Goal: Task Accomplishment & Management: Manage account settings

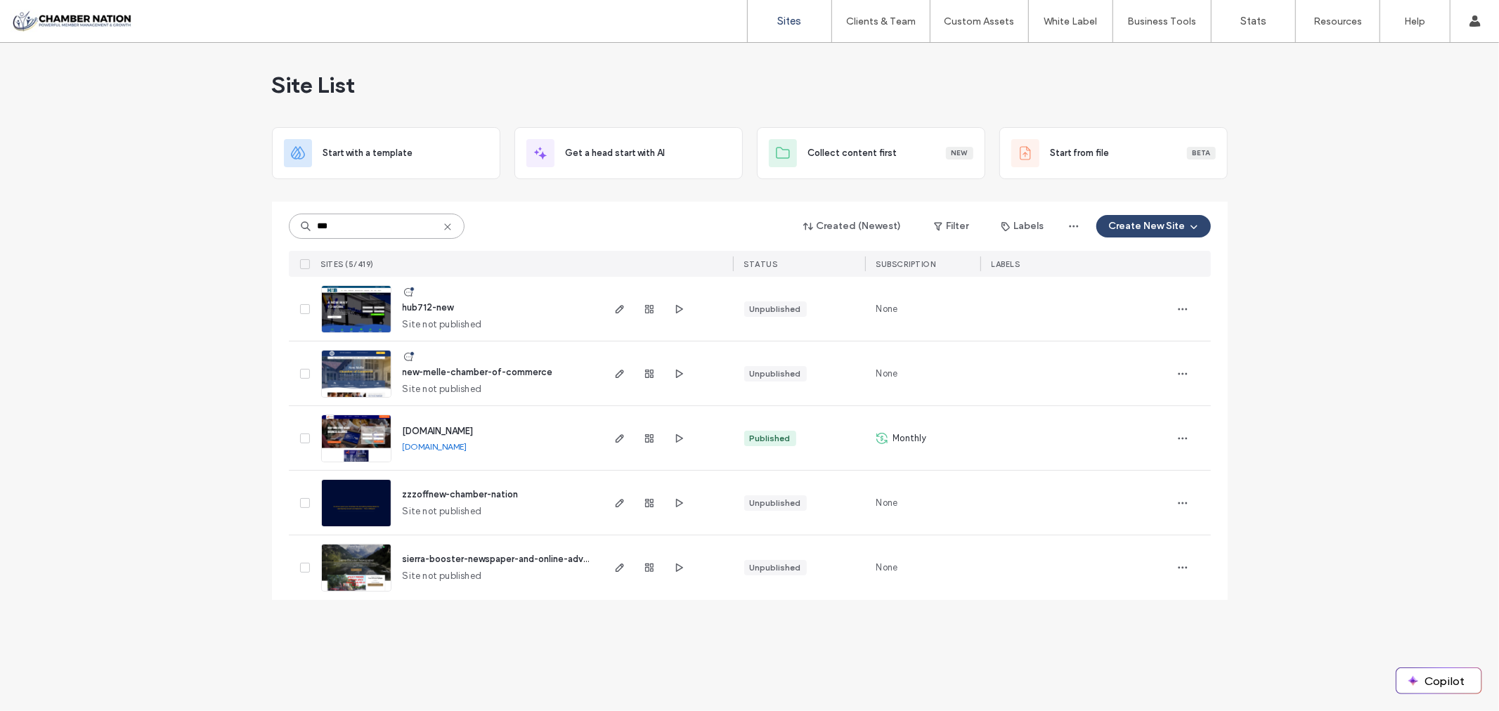
drag, startPoint x: 373, startPoint y: 231, endPoint x: 276, endPoint y: 250, distance: 98.3
click at [276, 250] on div "*** Created (Newest) Filter Labels Create New Site SITES (5/419) STATUS Subscri…" at bounding box center [750, 401] width 956 height 399
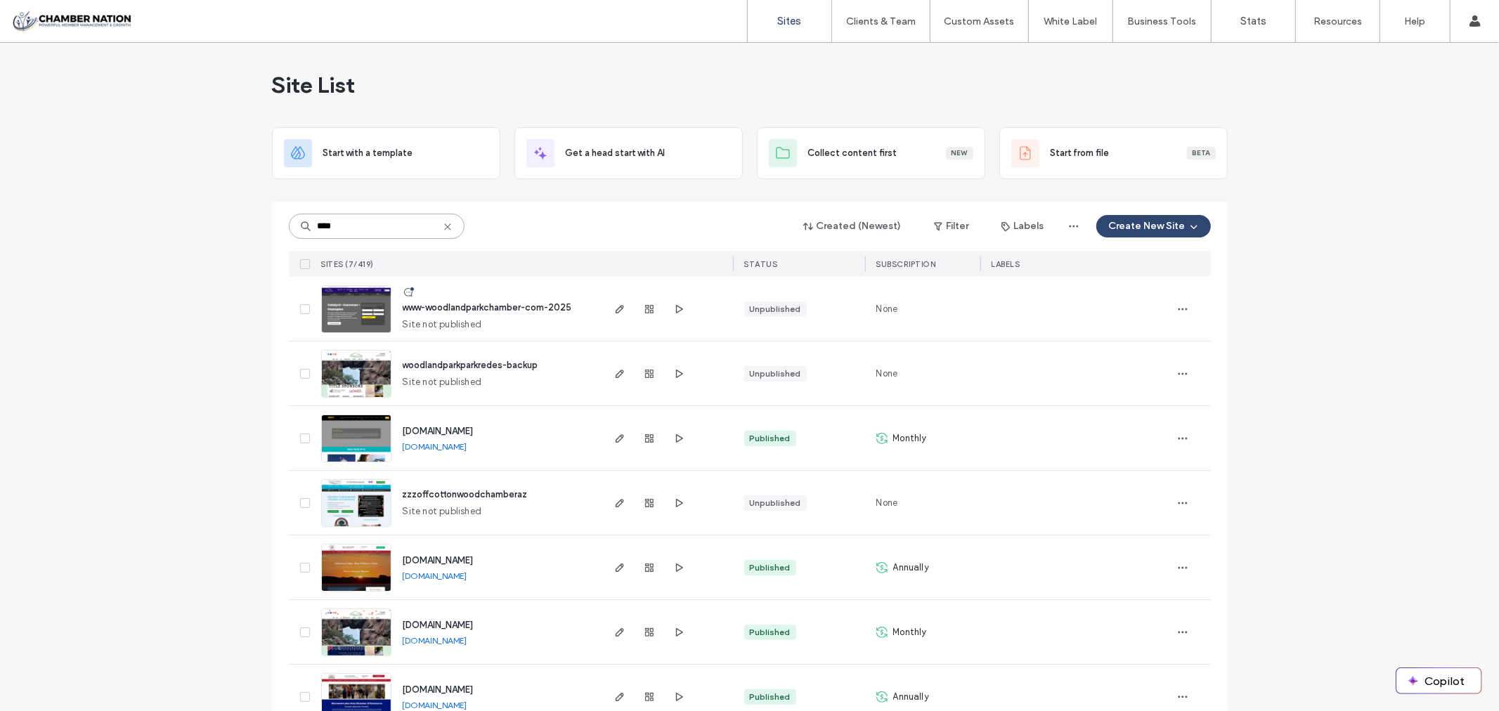
type input "****"
click at [524, 313] on span "www-woodlandparkchamber-com-2025" at bounding box center [487, 307] width 169 height 11
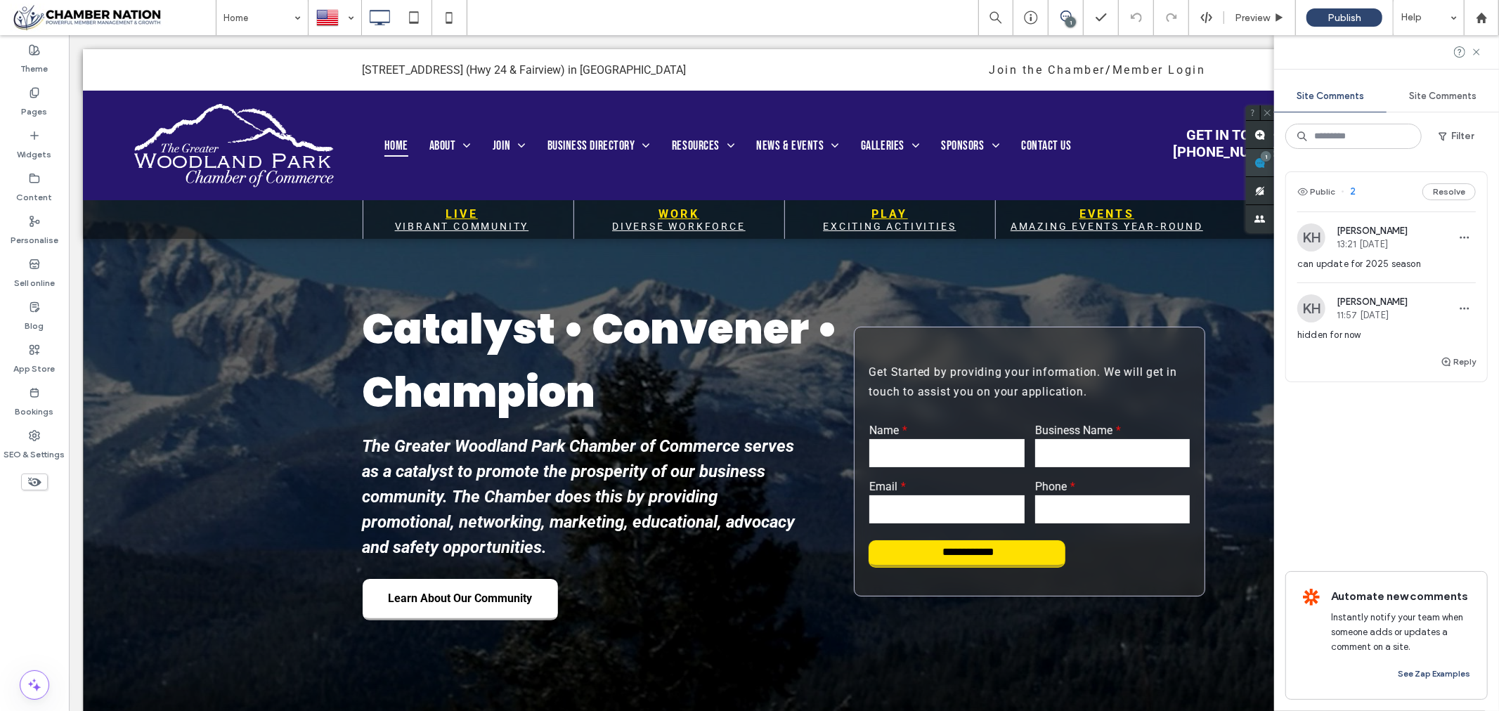
click at [1487, 160] on div "Site Comments Site Comments Filter Public 2 Resolve KH [PERSON_NAME] 13:21 [DAT…" at bounding box center [1386, 373] width 225 height 676
click at [1354, 333] on span "hidden for now" at bounding box center [1386, 335] width 179 height 14
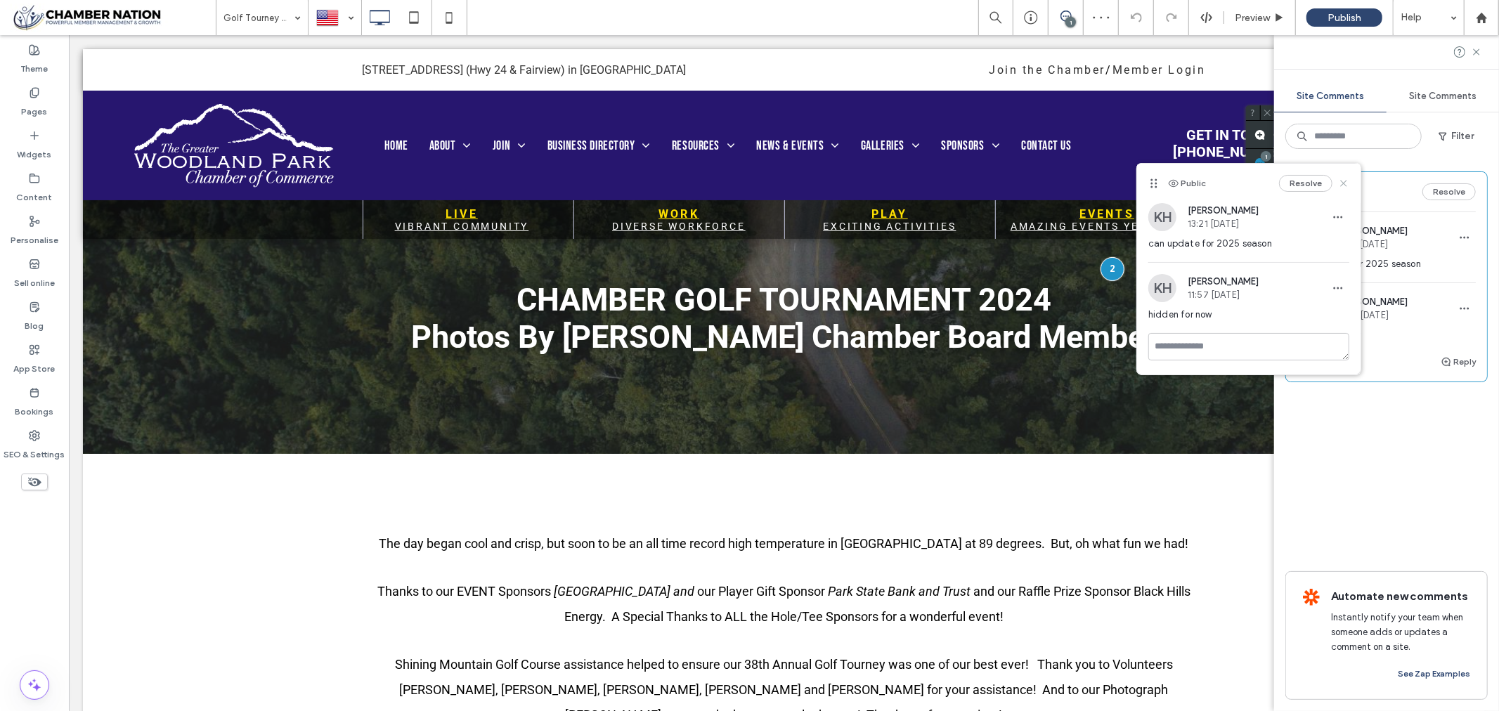
click at [1347, 179] on icon at bounding box center [1343, 183] width 11 height 11
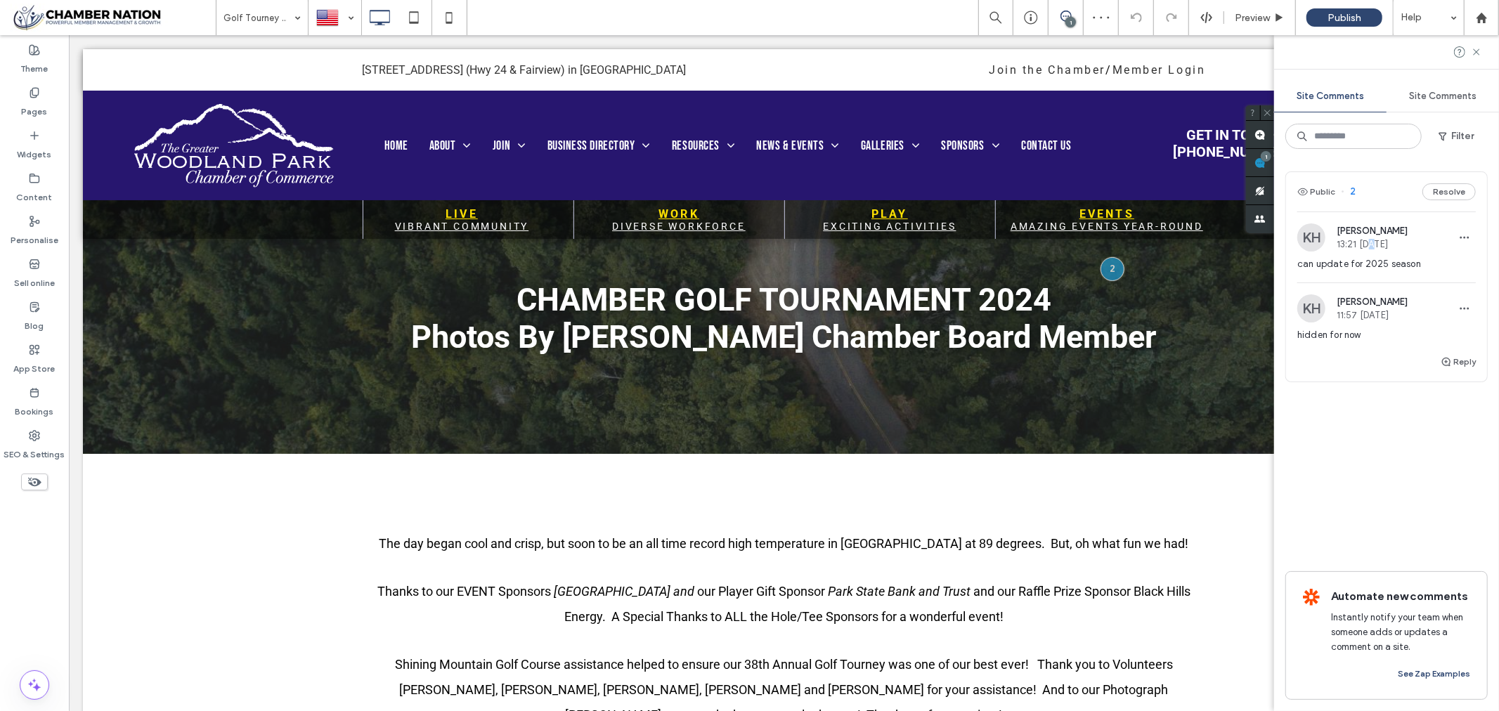
click at [1373, 242] on span "13:21 [DATE]" at bounding box center [1372, 244] width 71 height 11
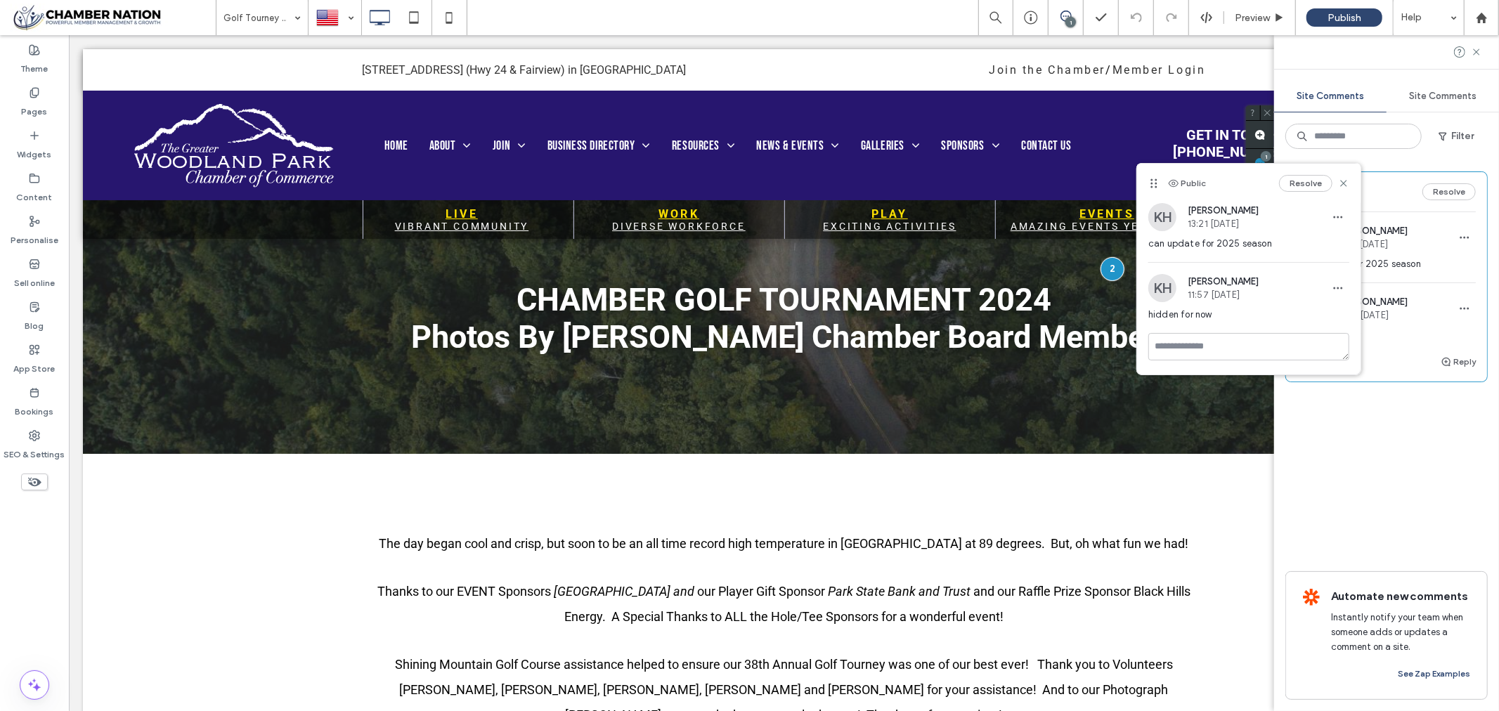
click at [1243, 235] on div "KH [PERSON_NAME] 13:21 [DATE] can update for 2025 season" at bounding box center [1248, 232] width 201 height 59
click at [1345, 178] on icon at bounding box center [1343, 183] width 11 height 11
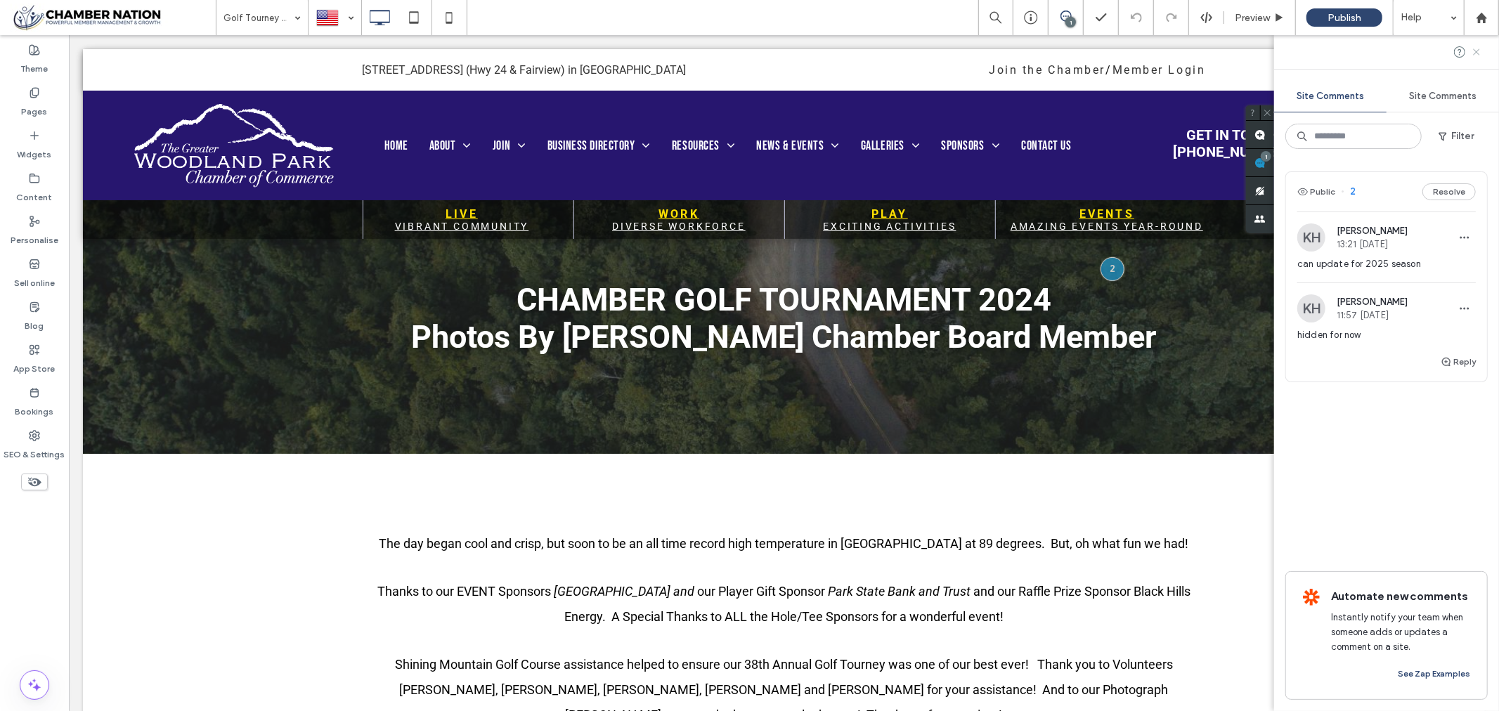
click at [1479, 46] on icon at bounding box center [1476, 51] width 11 height 11
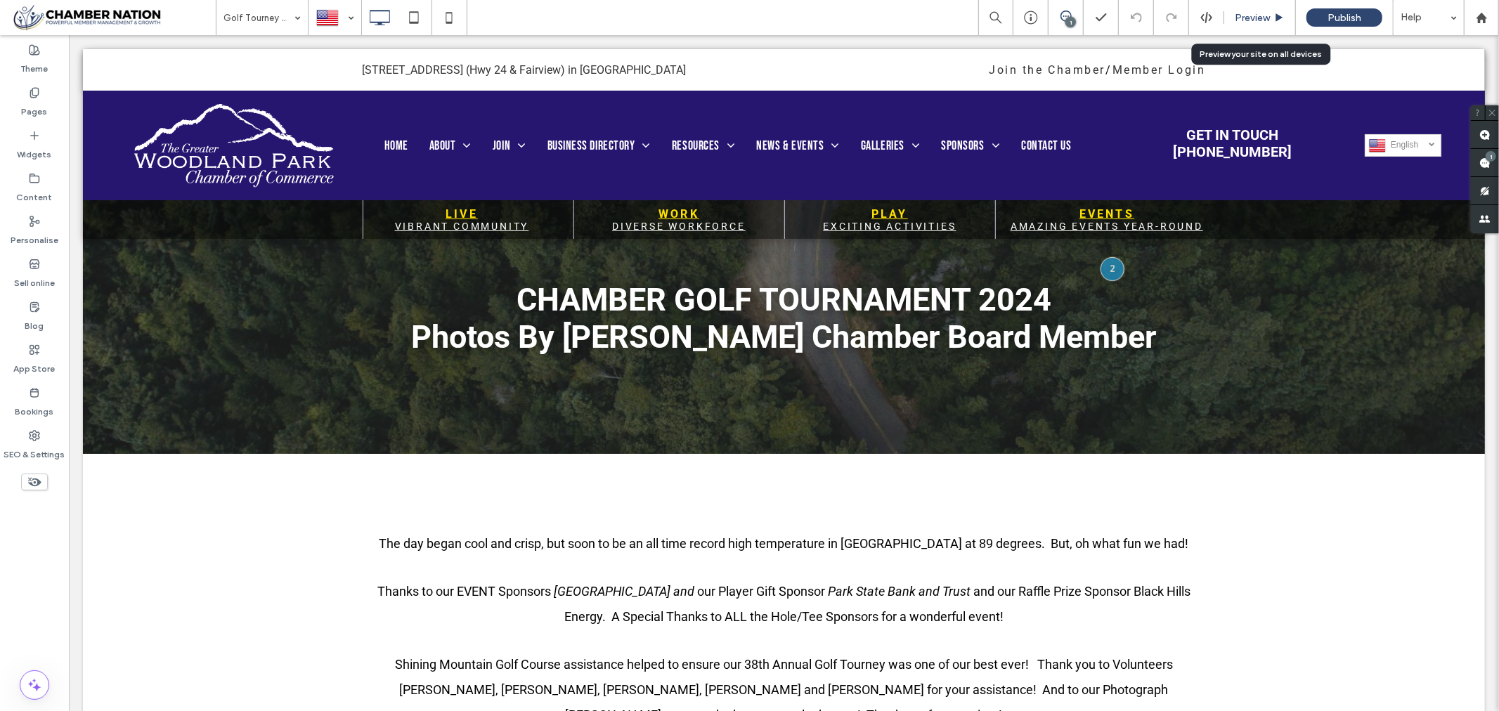
click at [1255, 15] on span "Preview" at bounding box center [1252, 18] width 35 height 12
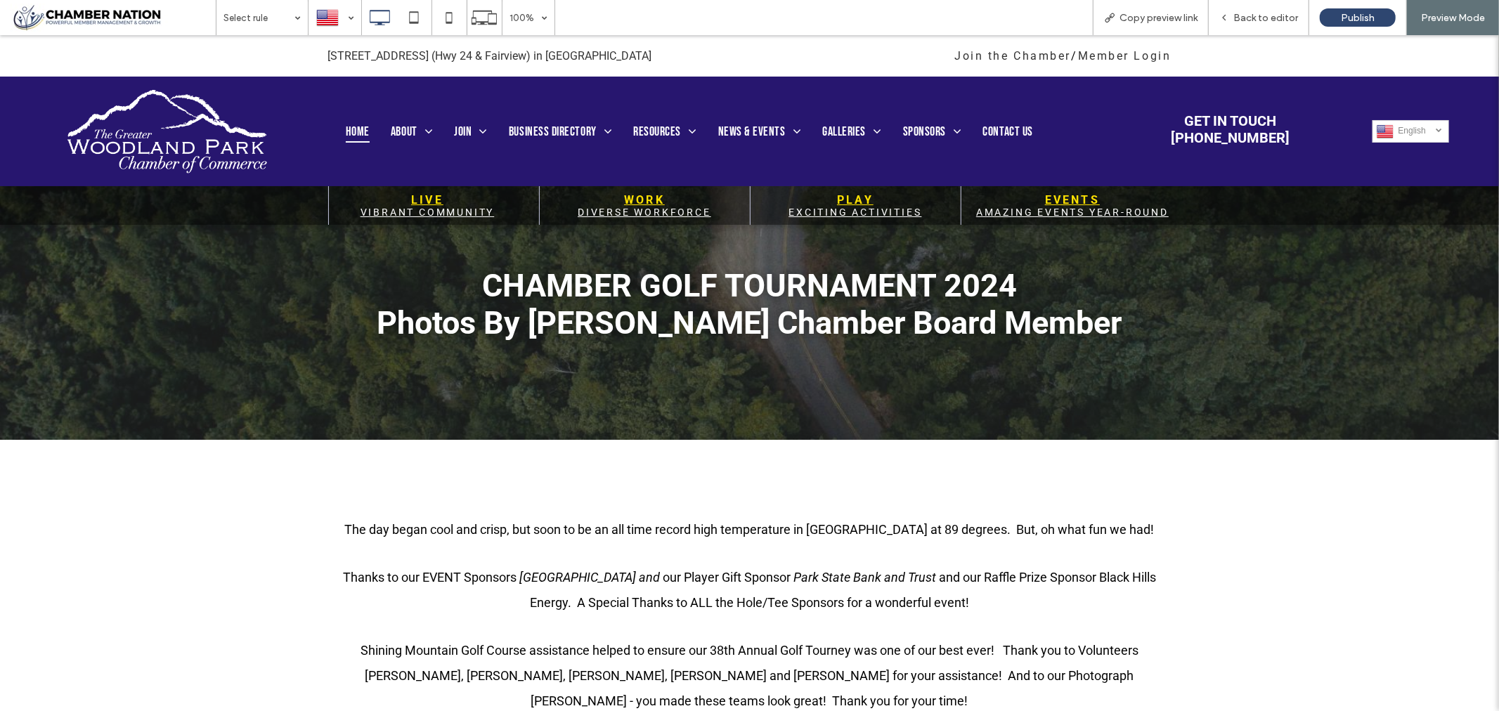
click at [356, 121] on span "Home" at bounding box center [358, 130] width 24 height 22
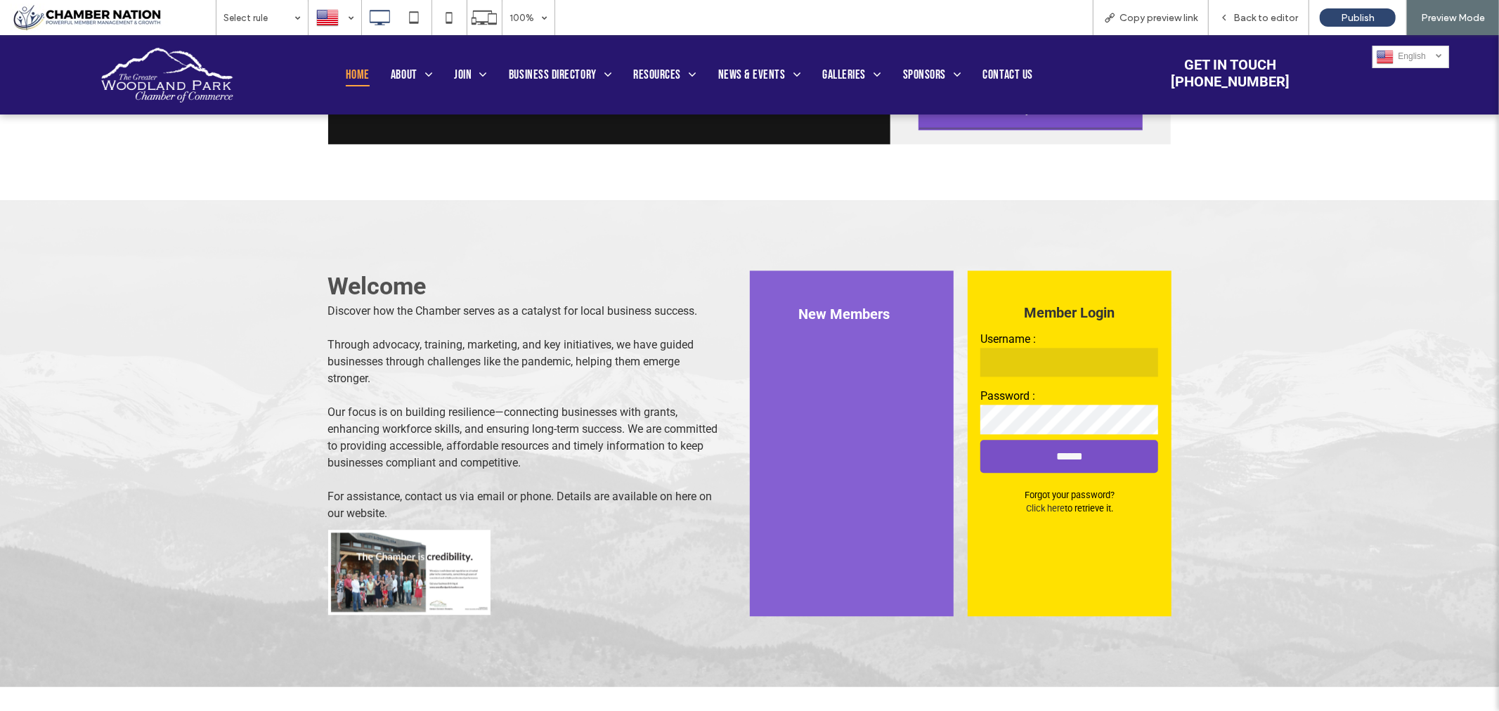
scroll to position [2811, 0]
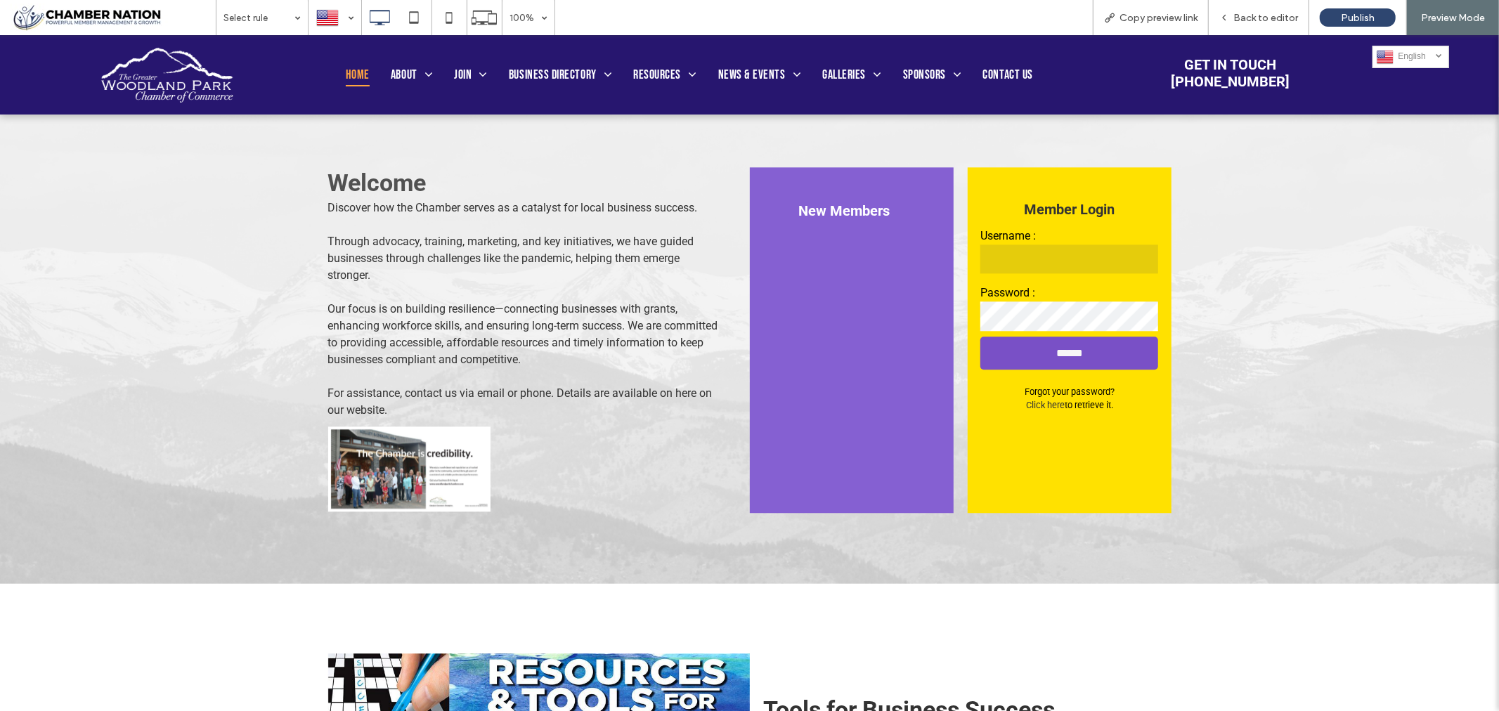
type input "**********"
drag, startPoint x: 980, startPoint y: 263, endPoint x: 1189, endPoint y: 286, distance: 209.3
click at [1189, 286] on div "**********" at bounding box center [749, 339] width 1499 height 486
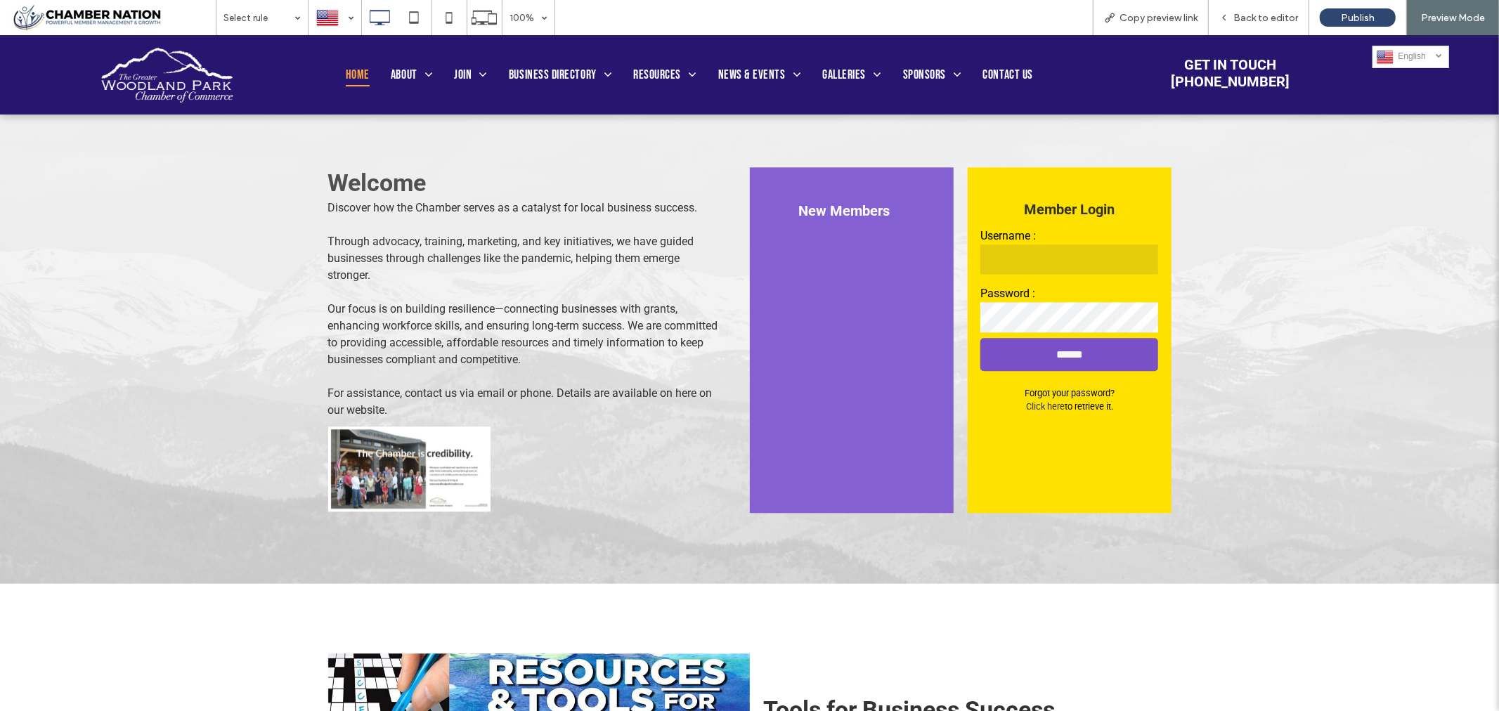
click at [940, 305] on div "New Members Click To Paste Member Login Username : Password : ****** Forgot you…" at bounding box center [961, 340] width 422 height 346
click at [654, 479] on div "Welcome Discover how the Chamber serves as a catalyst for local business succes…" at bounding box center [539, 340] width 422 height 346
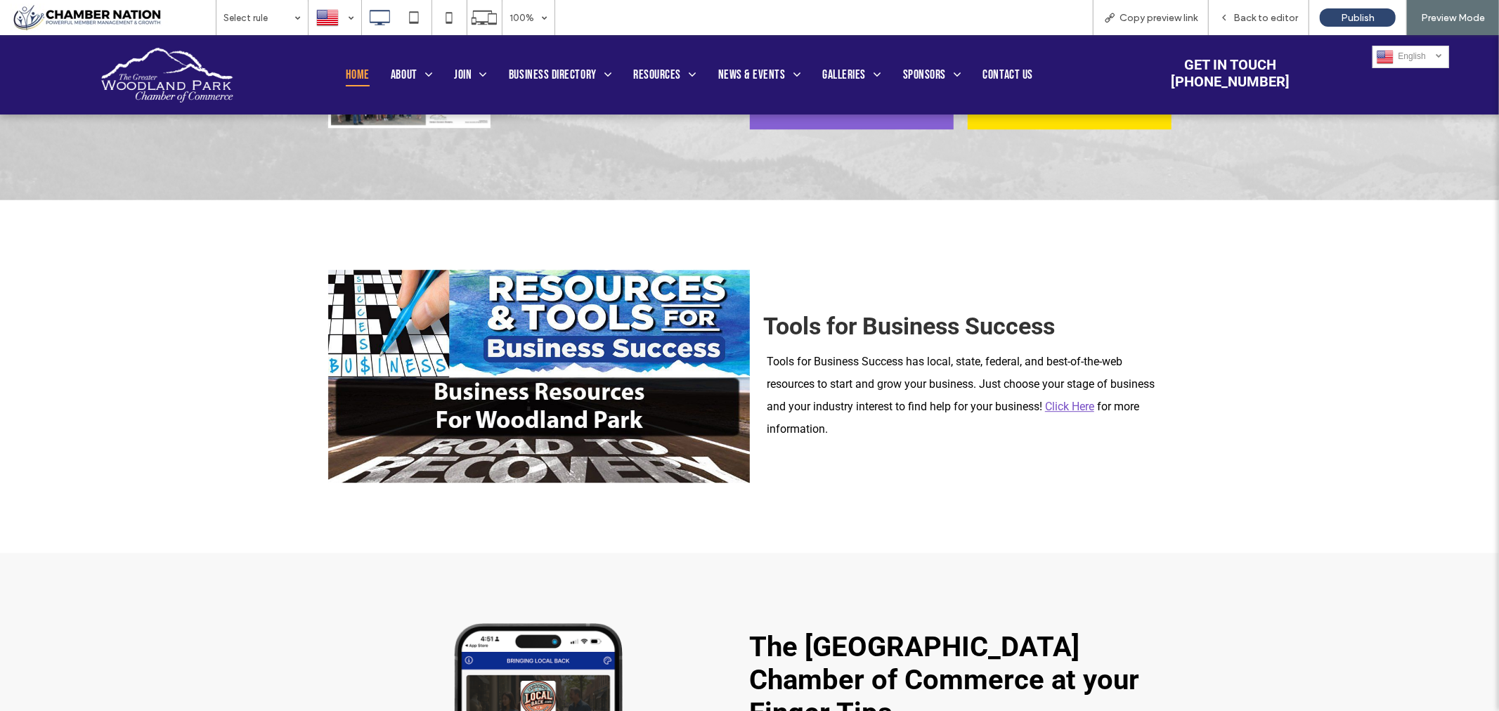
scroll to position [3201, 0]
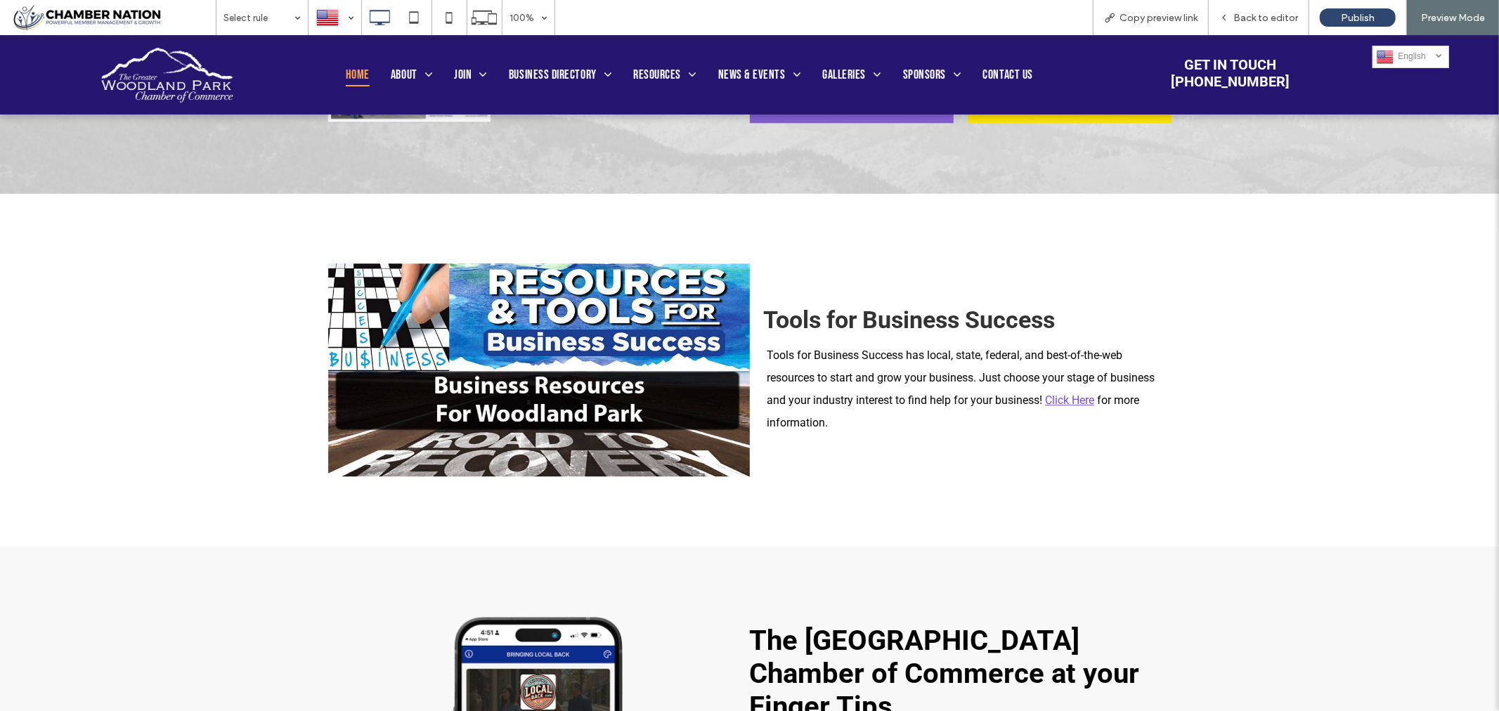
click at [545, 356] on img at bounding box center [539, 369] width 422 height 213
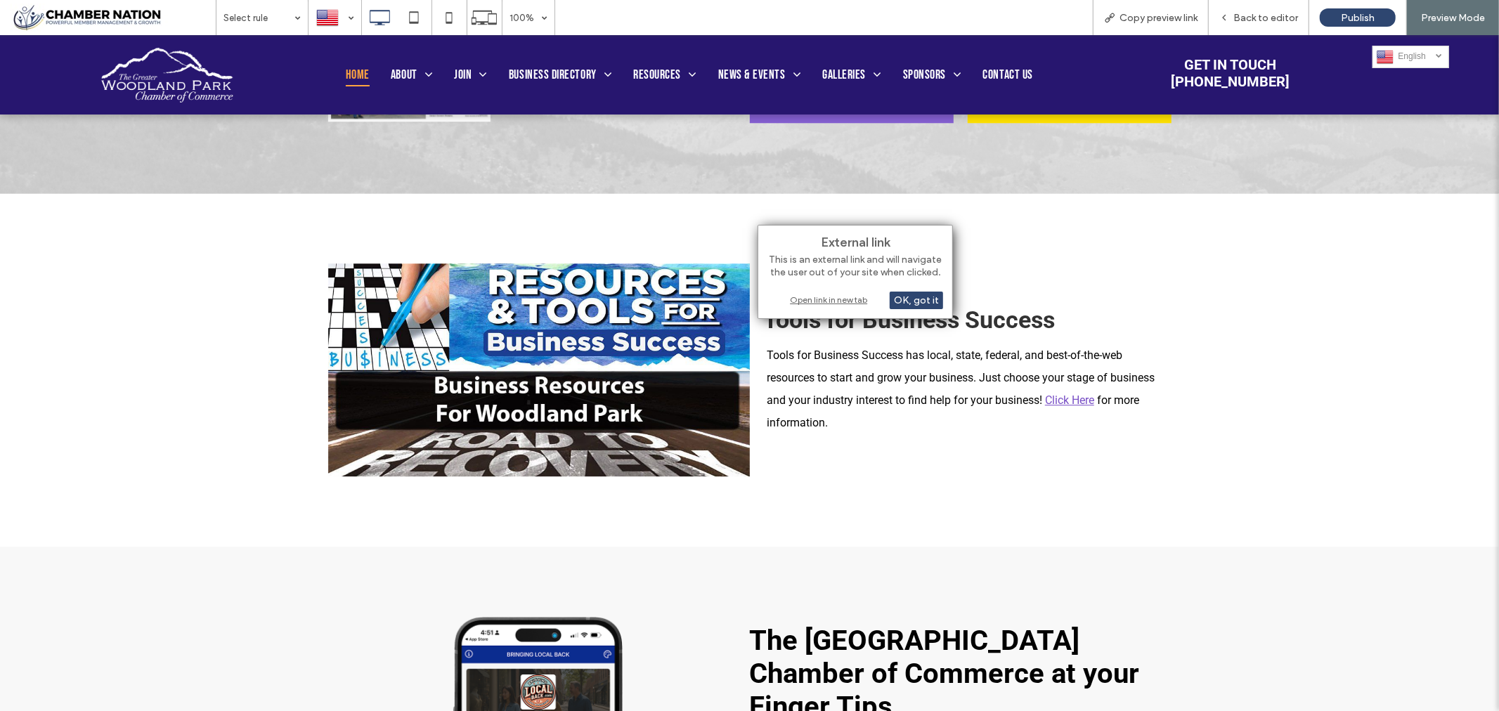
click at [825, 298] on div "Open link in new tab" at bounding box center [856, 299] width 176 height 15
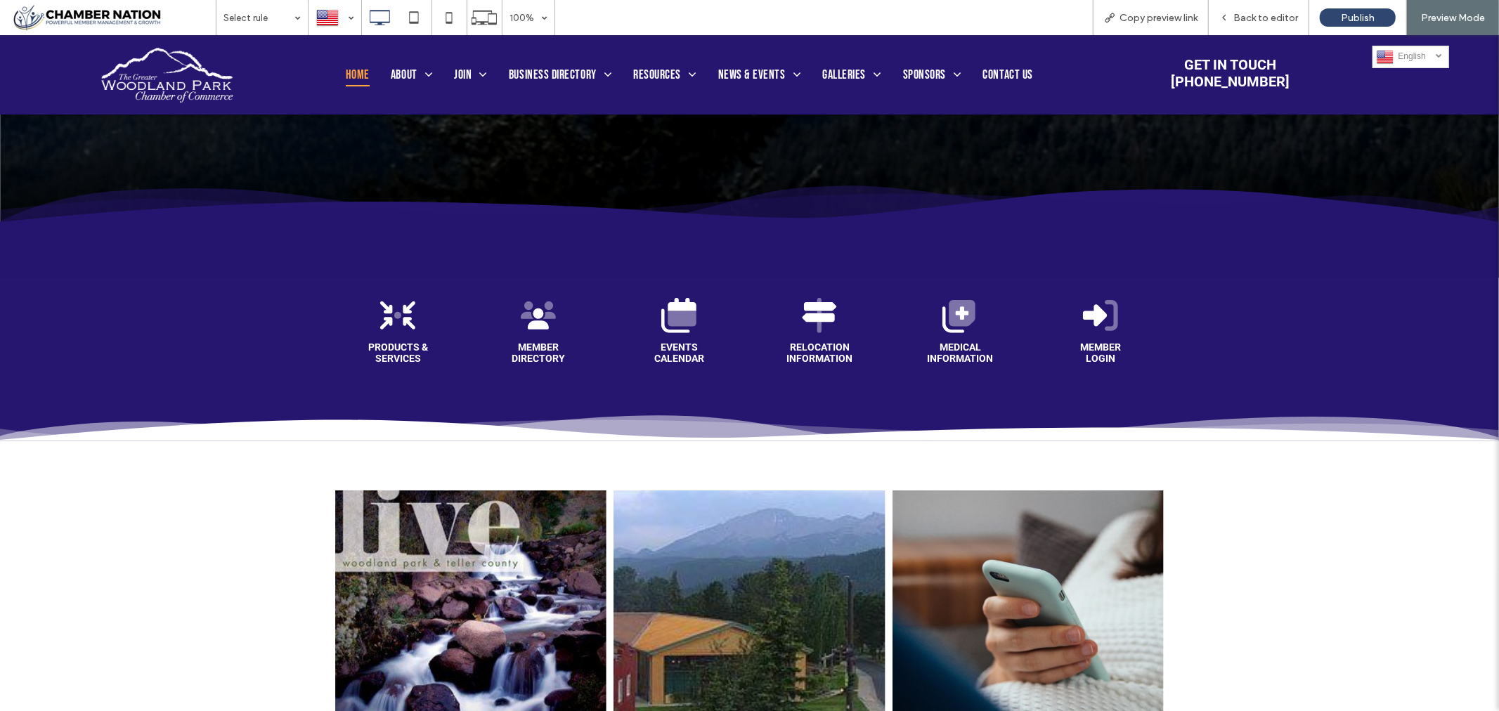
scroll to position [546, 0]
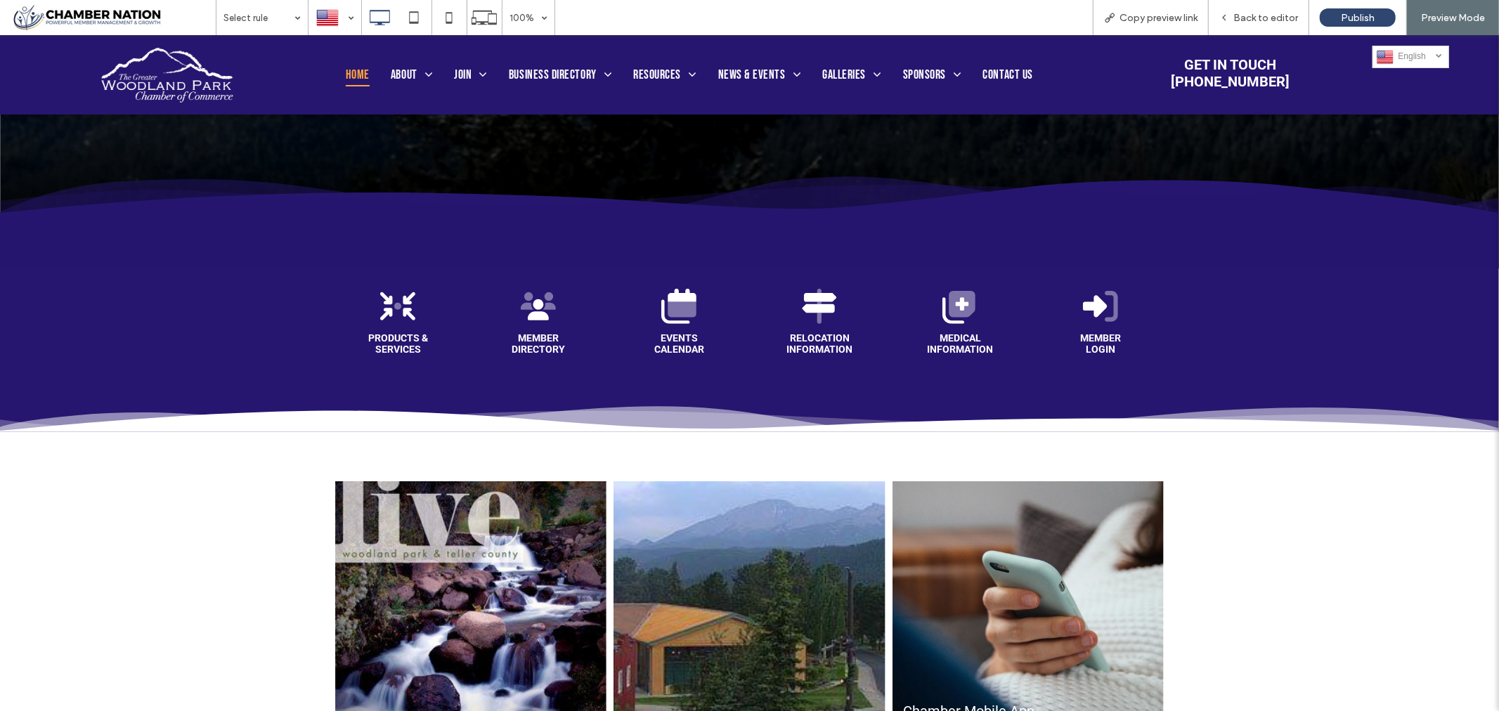
click at [382, 330] on div "PRODUCTS & SErVICES" at bounding box center [398, 342] width 97 height 25
click at [387, 332] on strong "PRODUCTS & SErVICES" at bounding box center [398, 343] width 60 height 22
click at [394, 310] on icon "A black silhouette of a check mark on a white background" at bounding box center [397, 305] width 35 height 35
click at [391, 339] on strong "PRODUCTS & SErVICES" at bounding box center [398, 343] width 60 height 22
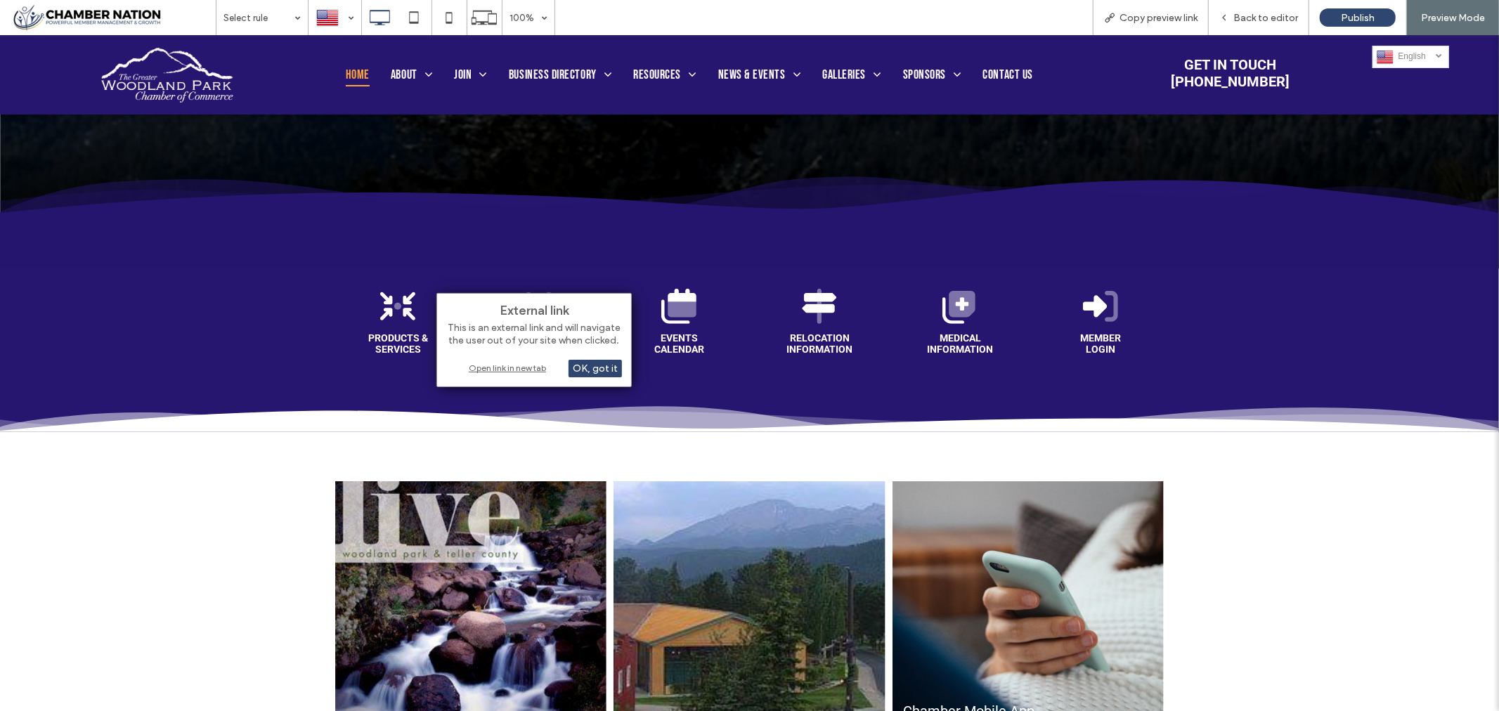
click at [481, 365] on div "Open link in new tab" at bounding box center [534, 368] width 176 height 15
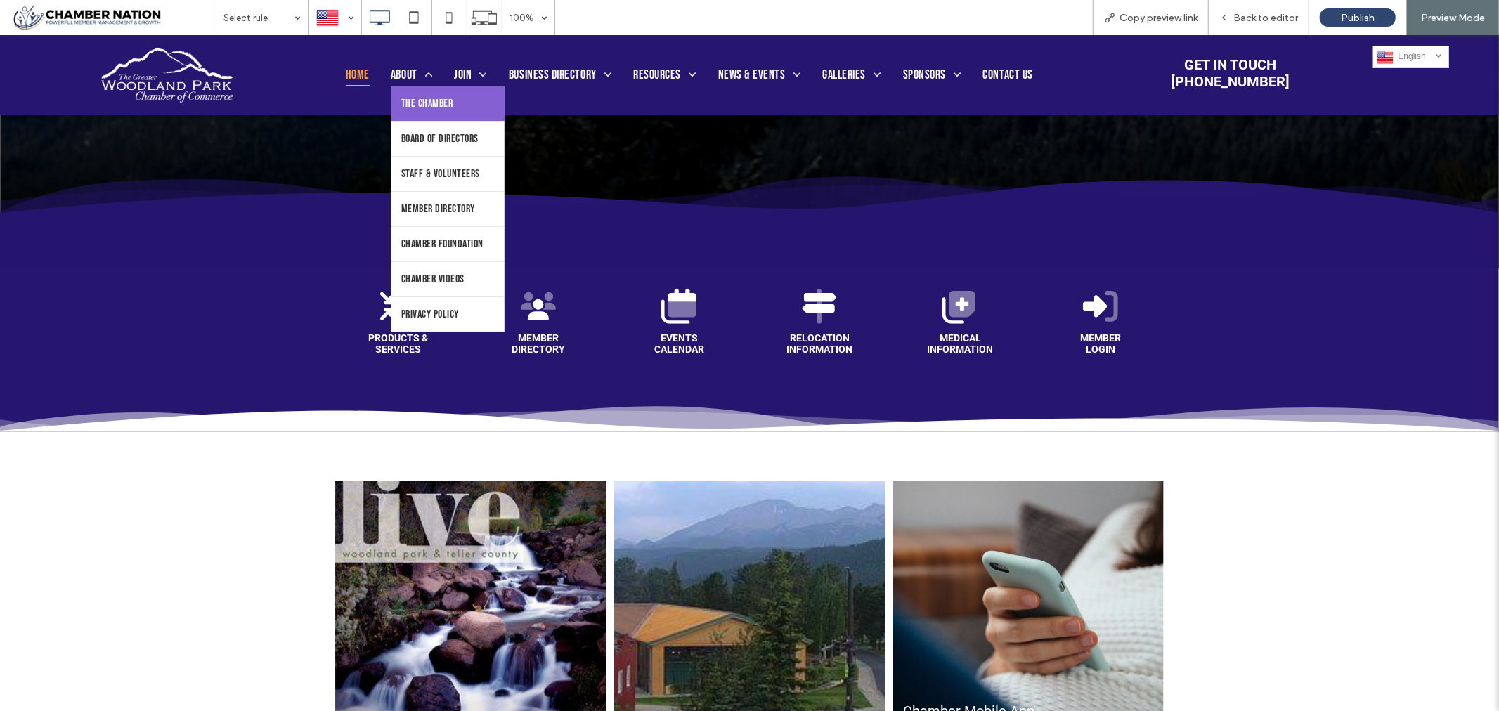
click at [425, 103] on span "The Chamber" at bounding box center [426, 102] width 51 height 13
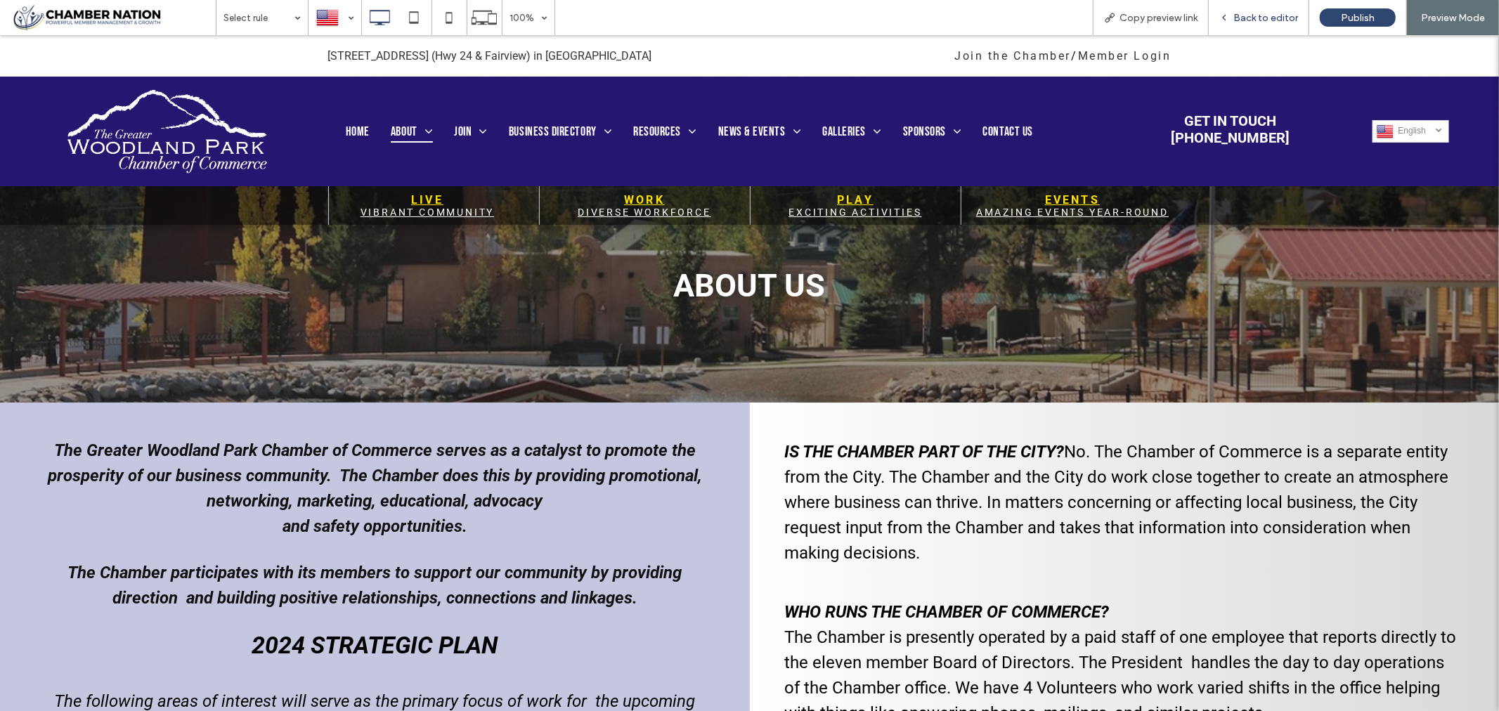
click at [1278, 16] on span "Back to editor" at bounding box center [1265, 18] width 65 height 12
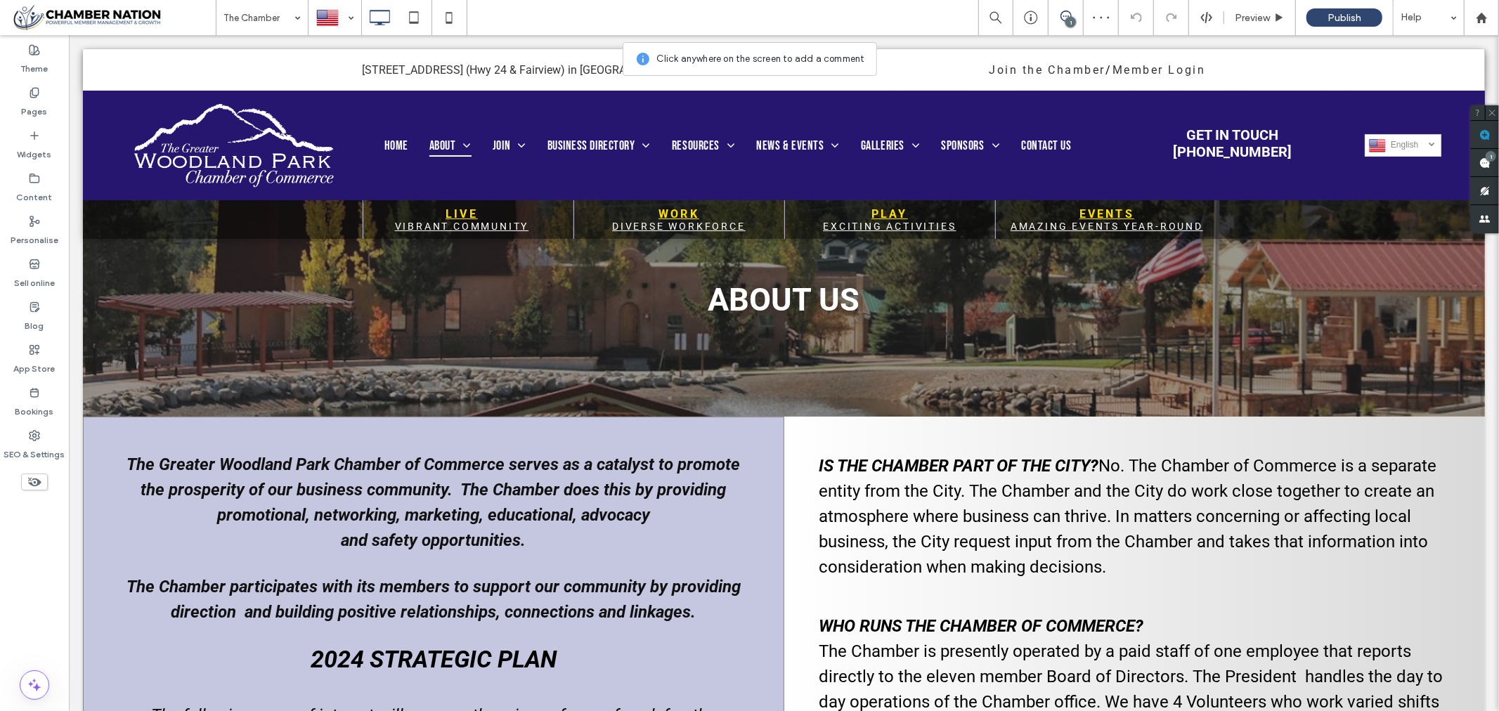
drag, startPoint x: 1556, startPoint y: 164, endPoint x: 649, endPoint y: 648, distance: 1028.5
click at [647, 647] on h2 "2024 STRATEGIC PLAN" at bounding box center [432, 659] width 631 height 36
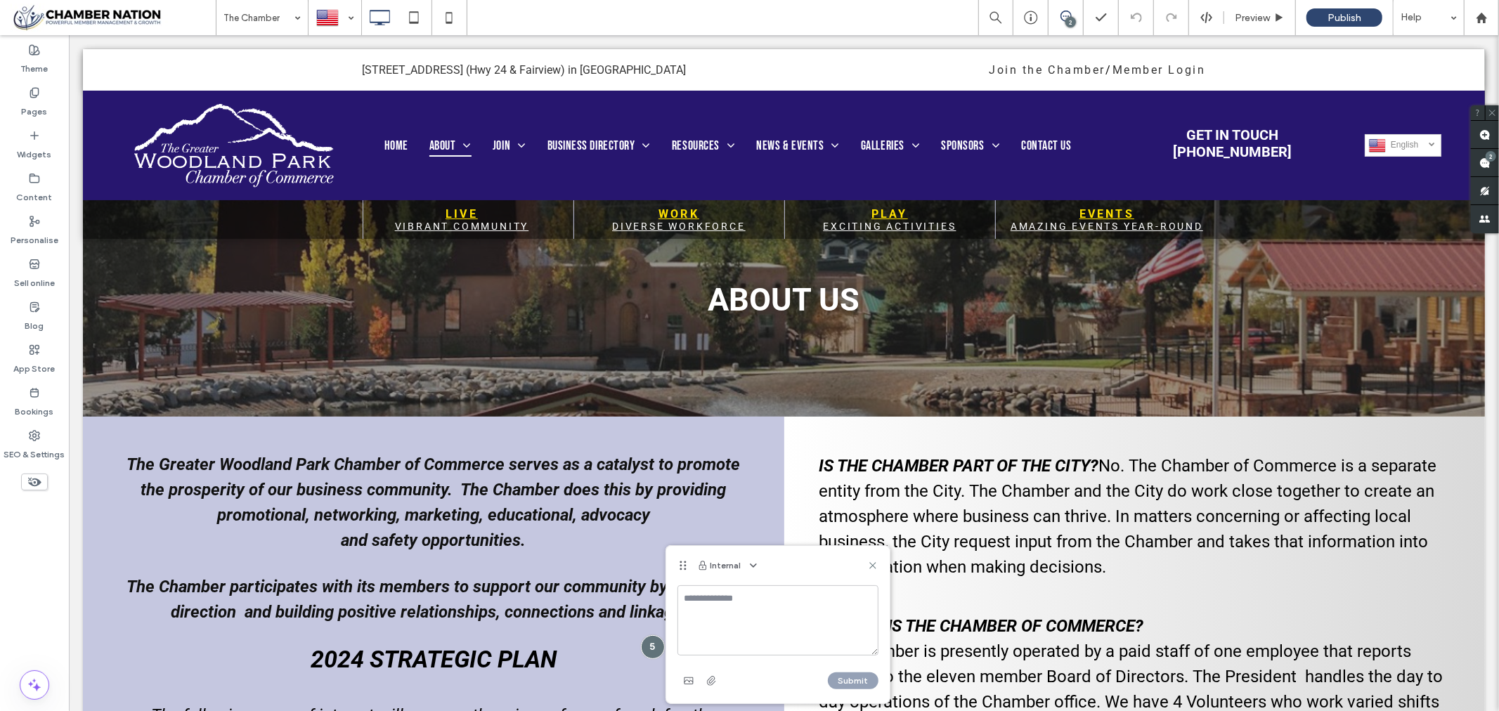
click at [742, 564] on div at bounding box center [752, 565] width 20 height 17
click at [752, 563] on icon "button" at bounding box center [753, 565] width 11 height 11
click at [771, 598] on span "Public - visible to clients & team" at bounding box center [822, 600] width 138 height 14
click at [713, 600] on textarea at bounding box center [778, 620] width 201 height 70
type textarea "**********"
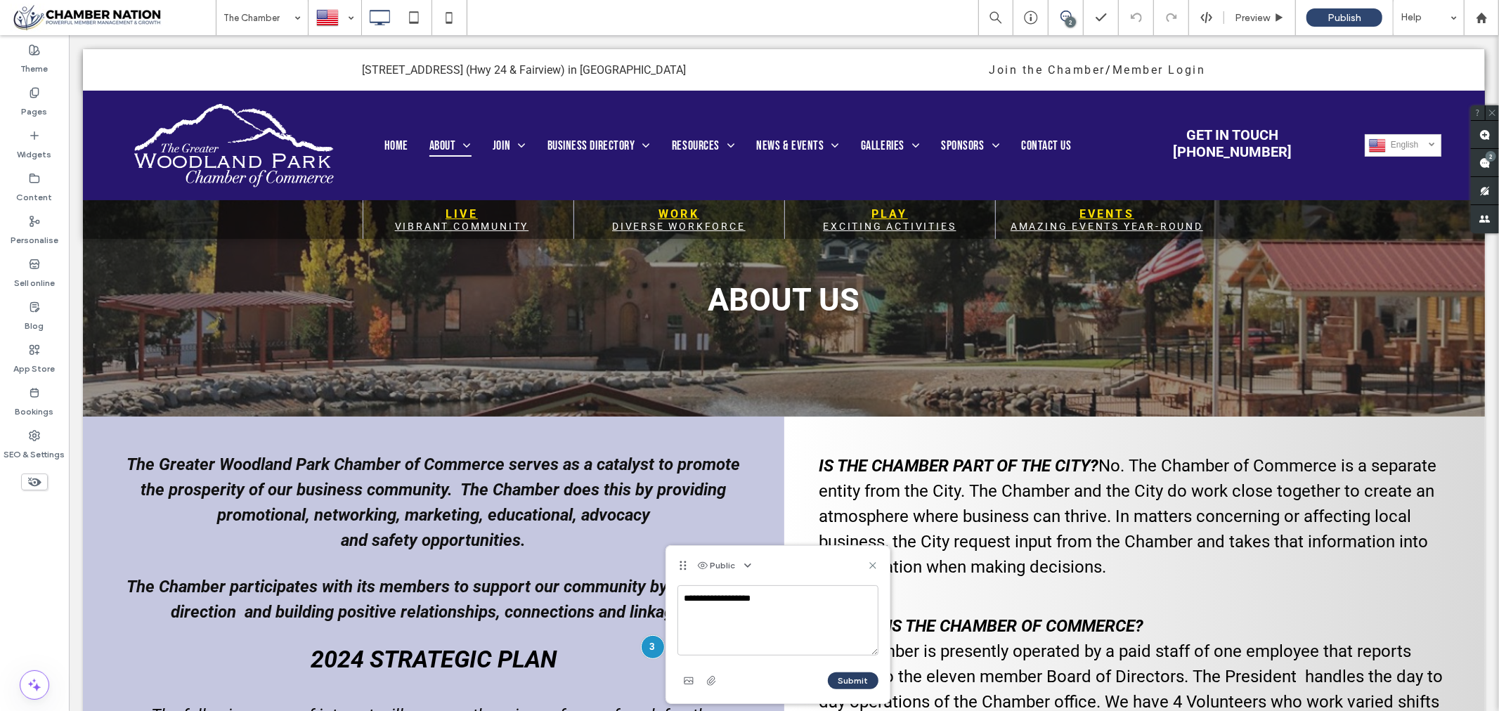
drag, startPoint x: 848, startPoint y: 683, endPoint x: 822, endPoint y: 682, distance: 25.3
click at [846, 682] on button "Submit" at bounding box center [853, 681] width 51 height 17
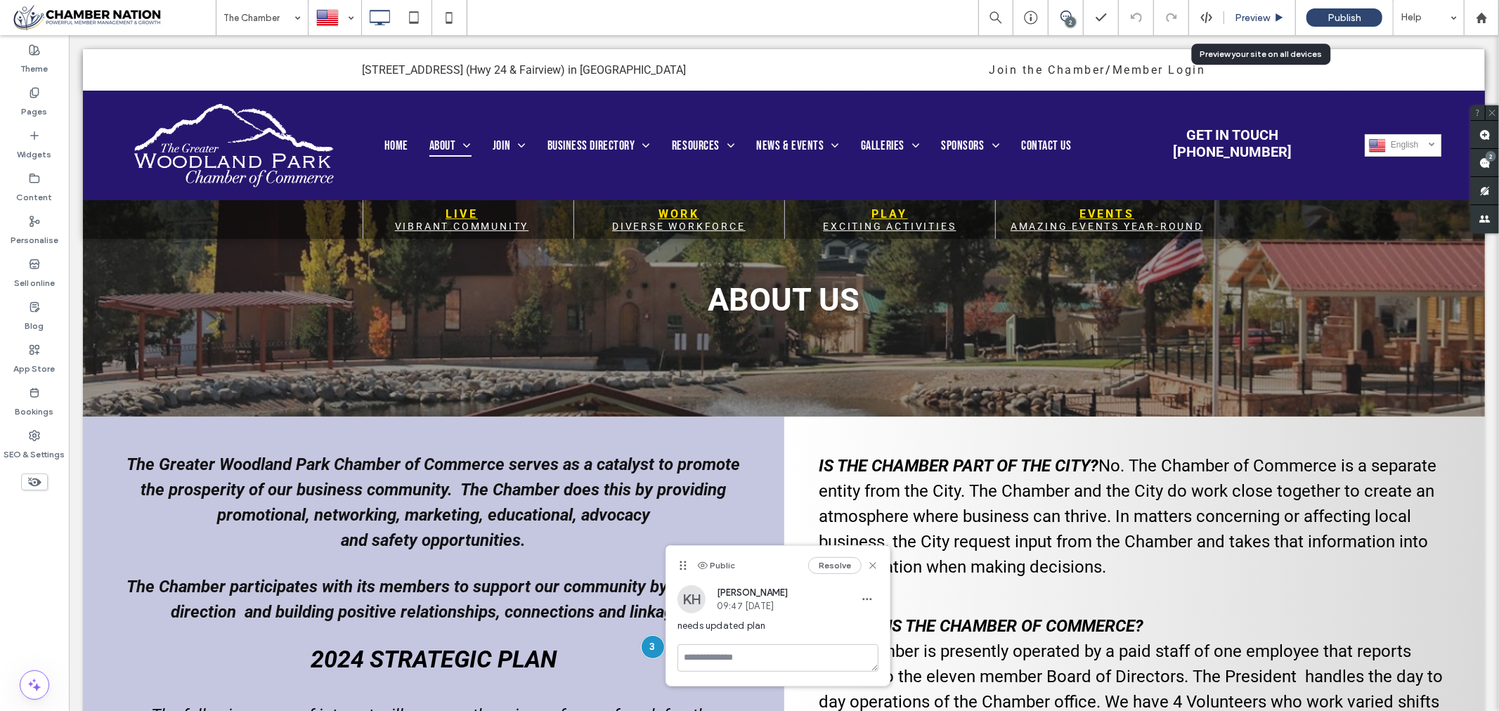
click at [1251, 16] on span "Preview" at bounding box center [1252, 18] width 35 height 12
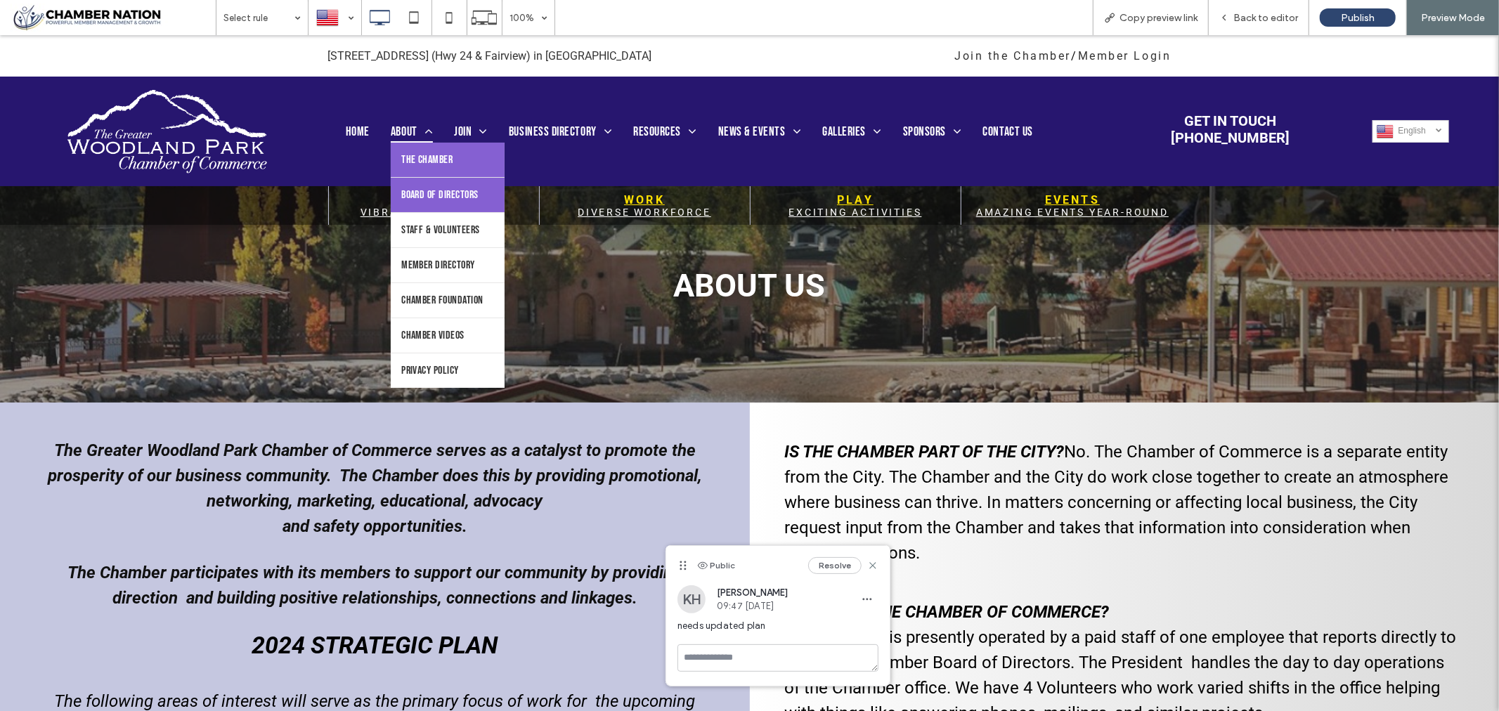
click at [444, 201] on span "Board of Directors" at bounding box center [439, 194] width 77 height 13
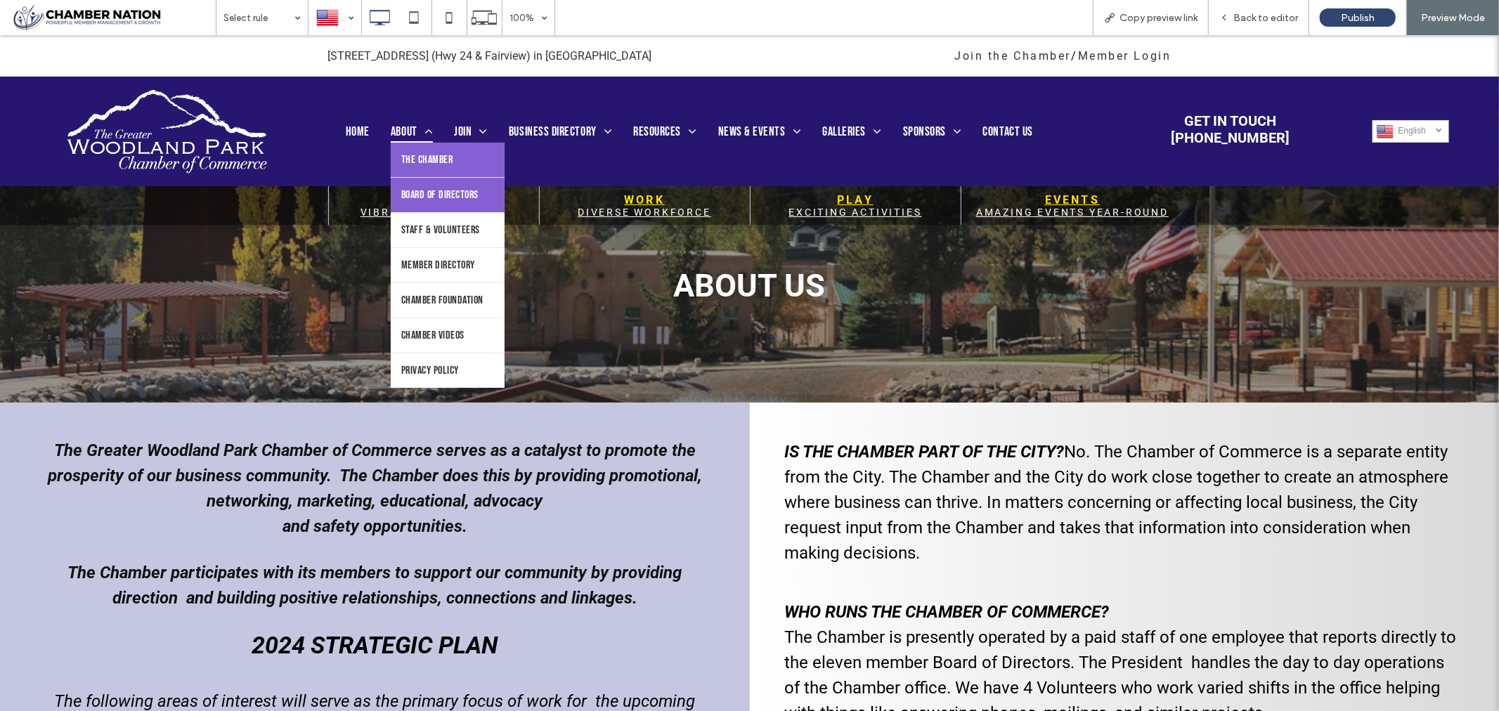
click at [424, 193] on span "Board of Directors" at bounding box center [439, 194] width 77 height 13
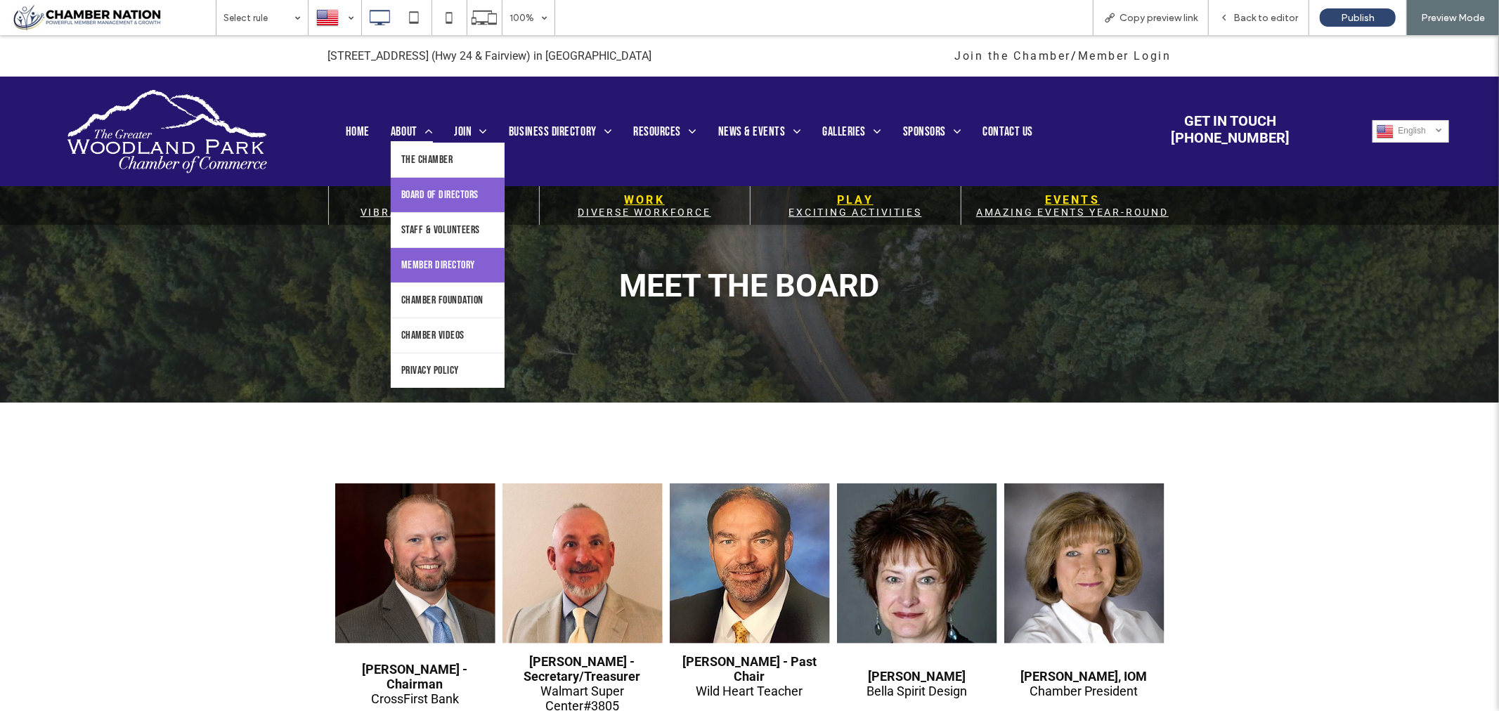
drag, startPoint x: 448, startPoint y: 276, endPoint x: 450, endPoint y: 311, distance: 35.2
click at [450, 271] on span "Member Directory" at bounding box center [438, 264] width 74 height 13
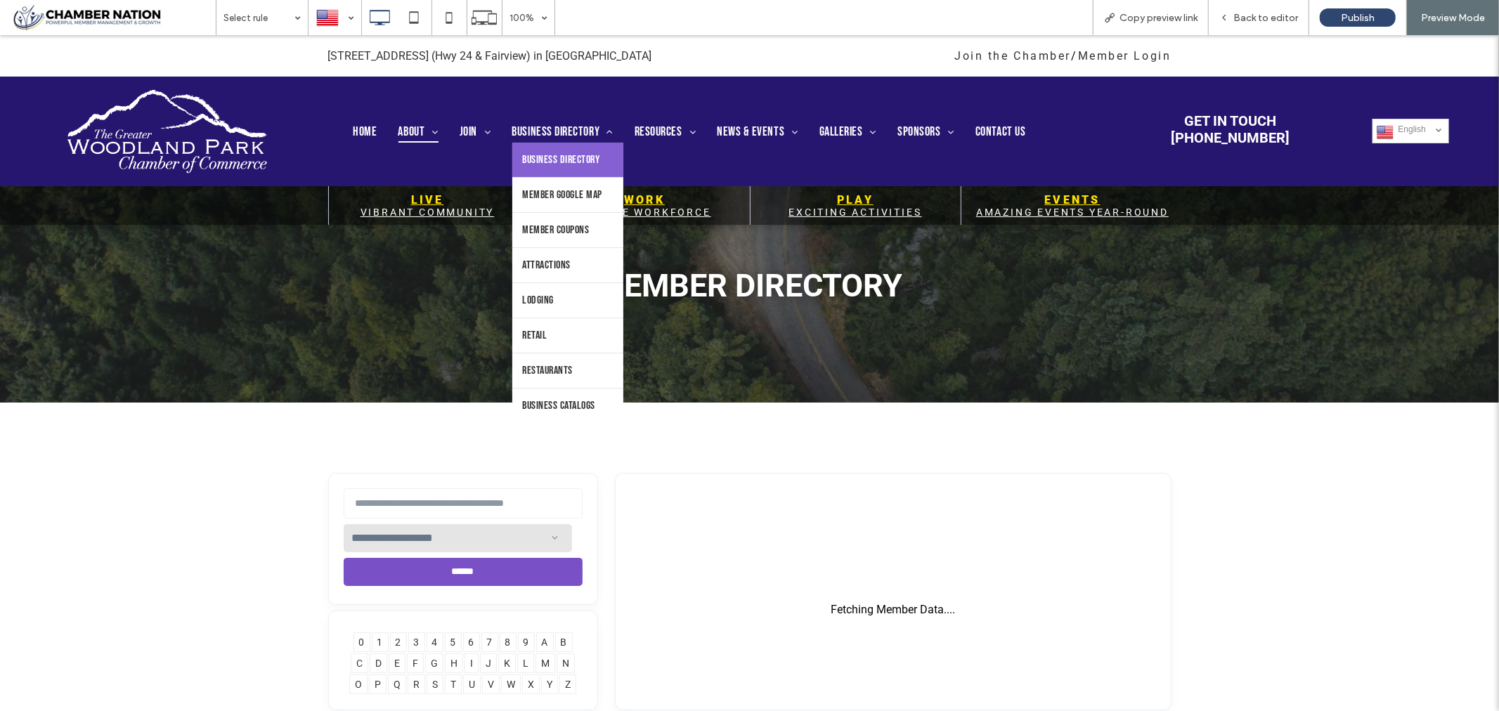
click at [569, 158] on span "Business Directory" at bounding box center [561, 159] width 77 height 13
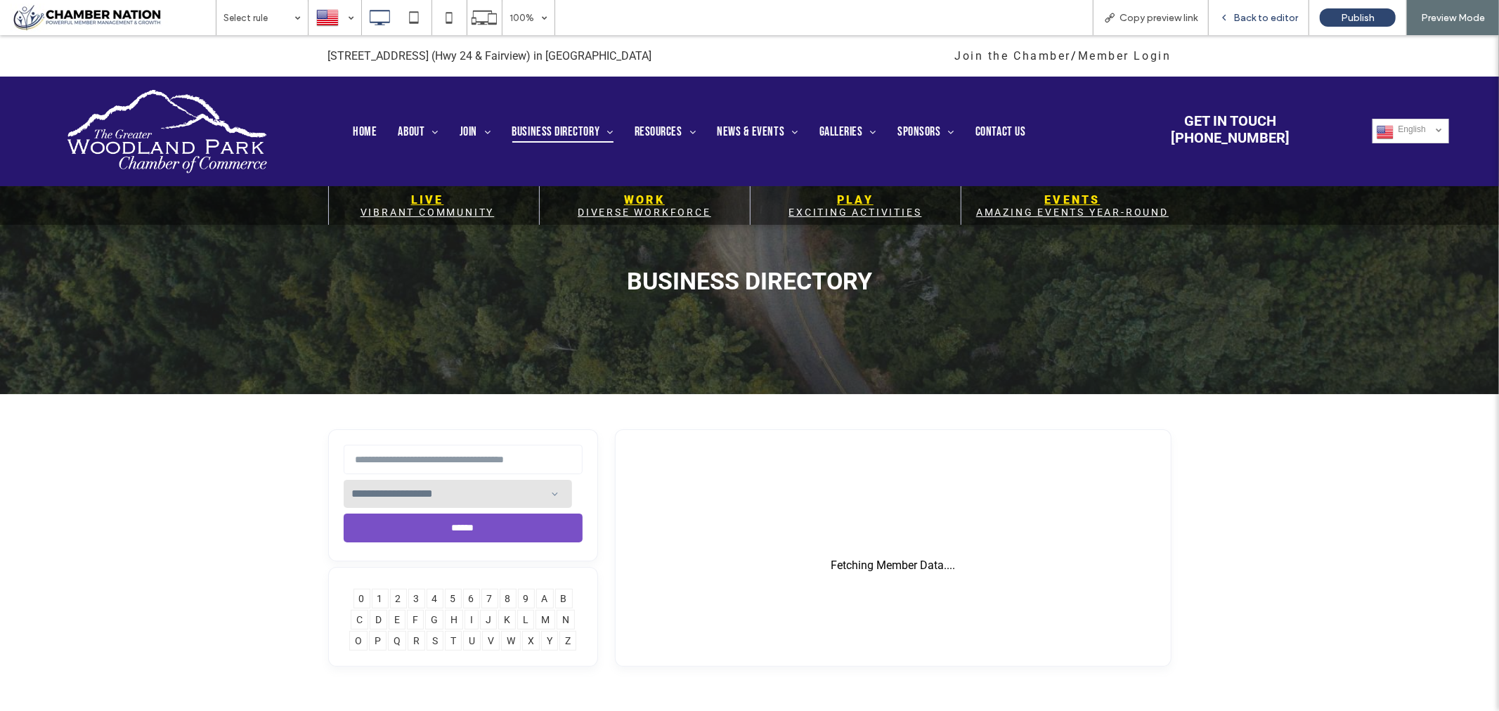
click at [1274, 15] on span "Back to editor" at bounding box center [1265, 18] width 65 height 12
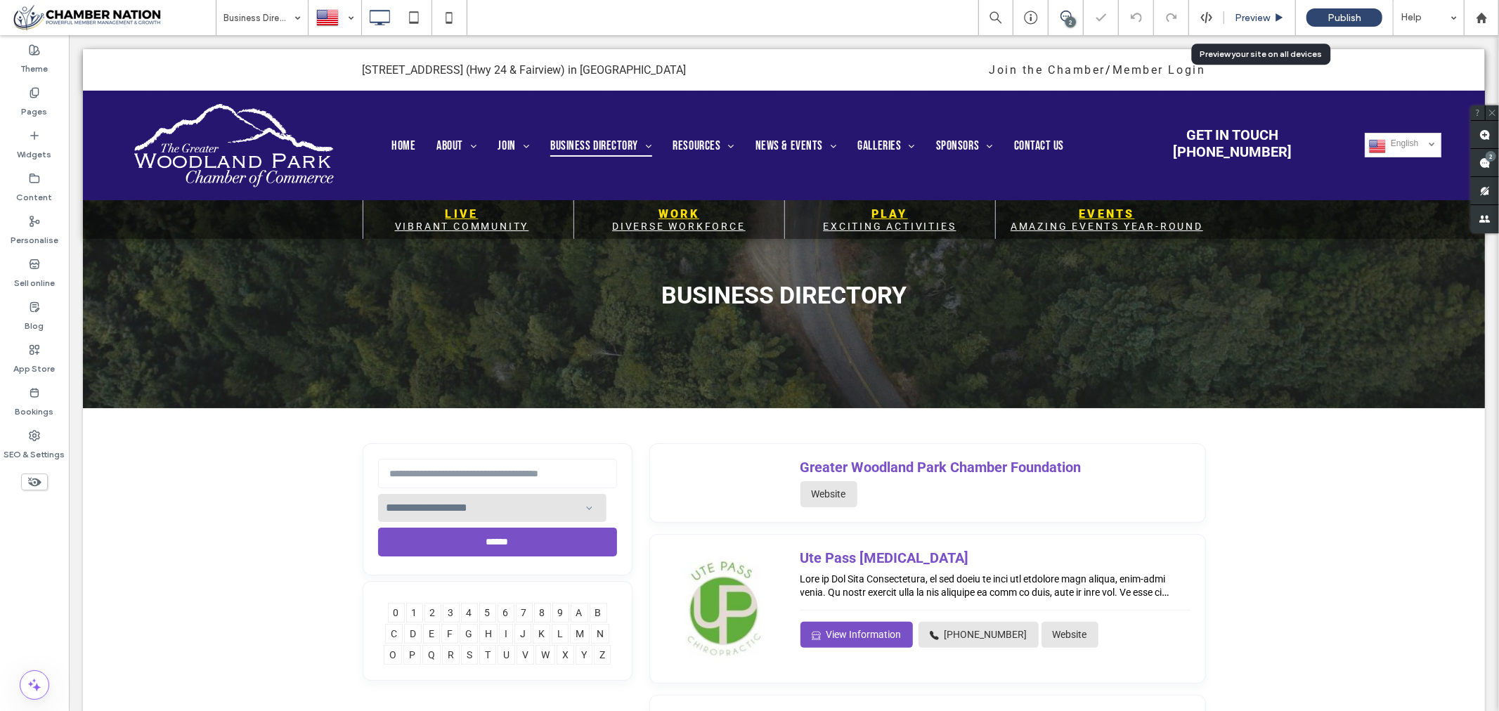
click at [1255, 17] on span "Preview" at bounding box center [1252, 18] width 35 height 12
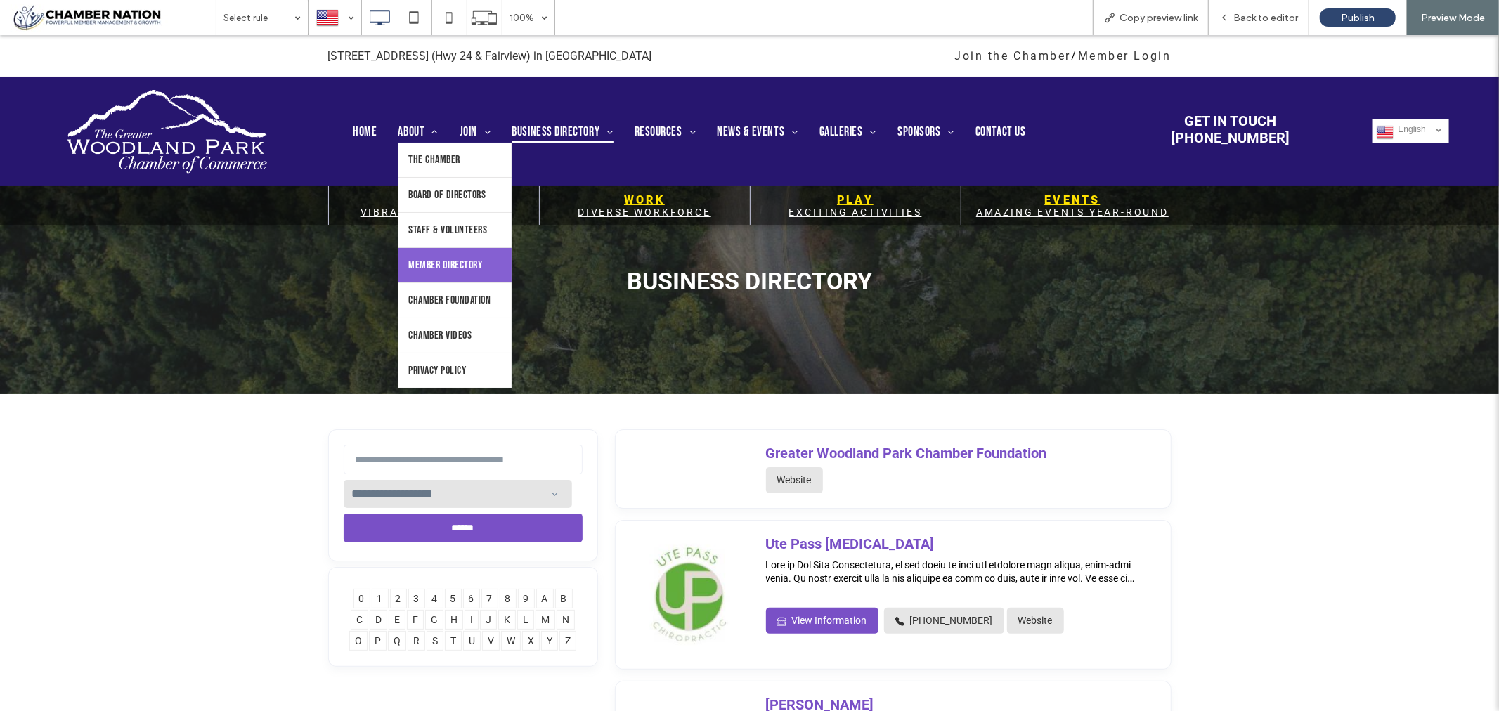
click at [432, 271] on span "Member Directory" at bounding box center [446, 264] width 74 height 13
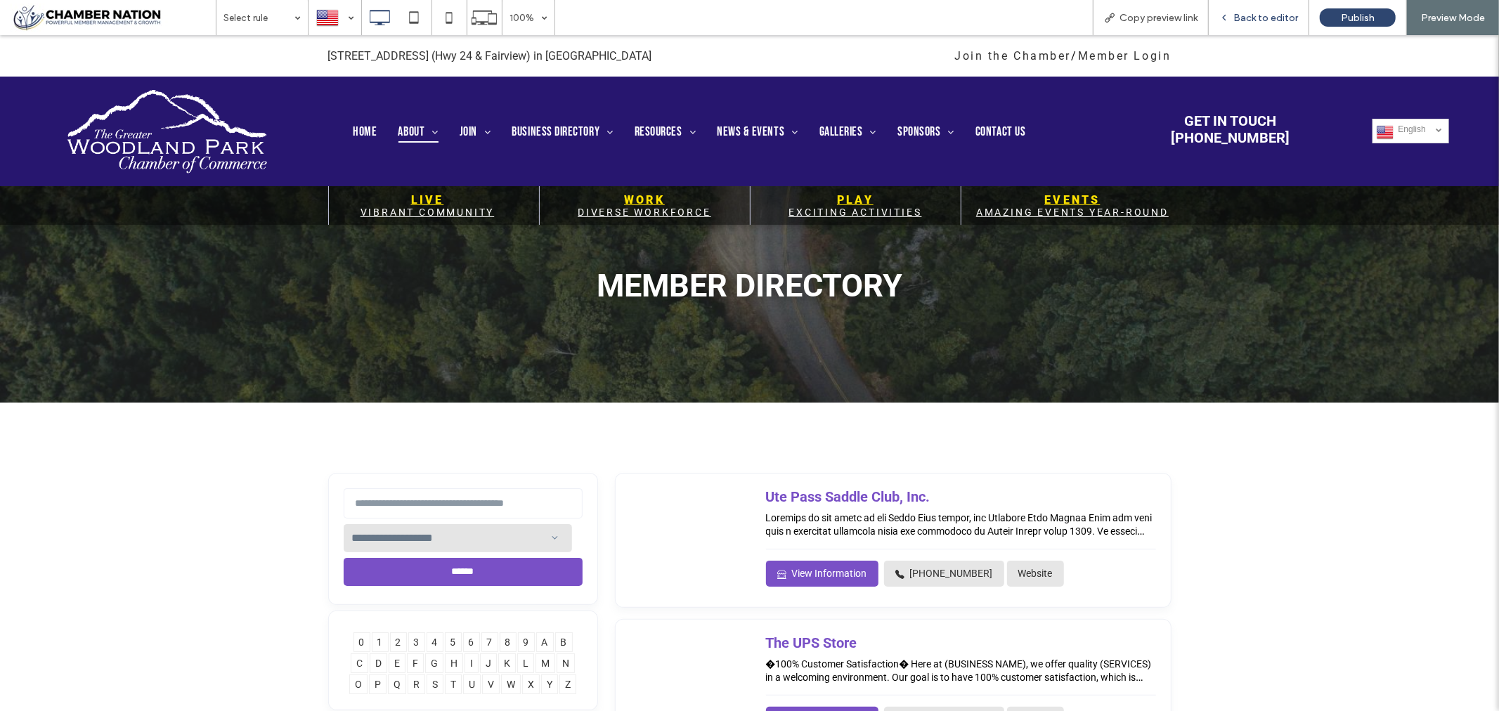
click at [1271, 17] on span "Back to editor" at bounding box center [1265, 18] width 65 height 12
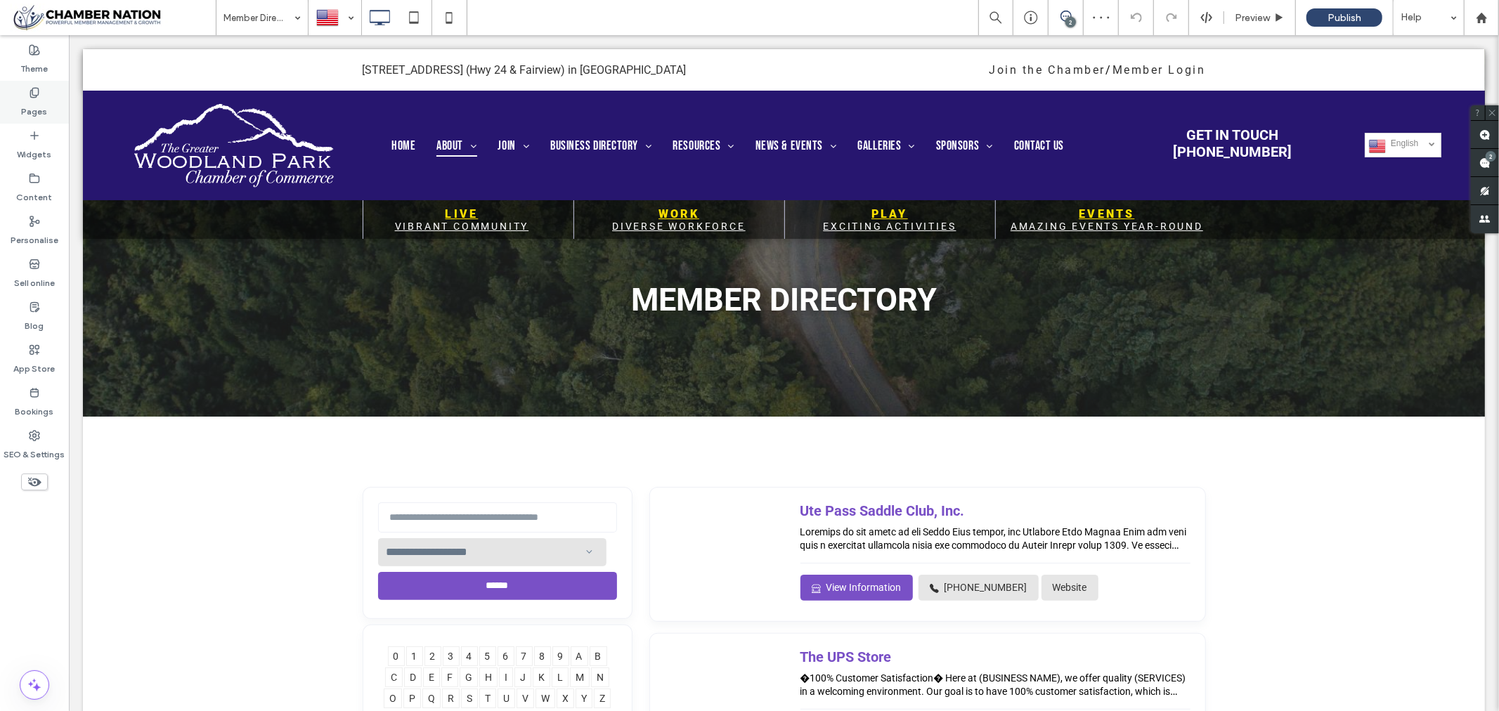
click at [32, 90] on use at bounding box center [34, 92] width 8 height 9
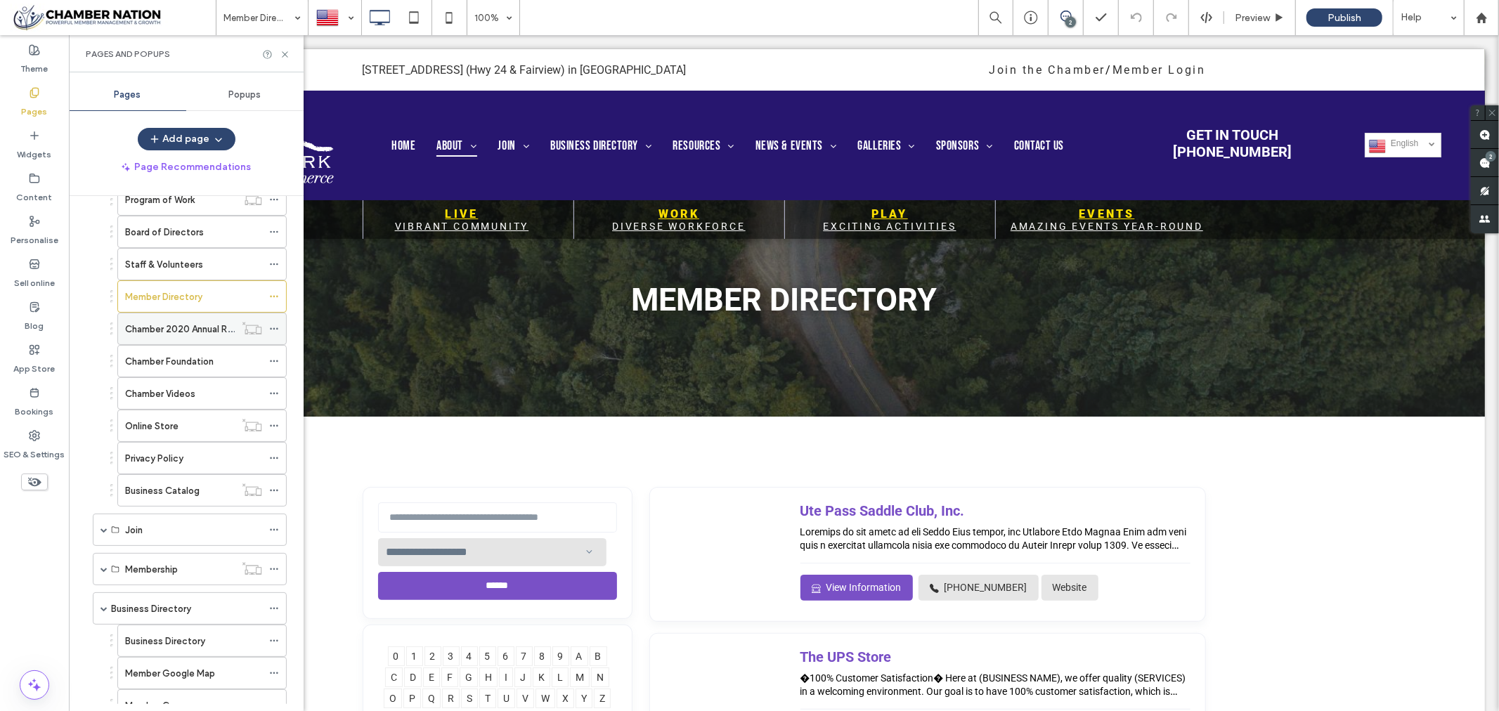
scroll to position [156, 0]
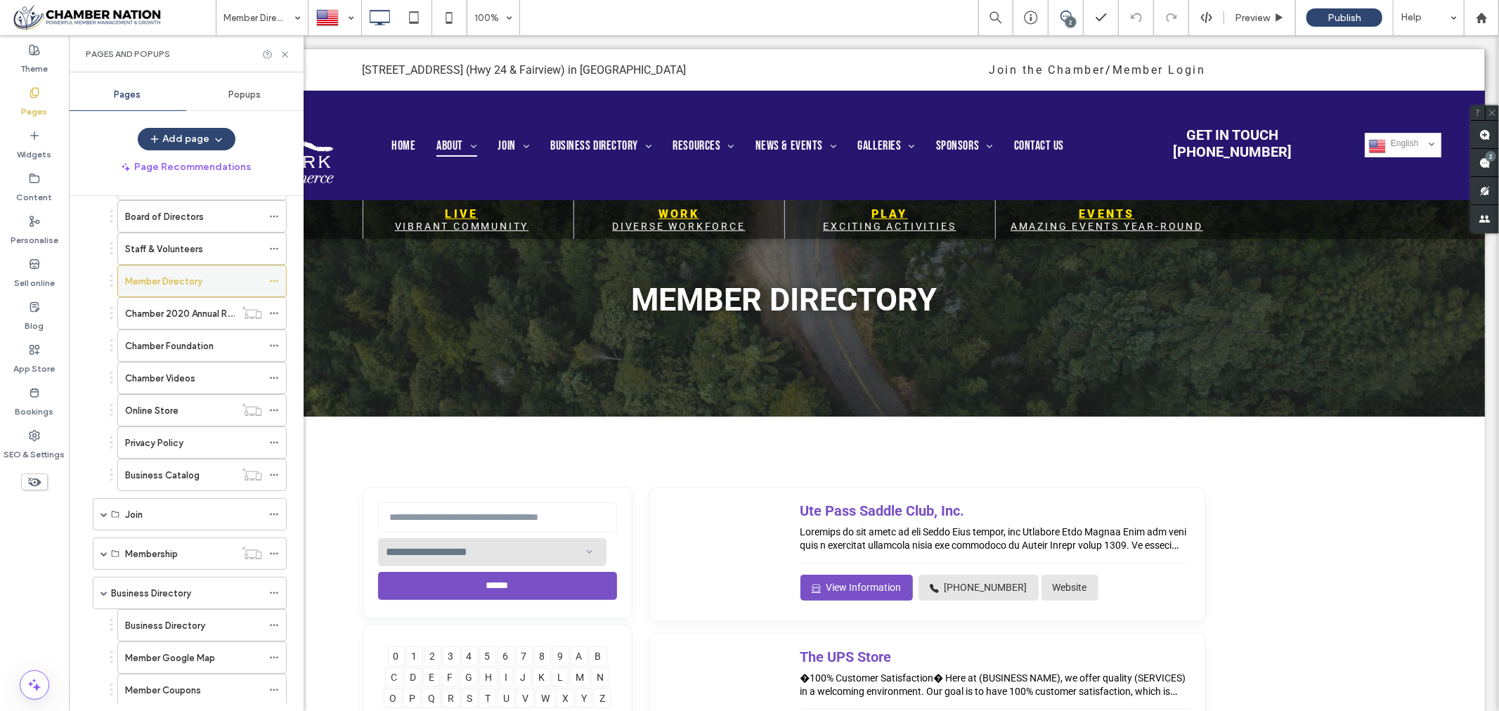
click at [274, 281] on icon at bounding box center [274, 281] width 10 height 10
click at [184, 623] on label "Business Directory" at bounding box center [165, 626] width 80 height 25
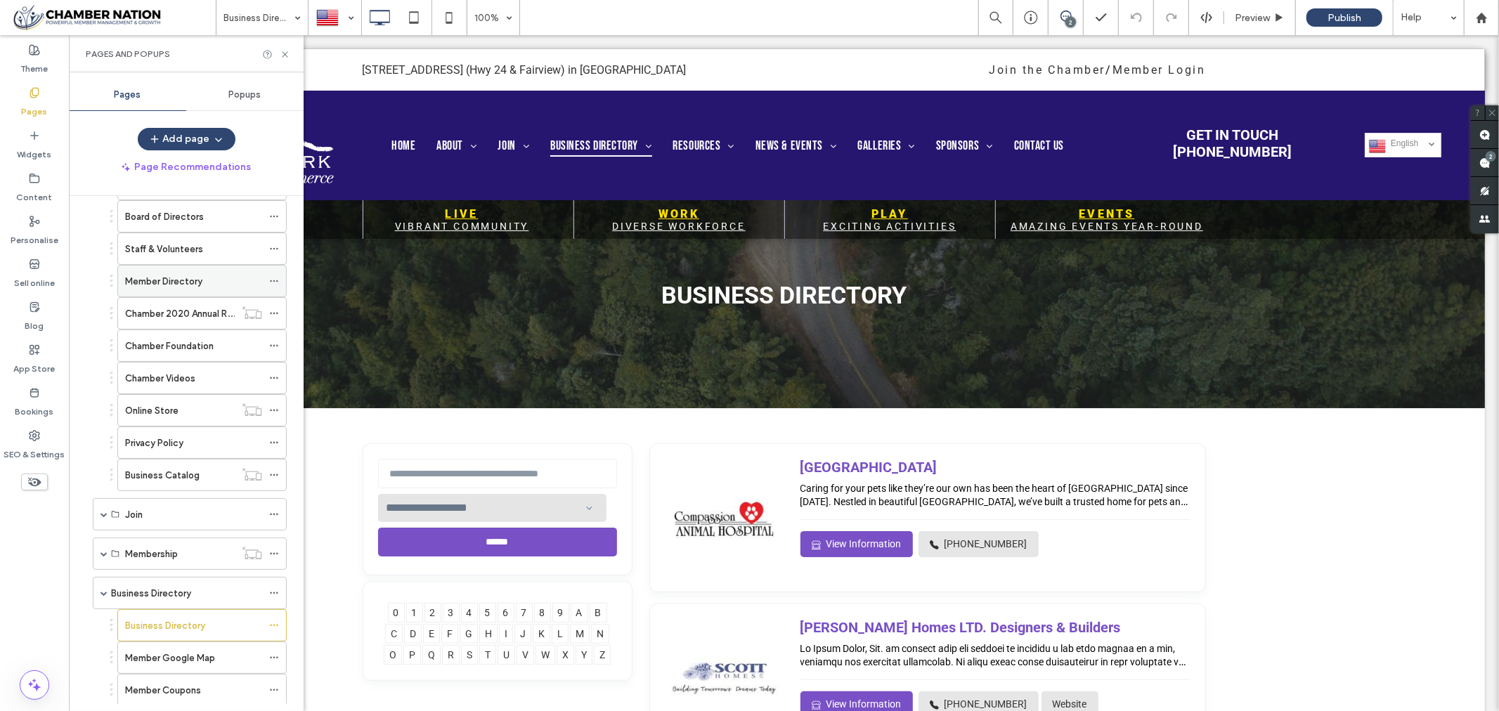
click at [160, 281] on label "Member Directory" at bounding box center [163, 281] width 77 height 25
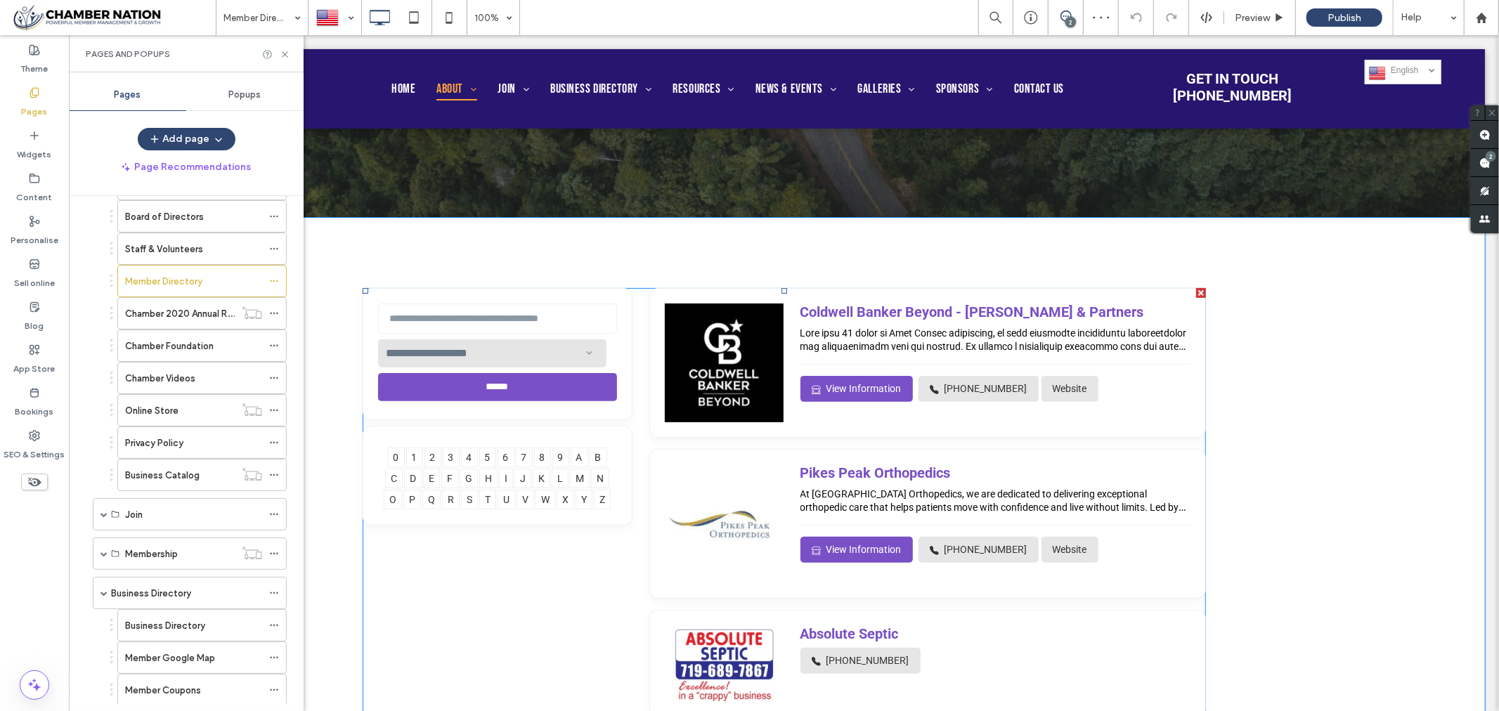
scroll to position [215, 0]
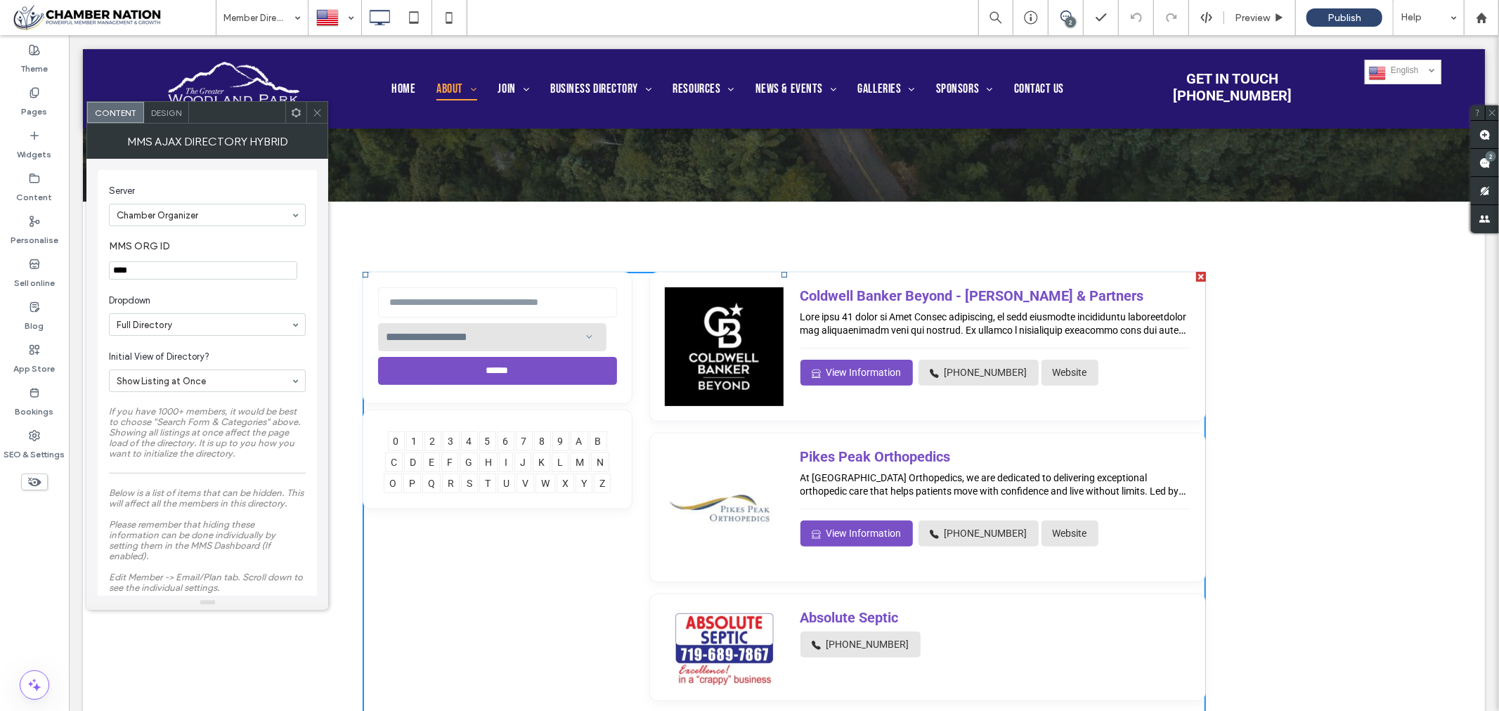
click at [319, 115] on icon at bounding box center [317, 113] width 11 height 11
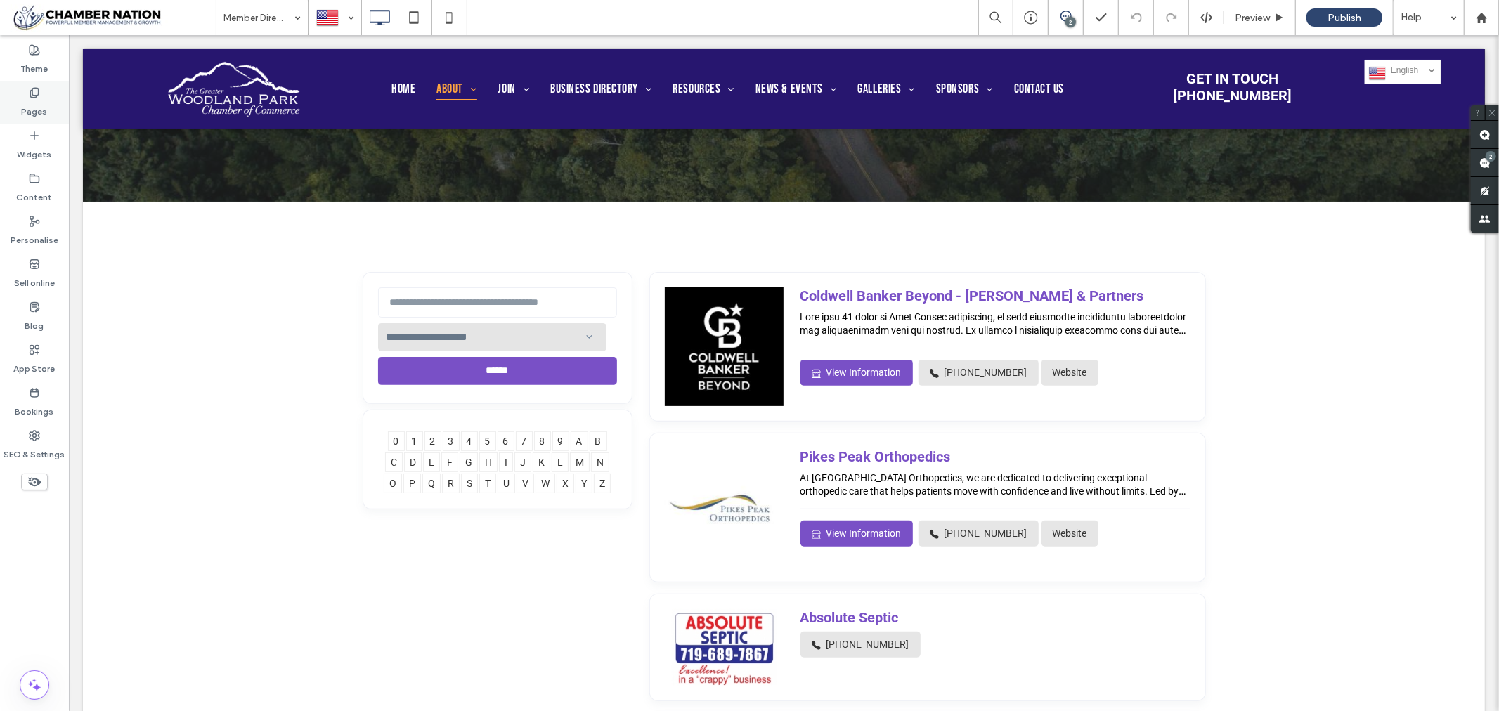
click at [32, 93] on use at bounding box center [34, 92] width 8 height 9
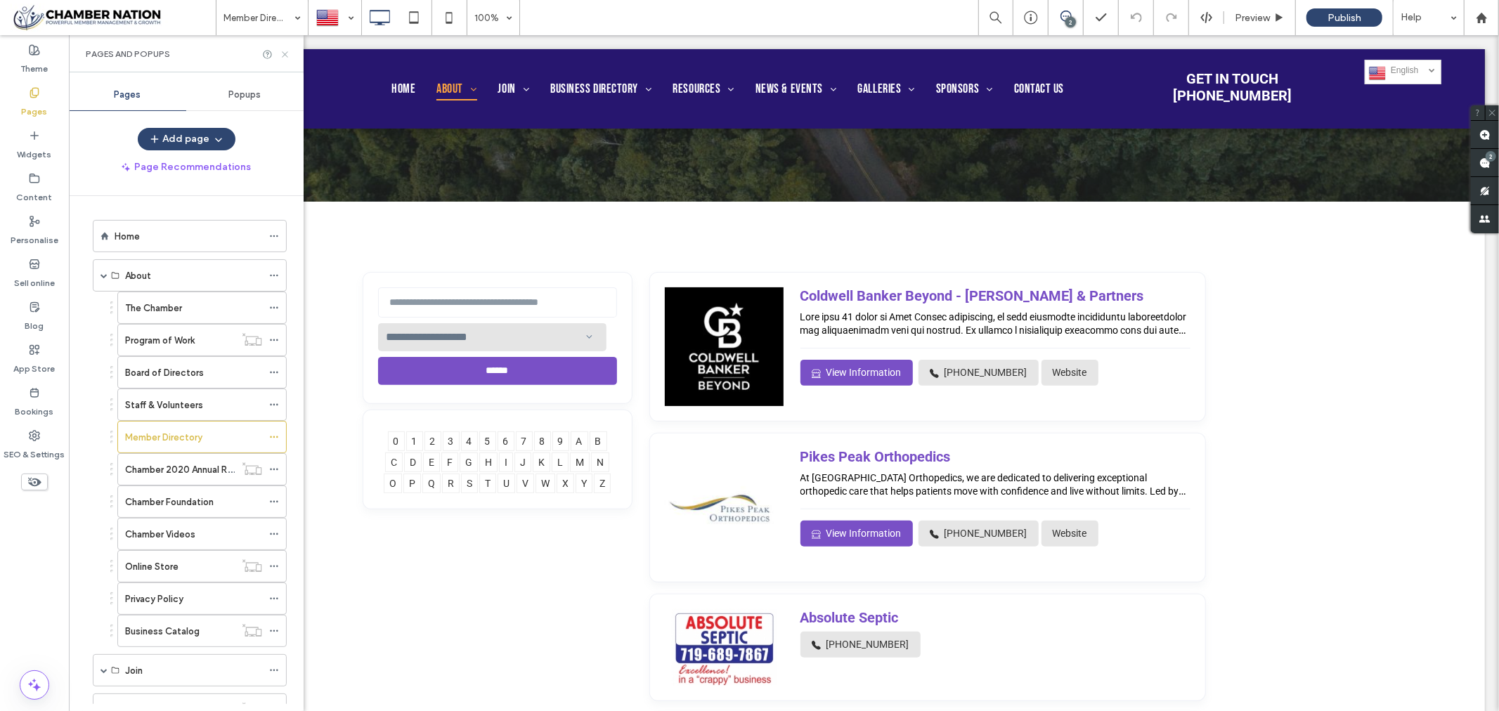
click at [285, 51] on icon at bounding box center [285, 54] width 11 height 11
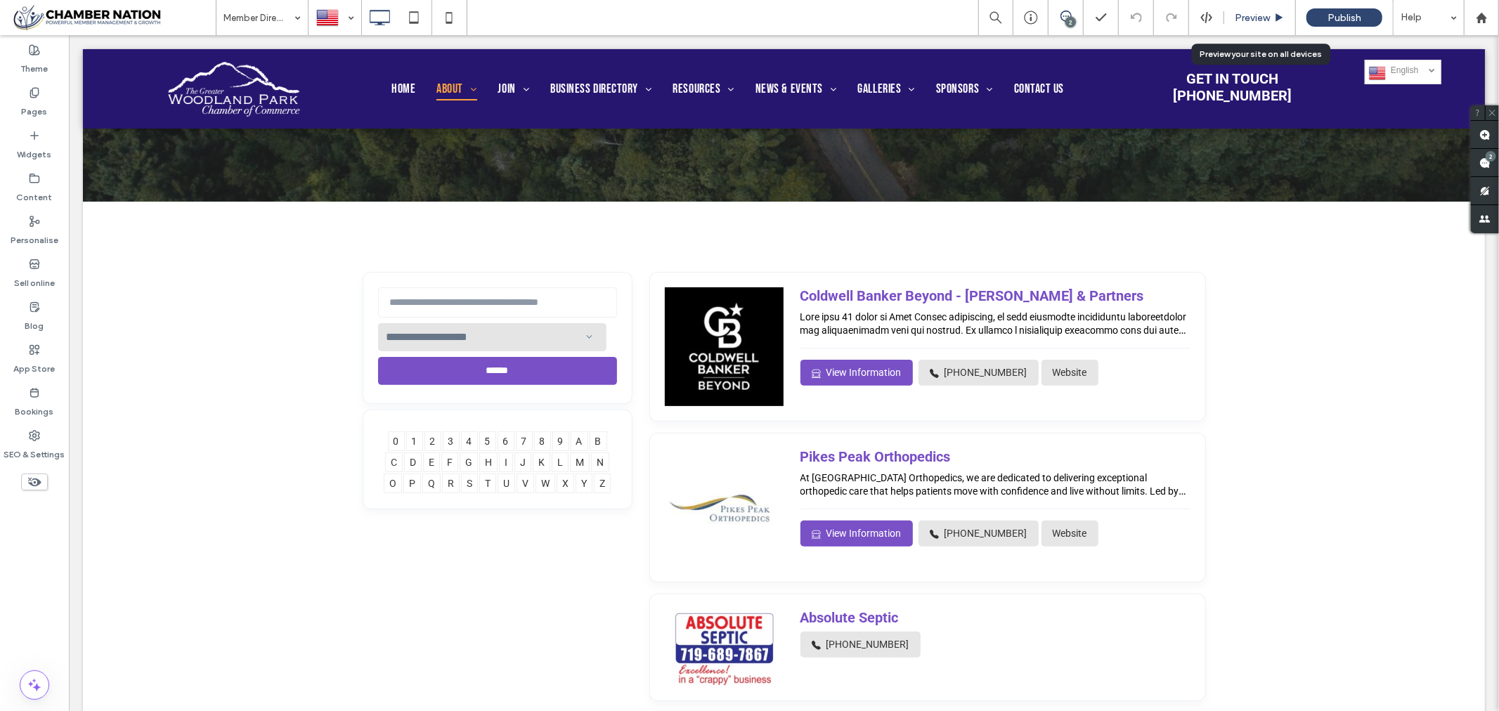
click at [1251, 14] on span "Preview" at bounding box center [1252, 18] width 35 height 12
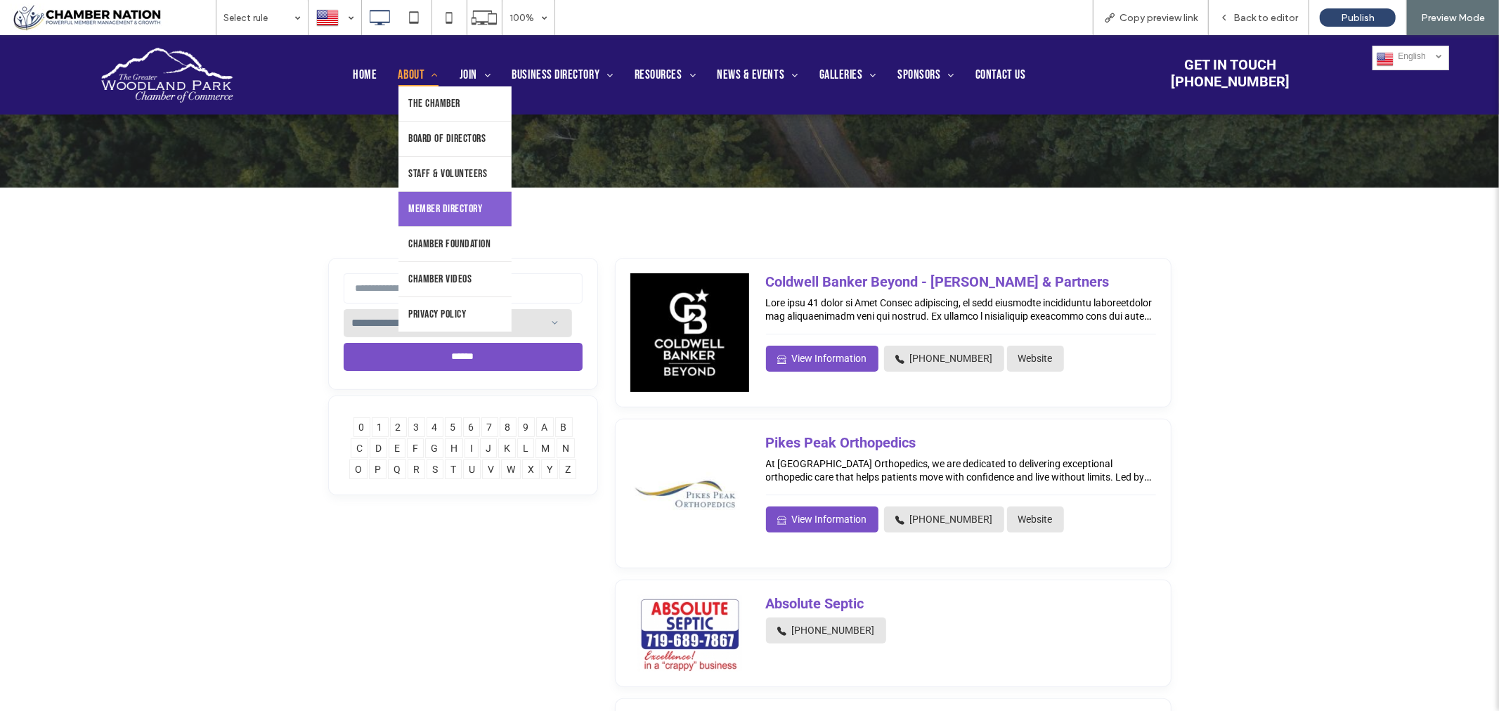
click at [434, 215] on span "Member Directory" at bounding box center [446, 208] width 74 height 13
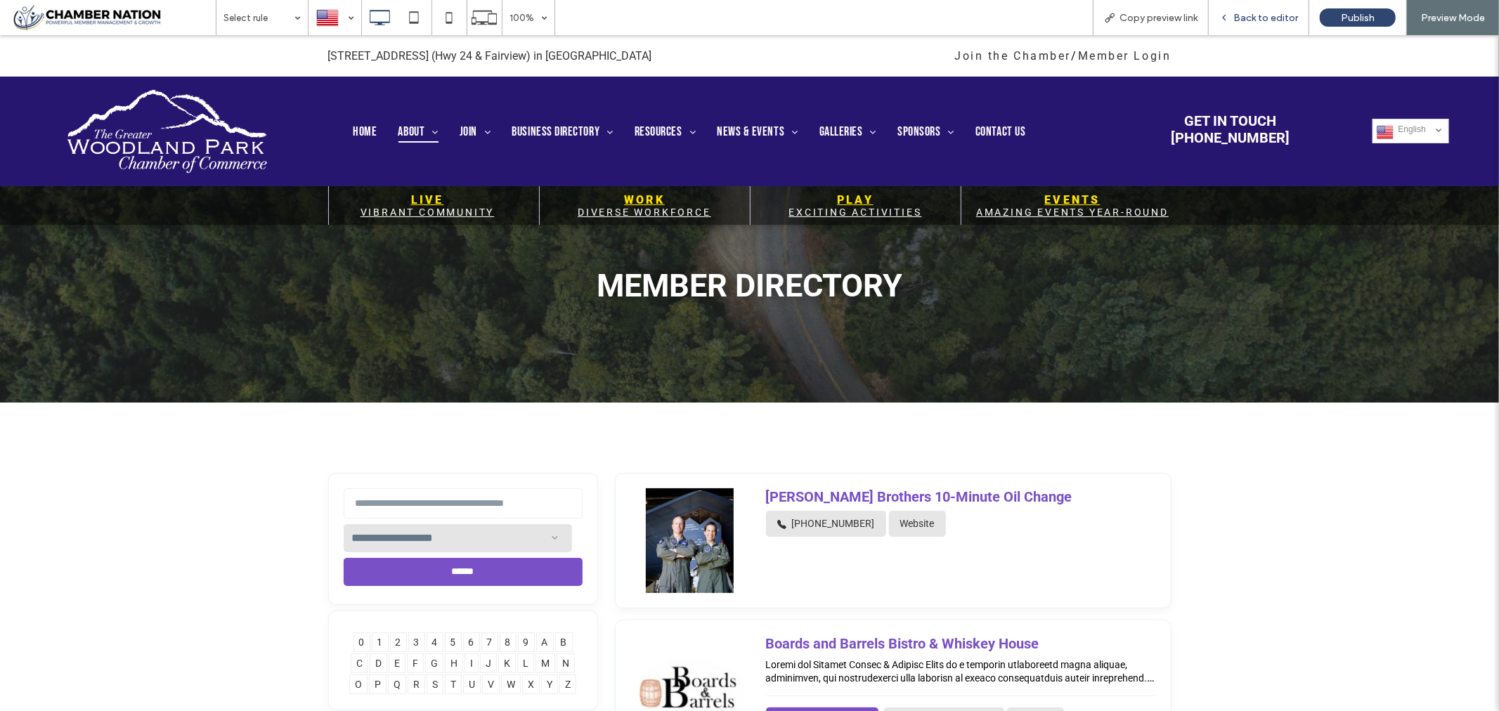
click at [1256, 13] on span "Back to editor" at bounding box center [1265, 18] width 65 height 12
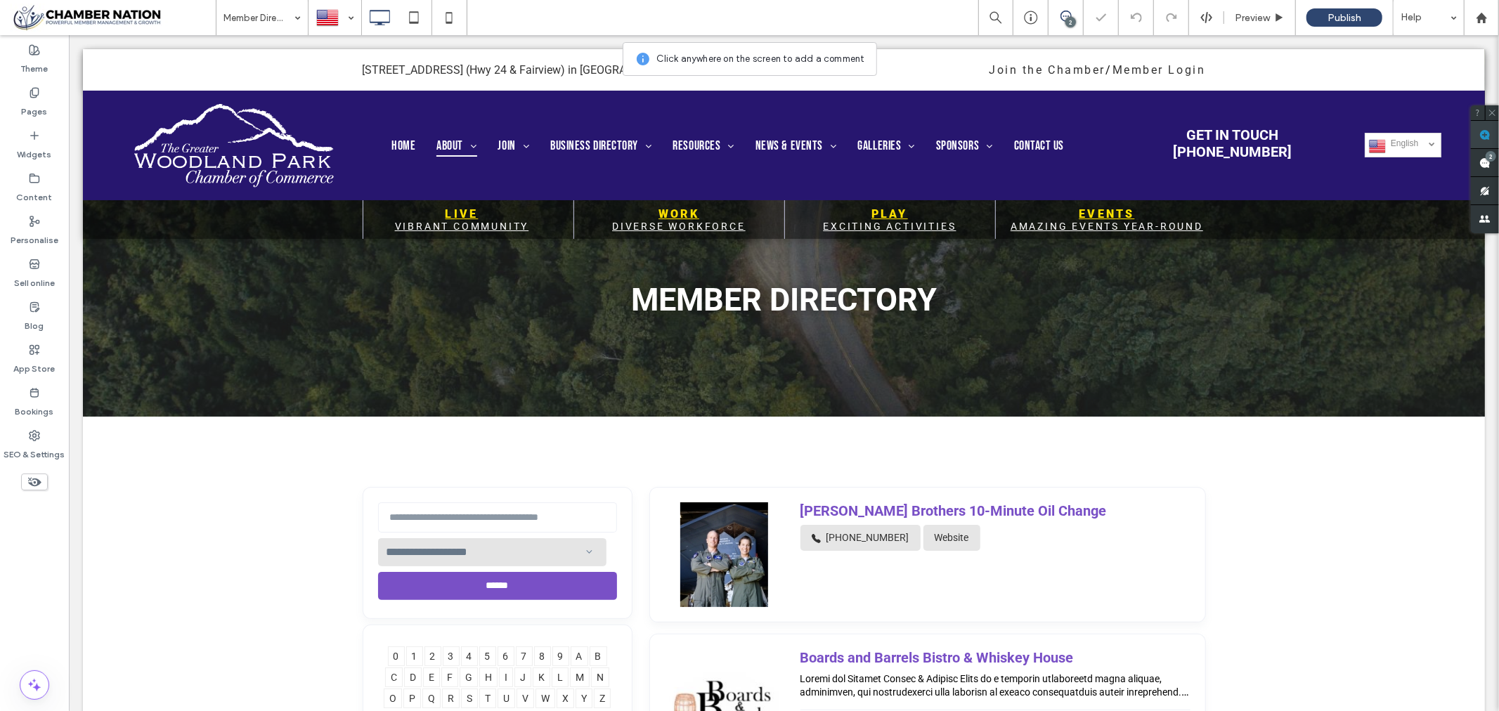
drag, startPoint x: 1484, startPoint y: 130, endPoint x: 1397, endPoint y: 103, distance: 91.4
click at [1484, 129] on use at bounding box center [1484, 134] width 11 height 11
drag, startPoint x: 68, startPoint y: 34, endPoint x: 677, endPoint y: 348, distance: 684.6
click at [677, 348] on div "Member Directory Click To Paste Row + Add Section" at bounding box center [783, 232] width 1402 height 368
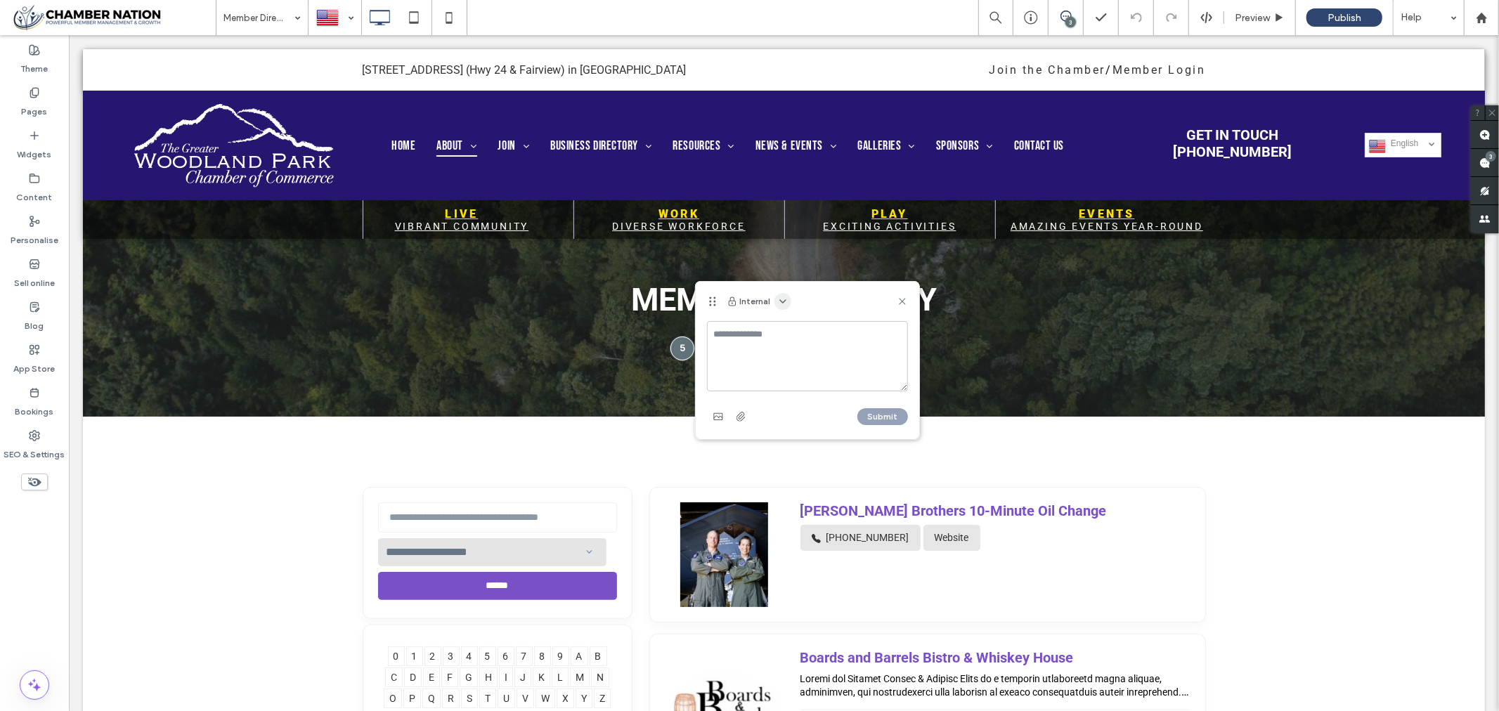
click at [779, 303] on icon "button" at bounding box center [782, 301] width 11 height 11
click at [797, 335] on span "Public - visible to clients & team" at bounding box center [852, 335] width 138 height 14
click at [741, 334] on textarea at bounding box center [807, 356] width 201 height 70
type textarea "**********"
click at [881, 417] on button "Submit" at bounding box center [882, 416] width 51 height 17
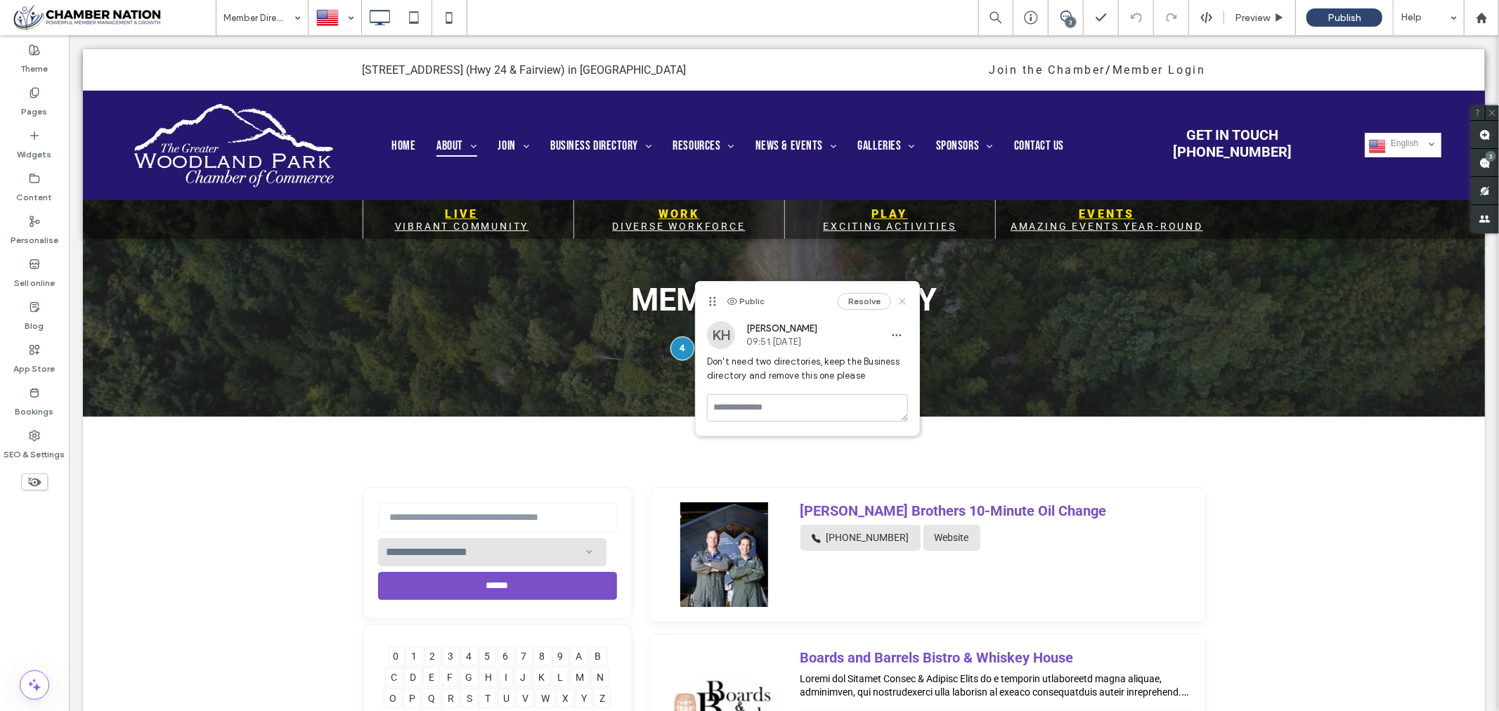
click at [902, 302] on use at bounding box center [902, 302] width 6 height 6
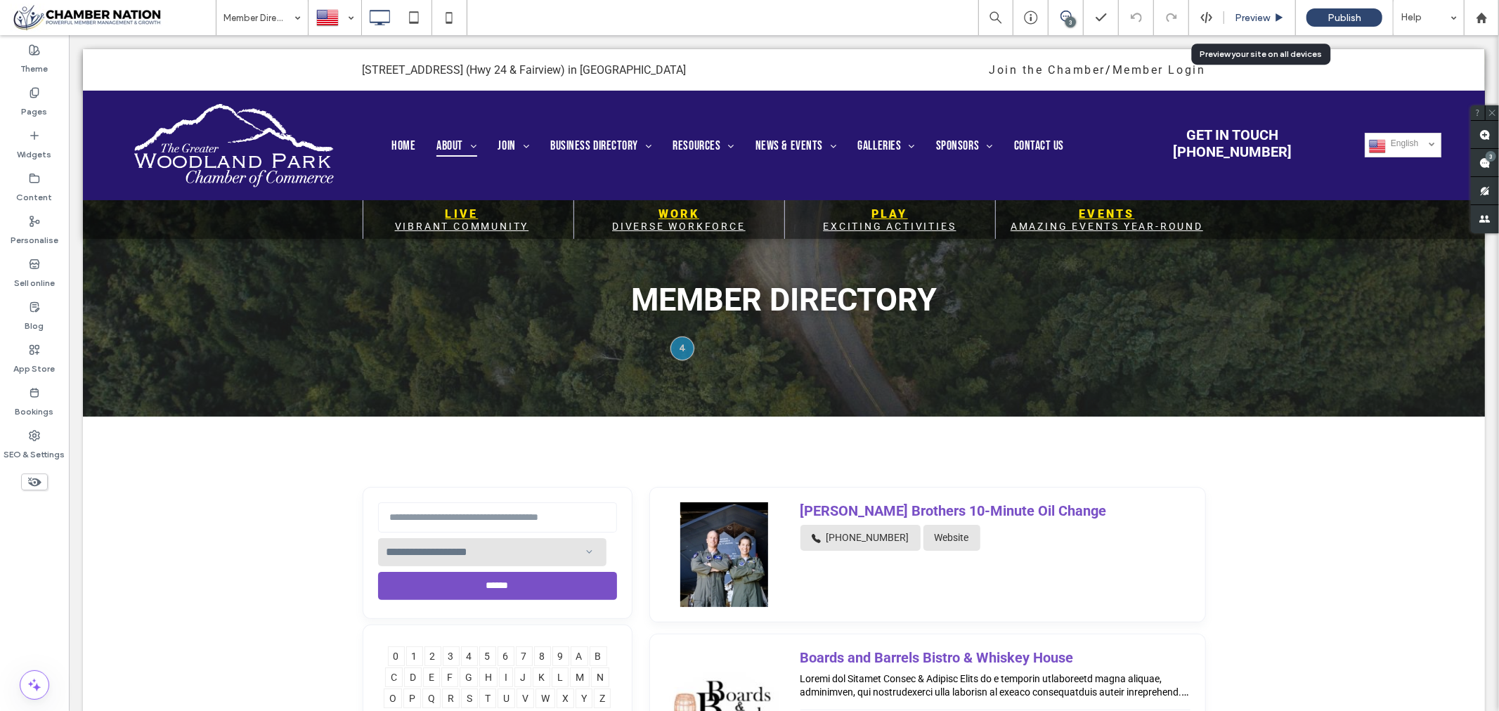
click at [1249, 14] on span "Preview" at bounding box center [1252, 18] width 35 height 12
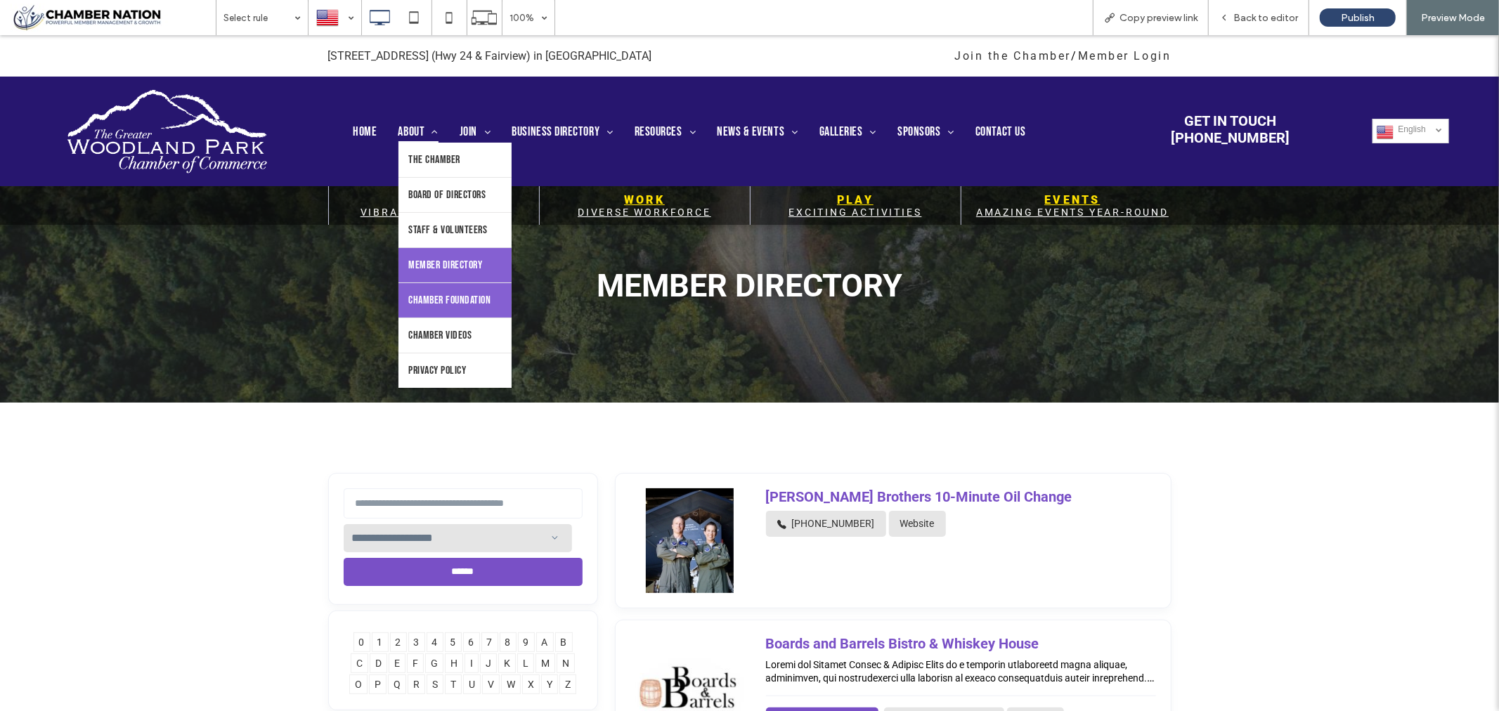
click at [441, 306] on span "Chamber Foundation" at bounding box center [450, 299] width 82 height 13
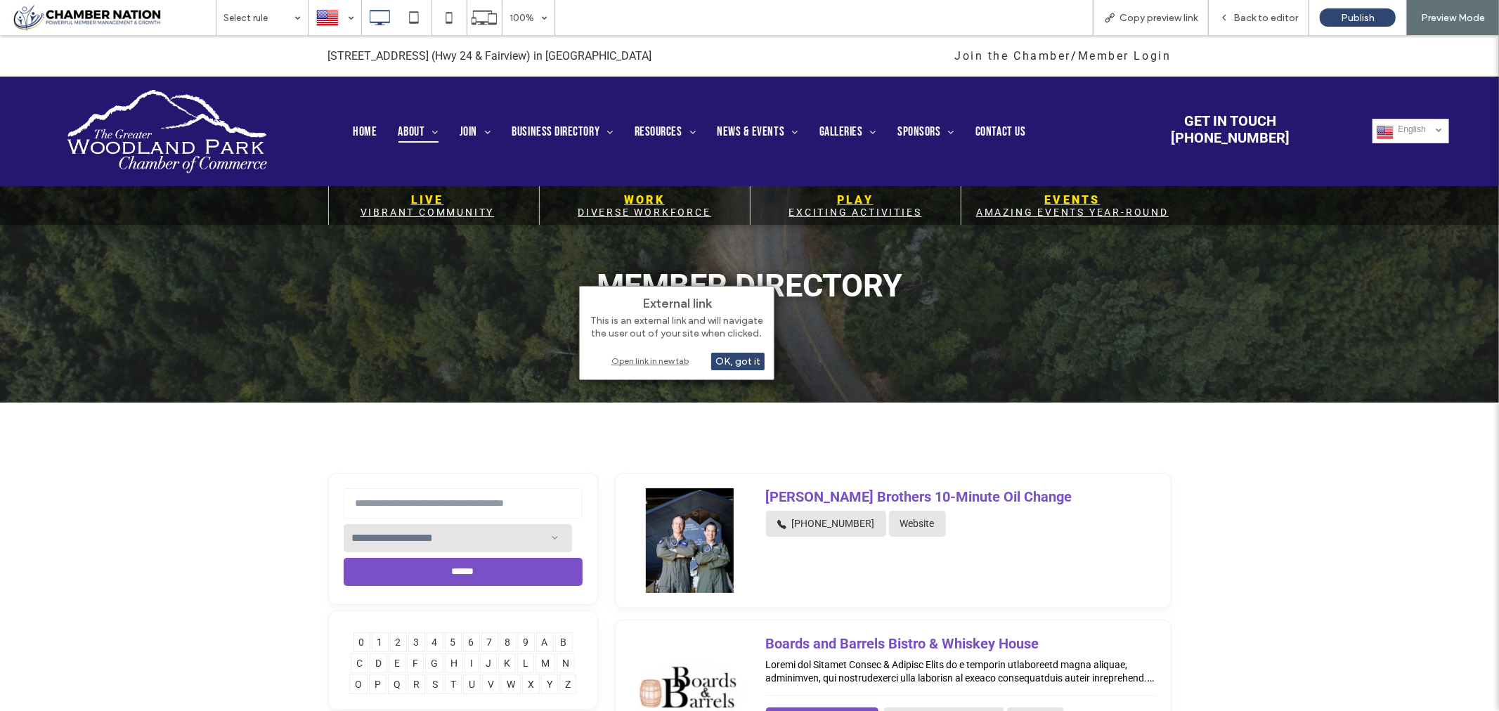
click at [640, 359] on div "Open link in new tab" at bounding box center [677, 361] width 176 height 15
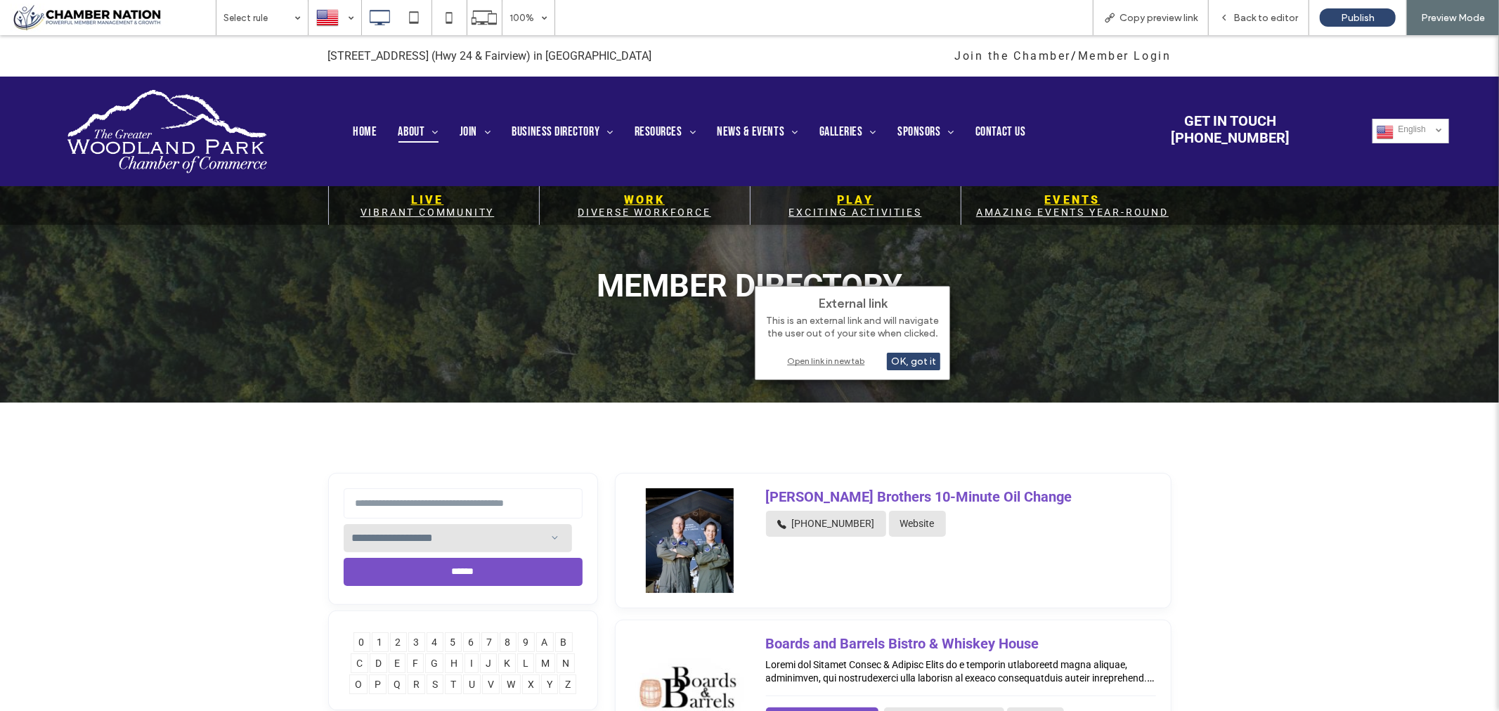
click at [836, 358] on div "Open link in new tab" at bounding box center [853, 361] width 176 height 15
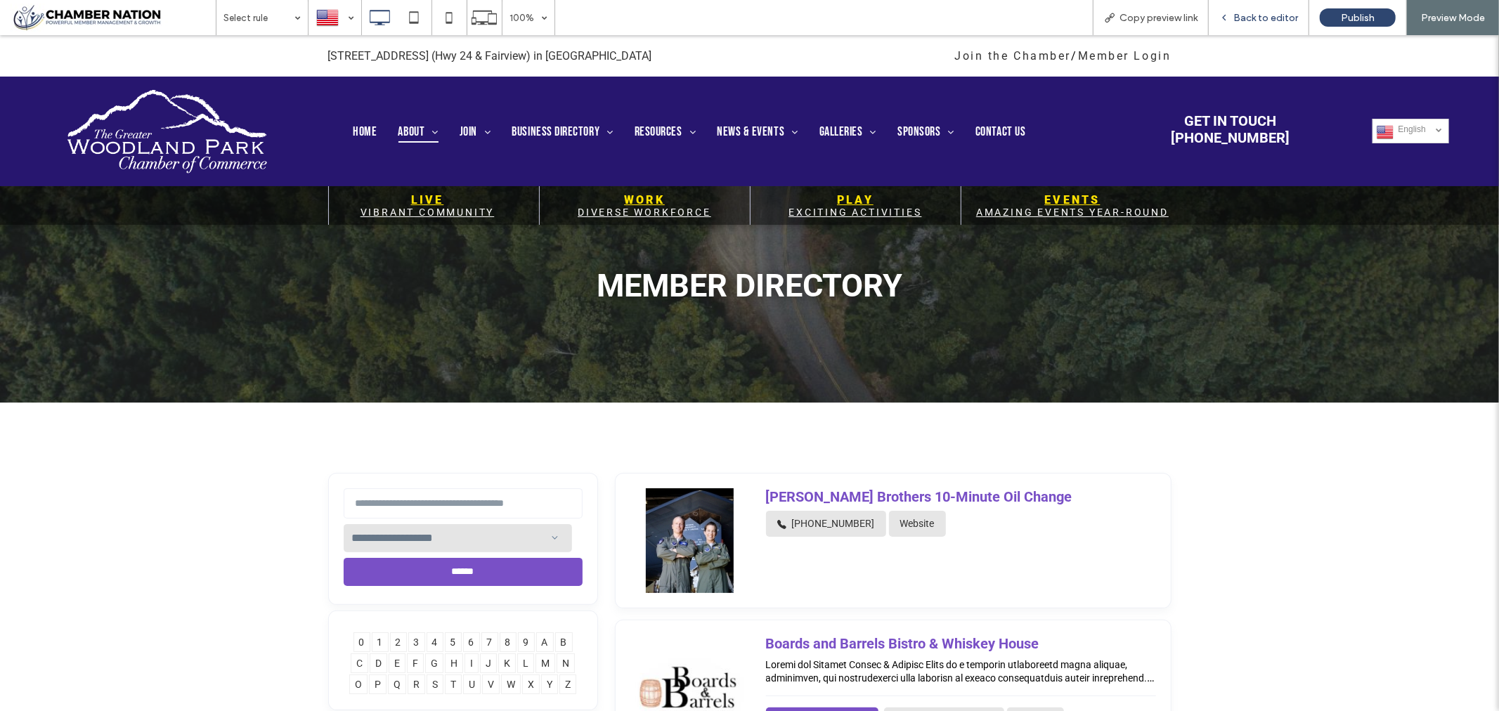
click at [1268, 17] on span "Back to editor" at bounding box center [1265, 18] width 65 height 12
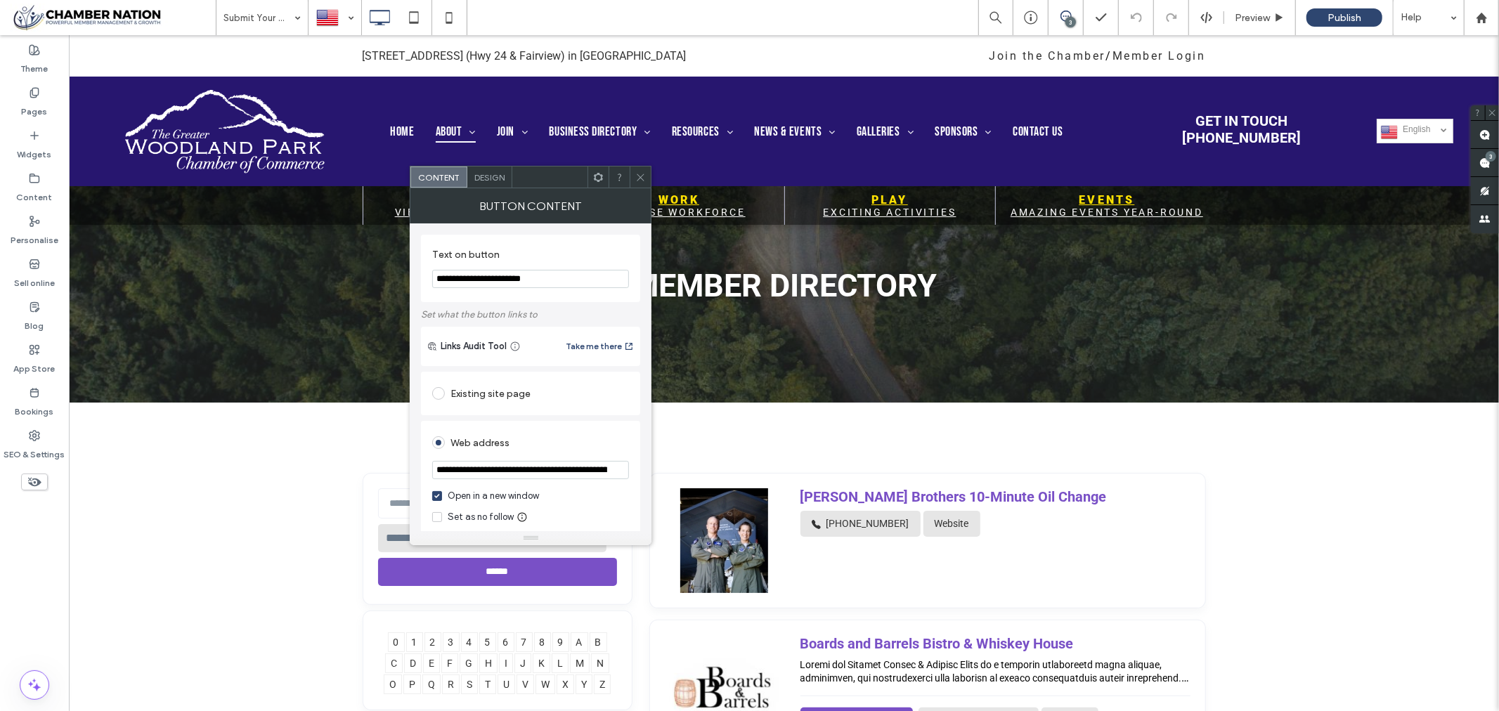
click at [483, 169] on div "Design" at bounding box center [489, 177] width 45 height 21
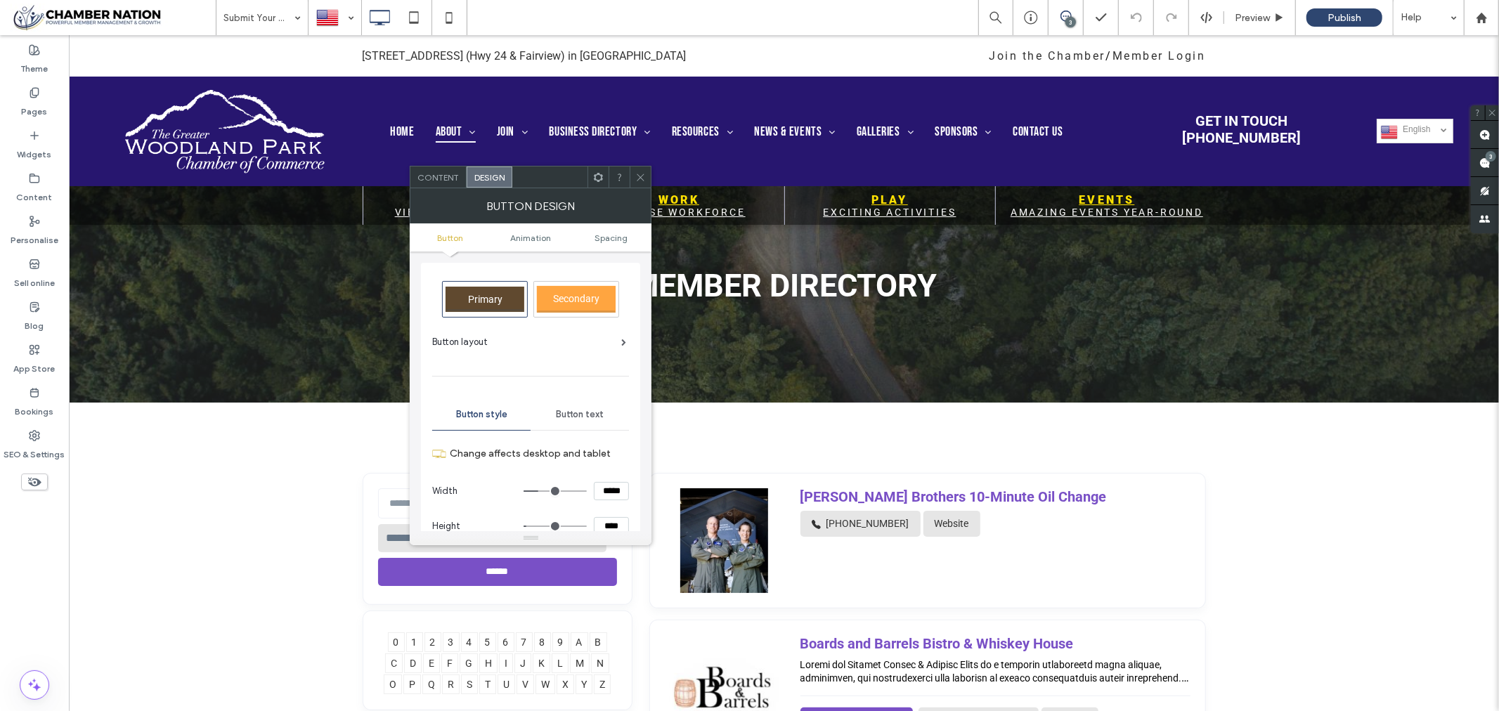
click at [577, 412] on span "Button text" at bounding box center [580, 414] width 48 height 11
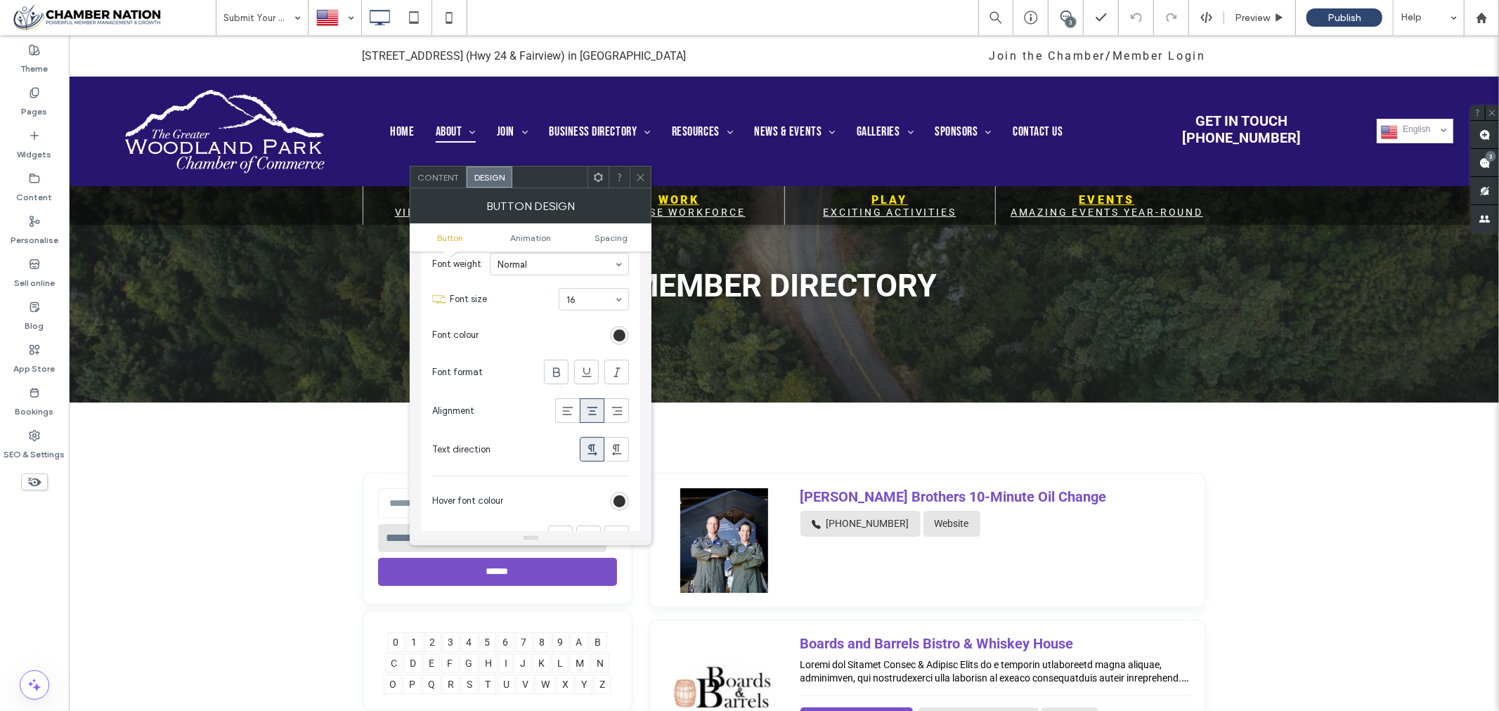
scroll to position [234, 0]
click at [621, 327] on div "rgb(51, 51, 51)" at bounding box center [620, 324] width 12 height 12
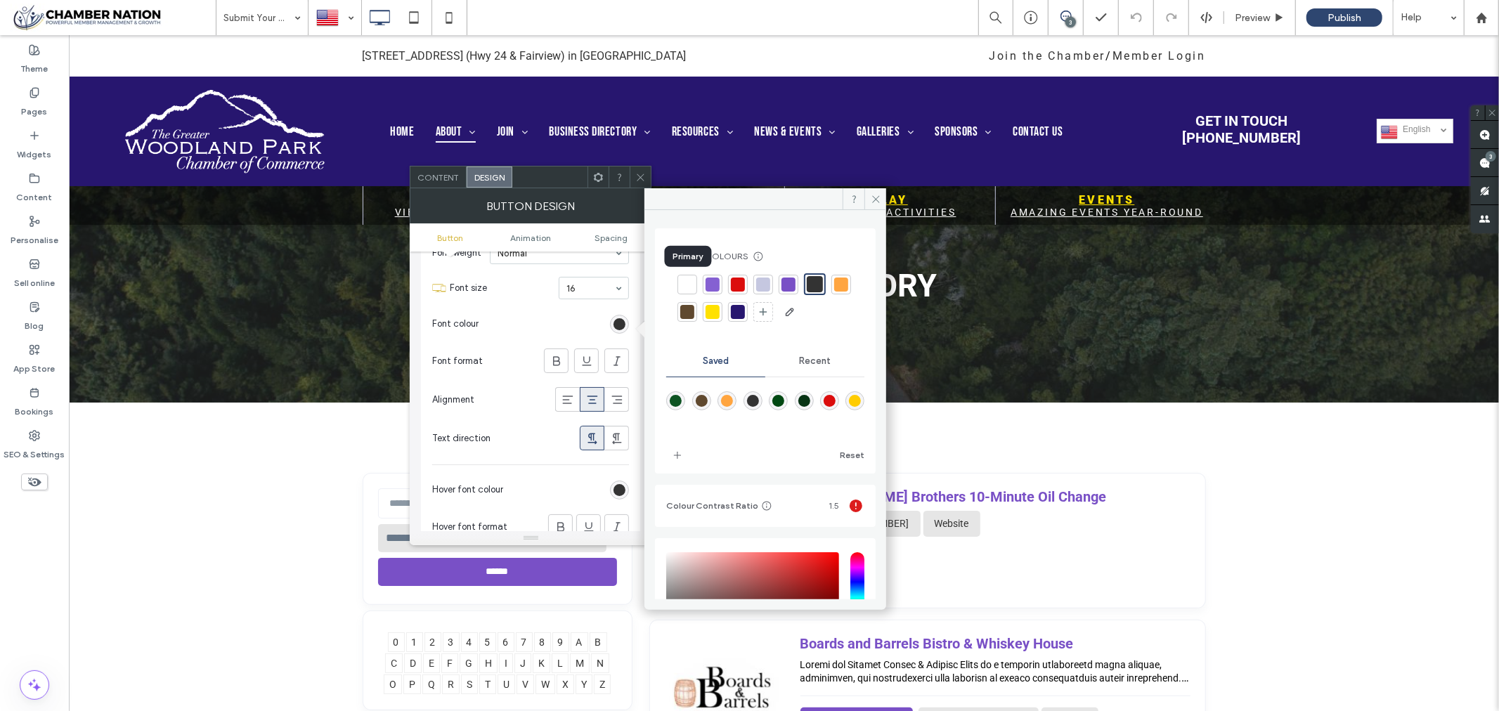
click at [691, 279] on div at bounding box center [687, 285] width 14 height 14
click at [879, 194] on icon at bounding box center [876, 199] width 11 height 11
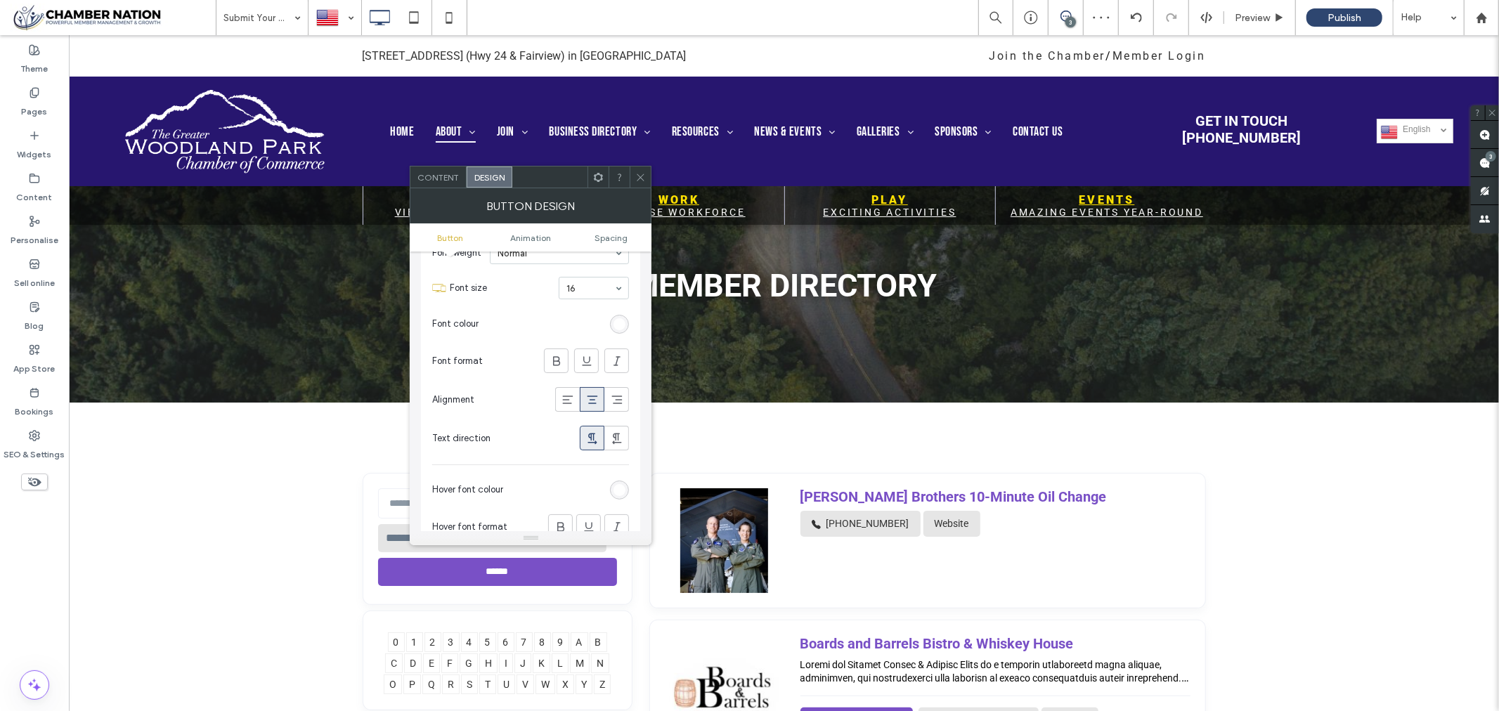
drag, startPoint x: 638, startPoint y: 176, endPoint x: 649, endPoint y: 213, distance: 38.7
click at [637, 177] on icon at bounding box center [640, 177] width 11 height 11
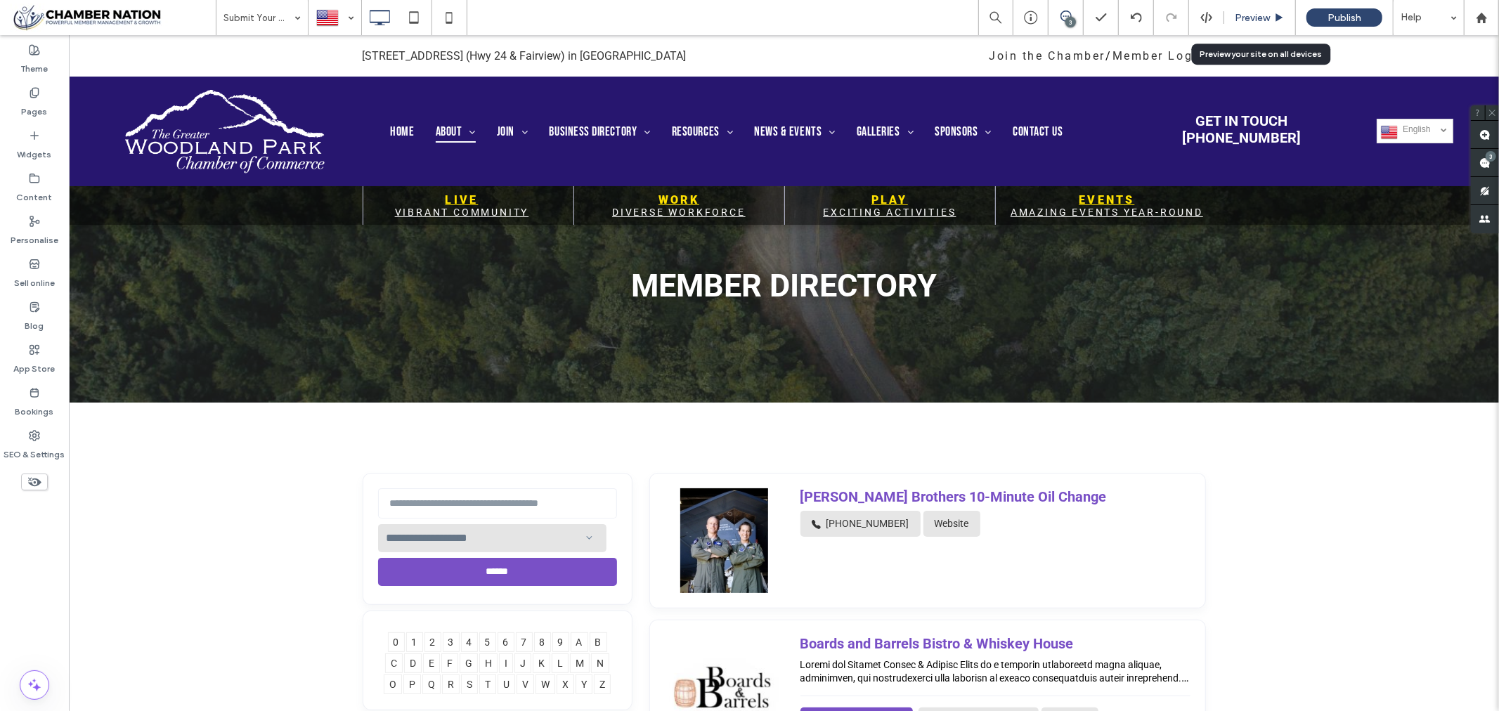
click at [1258, 14] on span "Preview" at bounding box center [1252, 18] width 35 height 12
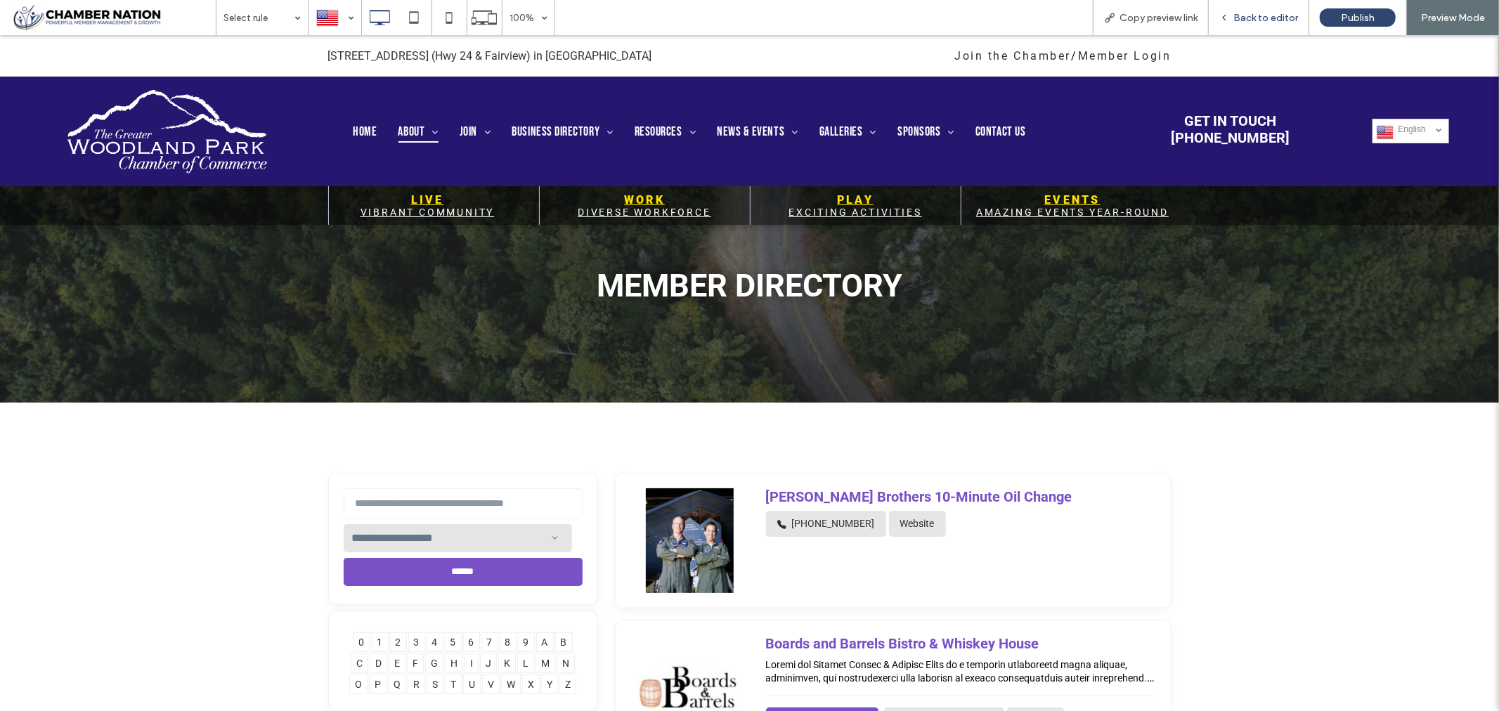
click at [1260, 15] on span "Back to editor" at bounding box center [1265, 18] width 65 height 12
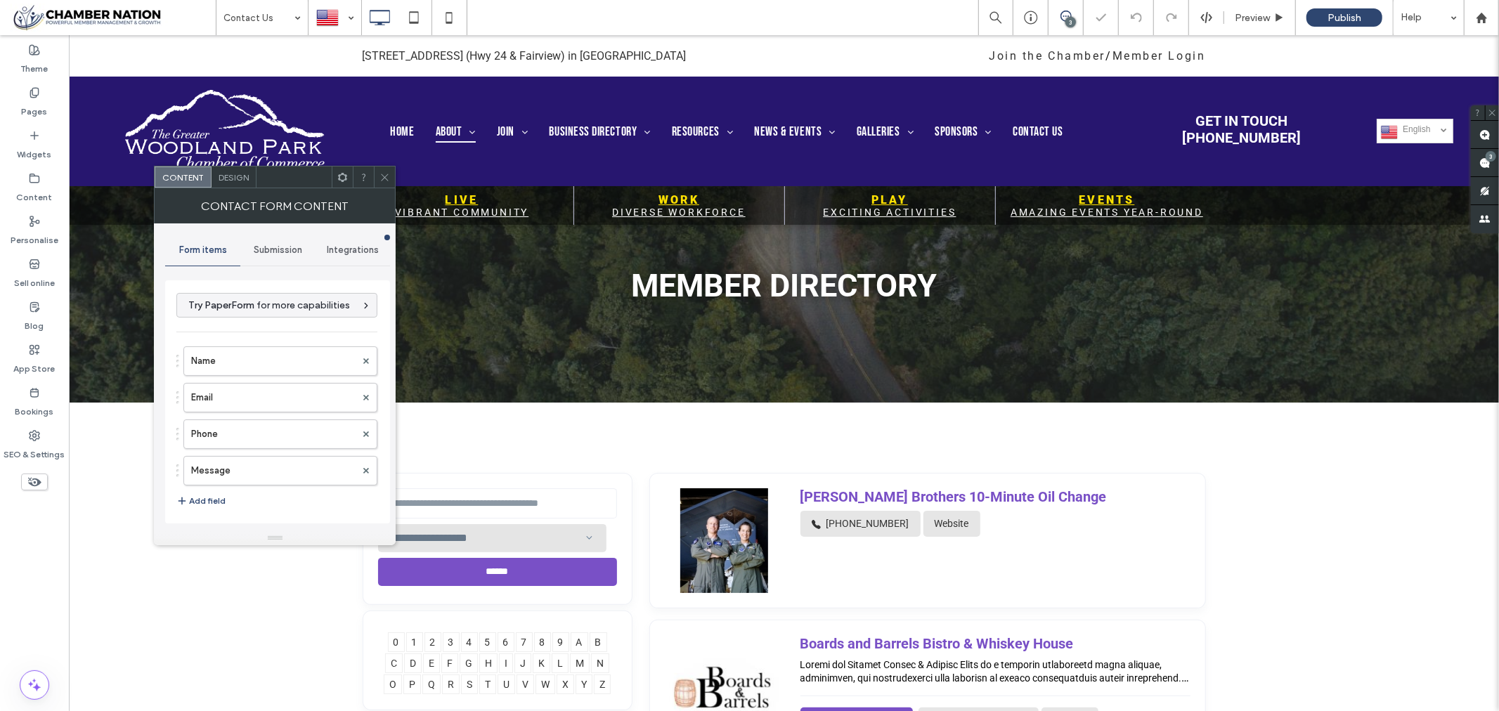
type input "******"
type input "**********"
click at [274, 249] on span "Submission" at bounding box center [278, 250] width 48 height 11
click at [270, 320] on label "New submission notification" at bounding box center [278, 316] width 188 height 28
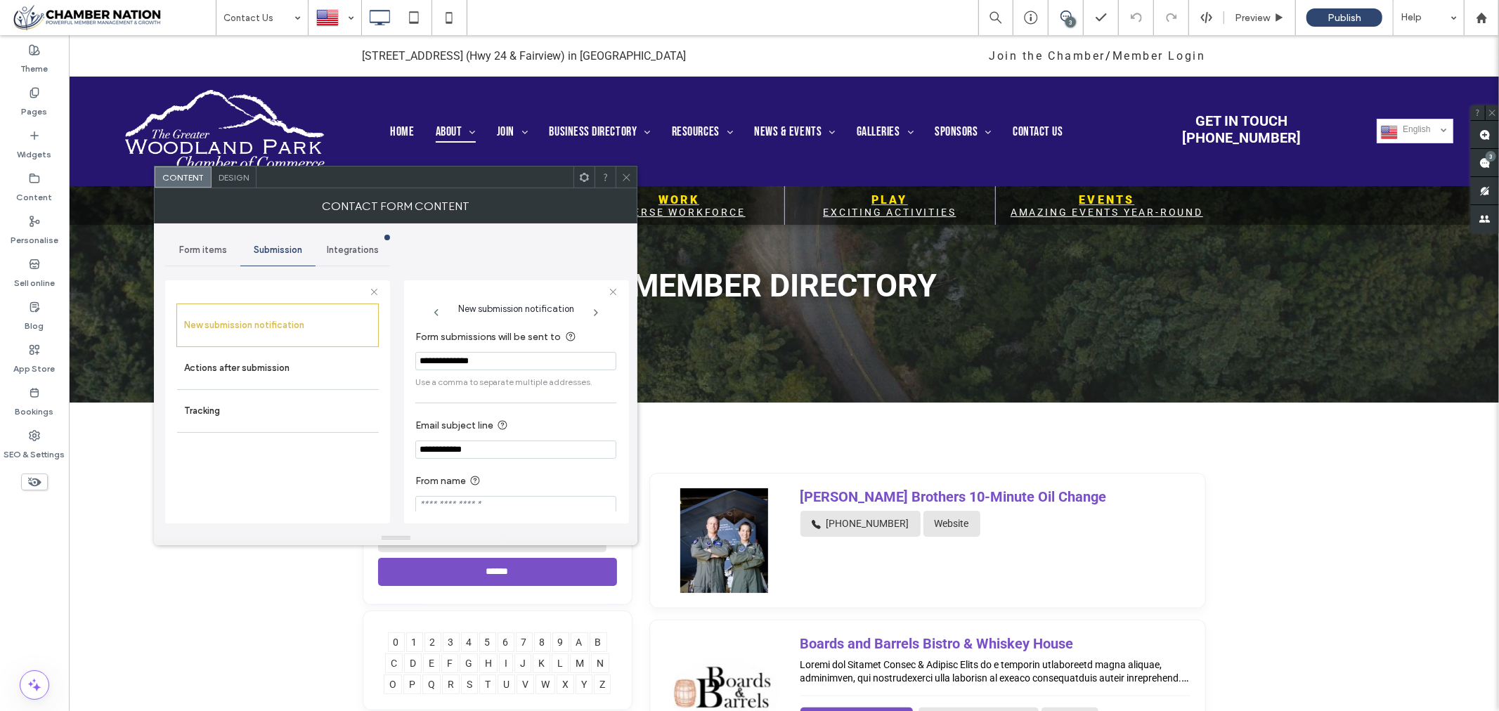
click at [626, 174] on icon at bounding box center [626, 177] width 11 height 11
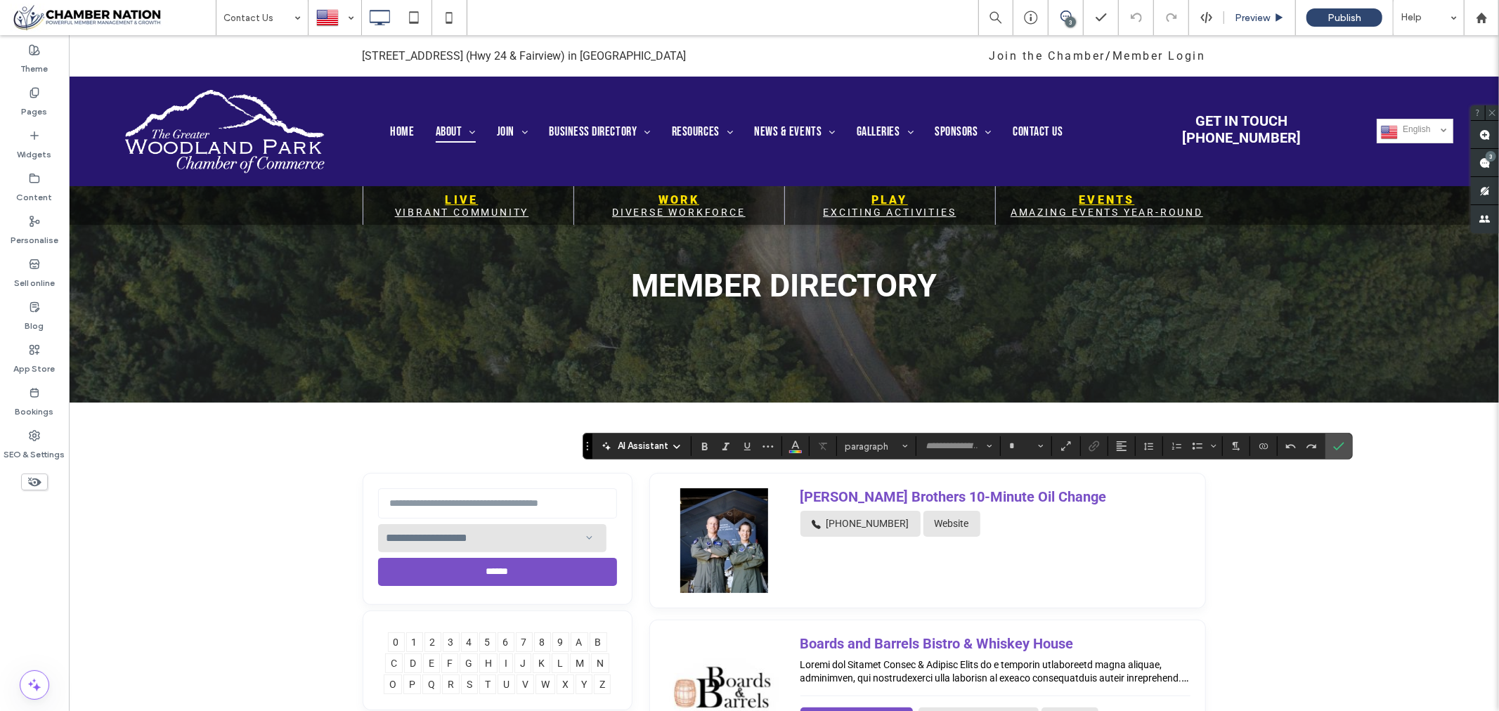
type input "******"
type input "**"
click at [1345, 441] on icon "Confirm" at bounding box center [1338, 446] width 11 height 11
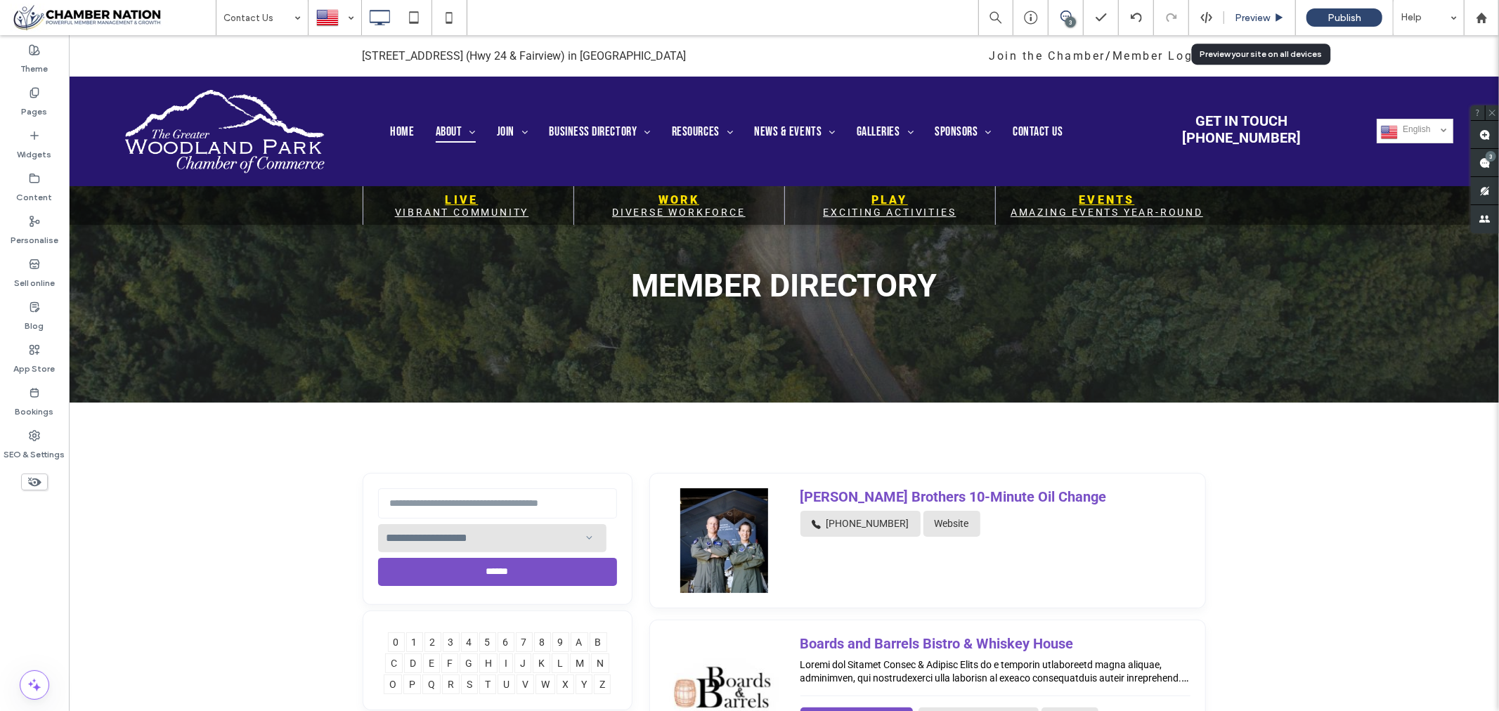
click at [1252, 18] on span "Preview" at bounding box center [1252, 18] width 35 height 12
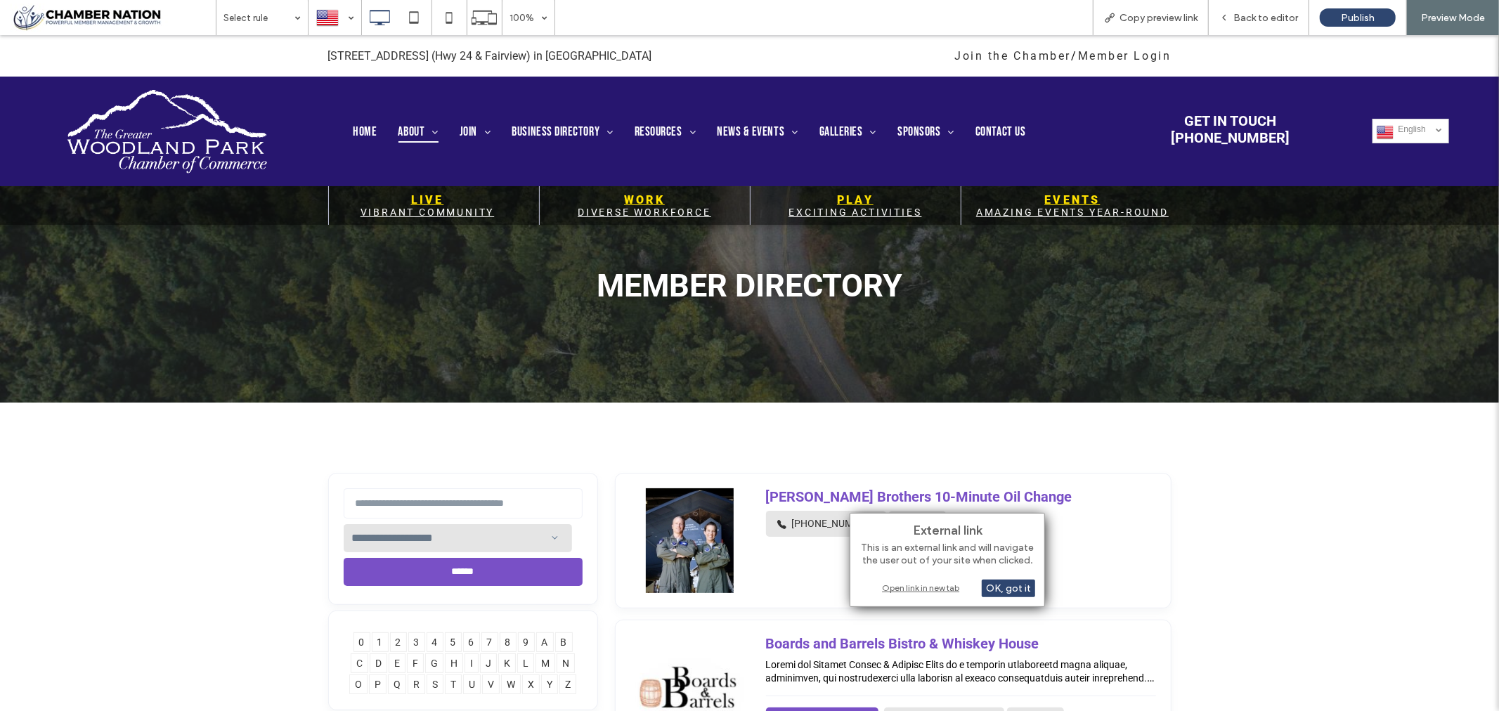
click at [901, 585] on div "Open link in new tab" at bounding box center [948, 588] width 176 height 15
click at [940, 587] on div "Open link in new tab" at bounding box center [982, 588] width 176 height 15
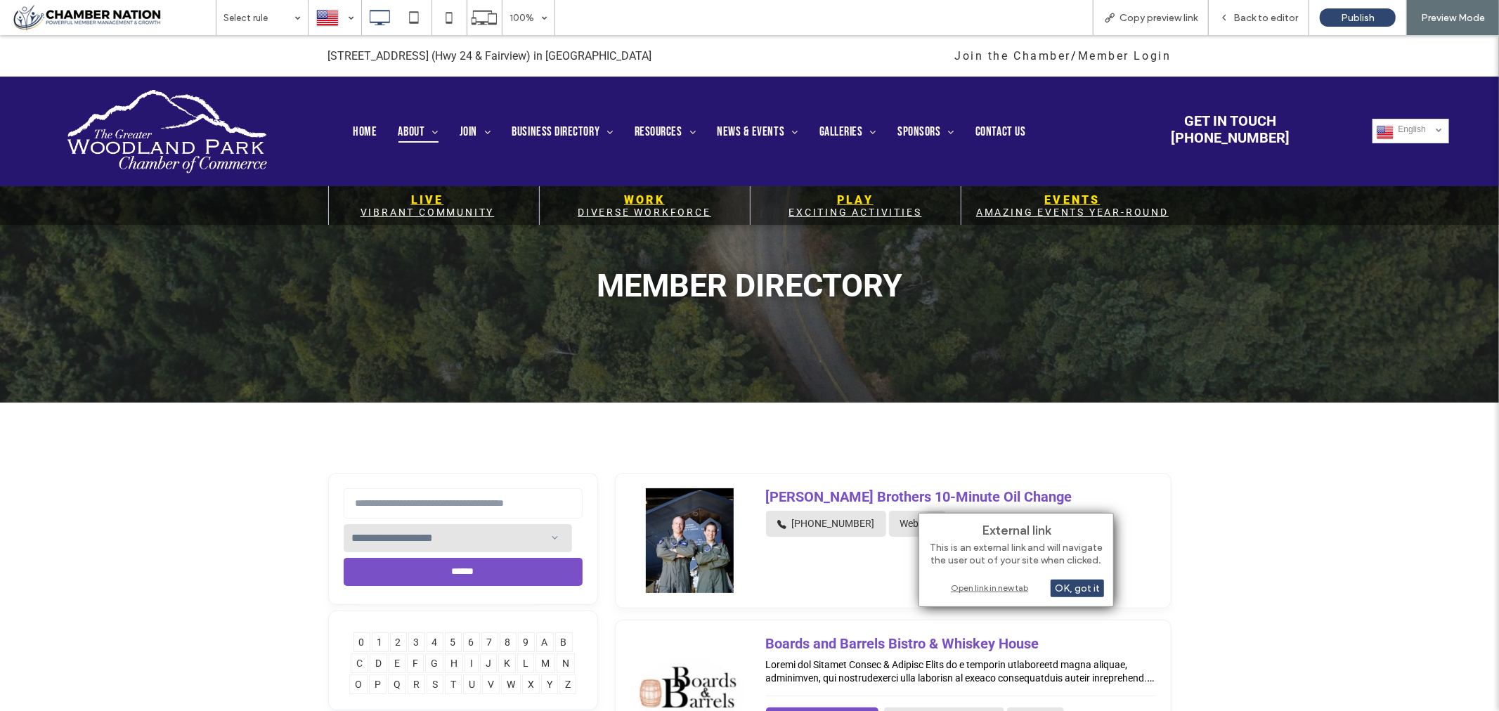
click at [978, 587] on div "Open link in new tab" at bounding box center [1016, 588] width 176 height 15
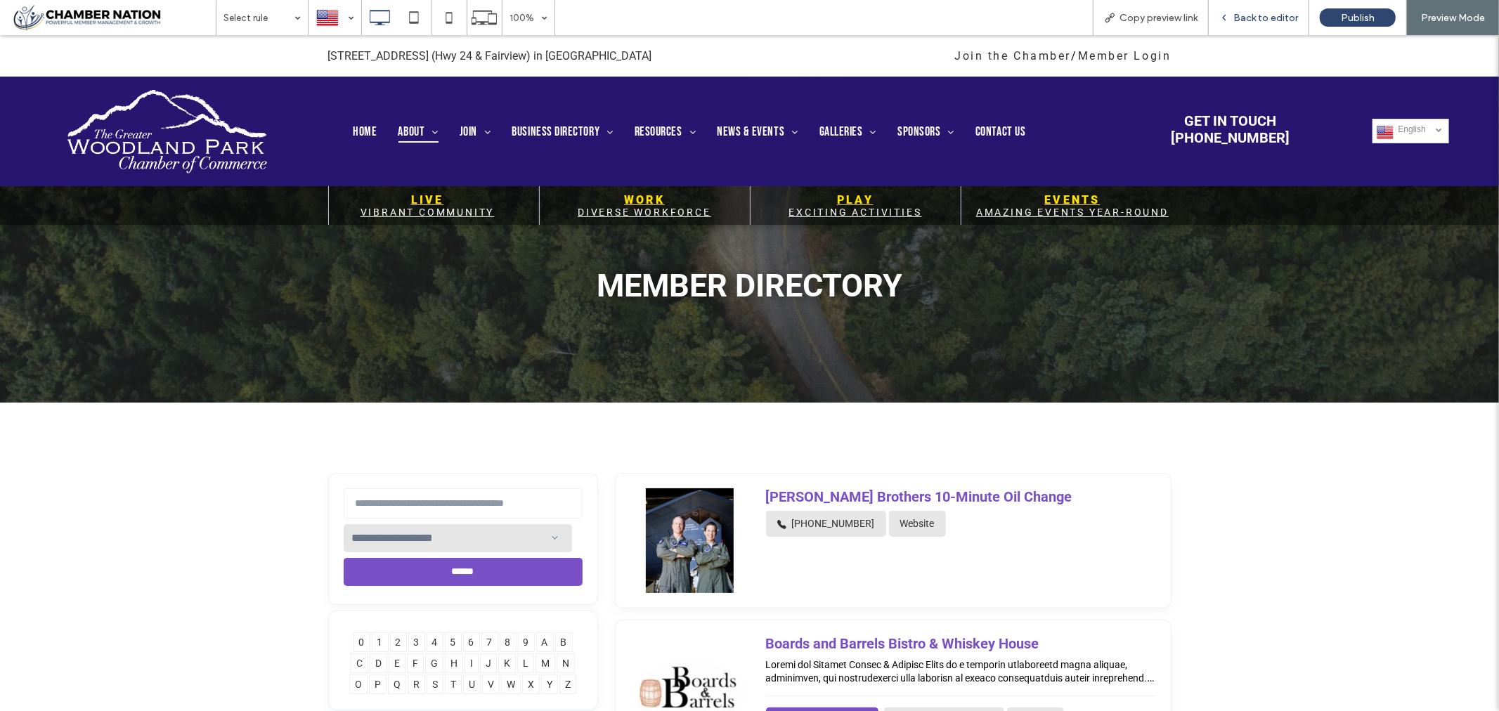
click at [1270, 20] on span "Back to editor" at bounding box center [1265, 18] width 65 height 12
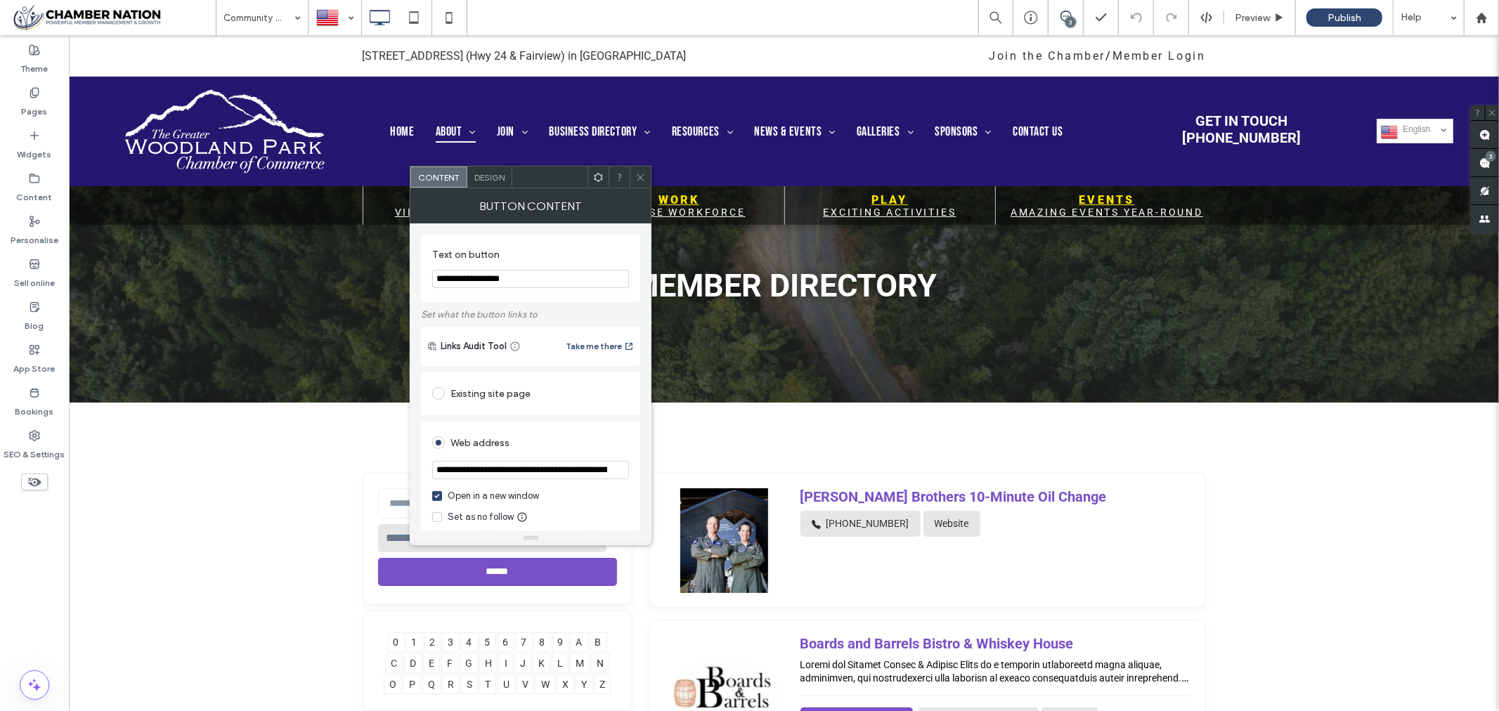
click at [459, 281] on input "**********" at bounding box center [530, 279] width 197 height 18
type input "**********"
click at [645, 180] on icon at bounding box center [640, 177] width 11 height 11
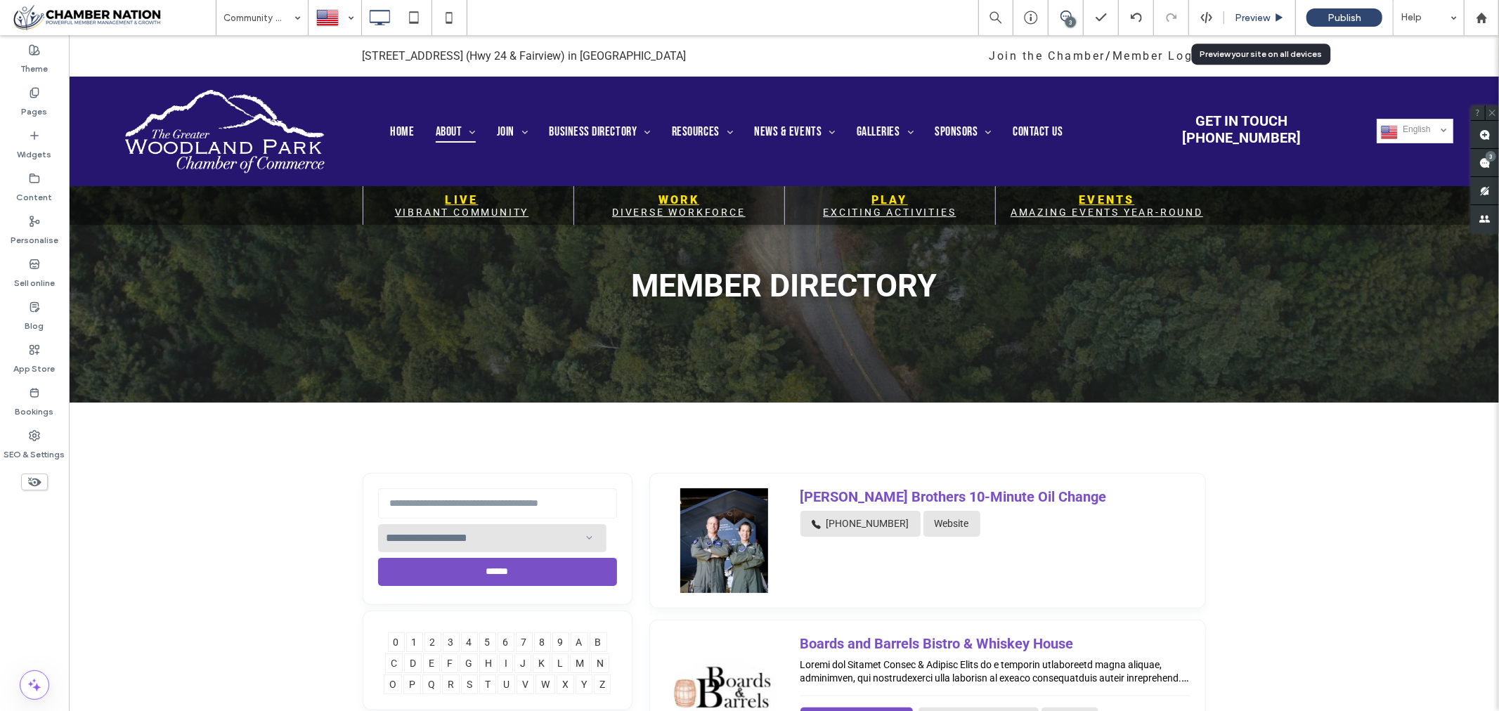
click at [1257, 17] on span "Preview" at bounding box center [1252, 18] width 35 height 12
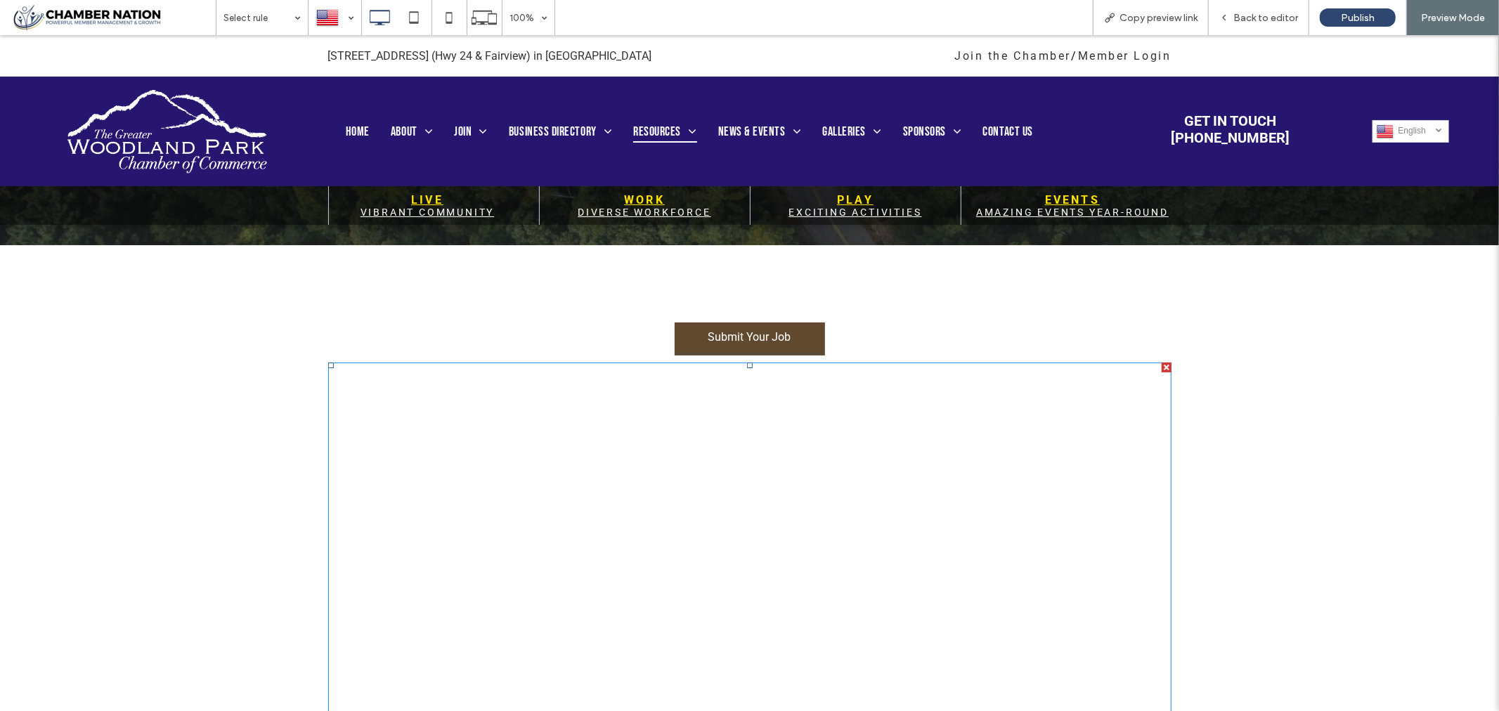
scroll to position [156, 0]
click at [1276, 16] on span "Back to editor" at bounding box center [1265, 18] width 65 height 12
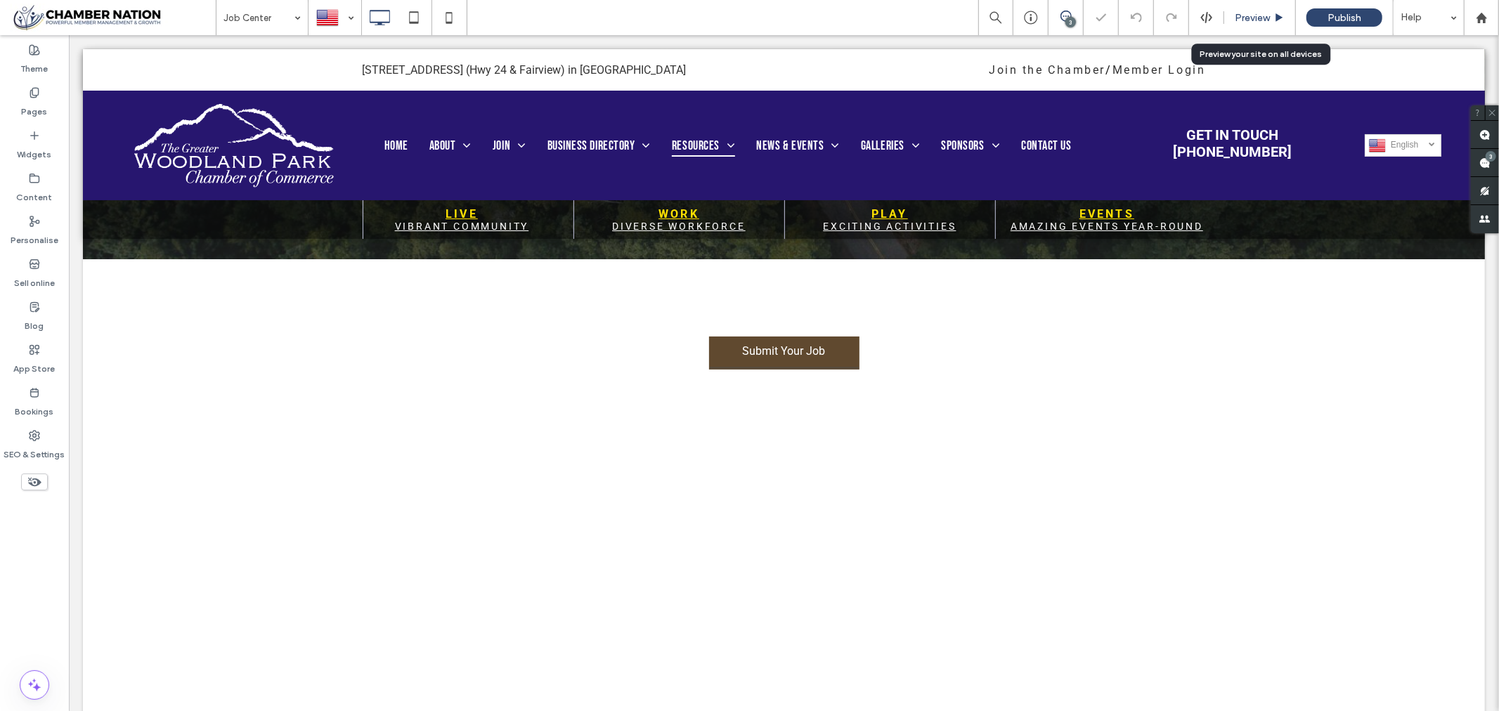
click at [1249, 18] on span "Preview" at bounding box center [1252, 18] width 35 height 12
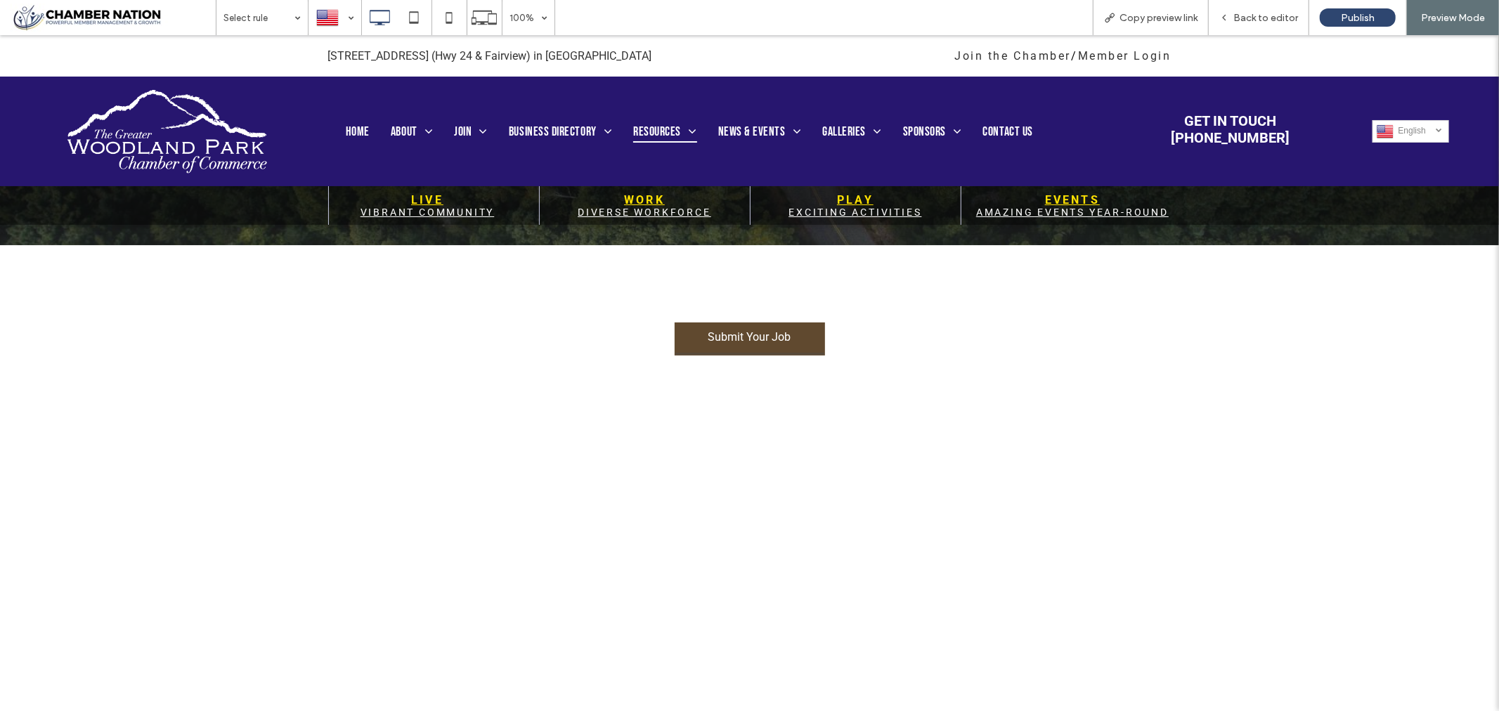
click at [426, 208] on link "Vibrant Community" at bounding box center [428, 211] width 134 height 11
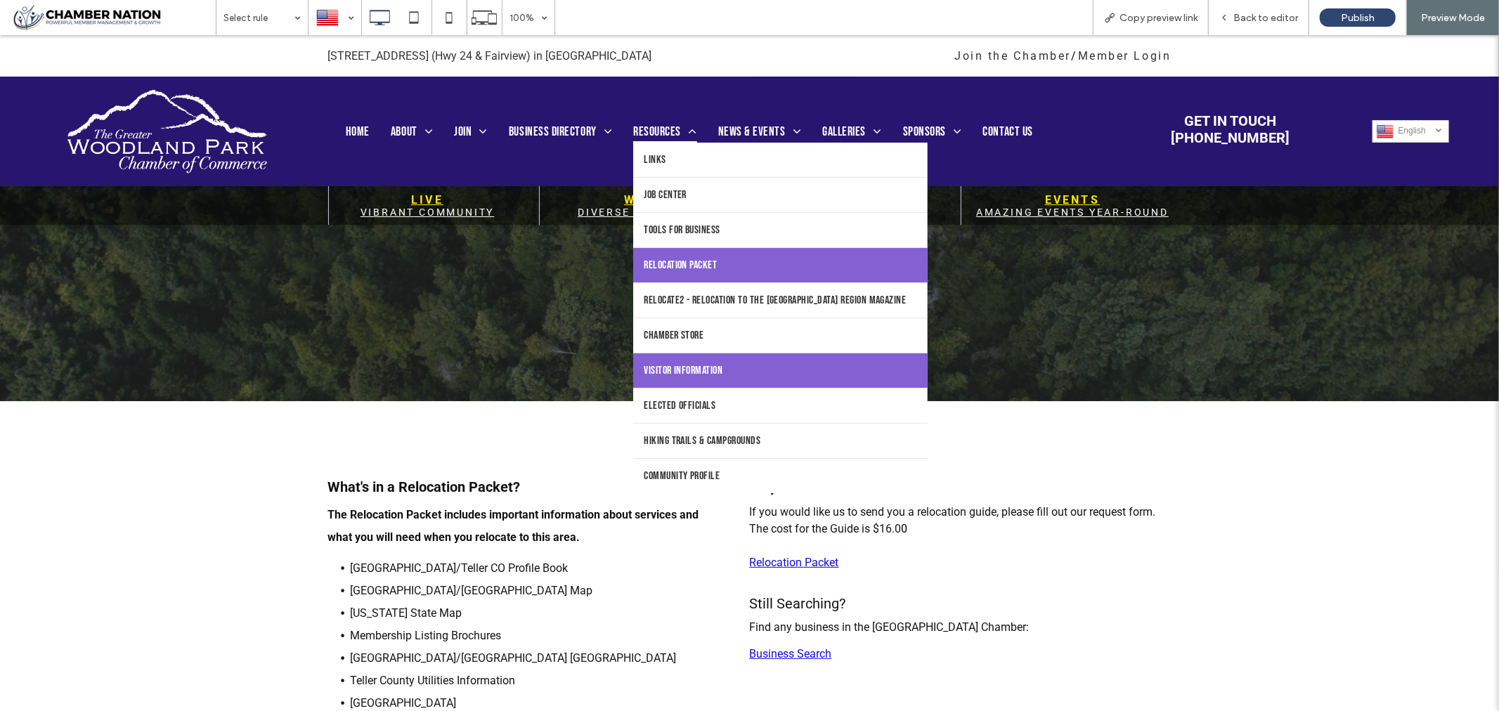
click at [714, 377] on span "Visitor Information" at bounding box center [683, 369] width 79 height 13
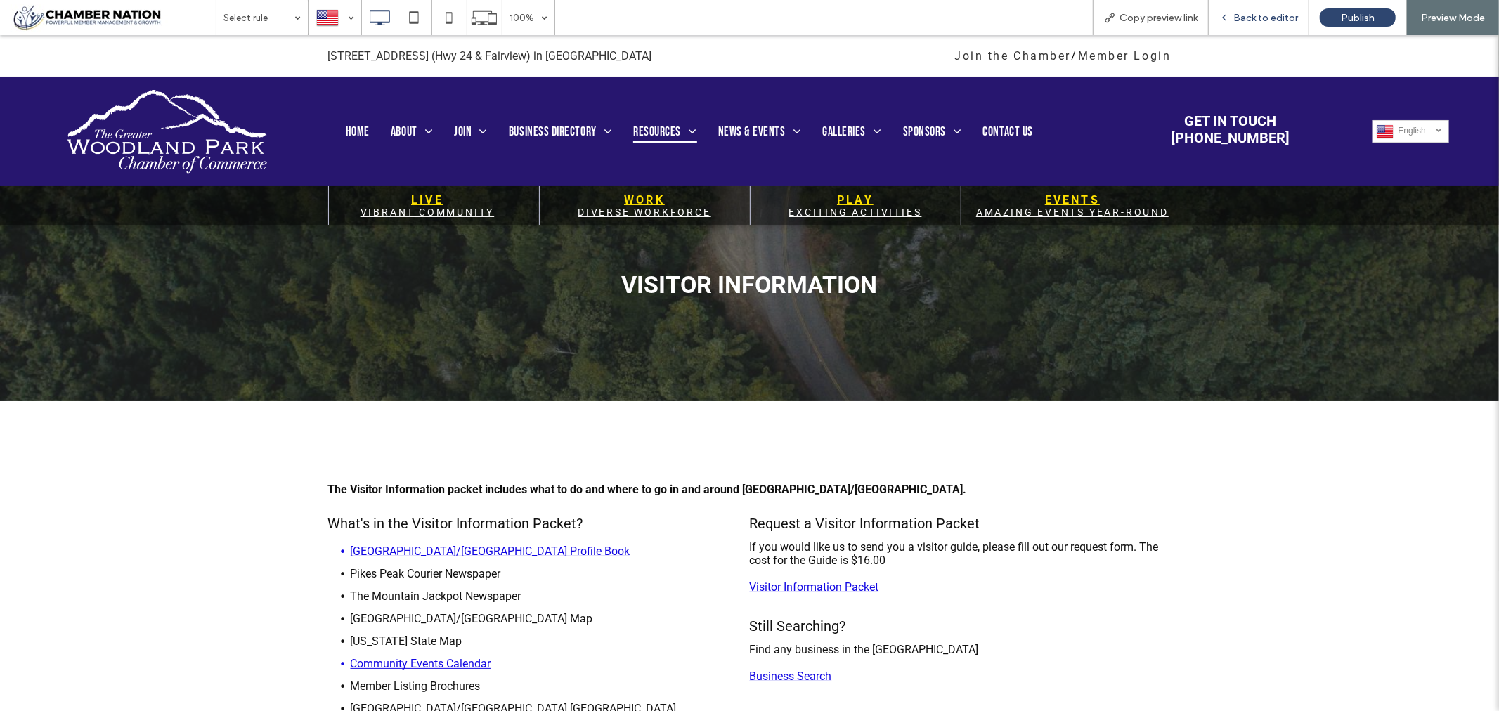
click at [1264, 17] on span "Back to editor" at bounding box center [1265, 18] width 65 height 12
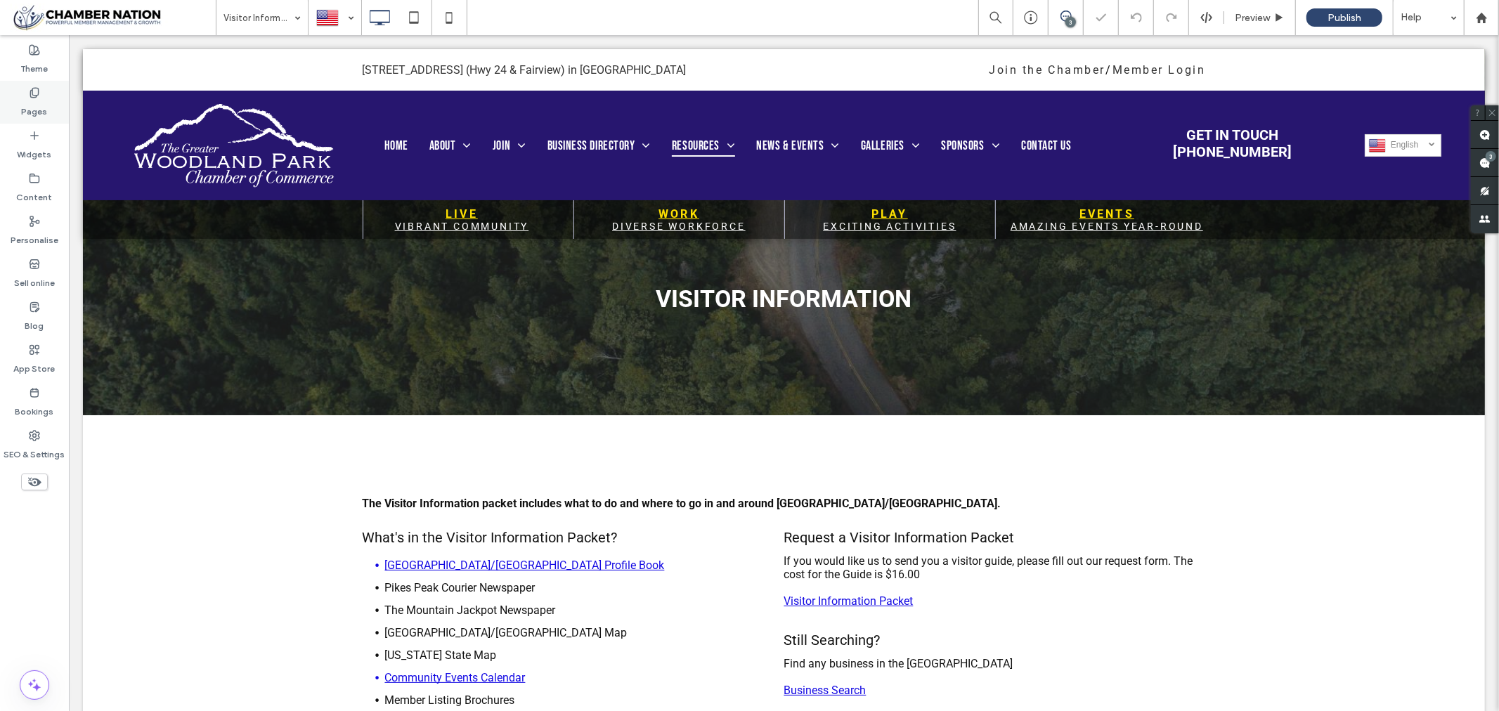
click at [37, 105] on label "Pages" at bounding box center [35, 108] width 26 height 20
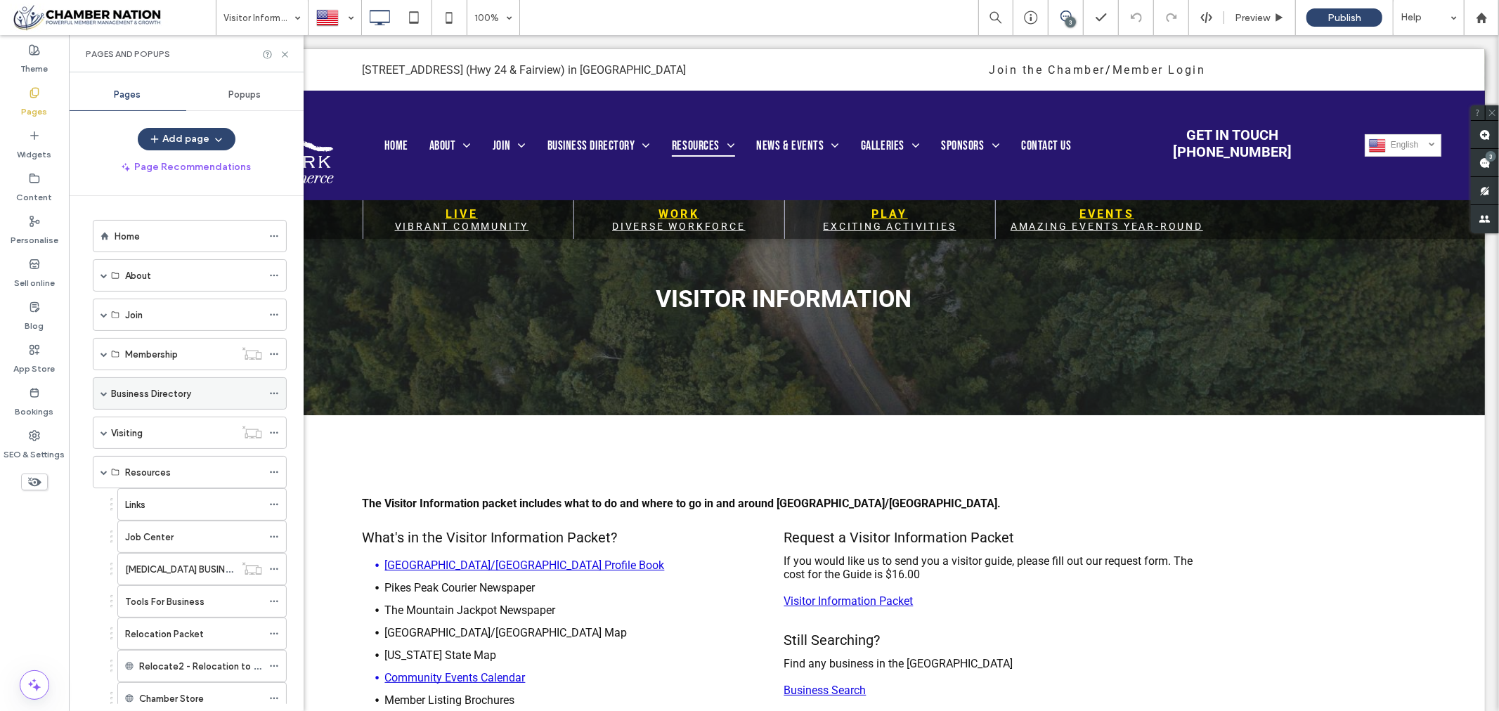
click at [101, 395] on span at bounding box center [104, 393] width 7 height 7
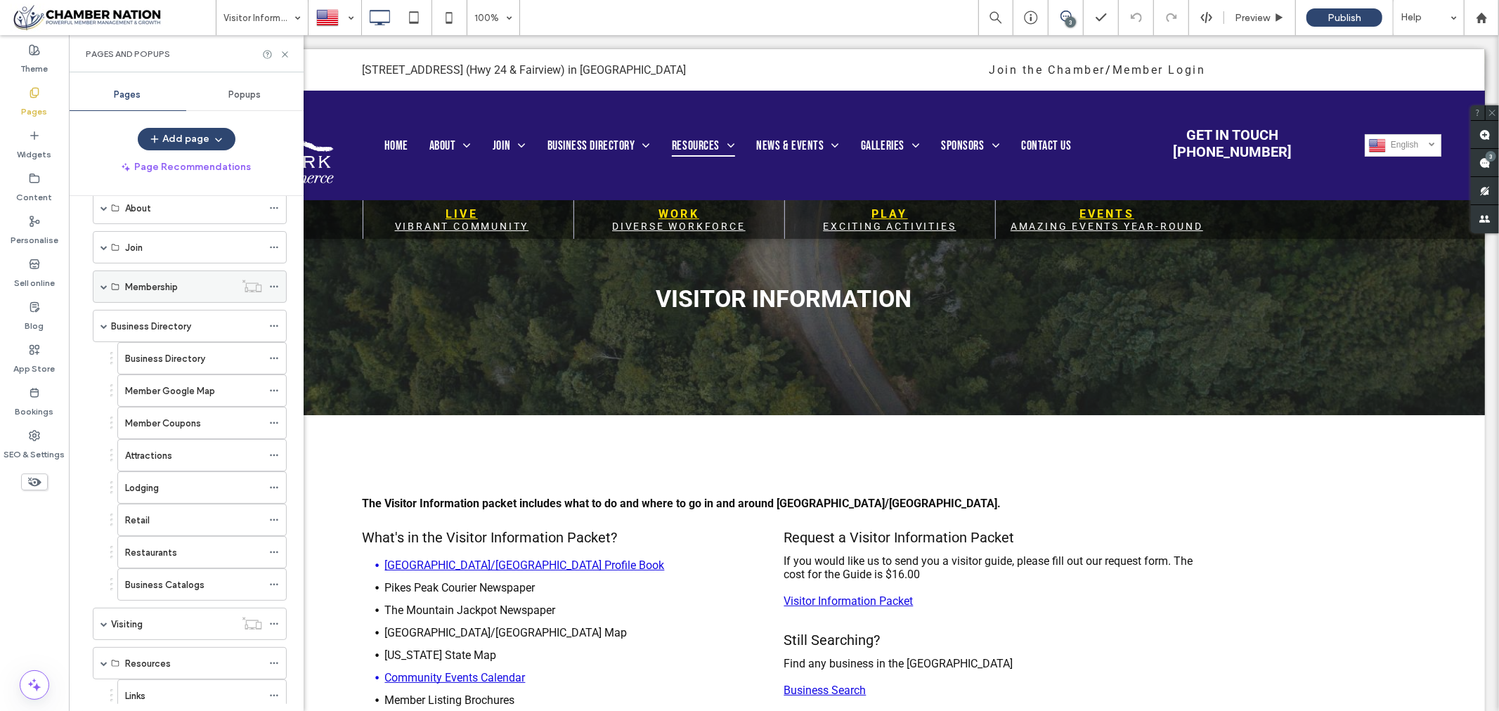
scroll to position [156, 0]
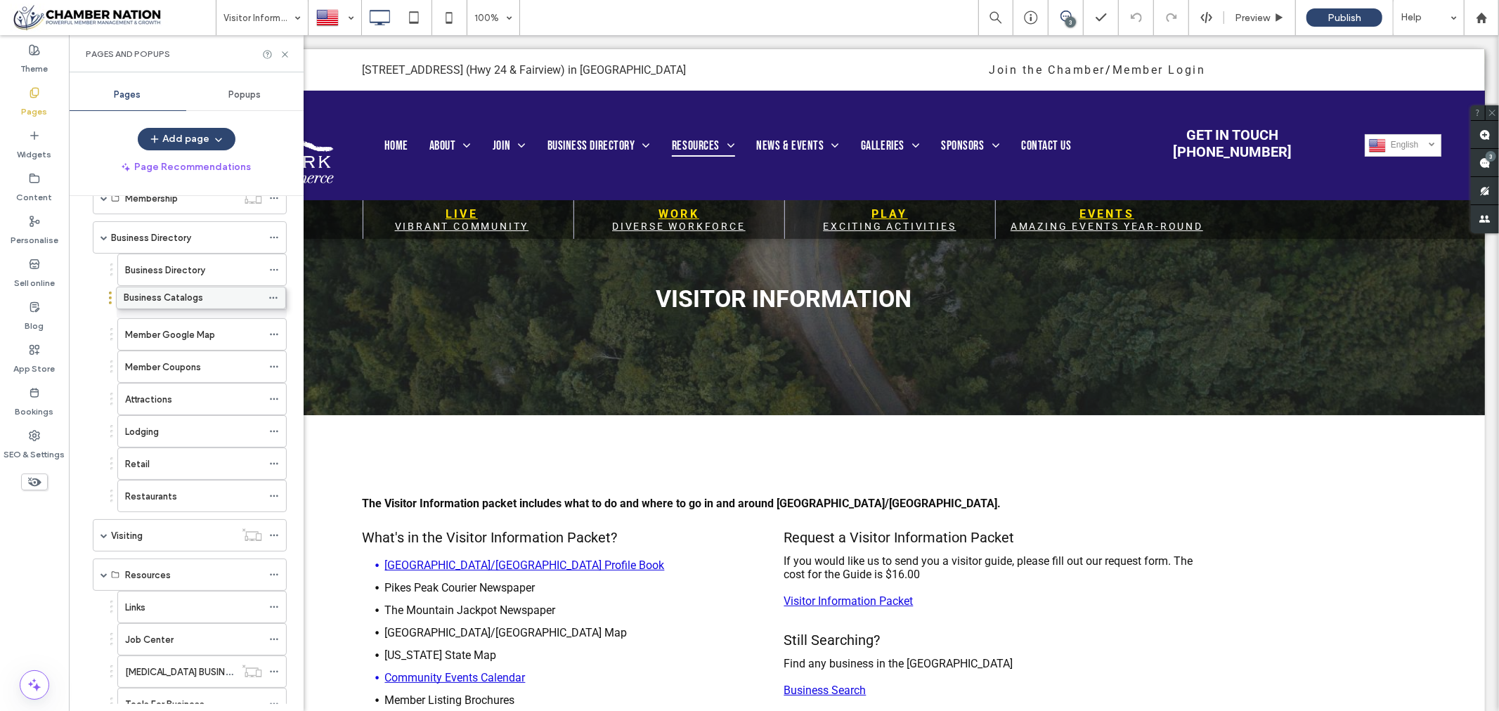
drag, startPoint x: 174, startPoint y: 502, endPoint x: 172, endPoint y: 299, distance: 202.4
click at [285, 53] on icon at bounding box center [285, 54] width 11 height 11
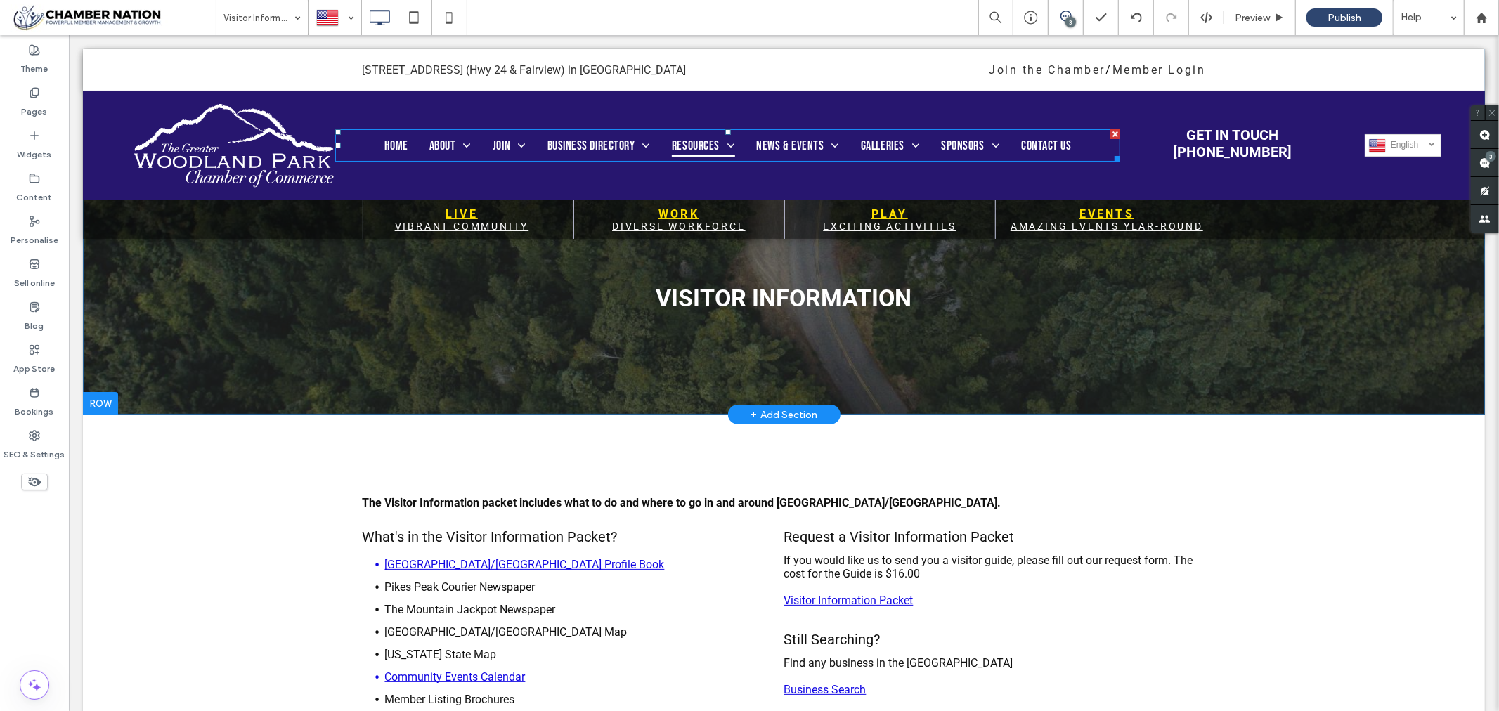
scroll to position [0, 0]
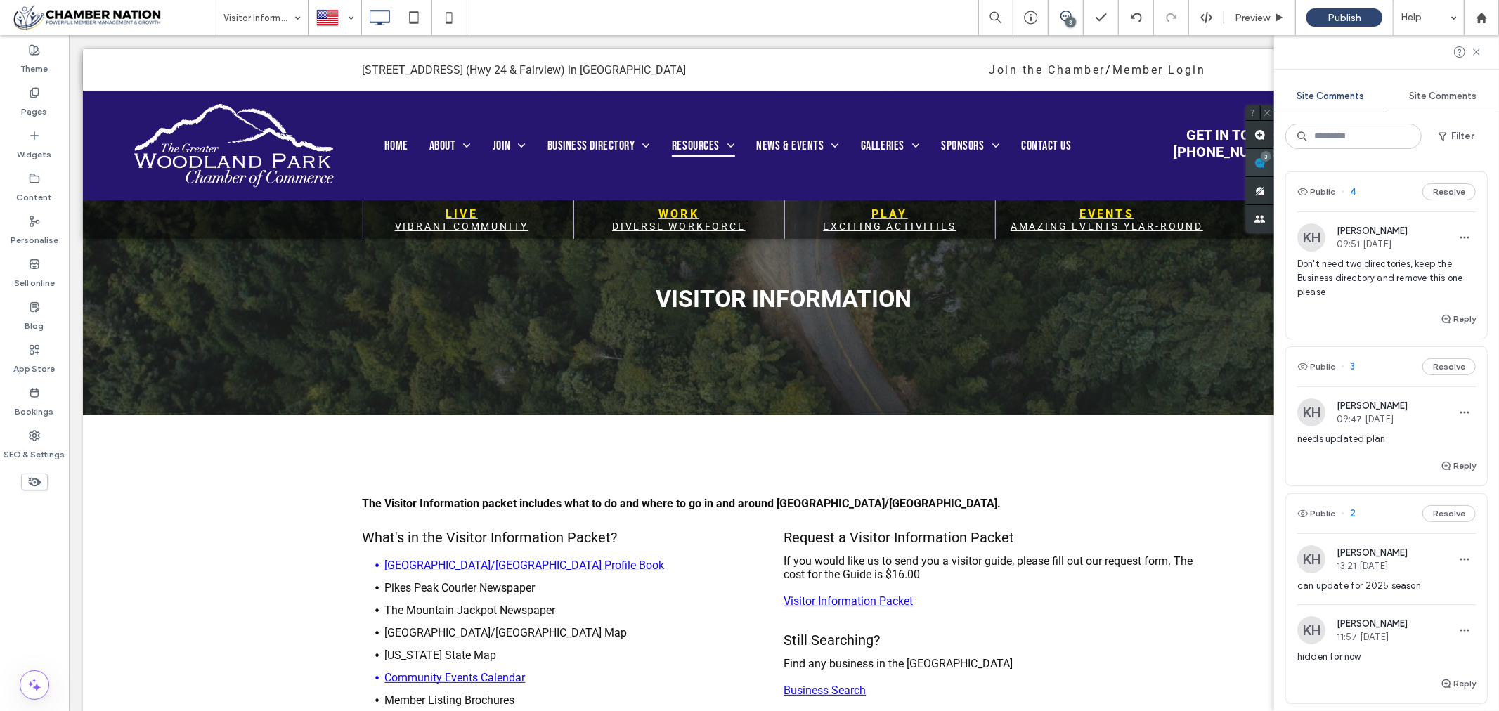
click at [1487, 160] on div "Site Comments Site Comments Filter Public 4 Resolve KH Kathleen Holton 09:51 Se…" at bounding box center [1386, 373] width 225 height 676
click at [1477, 48] on icon at bounding box center [1476, 51] width 11 height 11
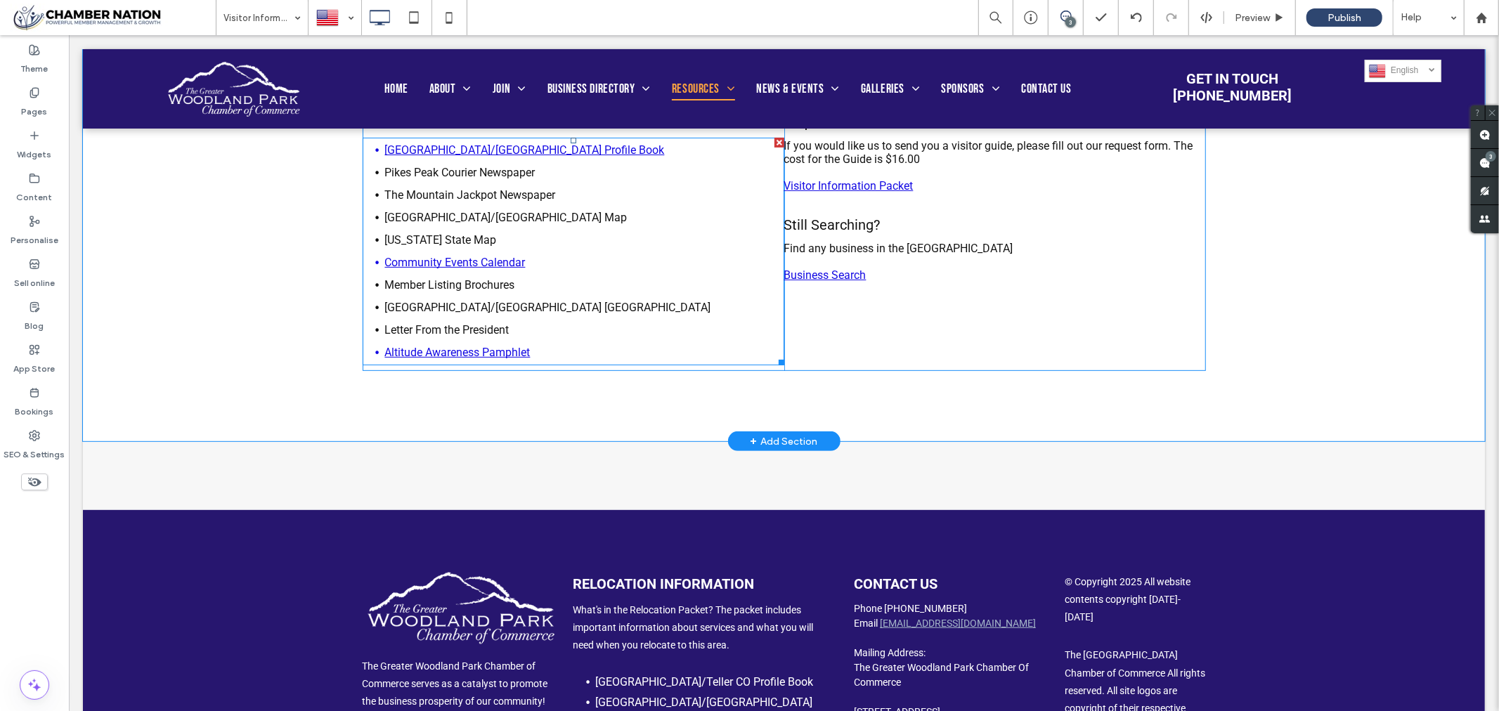
scroll to position [390, 0]
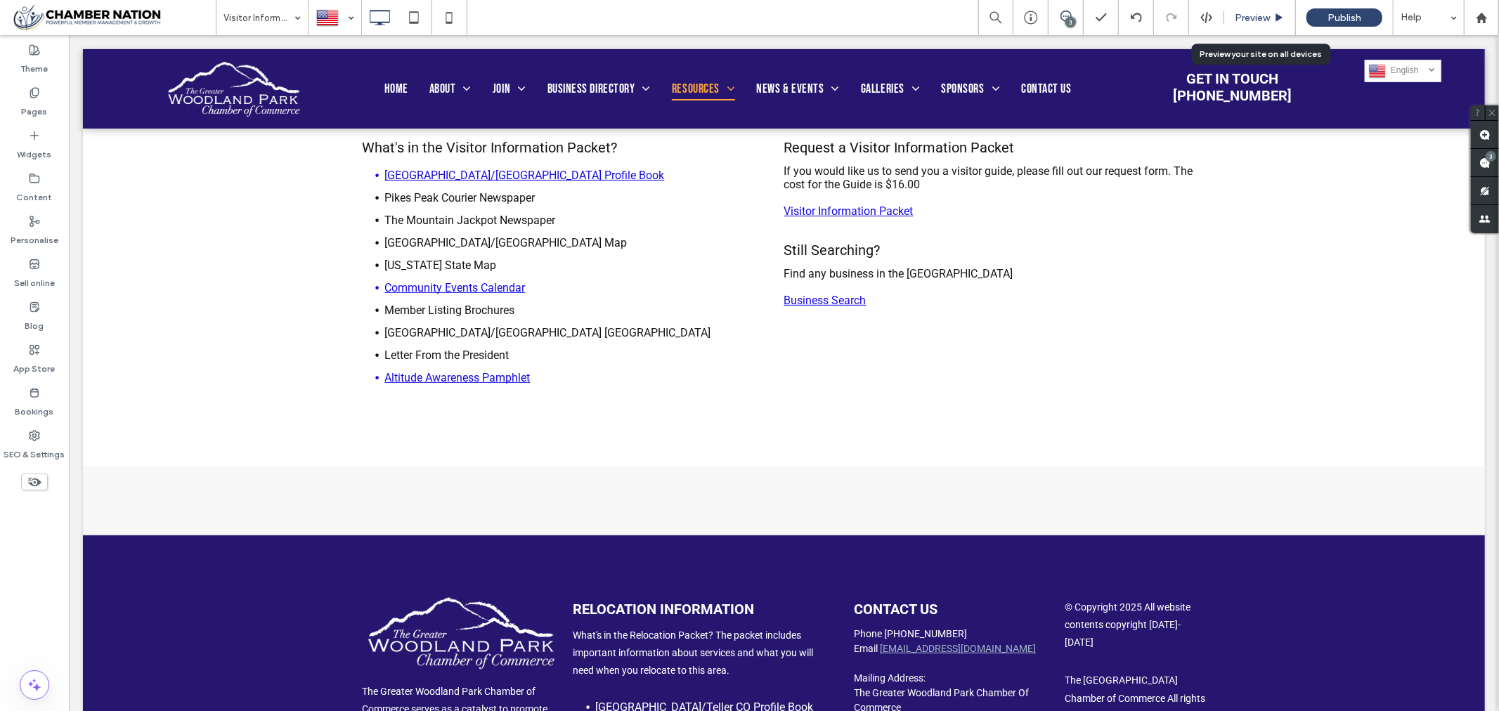
click at [1251, 20] on span "Preview" at bounding box center [1252, 18] width 35 height 12
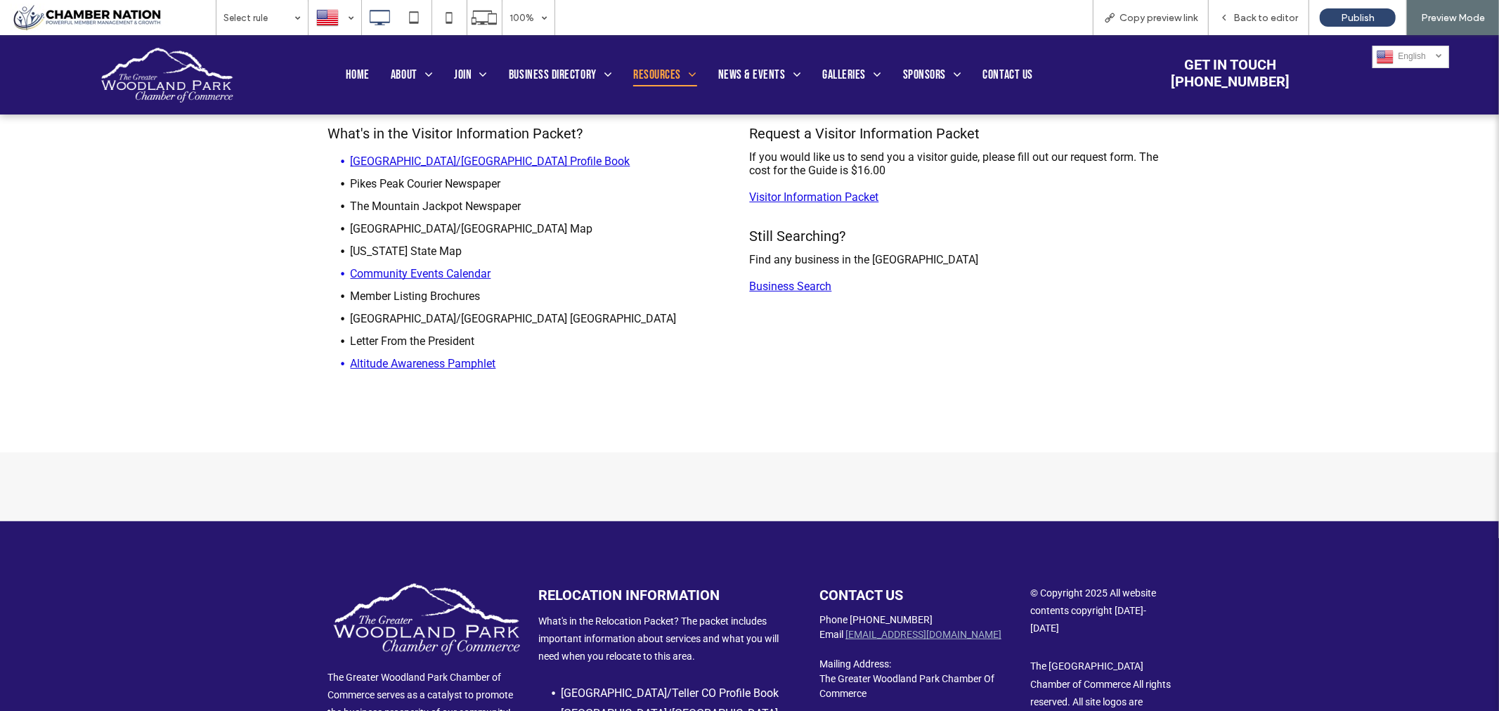
click at [382, 276] on link "Community Events Calendar" at bounding box center [421, 272] width 141 height 13
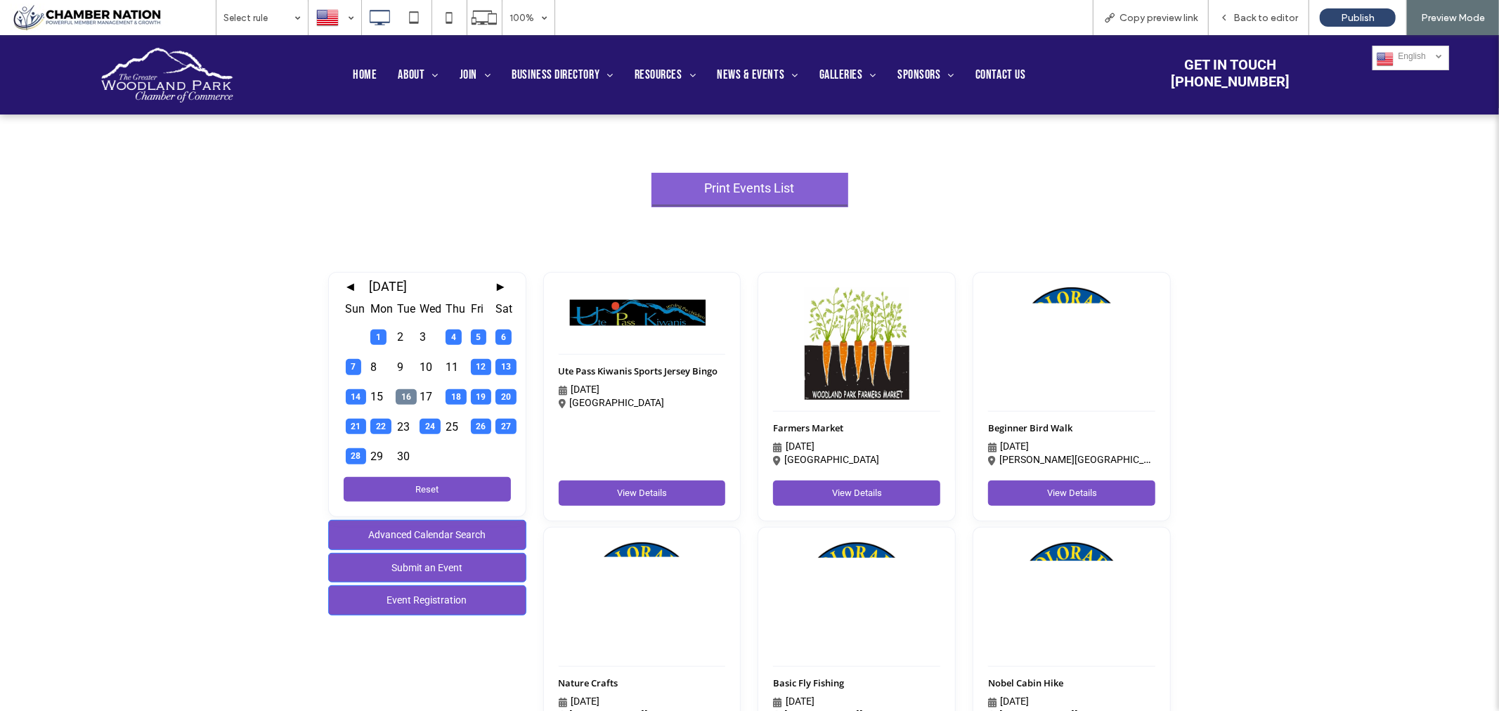
scroll to position [390, 0]
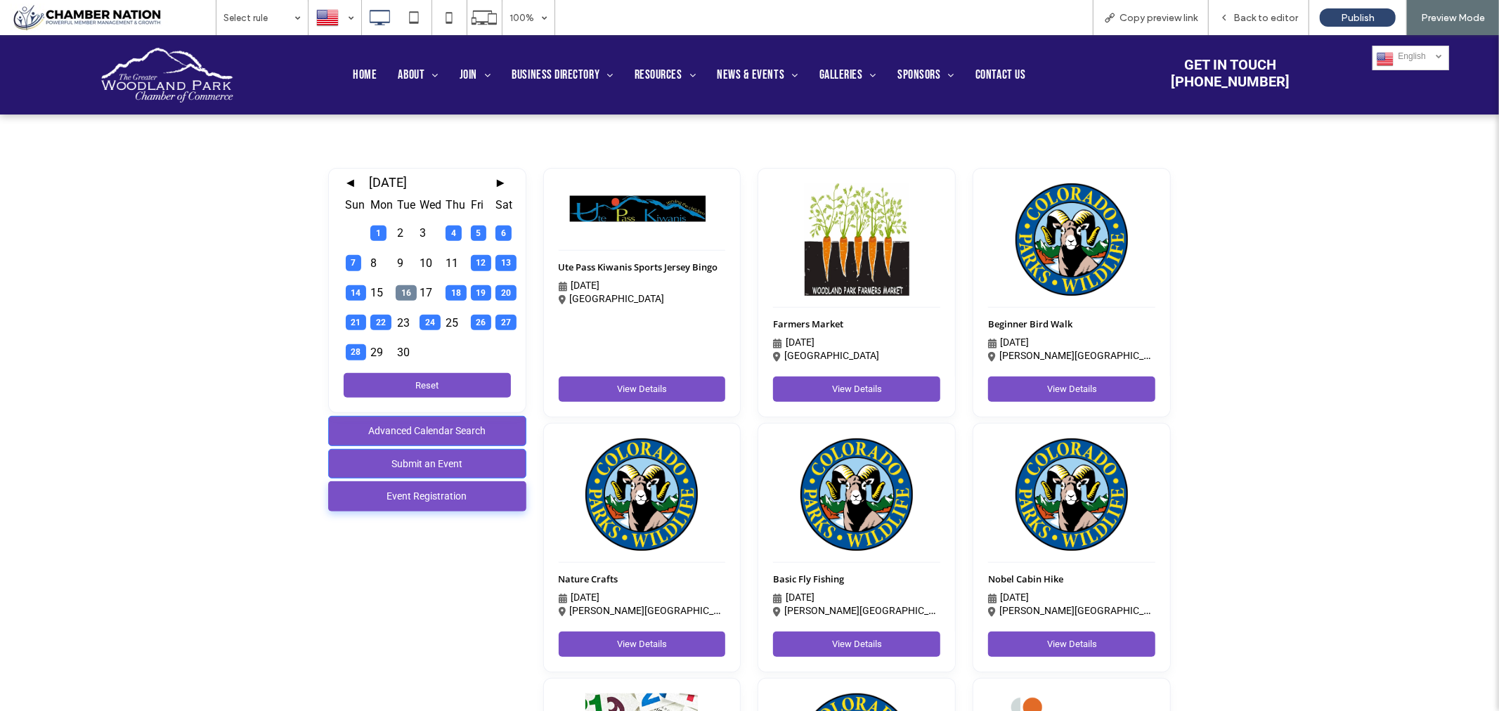
click at [427, 511] on link "Event Registration" at bounding box center [427, 496] width 198 height 30
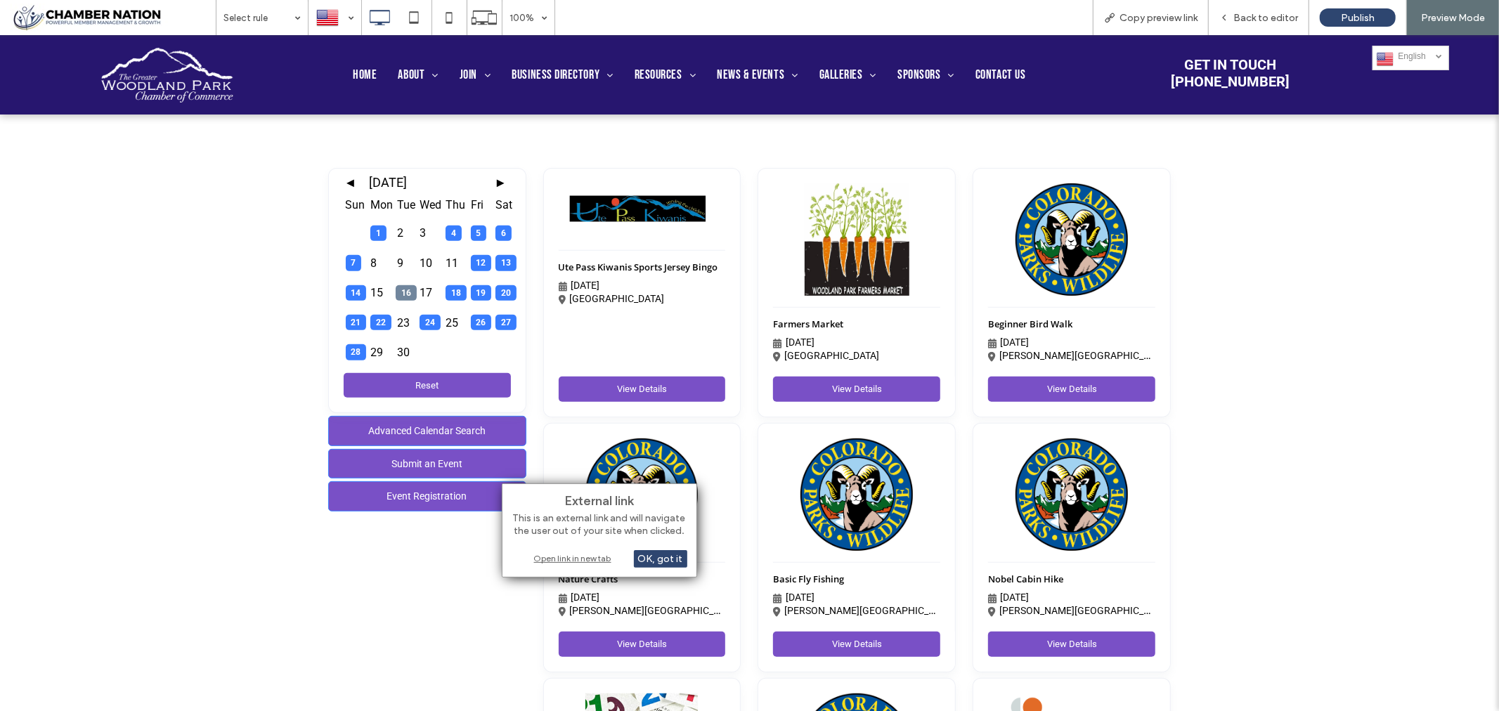
click at [552, 558] on div "Open link in new tab" at bounding box center [600, 558] width 176 height 15
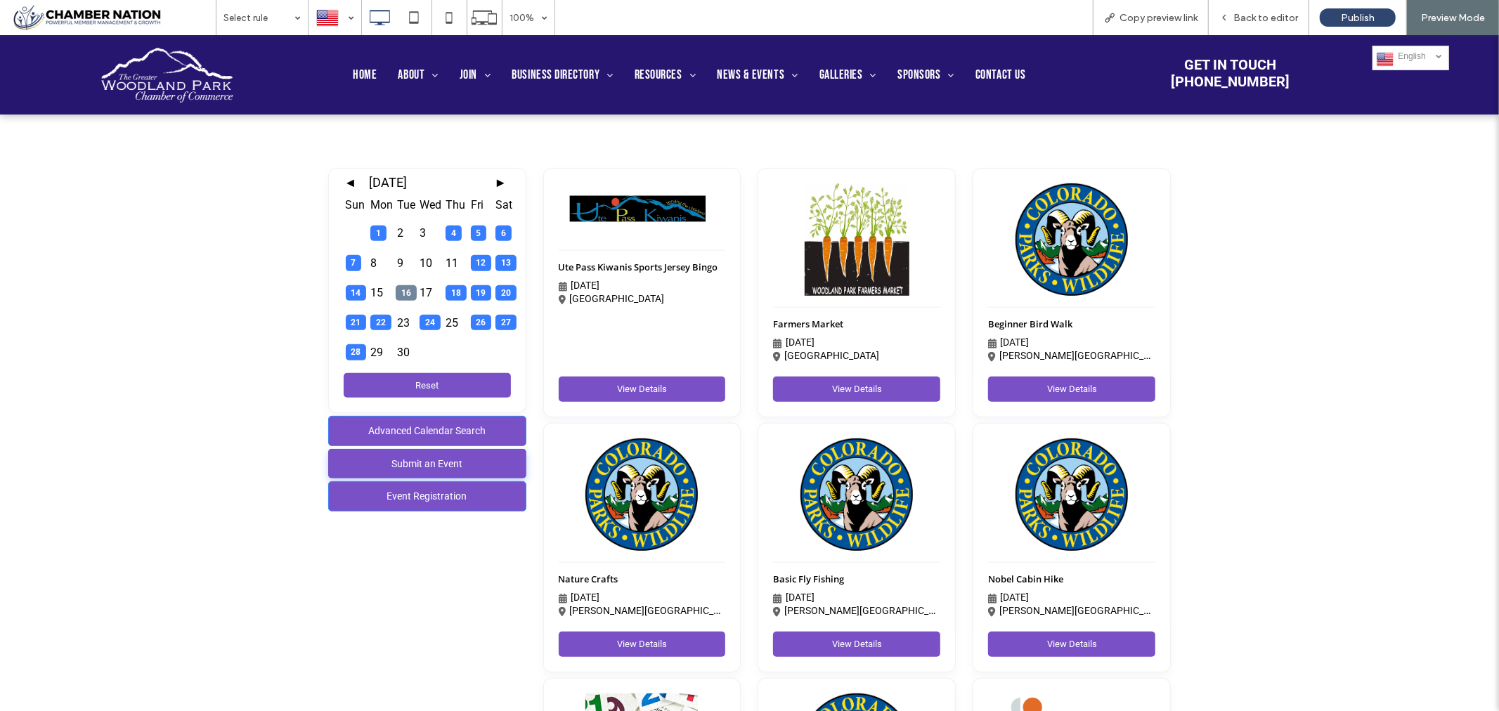
click at [413, 479] on link "Submit an Event" at bounding box center [427, 463] width 198 height 30
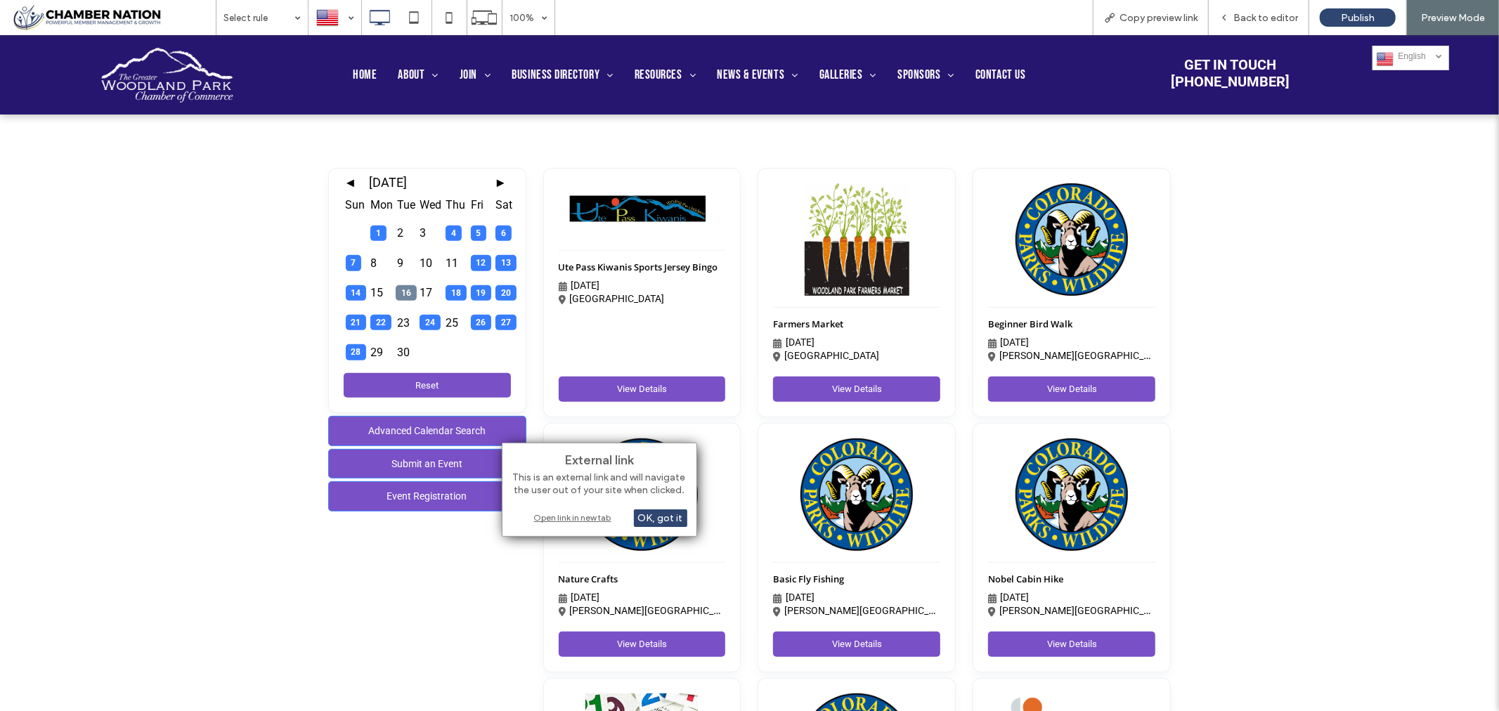
click at [561, 519] on div "Open link in new tab" at bounding box center [600, 517] width 176 height 15
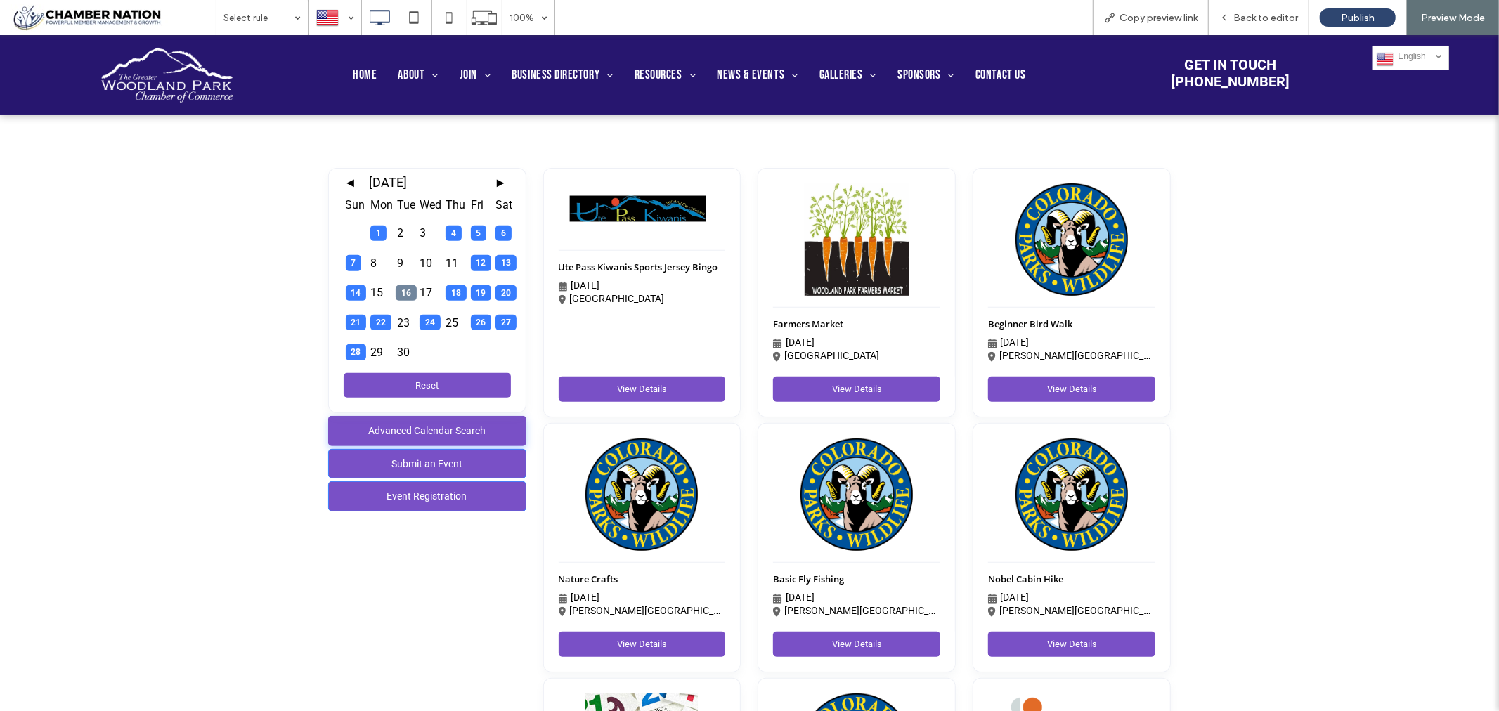
click at [417, 446] on link "Advanced Calendar Search" at bounding box center [427, 430] width 198 height 30
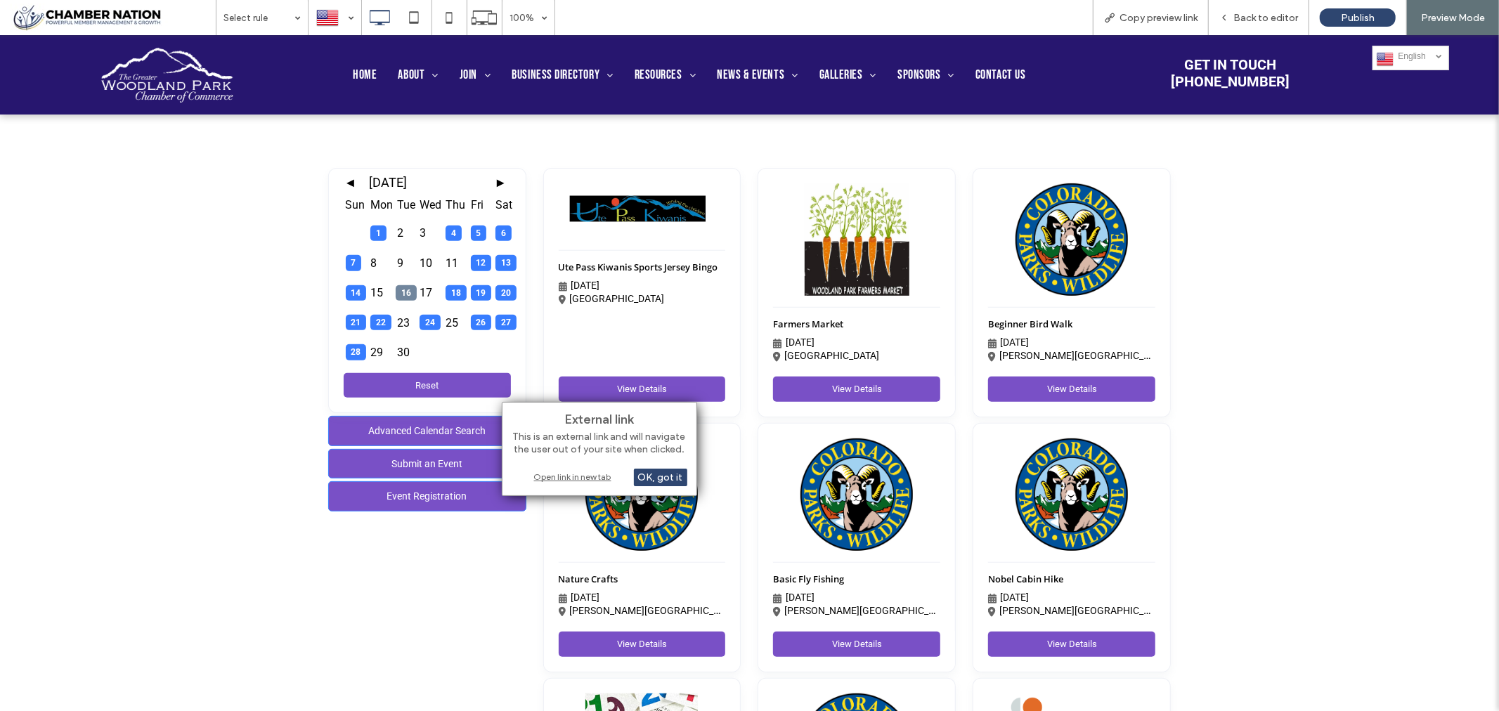
click at [571, 475] on div "Open link in new tab" at bounding box center [600, 476] width 176 height 15
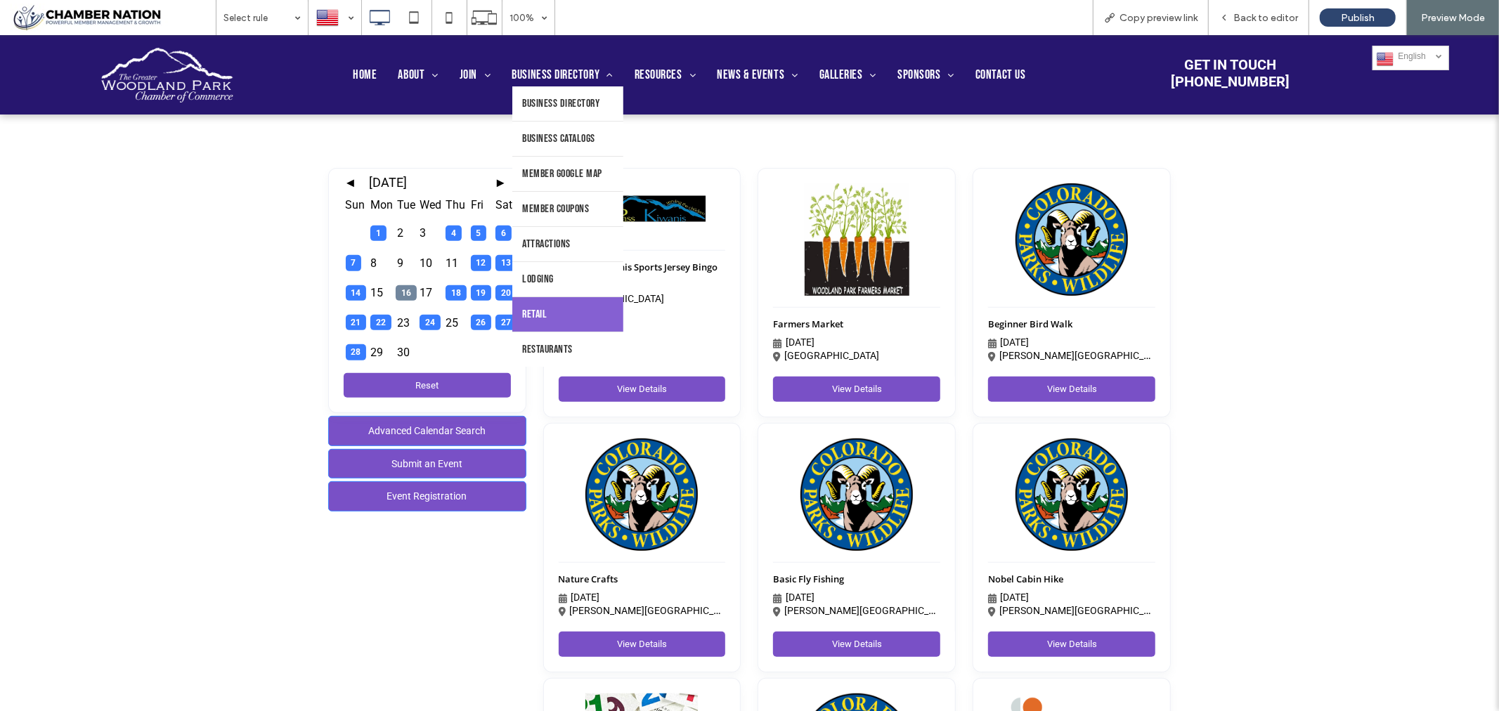
click at [535, 320] on span "Retail" at bounding box center [535, 313] width 25 height 13
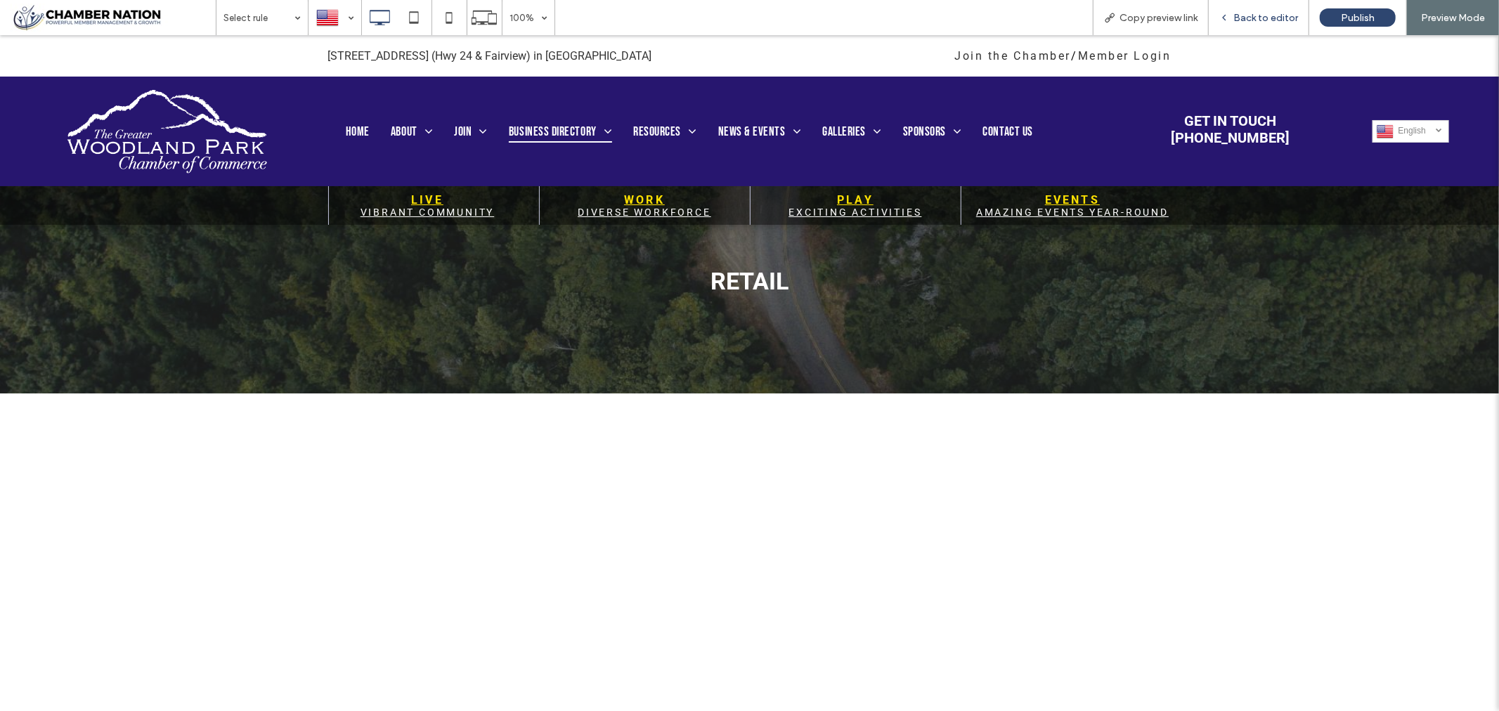
click at [1270, 18] on span "Back to editor" at bounding box center [1265, 18] width 65 height 12
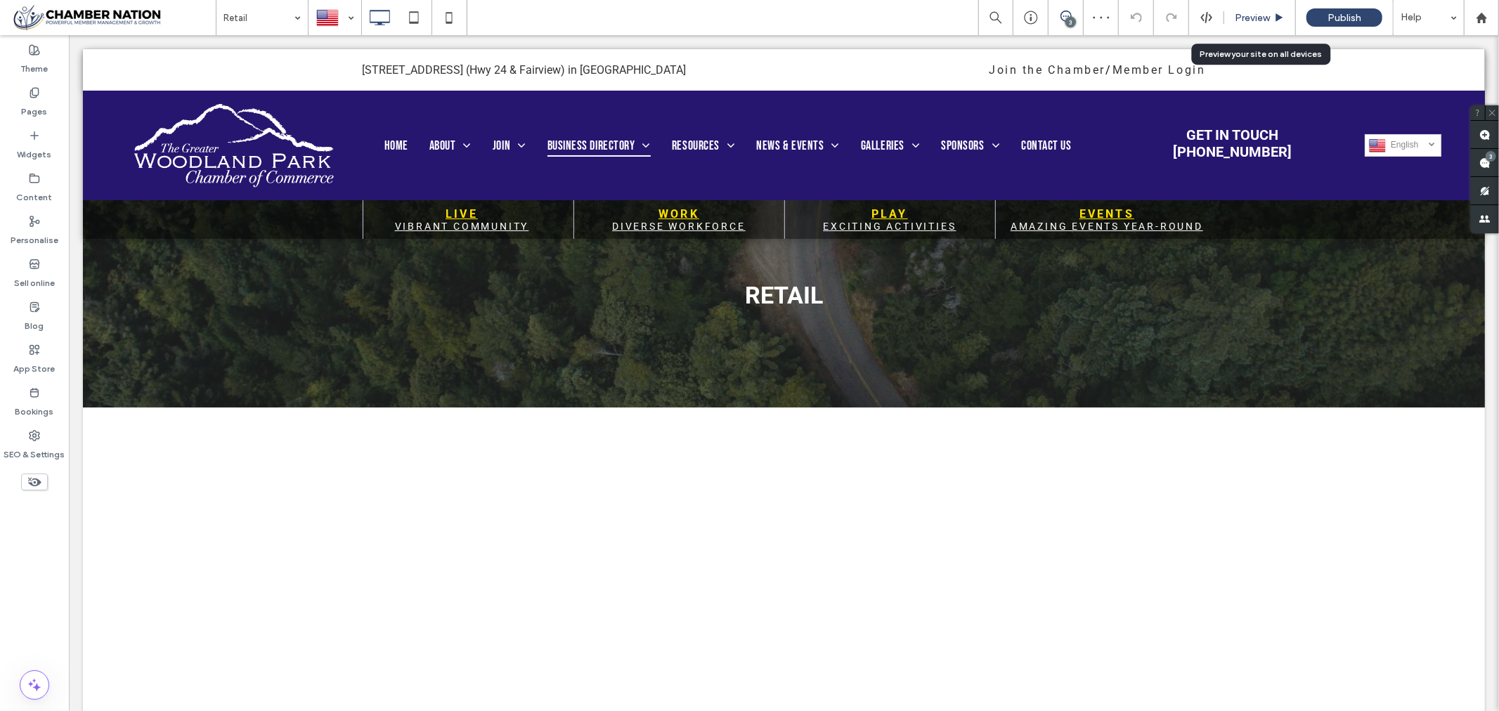
click at [1248, 18] on span "Preview" at bounding box center [1252, 18] width 35 height 12
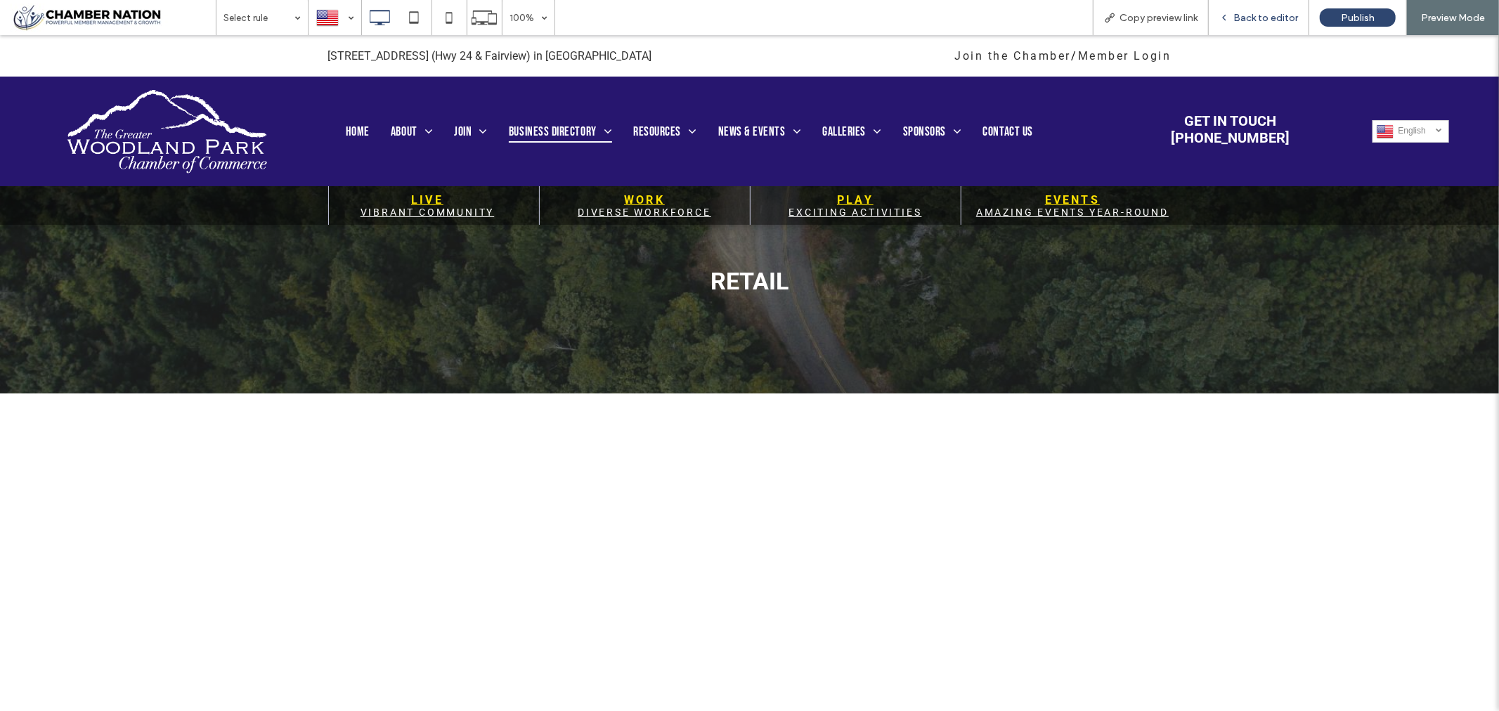
click at [1252, 18] on span "Back to editor" at bounding box center [1265, 18] width 65 height 12
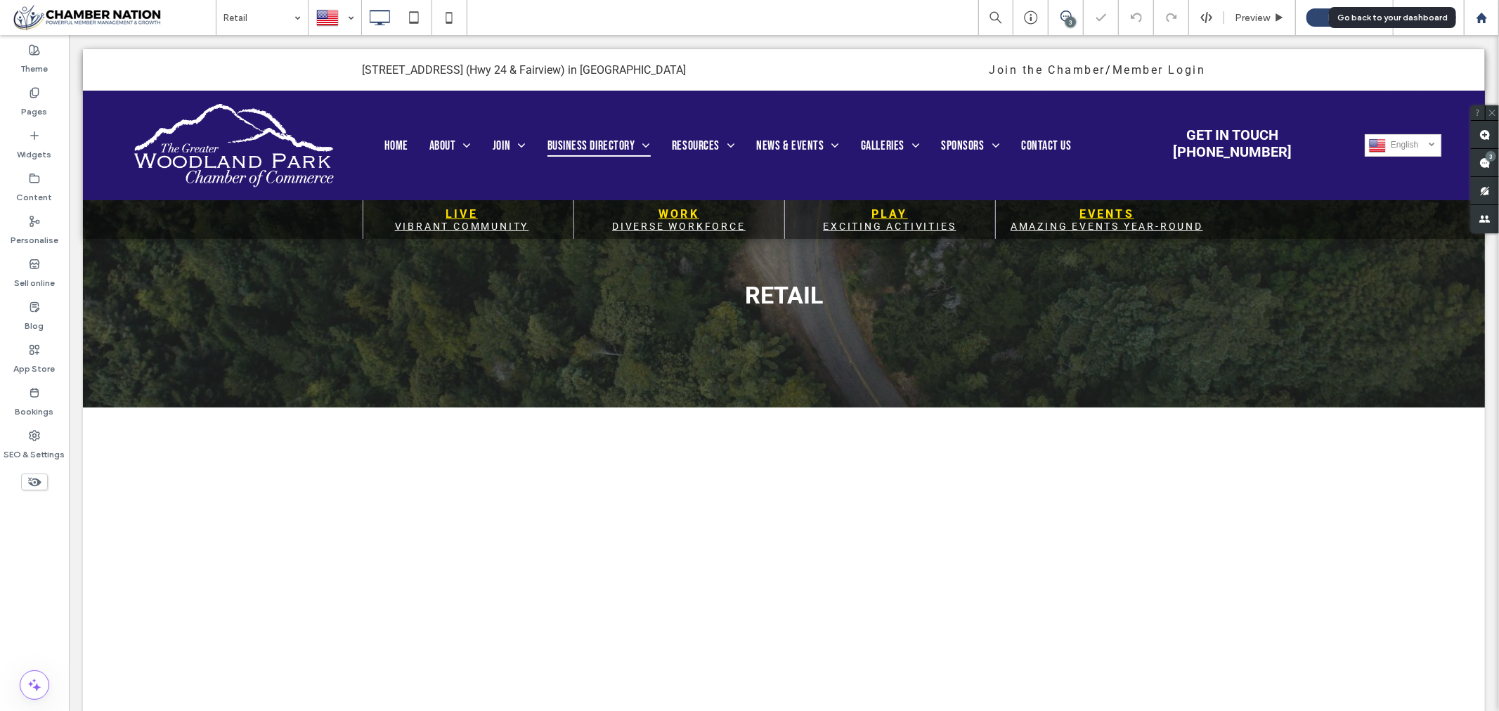
click at [1484, 14] on icon at bounding box center [1482, 18] width 12 height 12
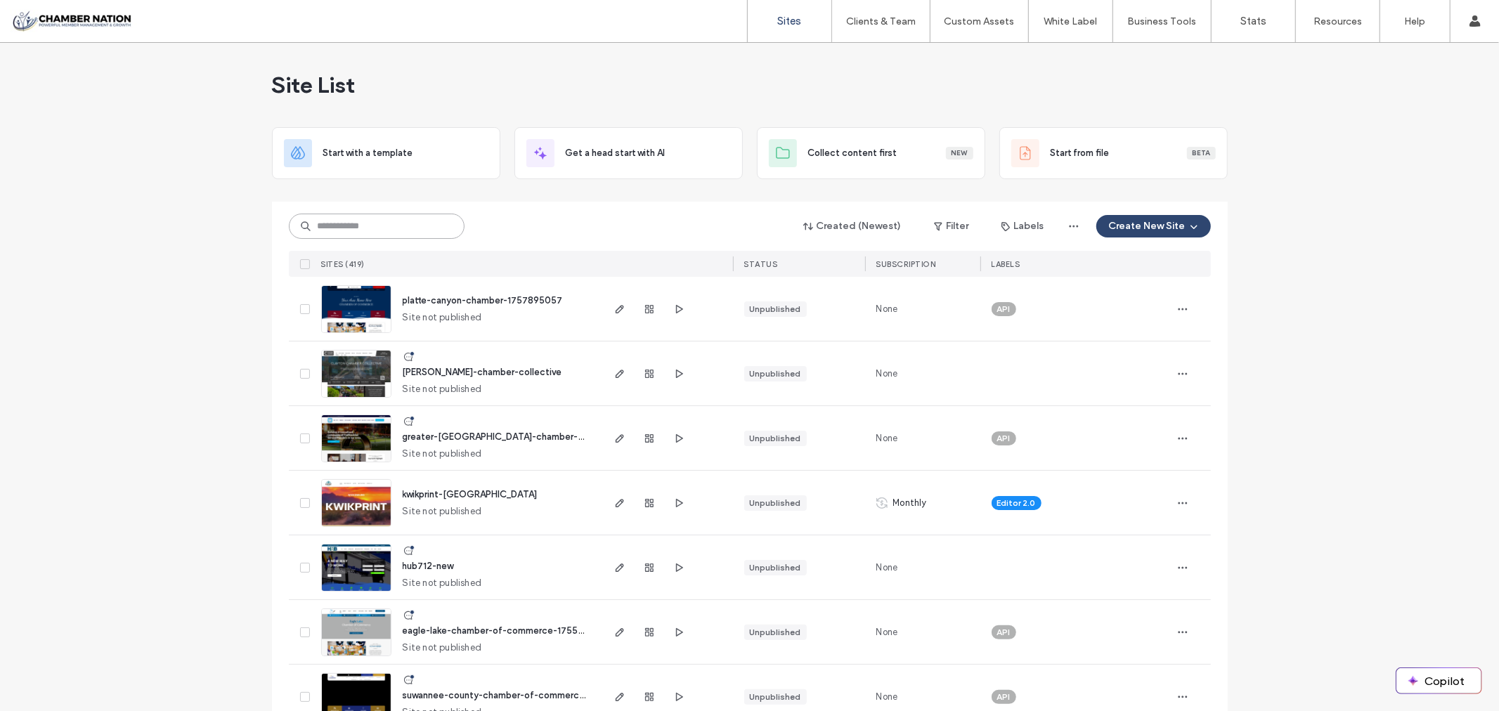
click at [347, 228] on input at bounding box center [377, 226] width 176 height 25
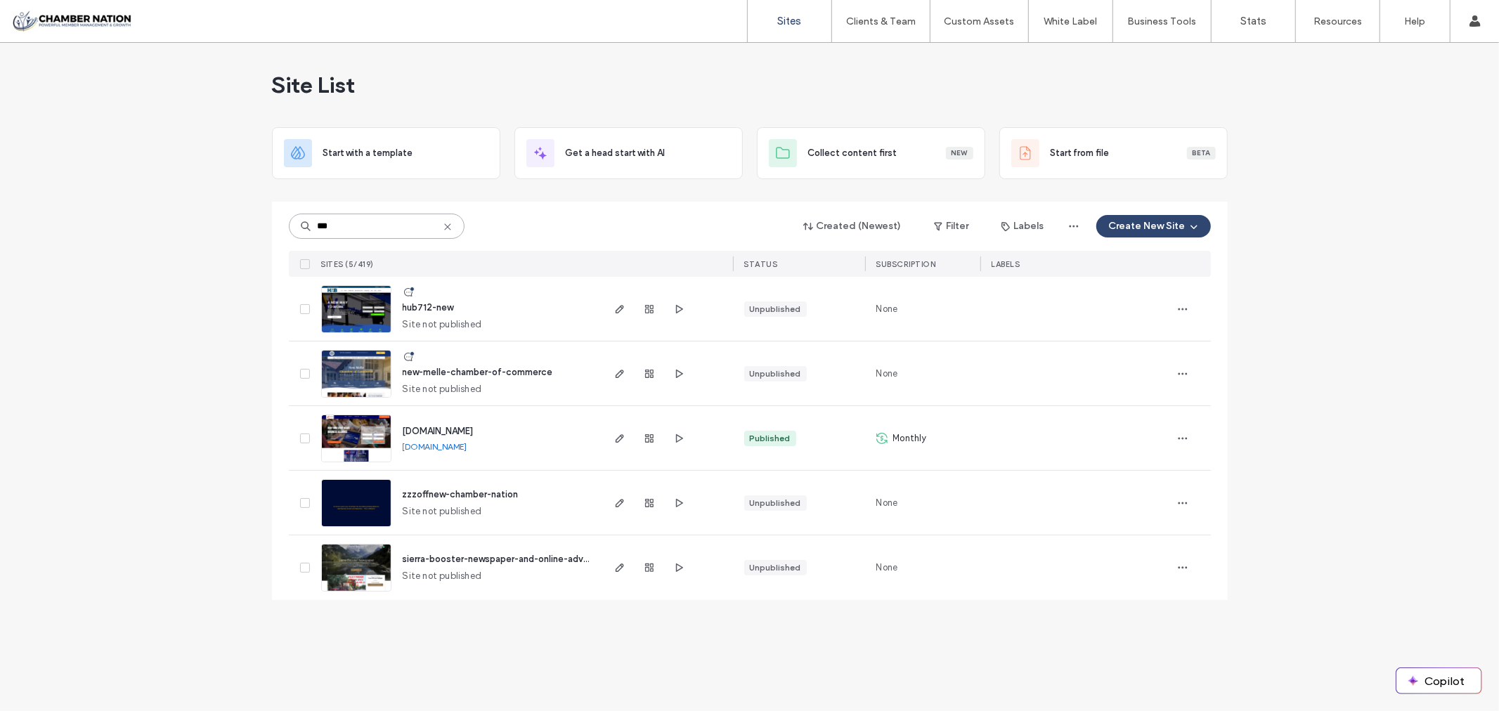
type input "***"
click at [455, 373] on span "new-melle-chamber-of-commerce" at bounding box center [478, 372] width 150 height 11
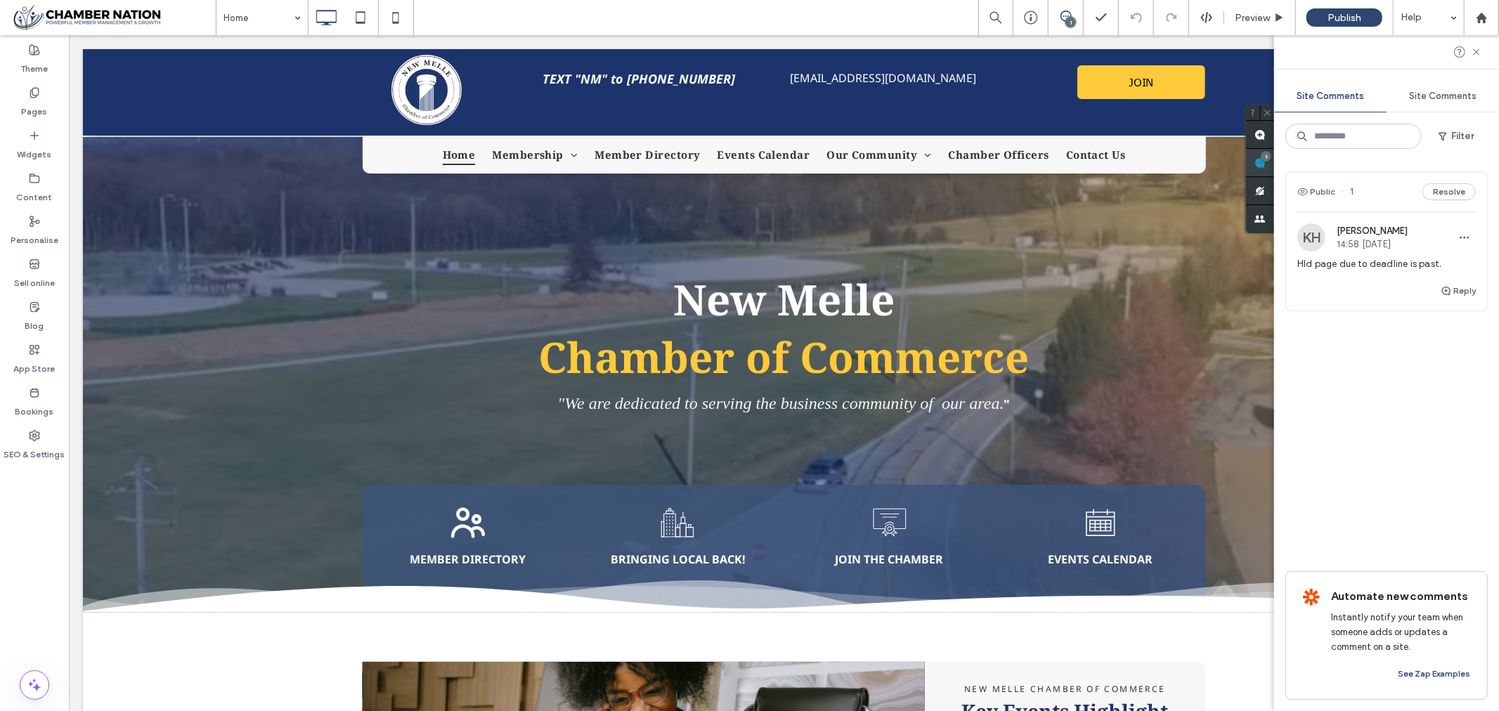
click at [1484, 157] on div "Site Comments Site Comments Filter Public 1 Resolve KH [PERSON_NAME] 14:58 [DAT…" at bounding box center [1386, 373] width 225 height 676
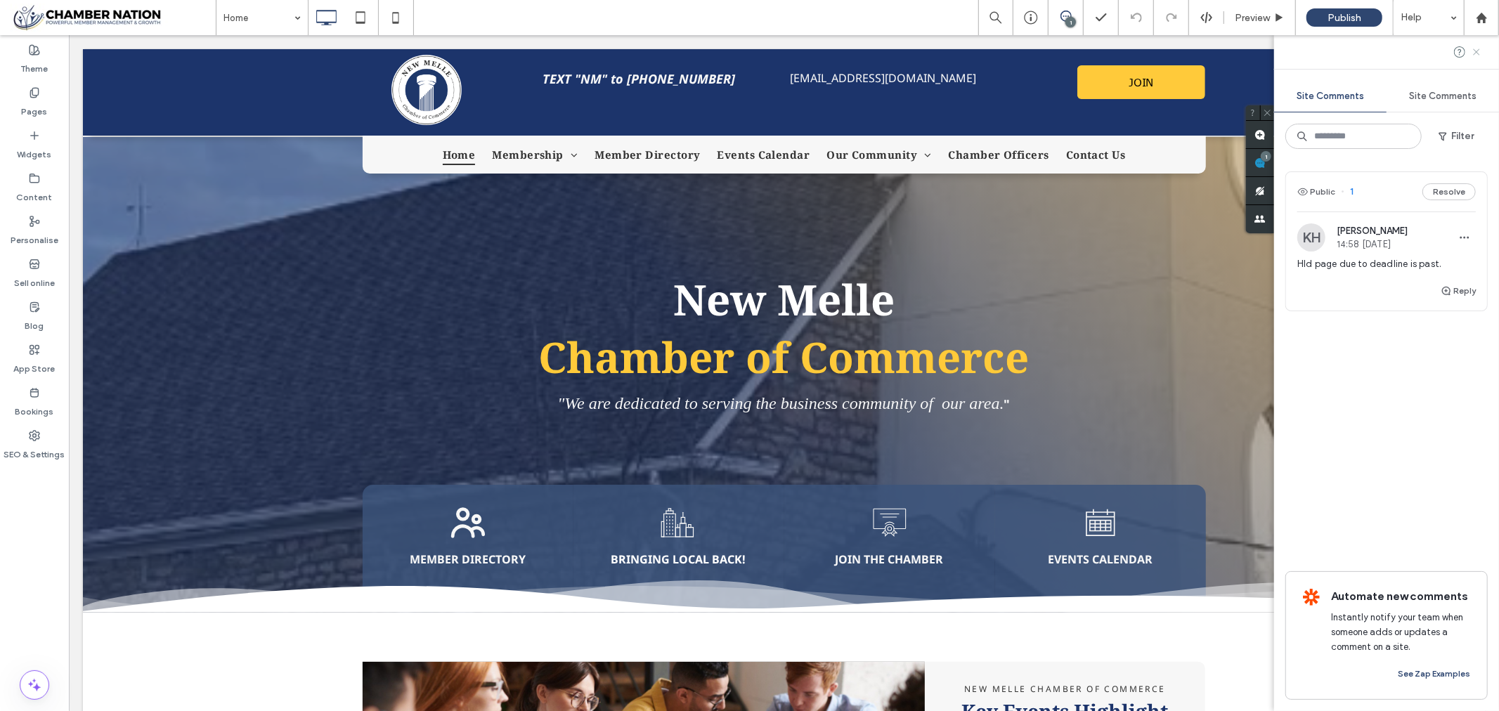
click at [1479, 50] on use at bounding box center [1476, 51] width 6 height 6
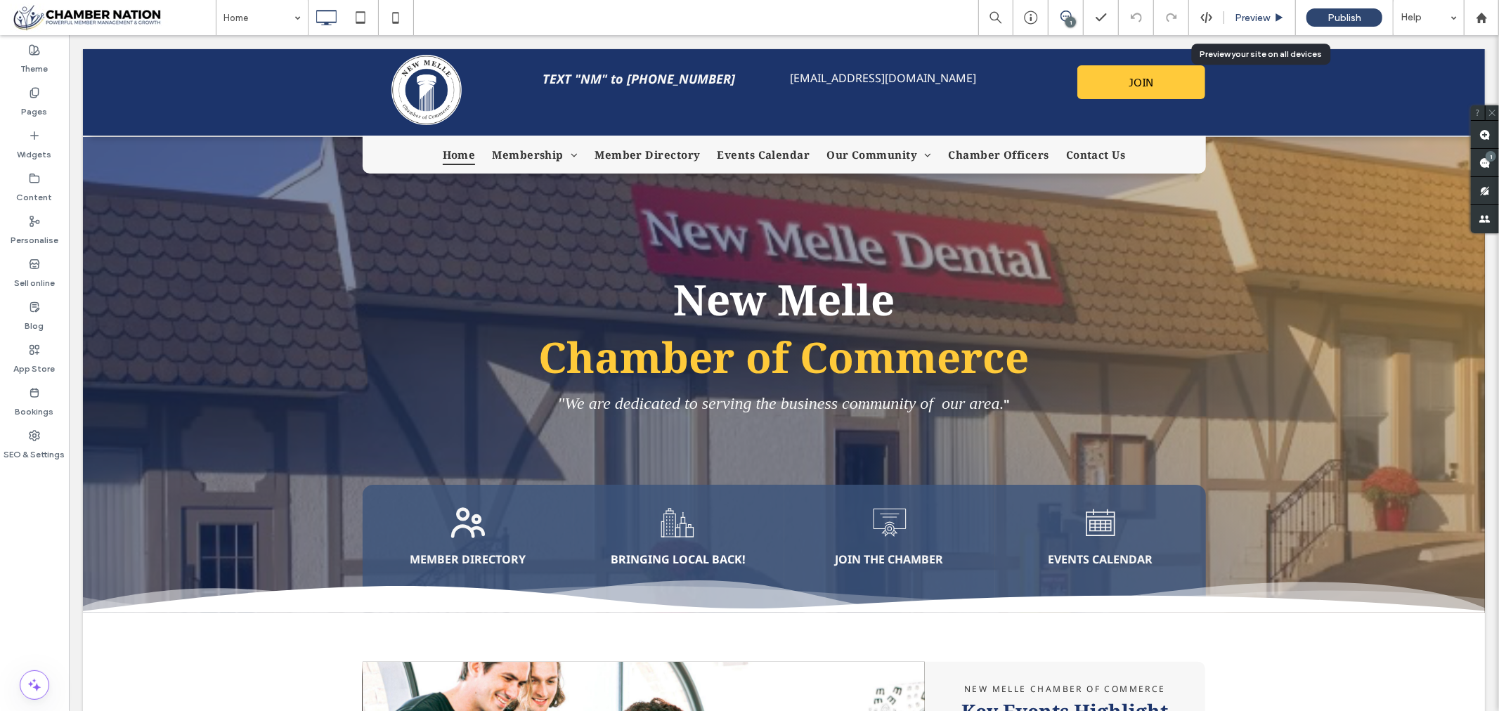
click at [1259, 15] on span "Preview" at bounding box center [1252, 18] width 35 height 12
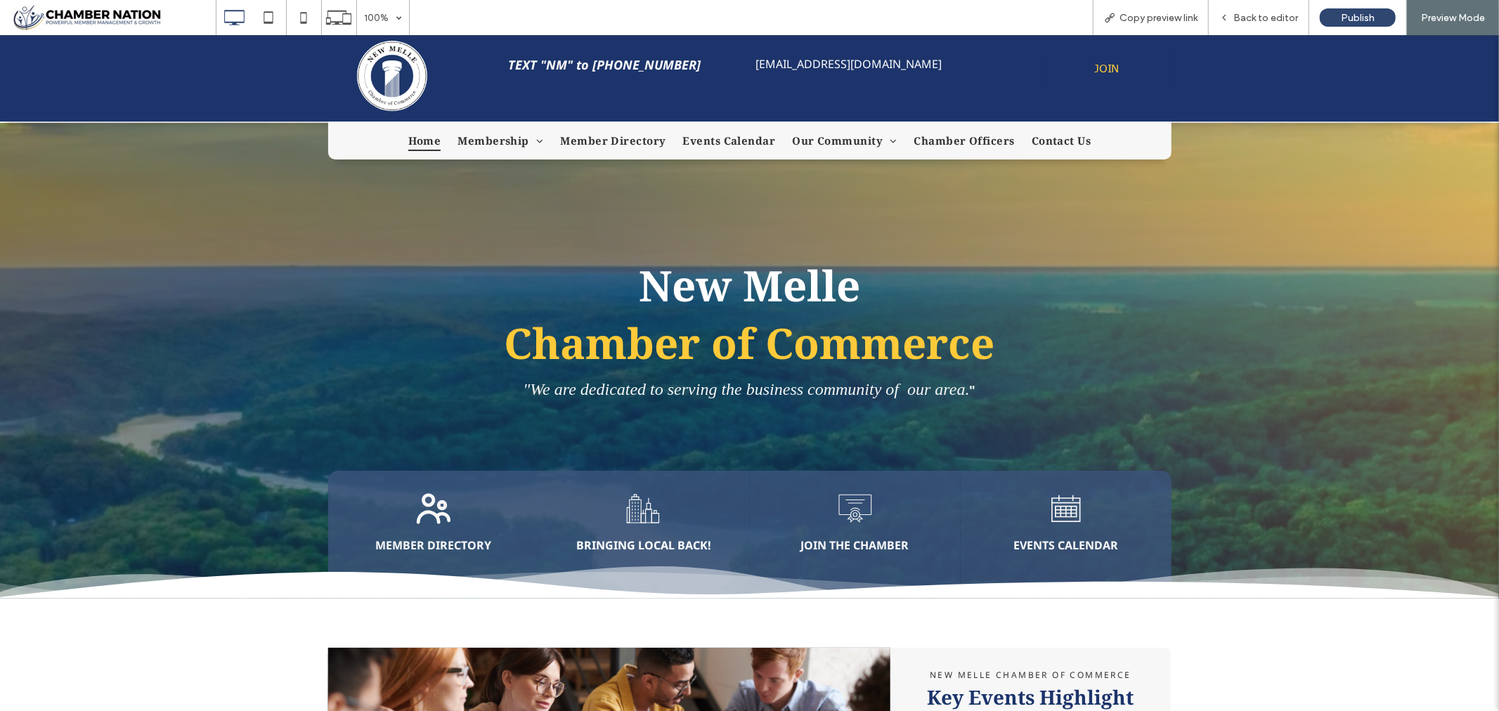
click at [1109, 66] on span "JOIN" at bounding box center [1106, 67] width 34 height 27
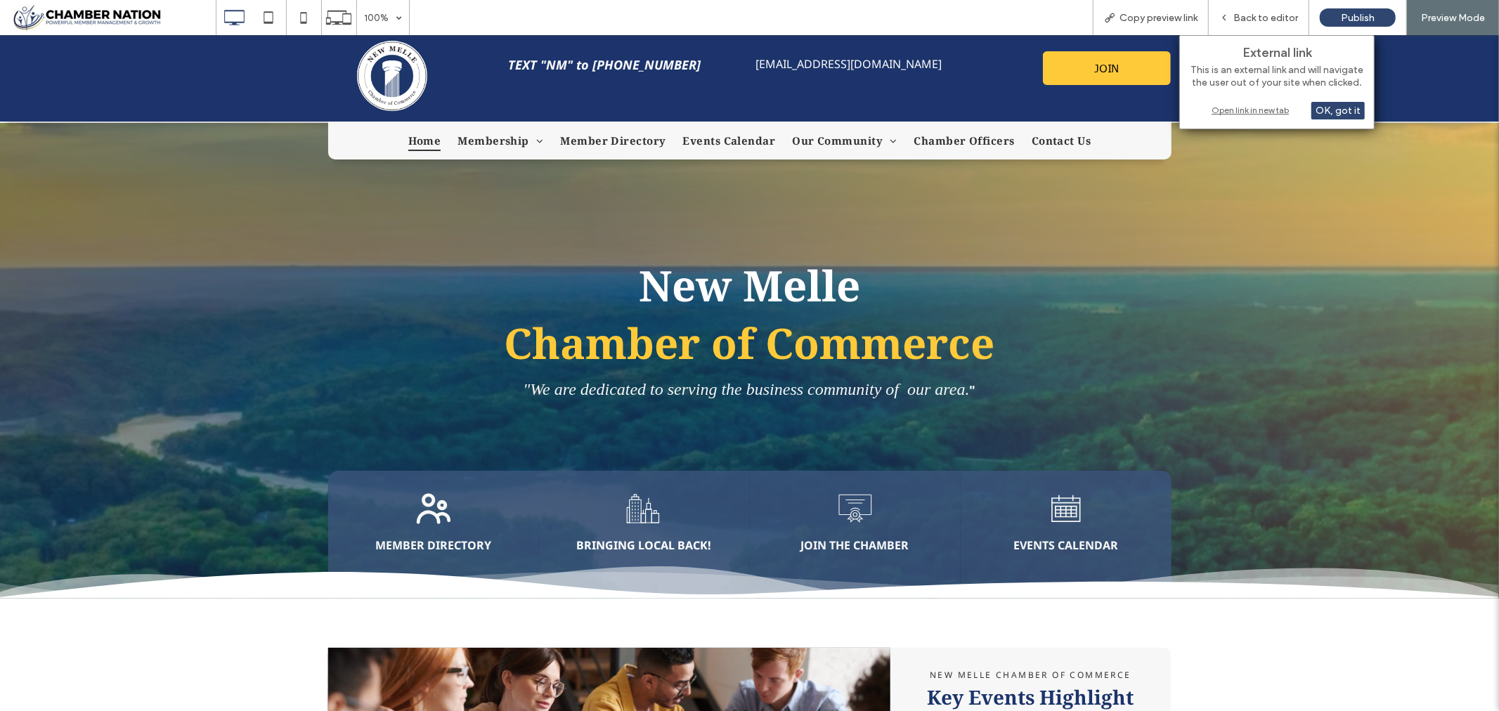
click at [1229, 110] on div "Open link in new tab" at bounding box center [1277, 110] width 176 height 15
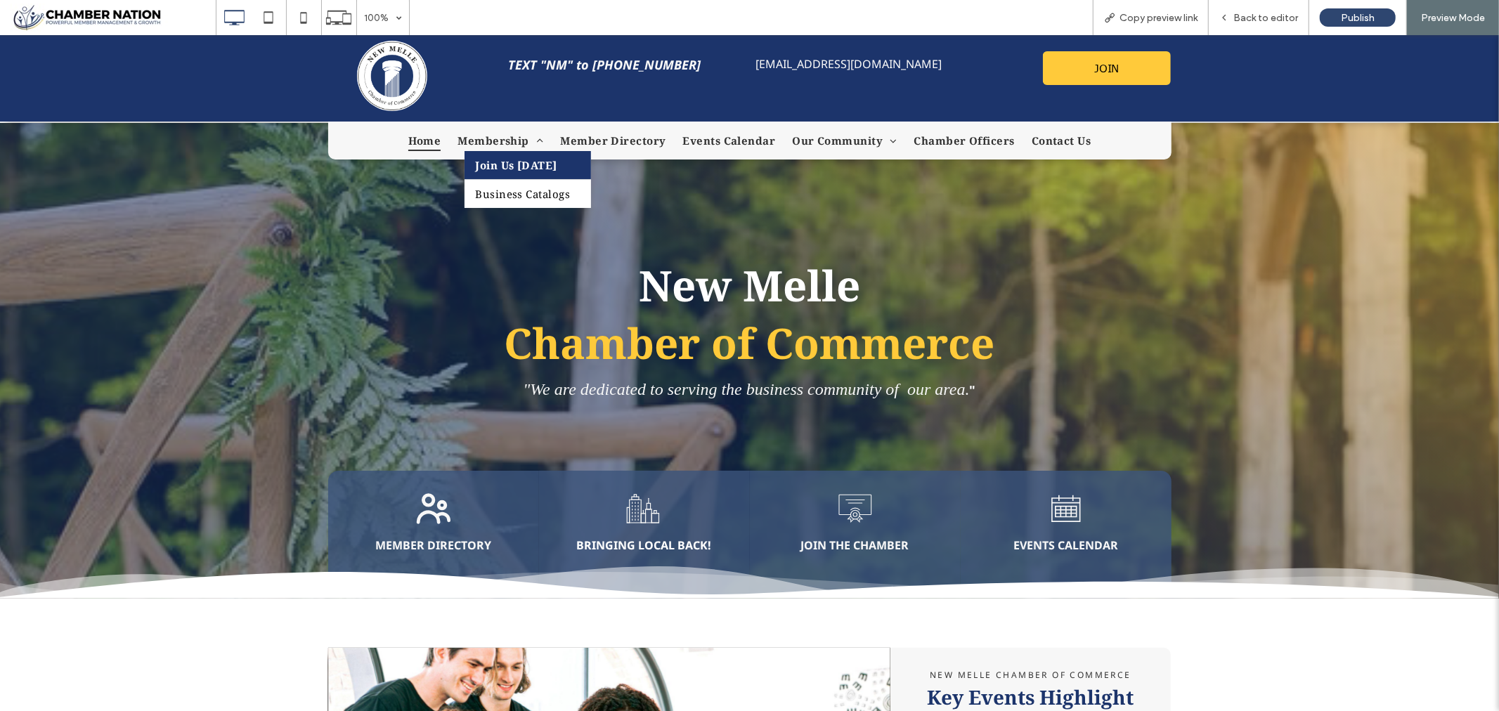
click at [507, 162] on span "Join Us [DATE]" at bounding box center [516, 164] width 82 height 14
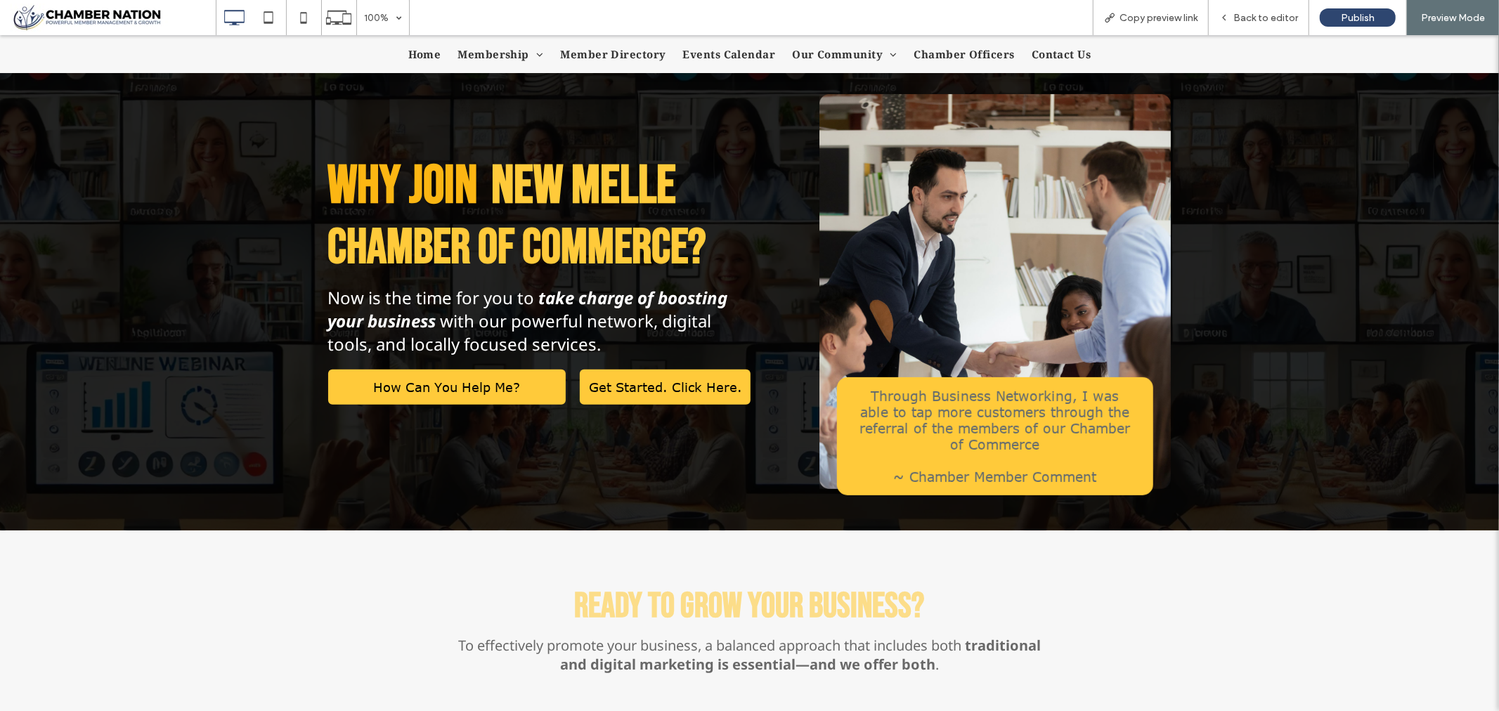
scroll to position [312, 0]
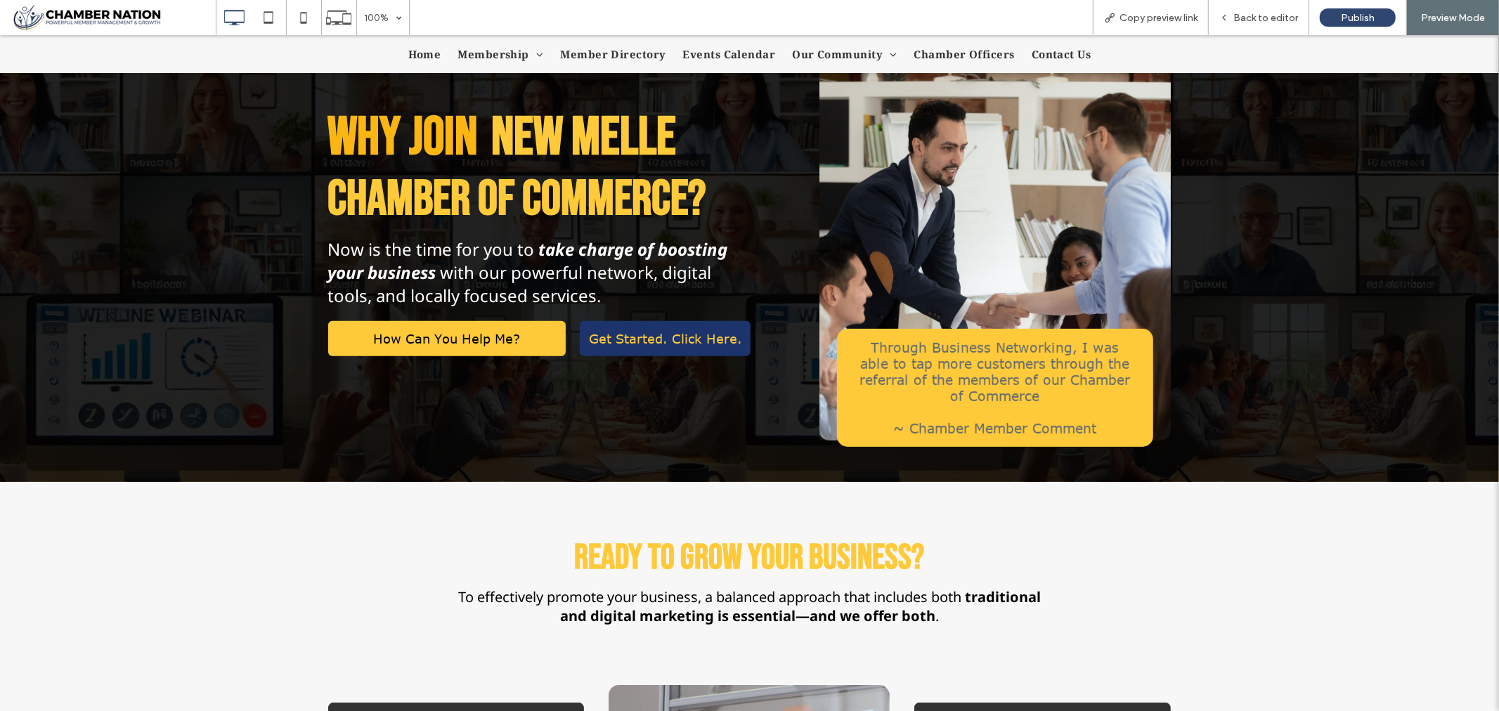
click at [640, 338] on span "Get Started. Click Here." at bounding box center [665, 337] width 153 height 15
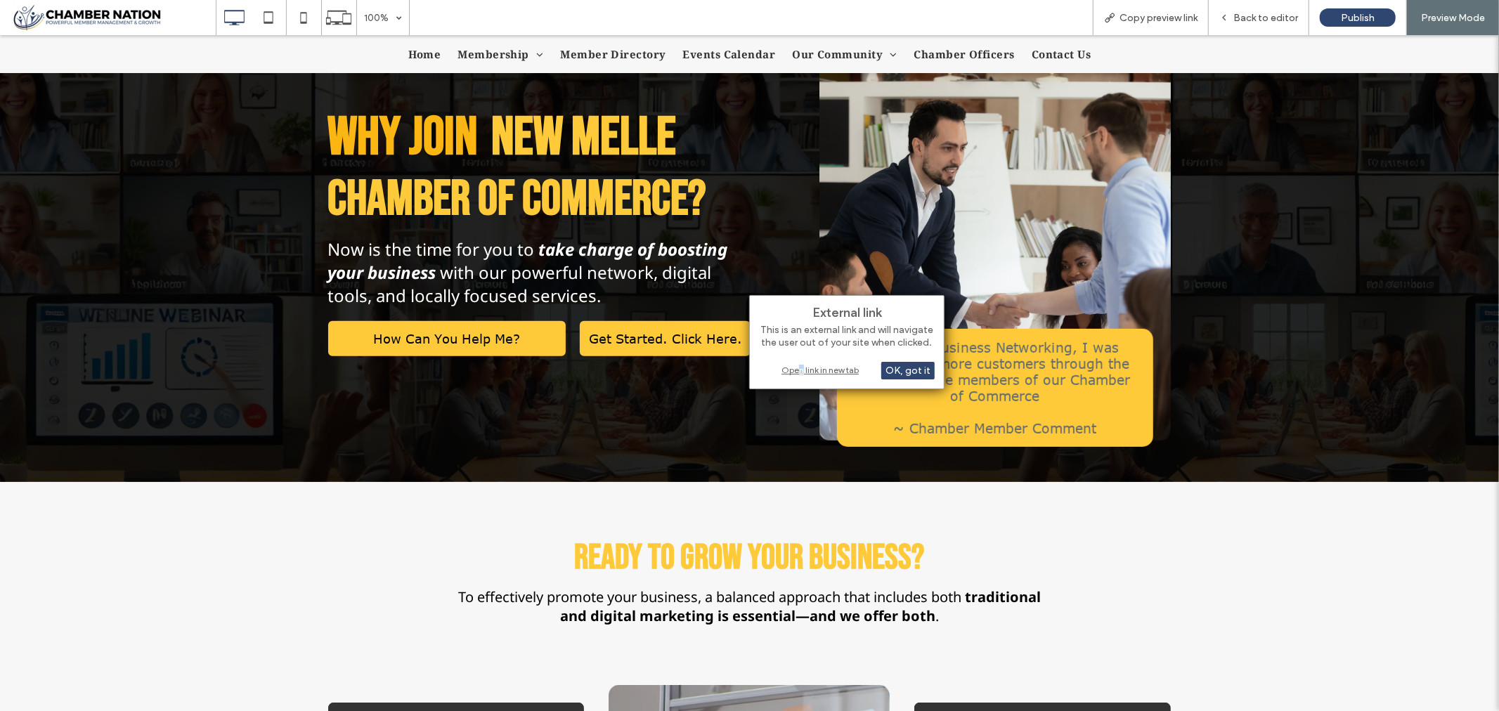
click at [802, 368] on div "Open link in new tab" at bounding box center [847, 370] width 176 height 15
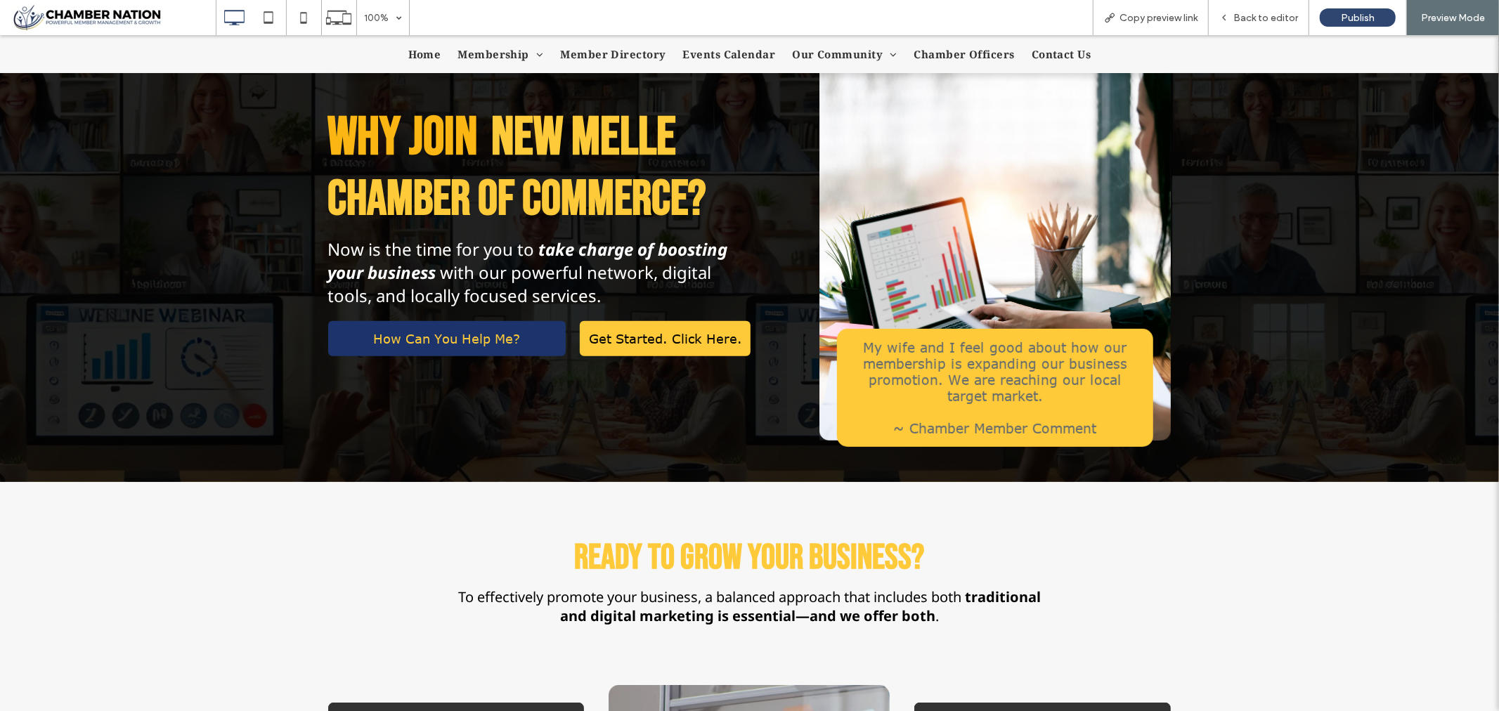
click at [455, 351] on link "How Can You Help Me?" at bounding box center [447, 337] width 238 height 35
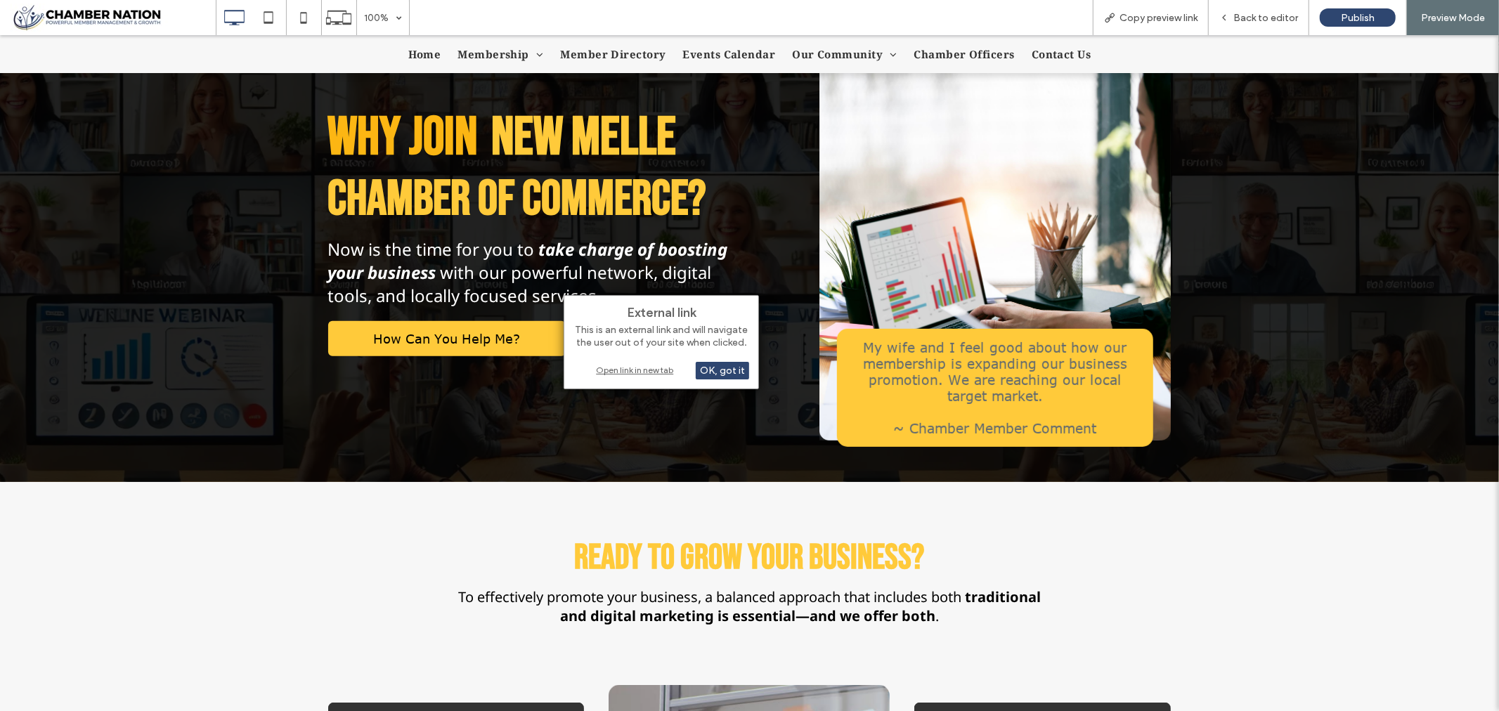
click at [617, 369] on div "Open link in new tab" at bounding box center [662, 370] width 176 height 15
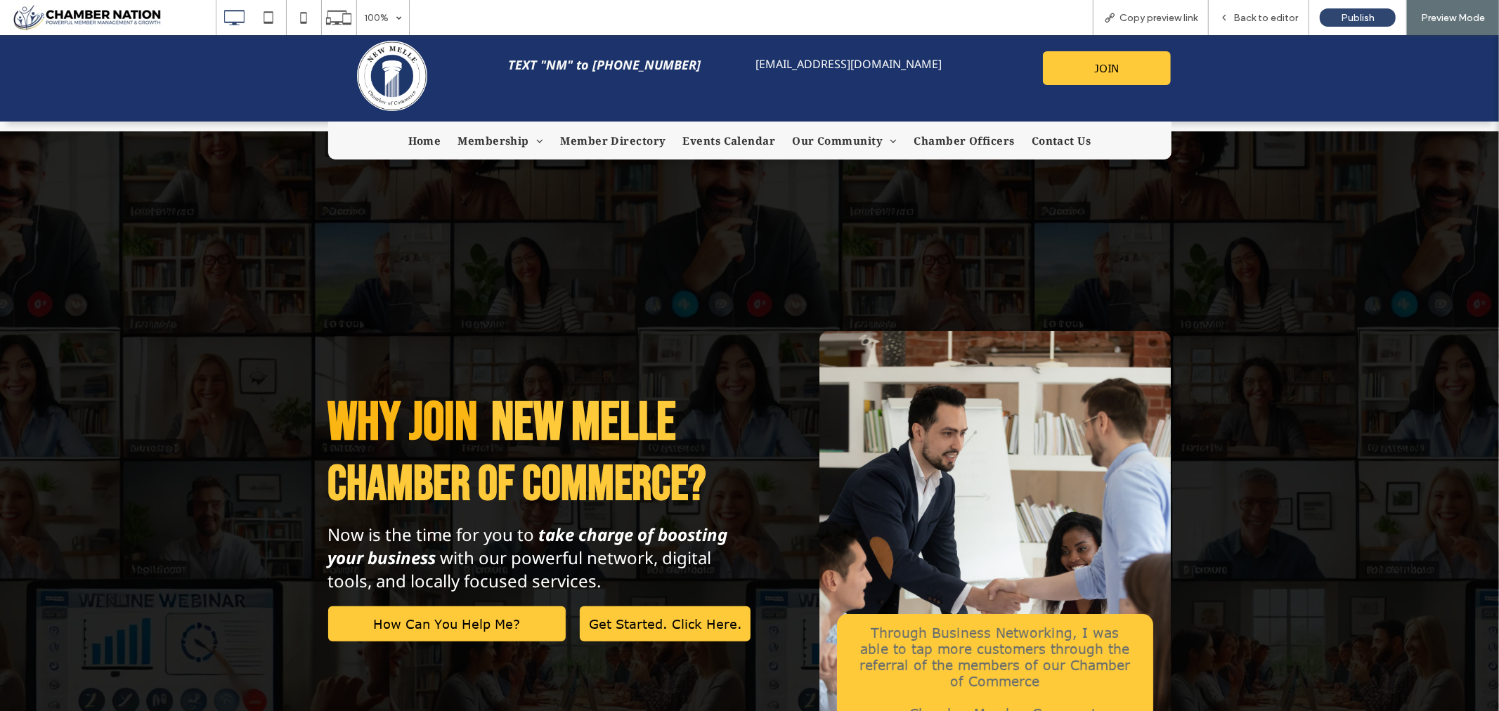
scroll to position [0, 0]
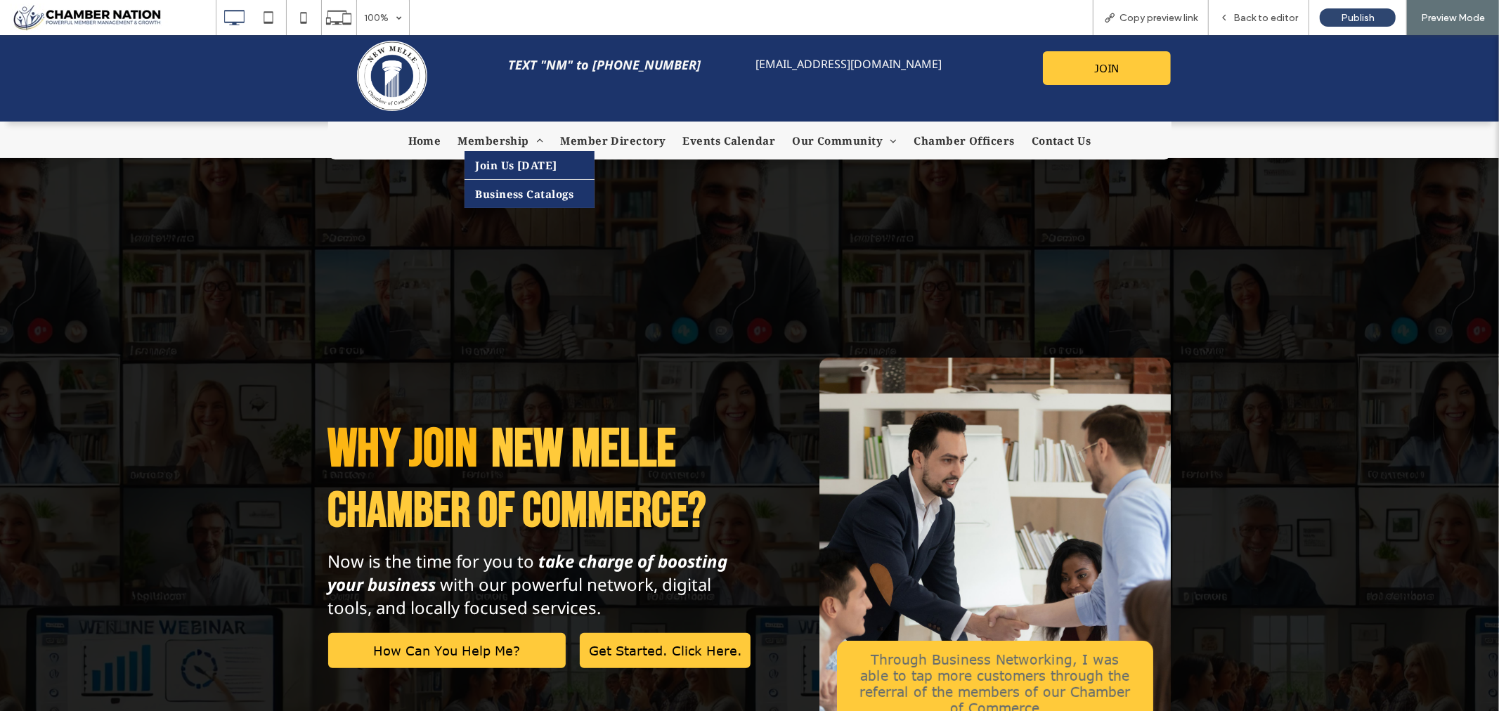
drag, startPoint x: 515, startPoint y: 187, endPoint x: 517, endPoint y: 222, distance: 35.2
click at [517, 187] on span "Business Catalogs" at bounding box center [524, 193] width 98 height 14
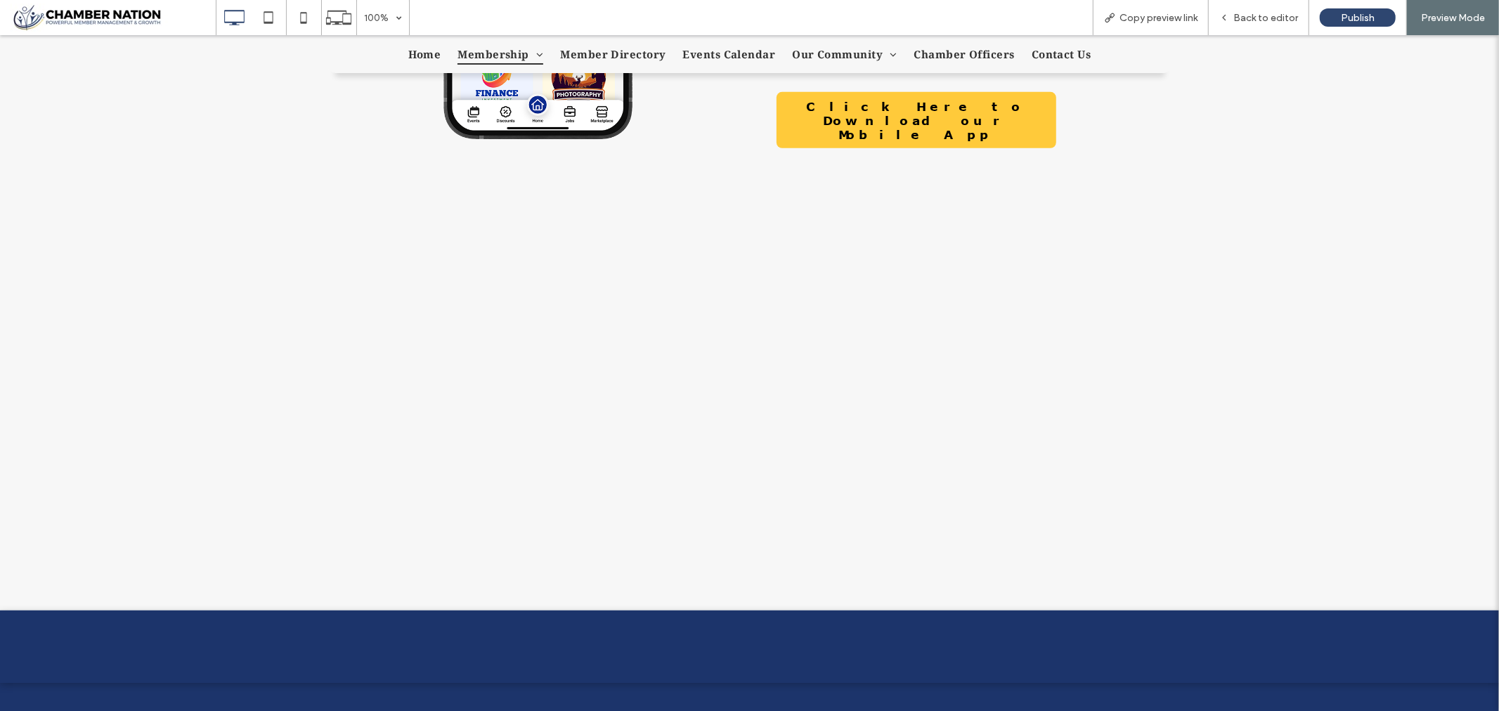
scroll to position [703, 0]
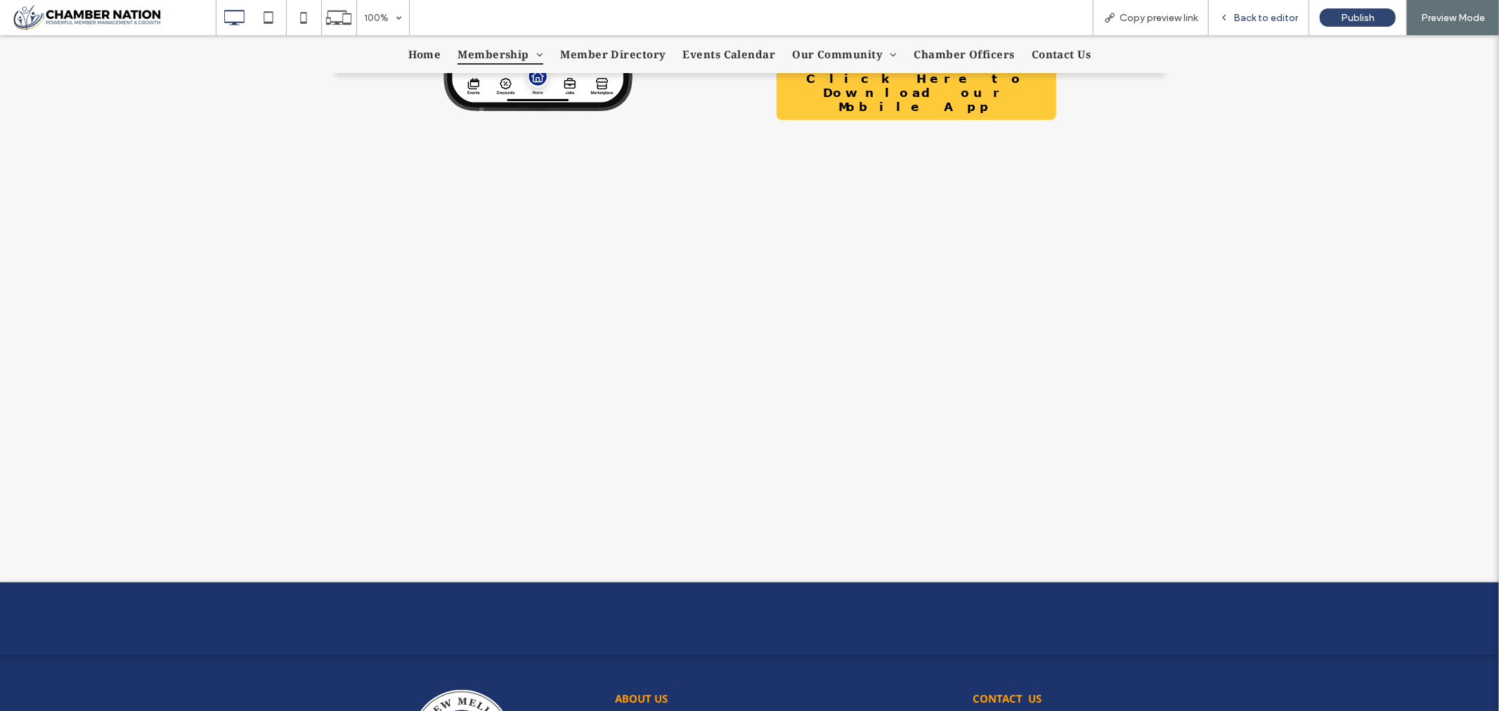
click at [1245, 15] on span "Back to editor" at bounding box center [1265, 18] width 65 height 12
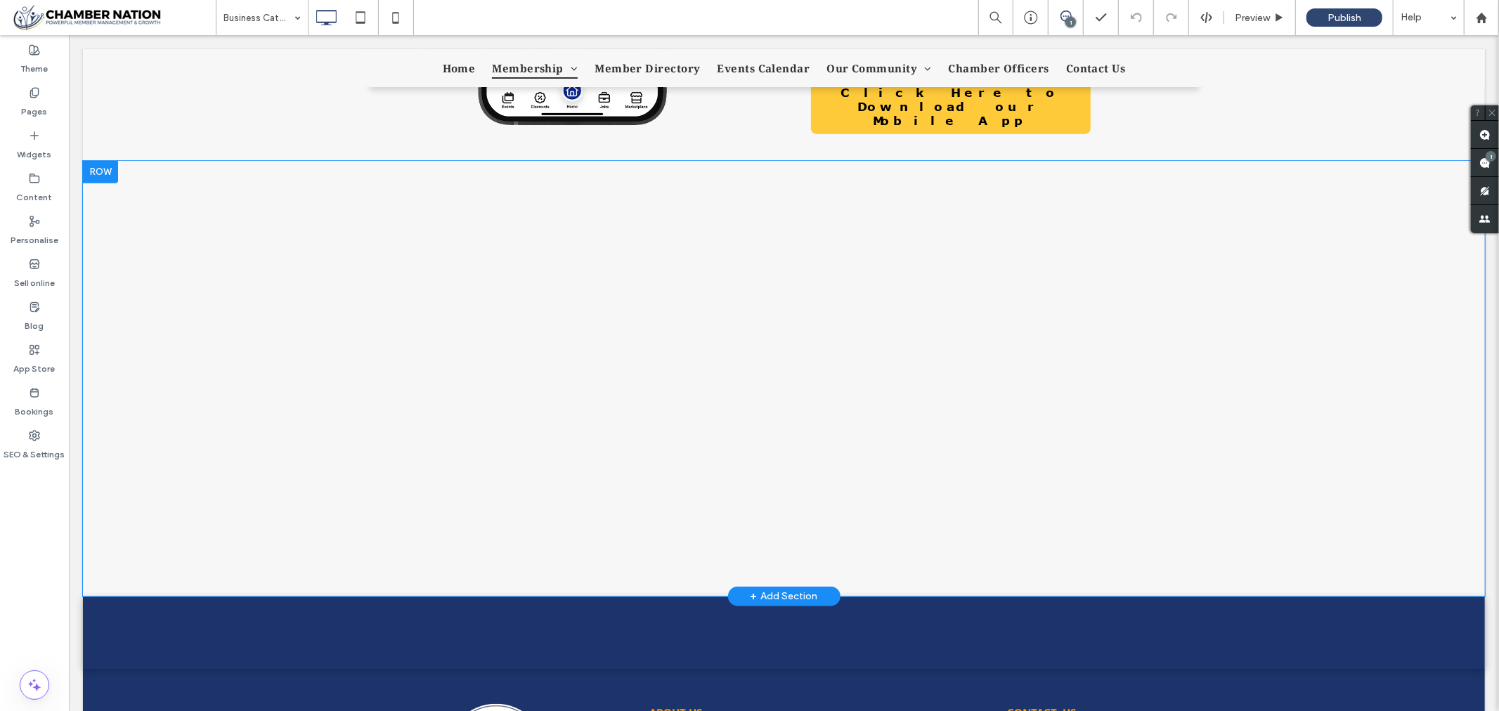
click at [105, 172] on div at bounding box center [99, 171] width 35 height 22
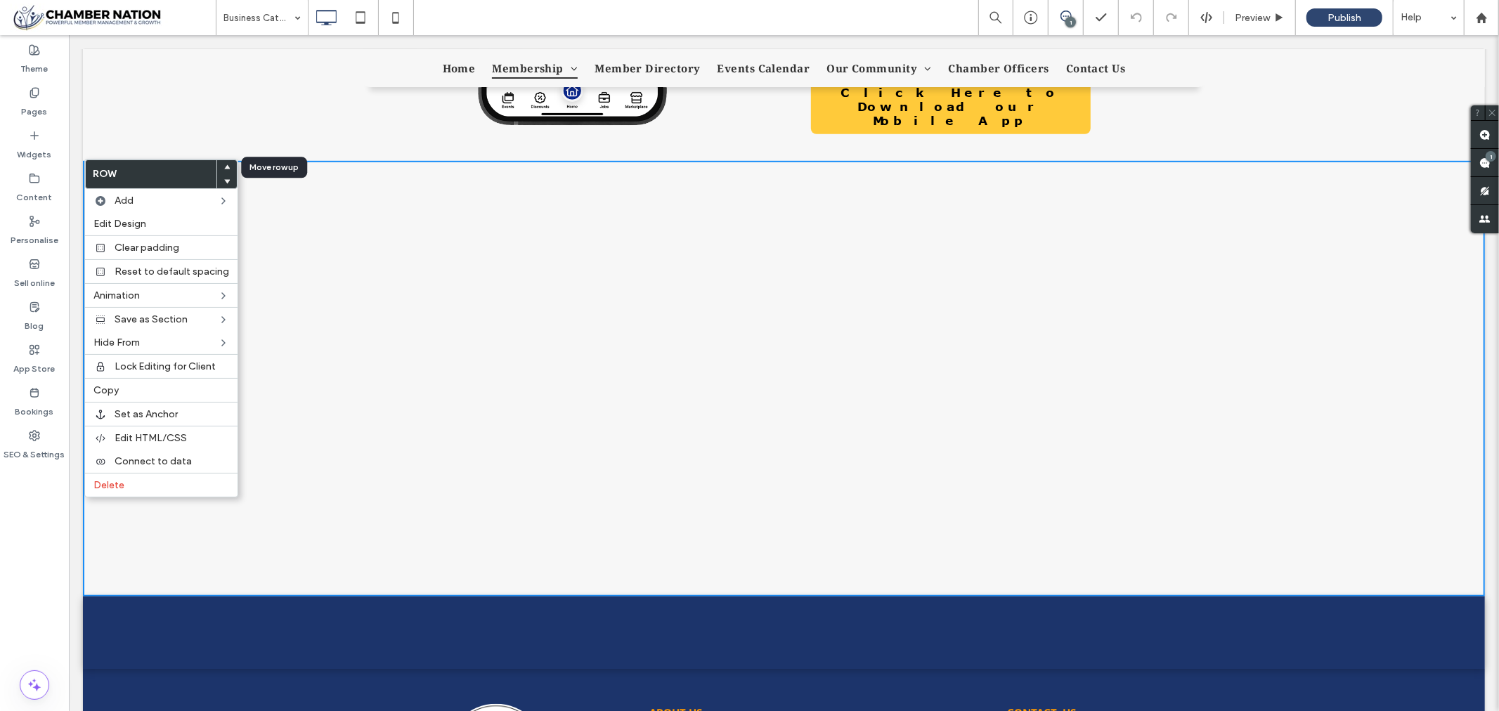
click at [224, 164] on span at bounding box center [227, 167] width 6 height 14
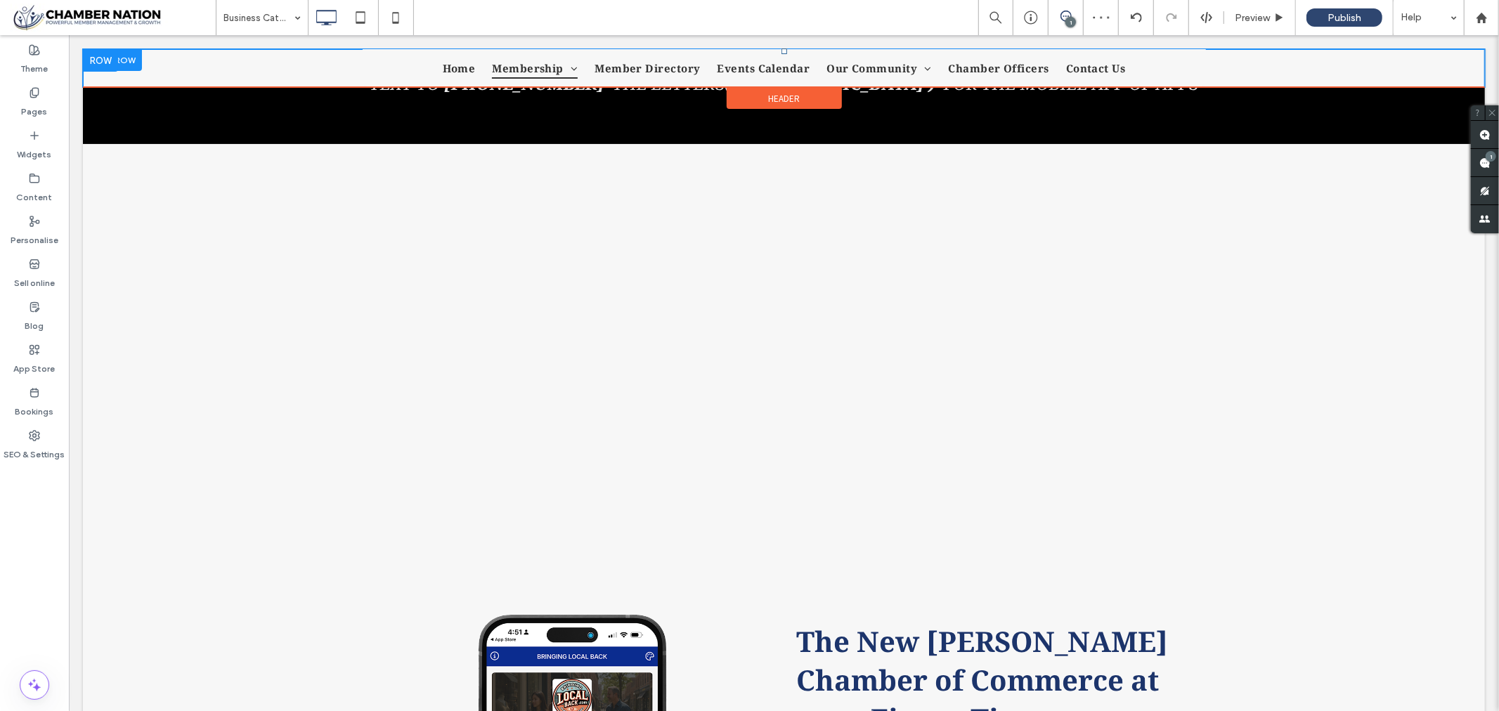
scroll to position [260, 0]
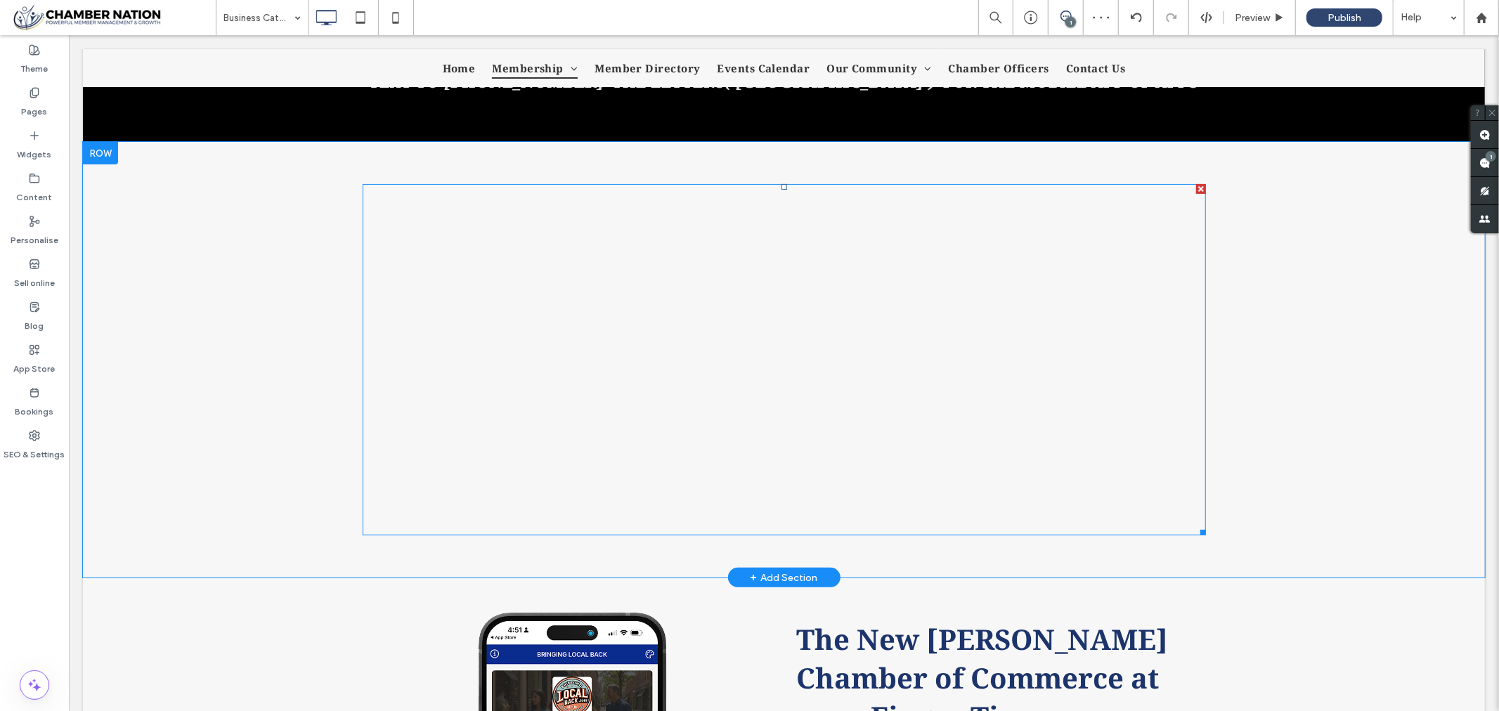
click at [817, 293] on span at bounding box center [783, 358] width 843 height 351
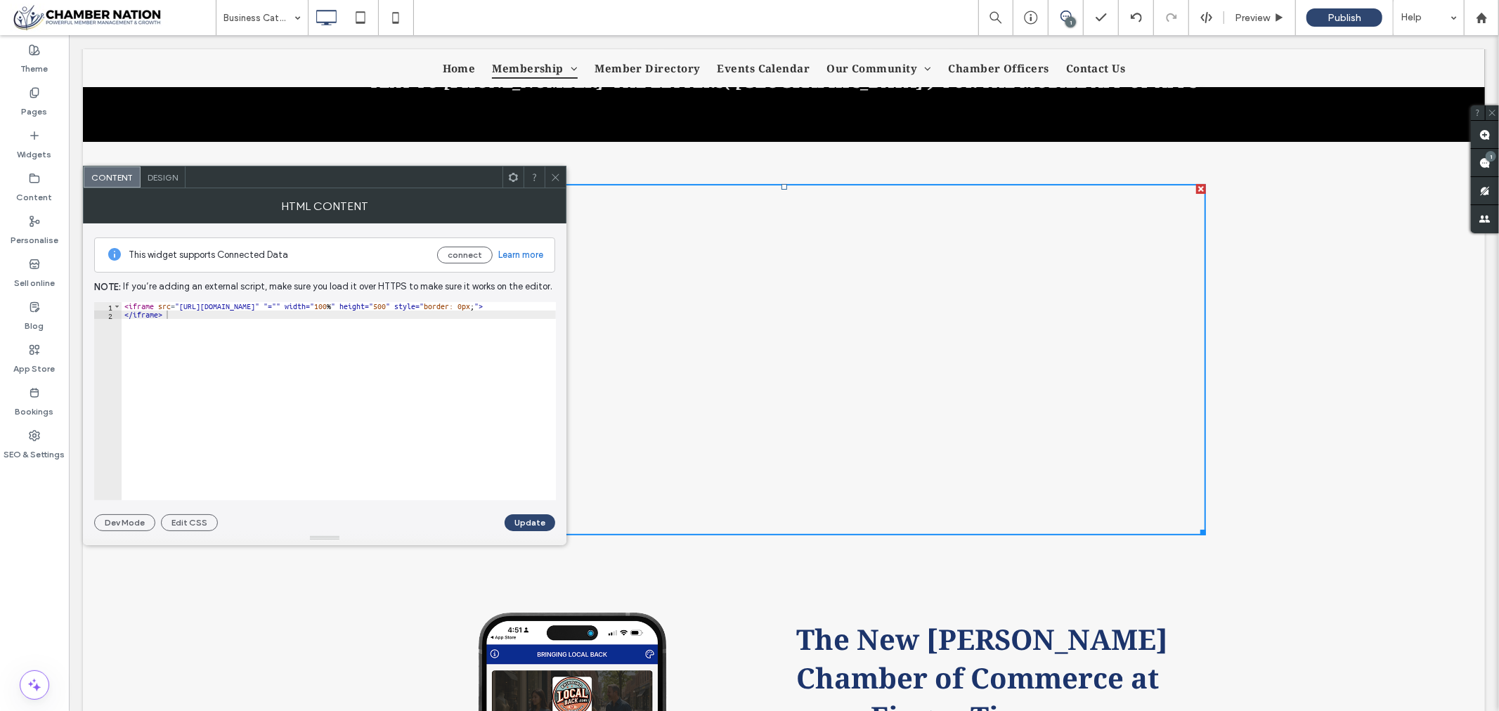
click at [559, 172] on icon at bounding box center [555, 177] width 11 height 11
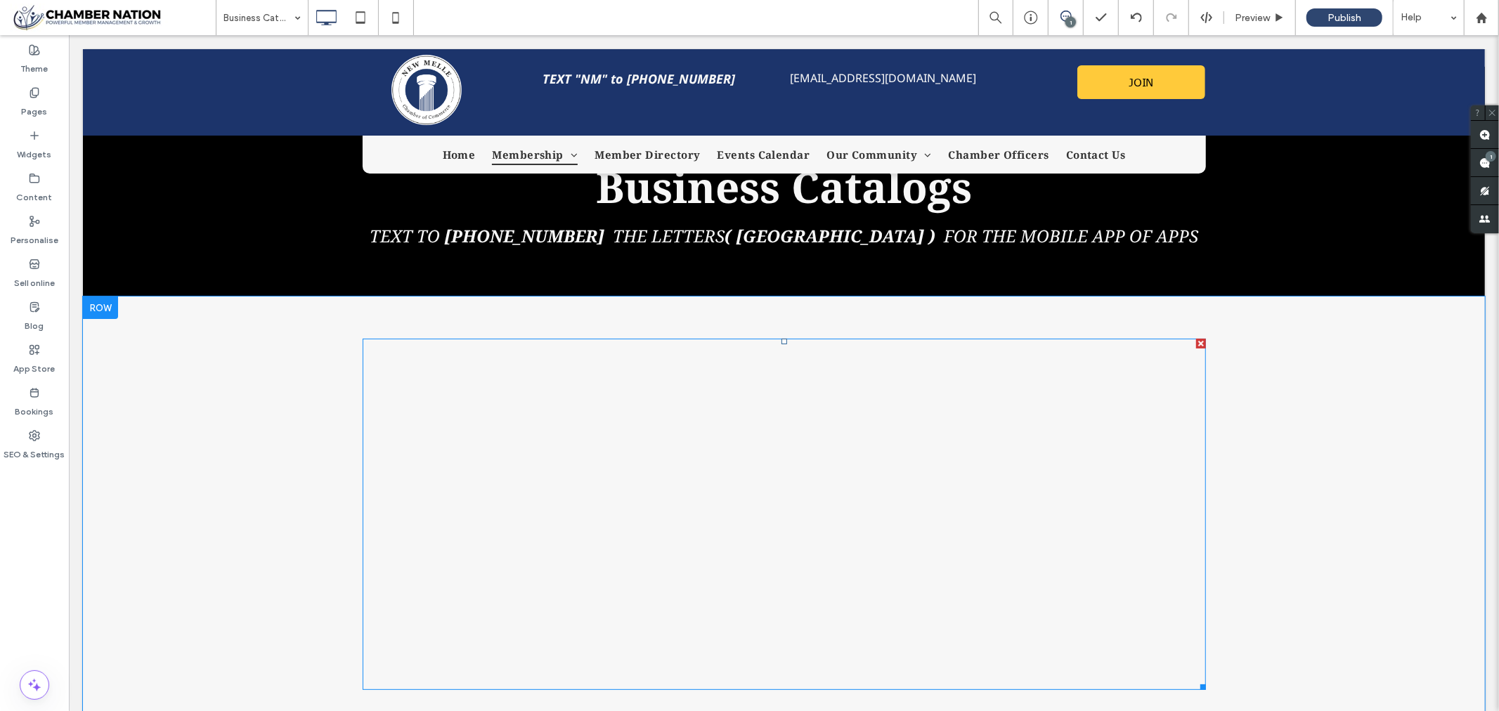
scroll to position [103, 0]
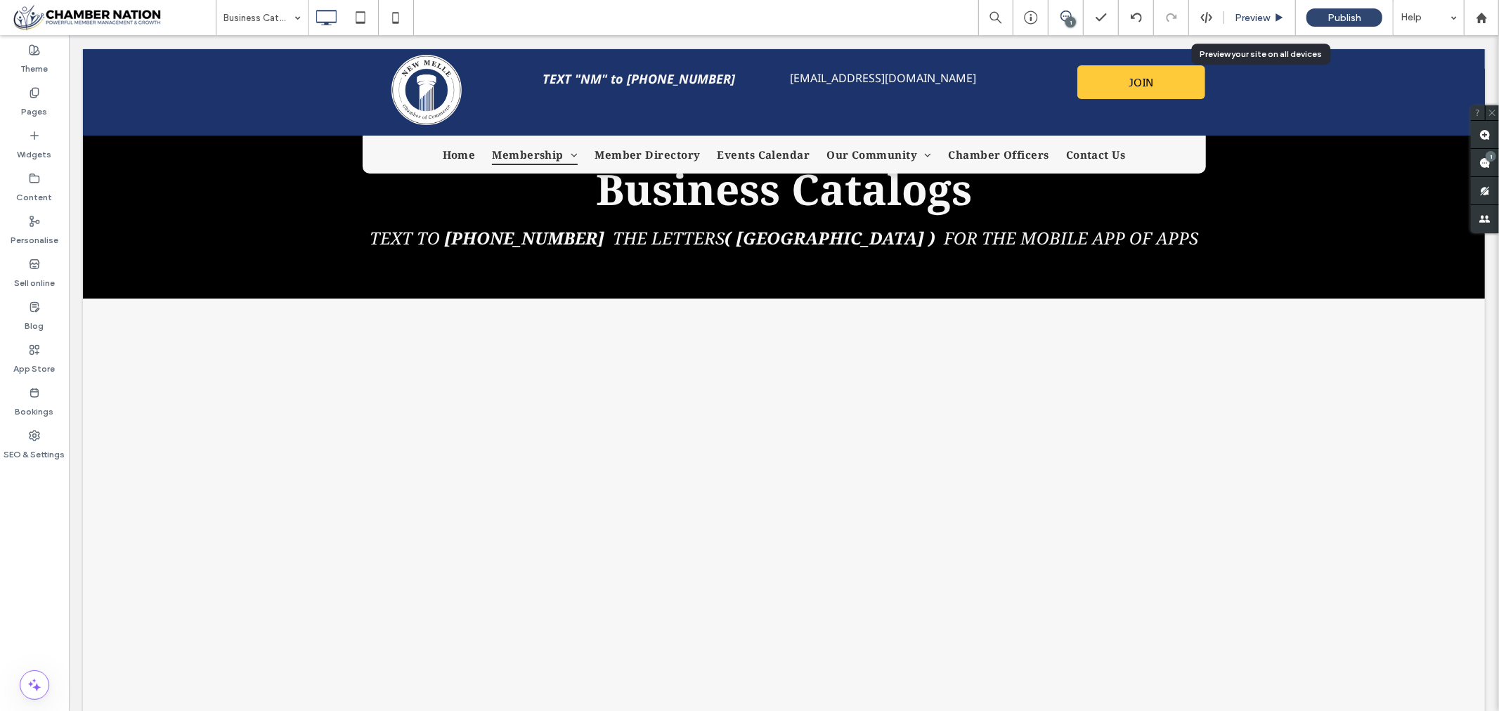
click at [1255, 16] on span "Preview" at bounding box center [1252, 18] width 35 height 12
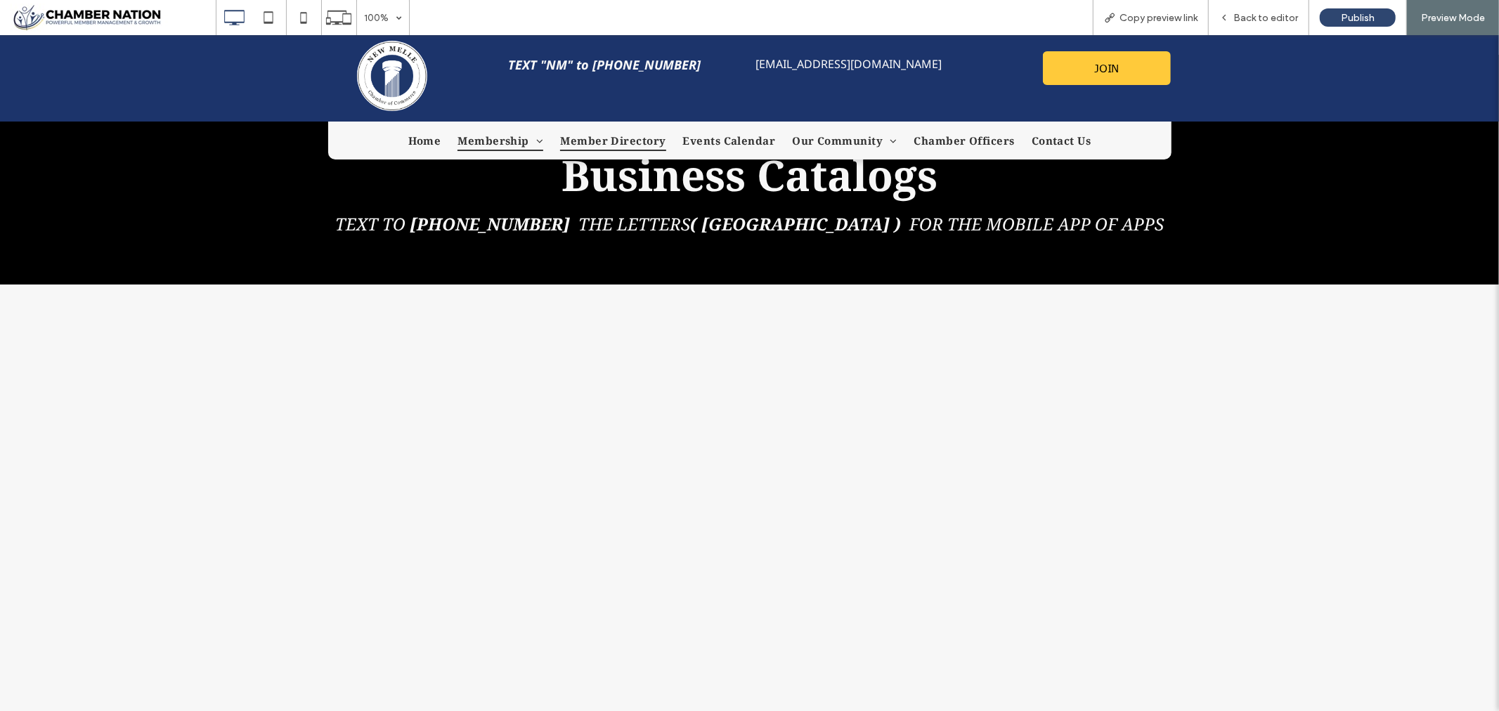
click at [600, 134] on span "Member Directory" at bounding box center [612, 139] width 105 height 21
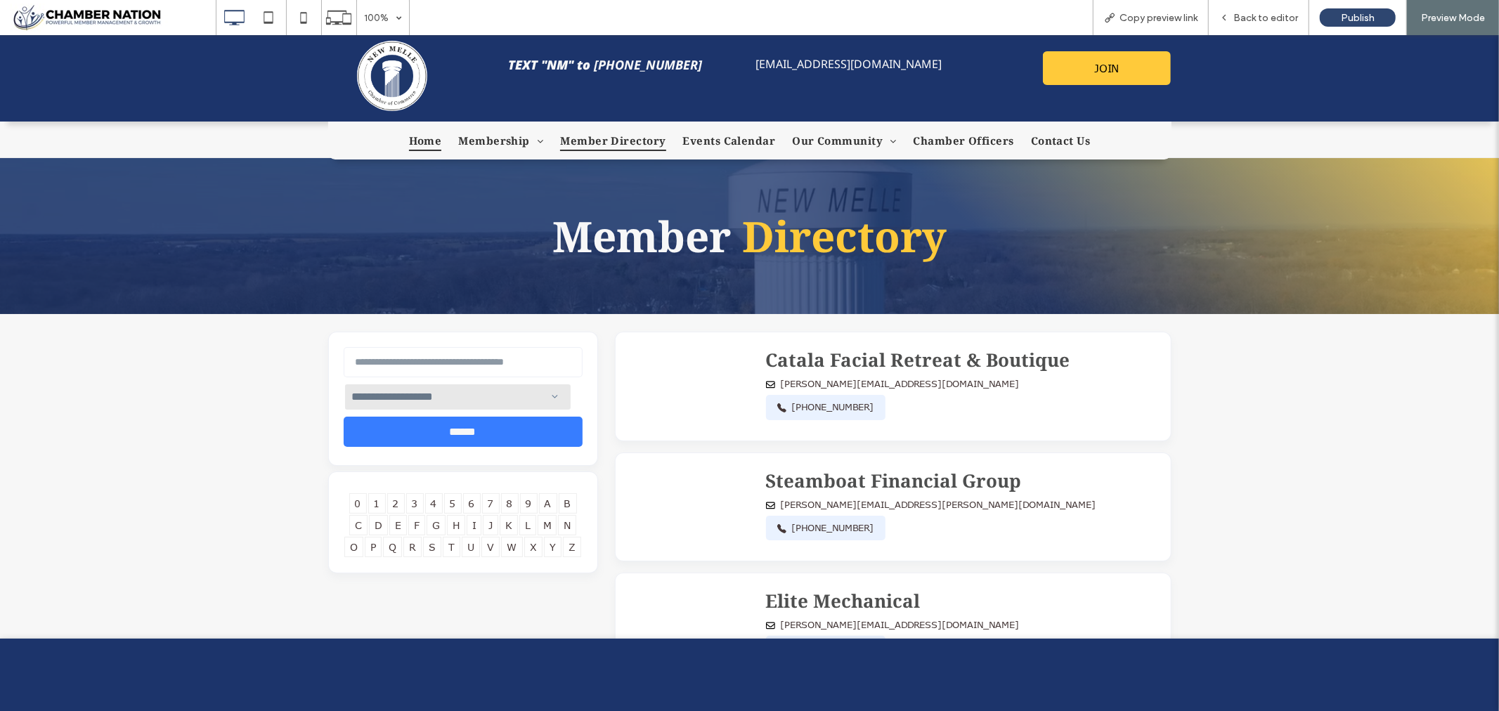
click at [426, 141] on span "Home" at bounding box center [425, 139] width 33 height 21
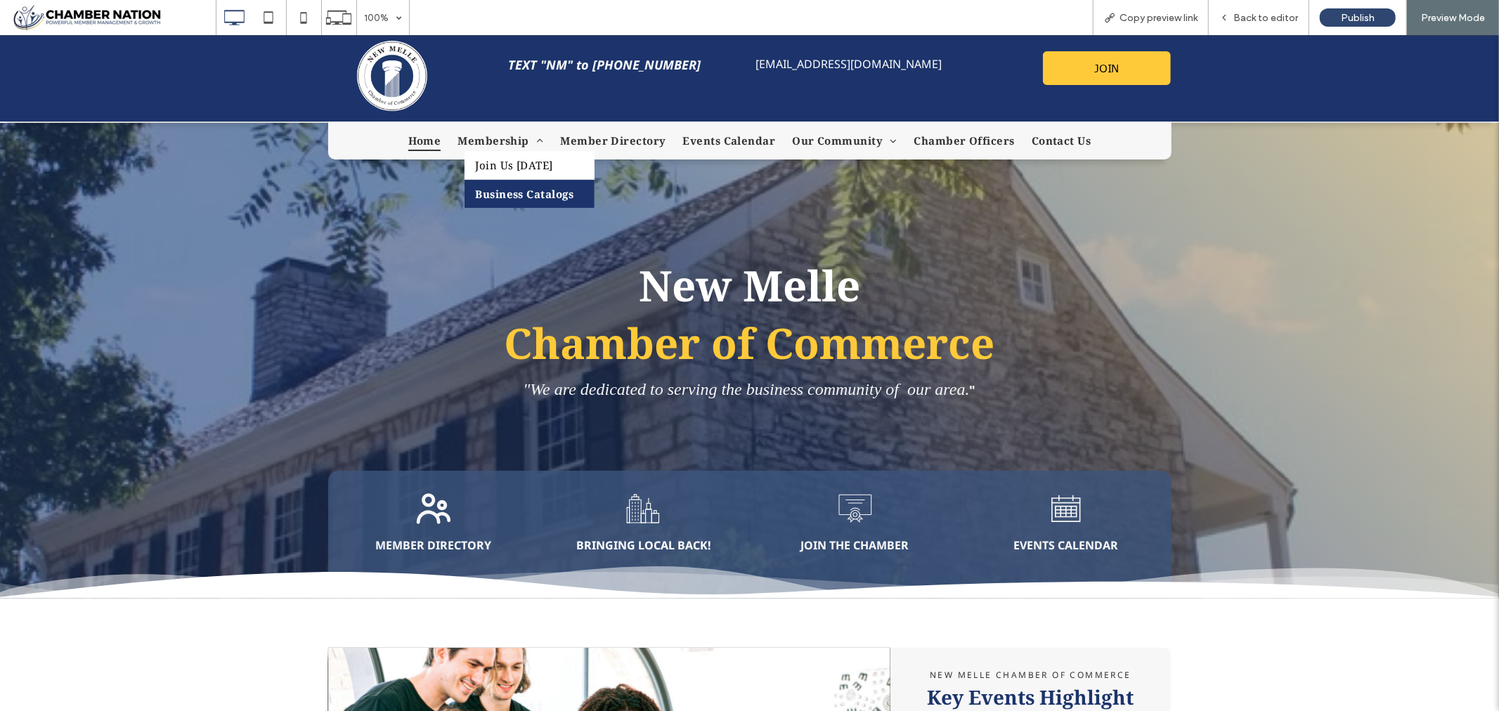
click at [527, 193] on span "Business Catalogs" at bounding box center [524, 193] width 98 height 14
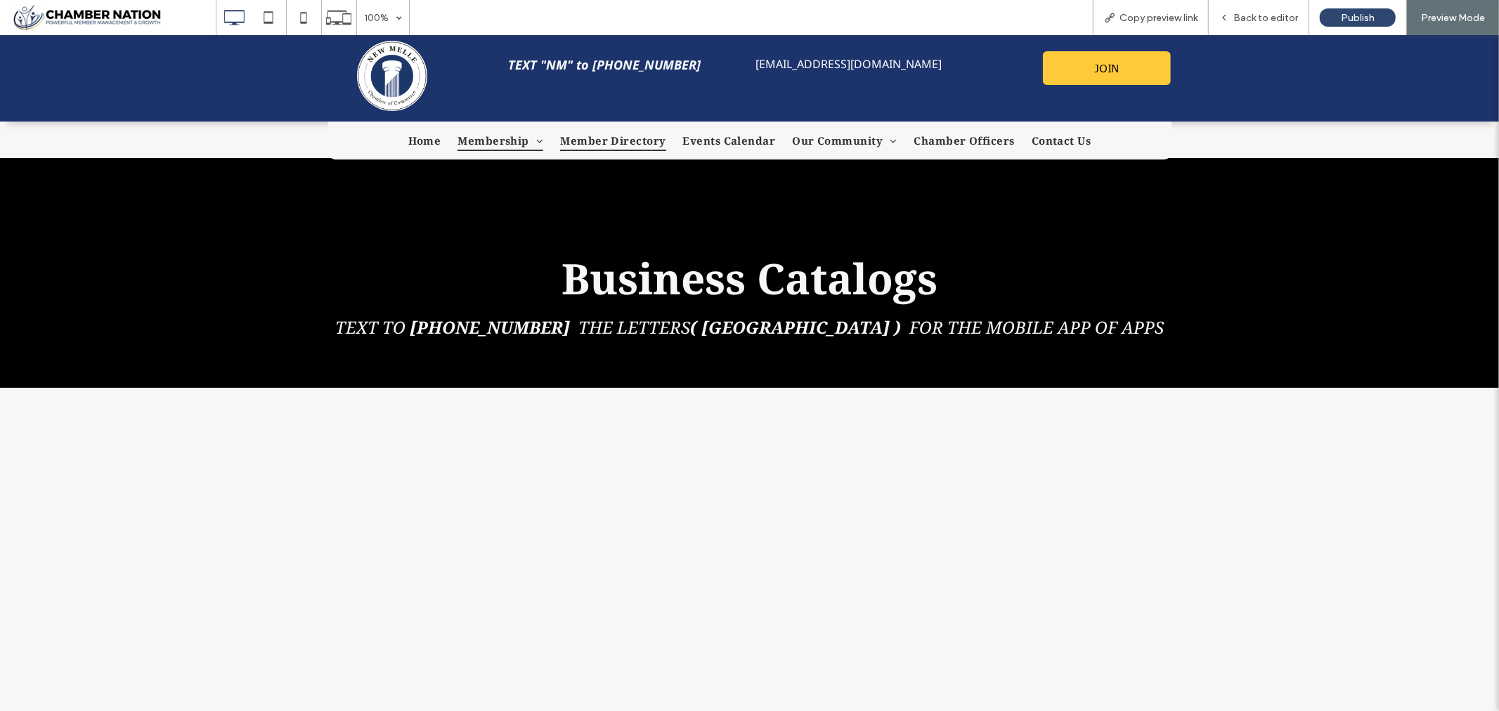
click at [619, 138] on span "Member Directory" at bounding box center [612, 139] width 105 height 21
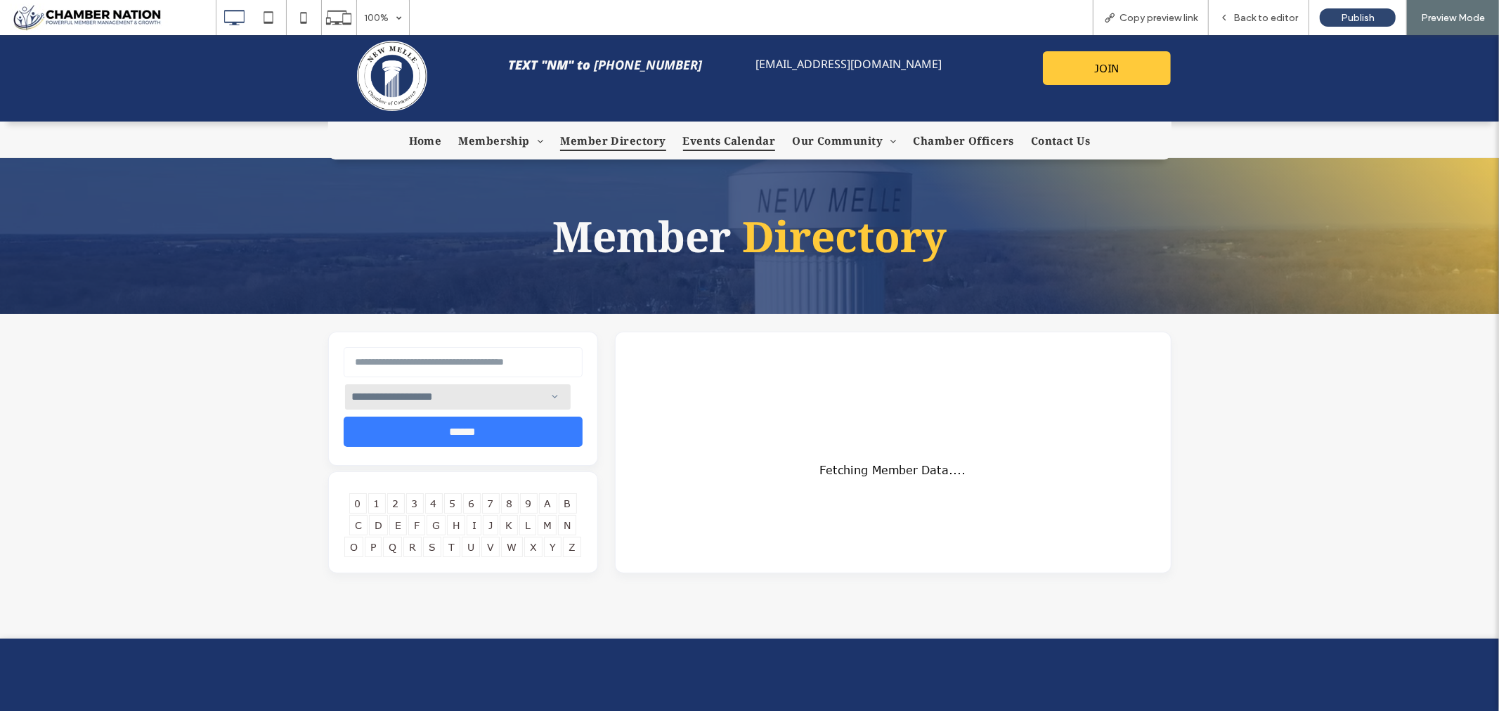
click at [734, 135] on span "Events Calendar" at bounding box center [729, 139] width 93 height 21
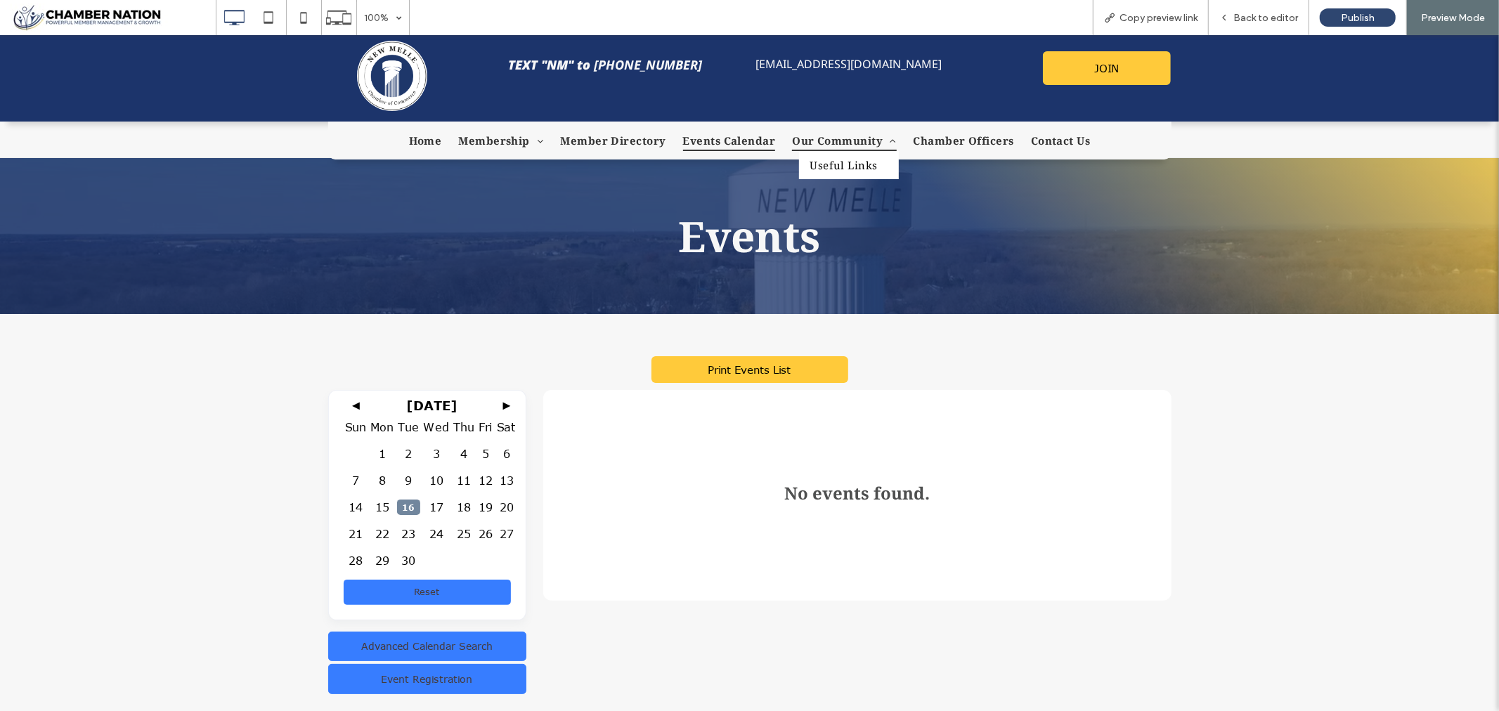
click at [829, 138] on span "Our Community" at bounding box center [844, 139] width 104 height 21
click at [846, 161] on span "Useful Links" at bounding box center [845, 164] width 70 height 14
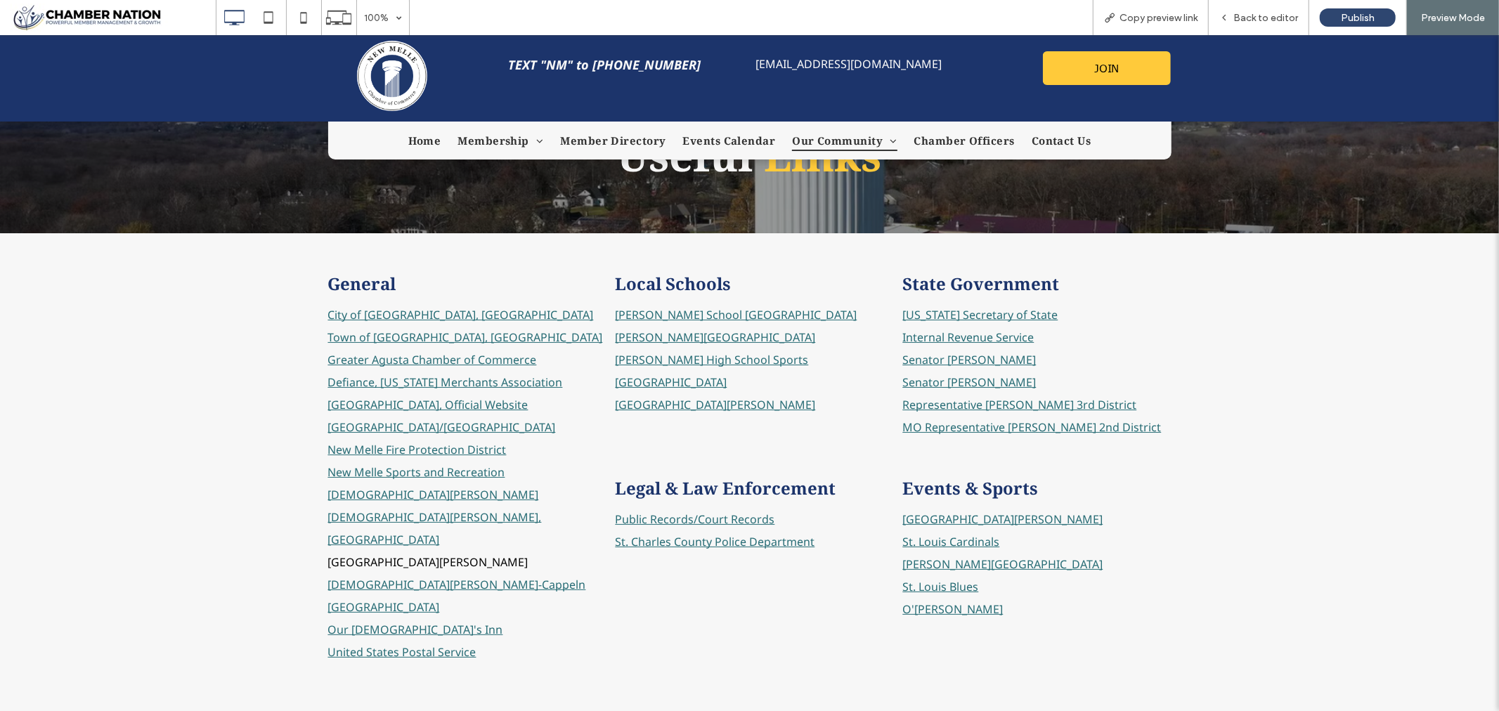
scroll to position [78, 0]
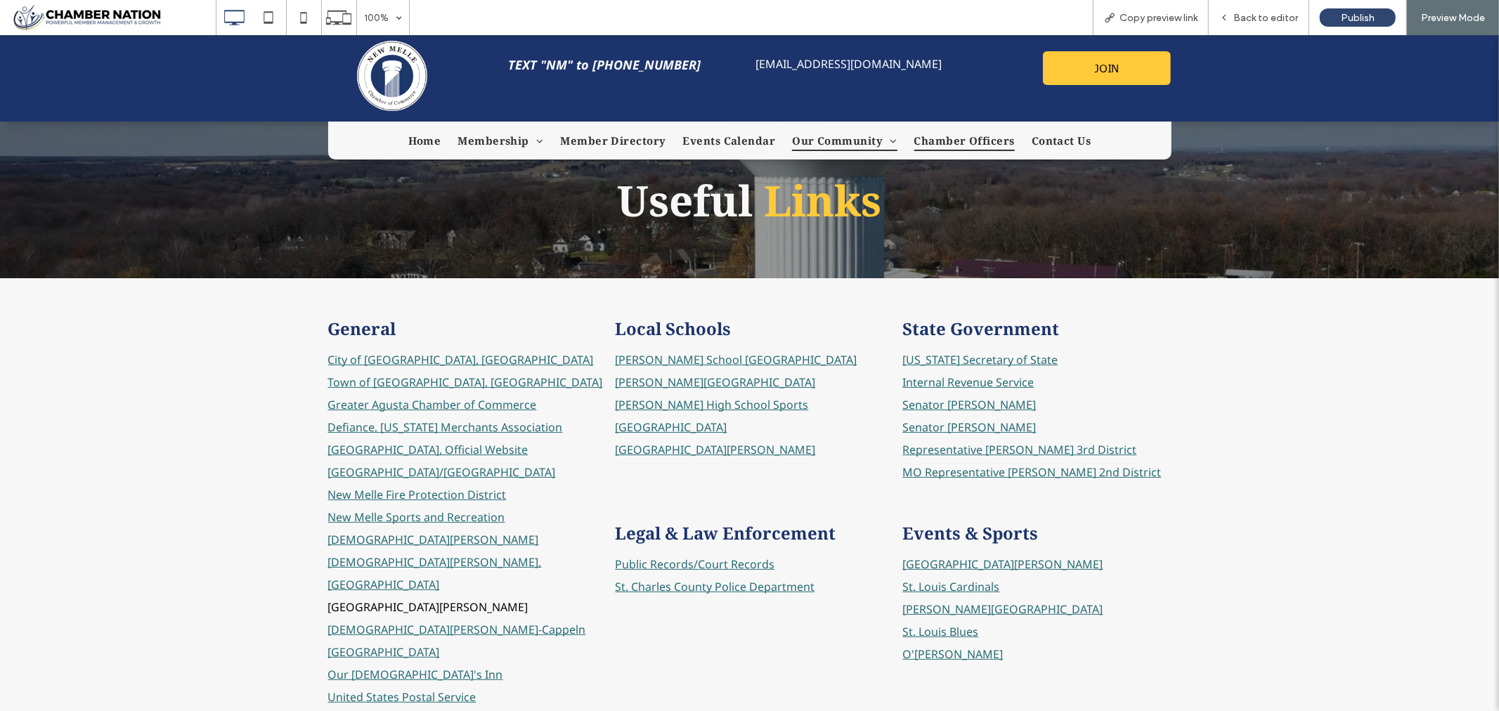
click at [954, 137] on span "Chamber Officers" at bounding box center [964, 139] width 101 height 21
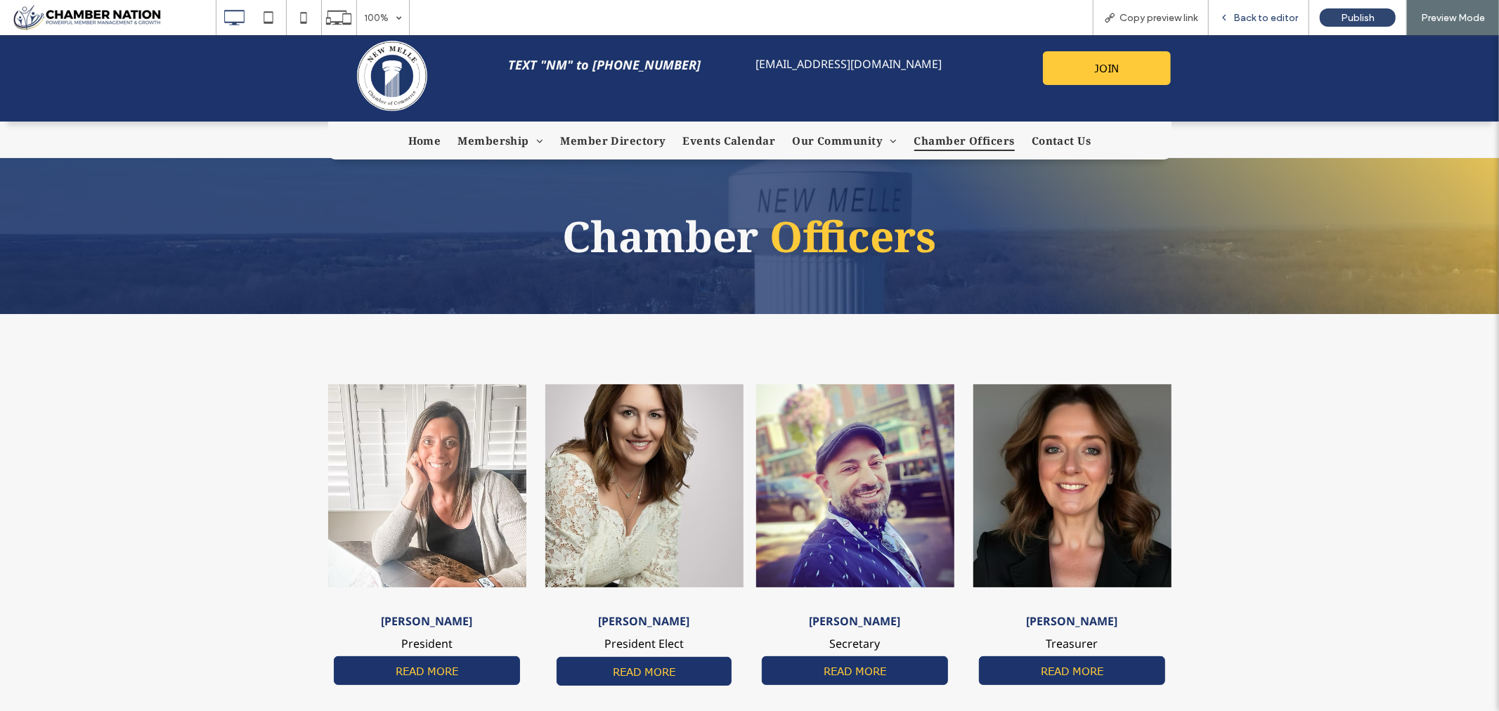
click at [1254, 18] on span "Back to editor" at bounding box center [1265, 18] width 65 height 12
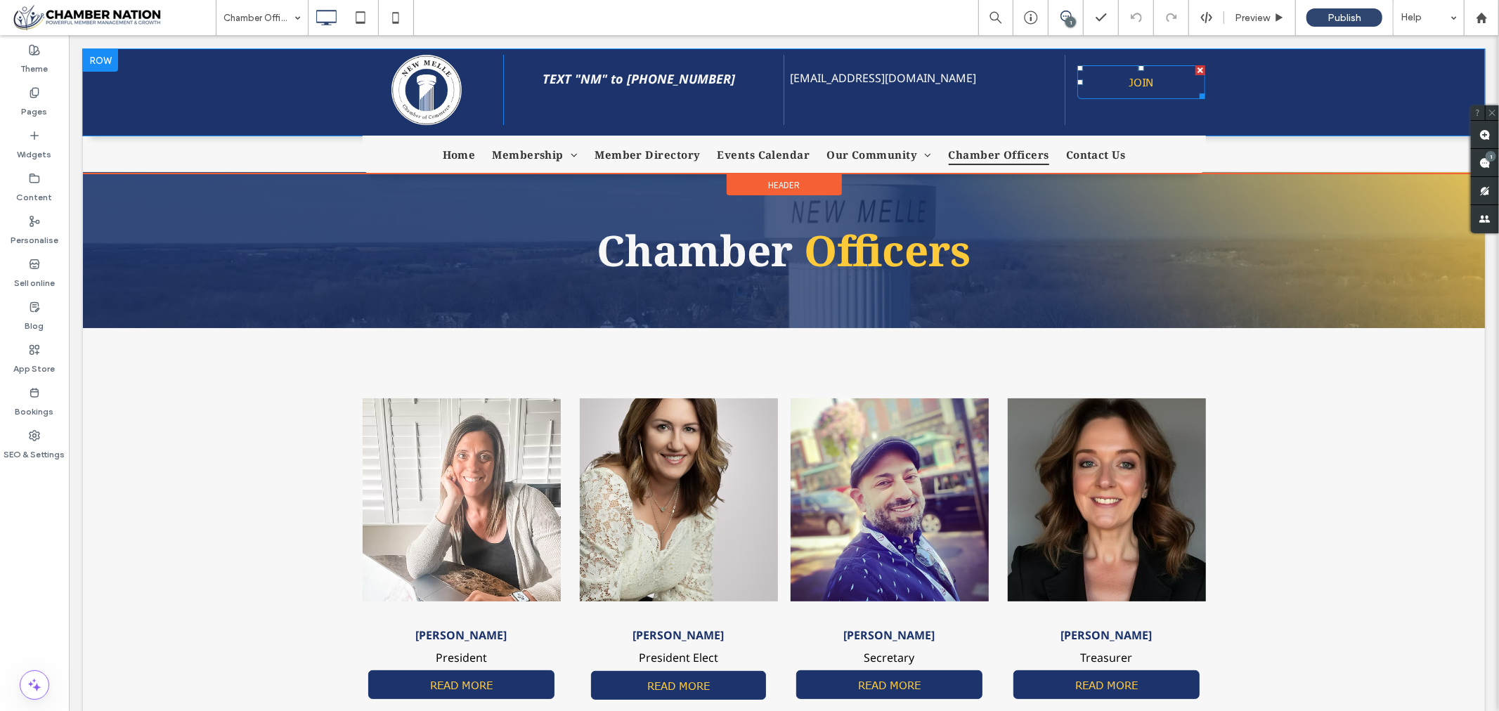
click at [1151, 79] on span "JOIN" at bounding box center [1140, 81] width 34 height 27
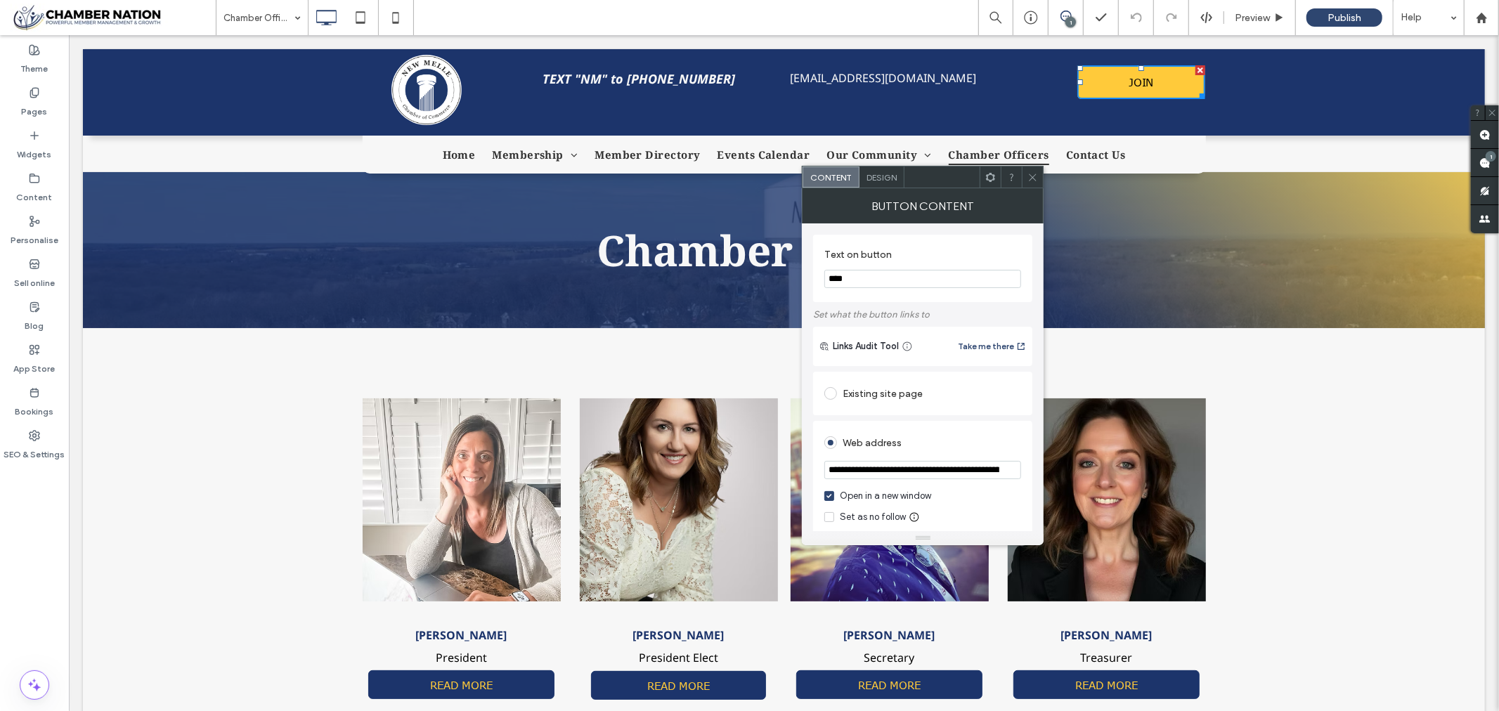
click at [877, 278] on input "****" at bounding box center [922, 279] width 197 height 18
type input "**********"
click at [1038, 176] on div at bounding box center [1032, 177] width 21 height 21
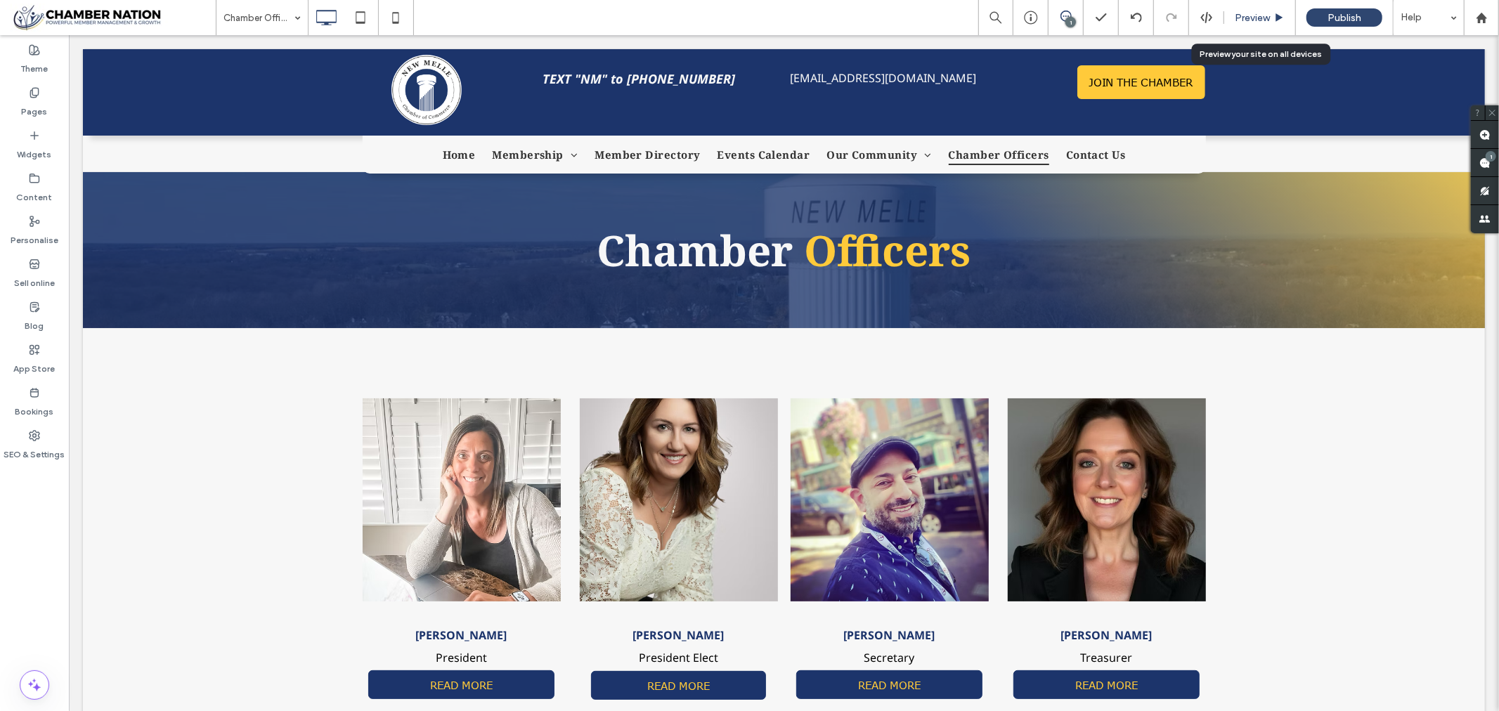
click at [1247, 19] on span "Preview" at bounding box center [1252, 18] width 35 height 12
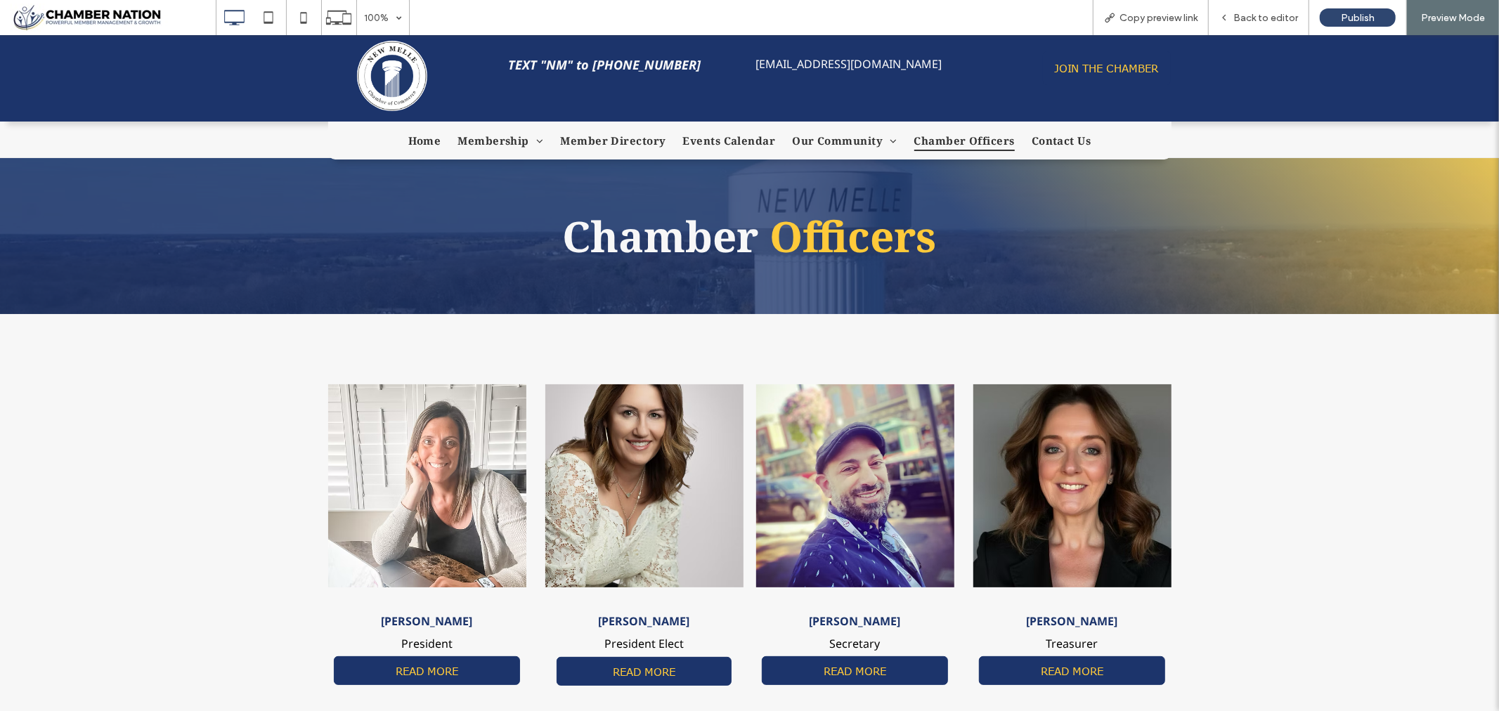
click at [1111, 65] on span "JOIN THE CHAMBER" at bounding box center [1106, 67] width 114 height 27
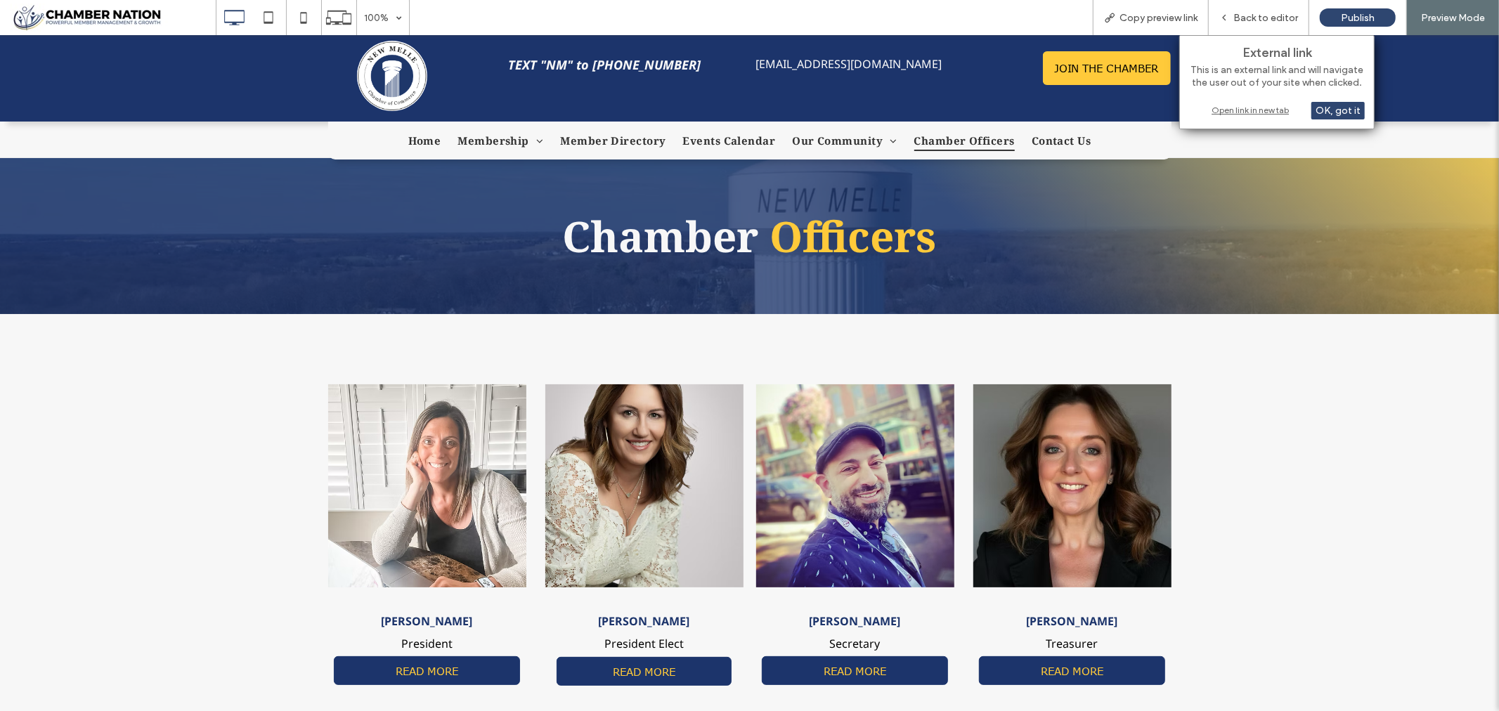
click at [1247, 108] on div "Open link in new tab" at bounding box center [1277, 110] width 176 height 15
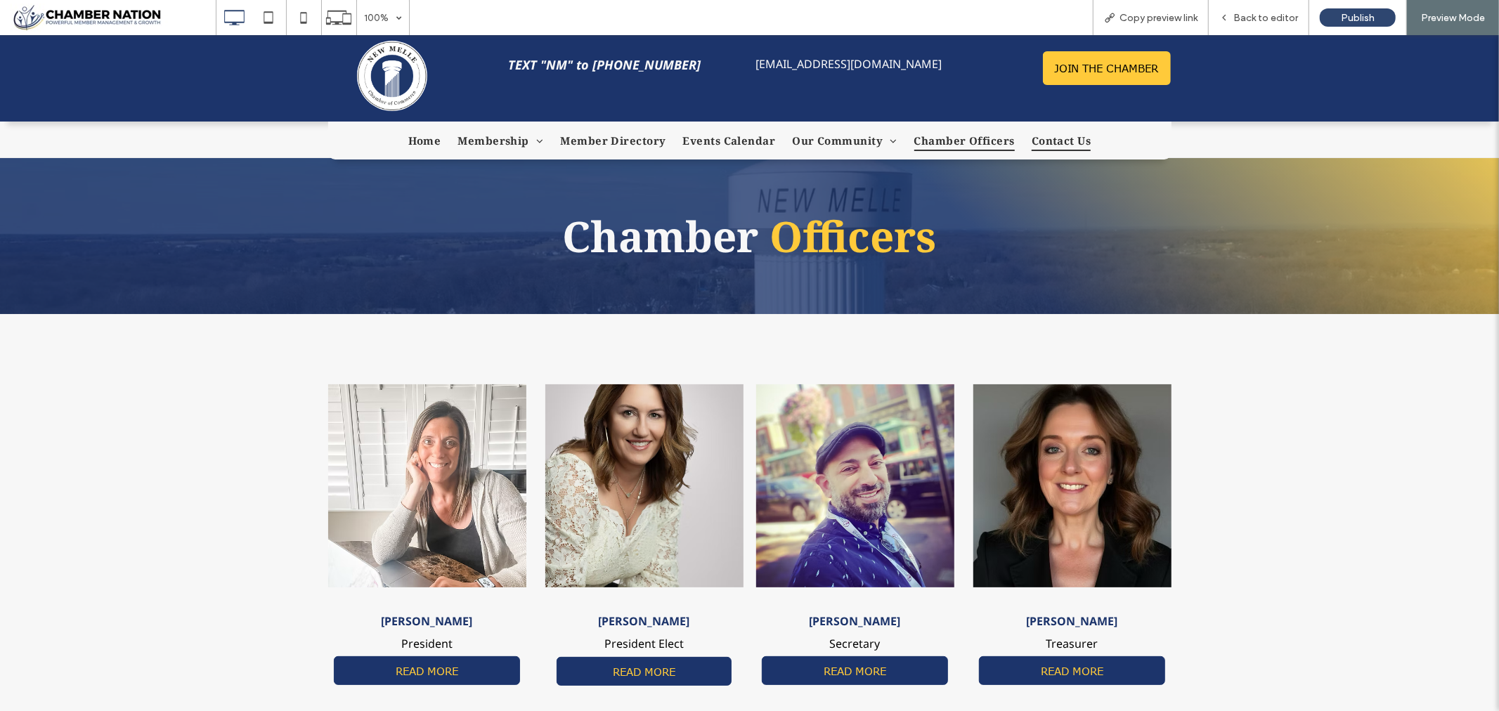
click at [1051, 140] on span "Contact Us" at bounding box center [1062, 139] width 60 height 21
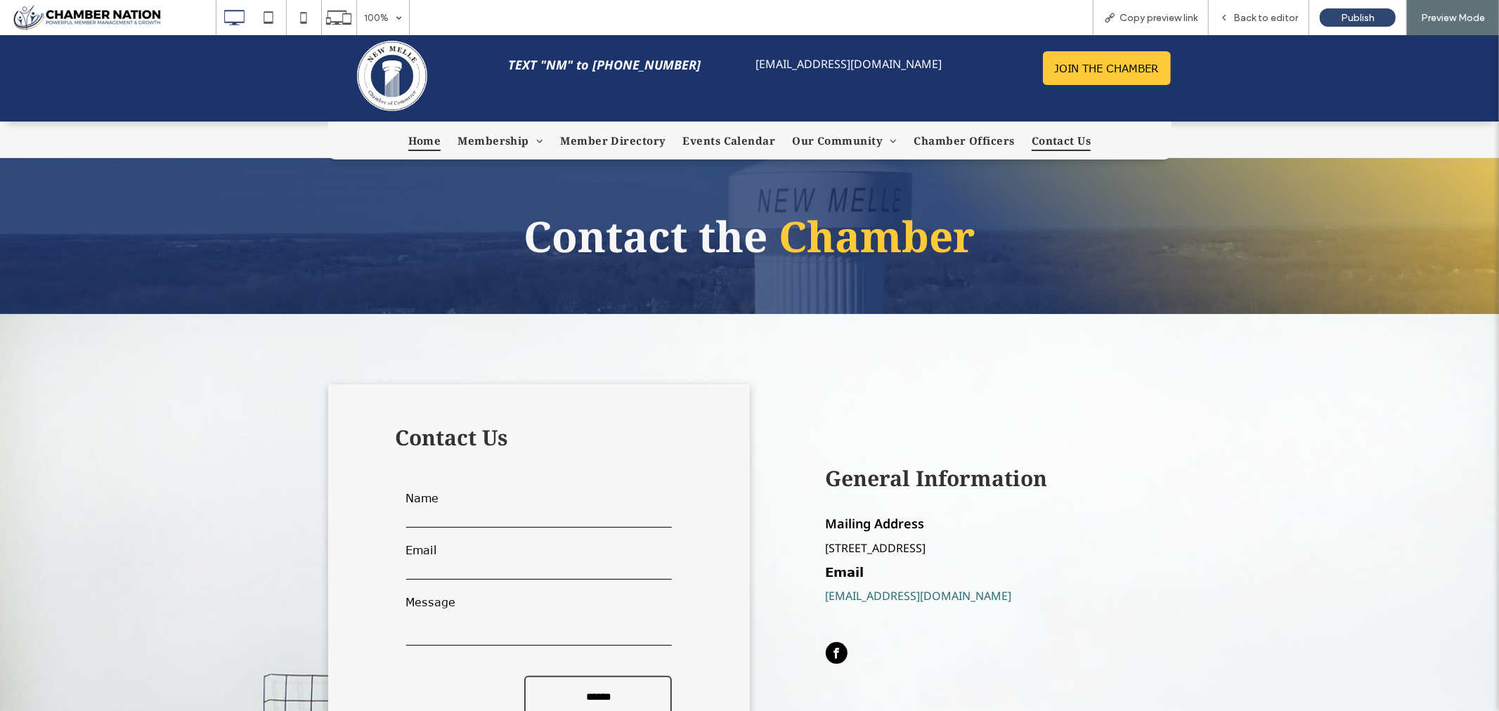
click at [420, 138] on span "Home" at bounding box center [424, 139] width 33 height 21
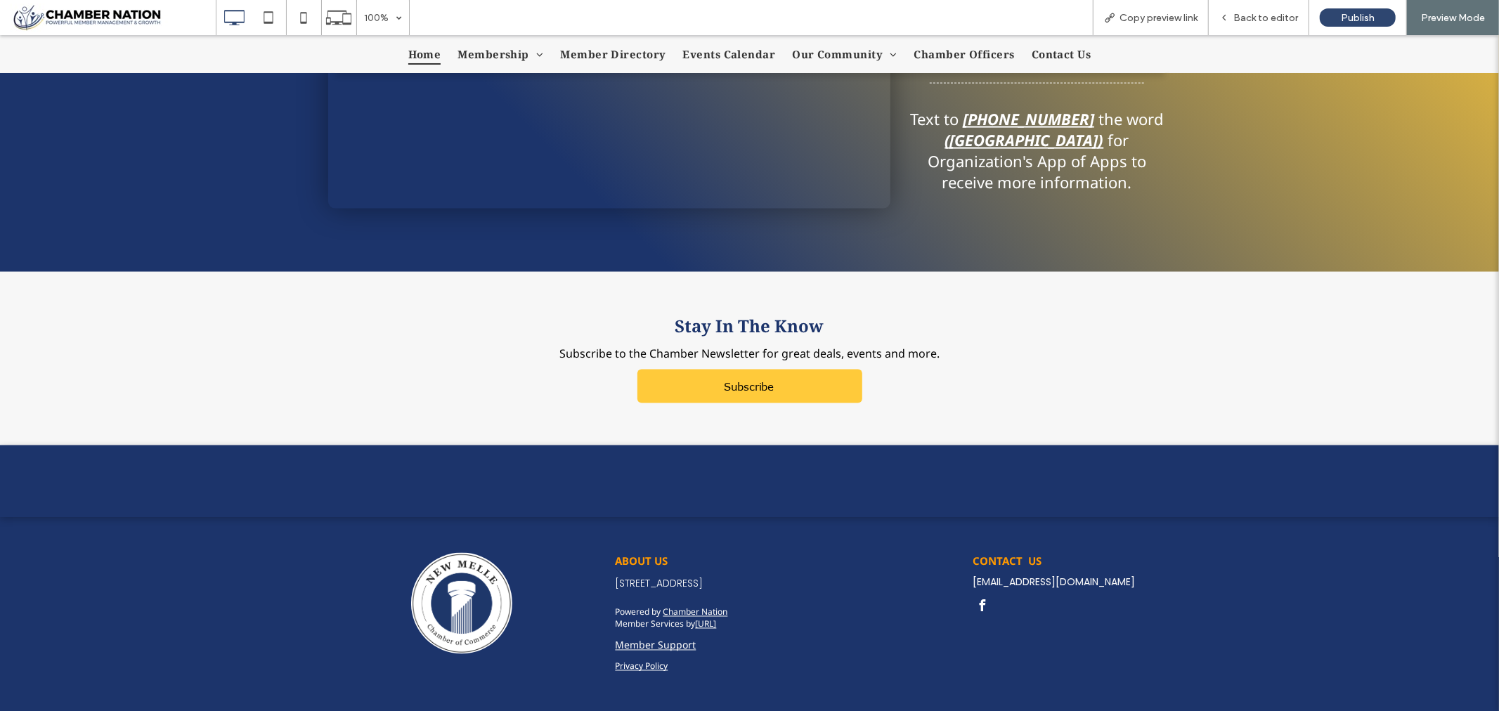
scroll to position [1816, 0]
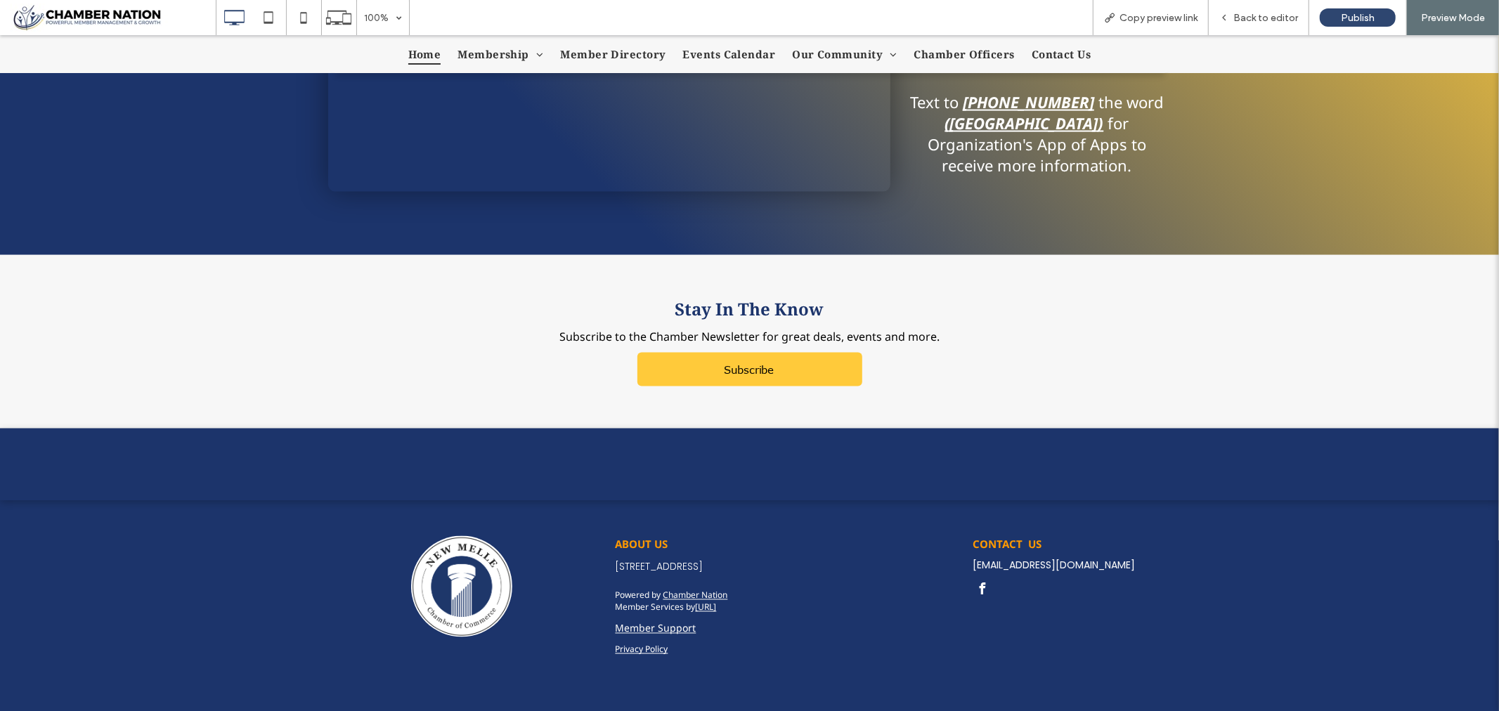
click at [637, 643] on link "Privacy Policy" at bounding box center [641, 649] width 53 height 12
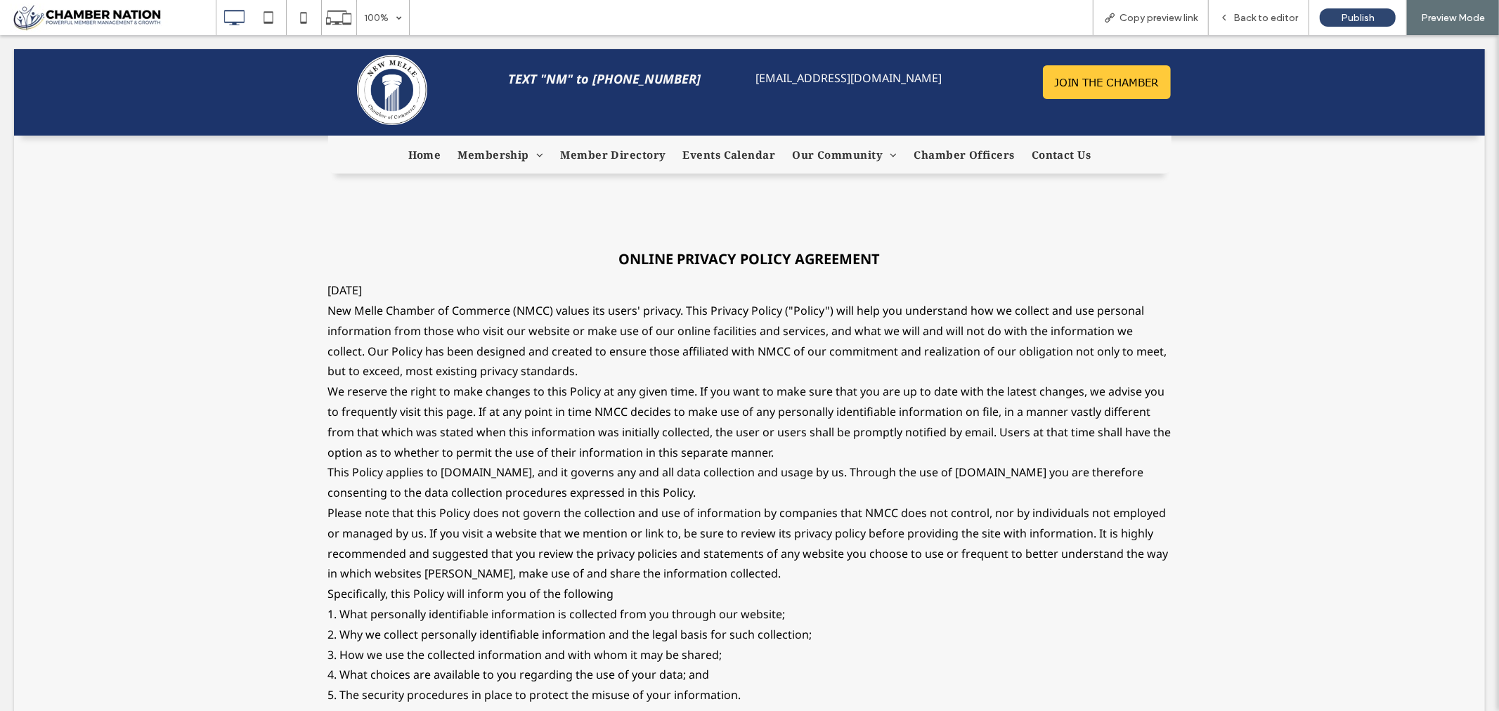
scroll to position [0, 0]
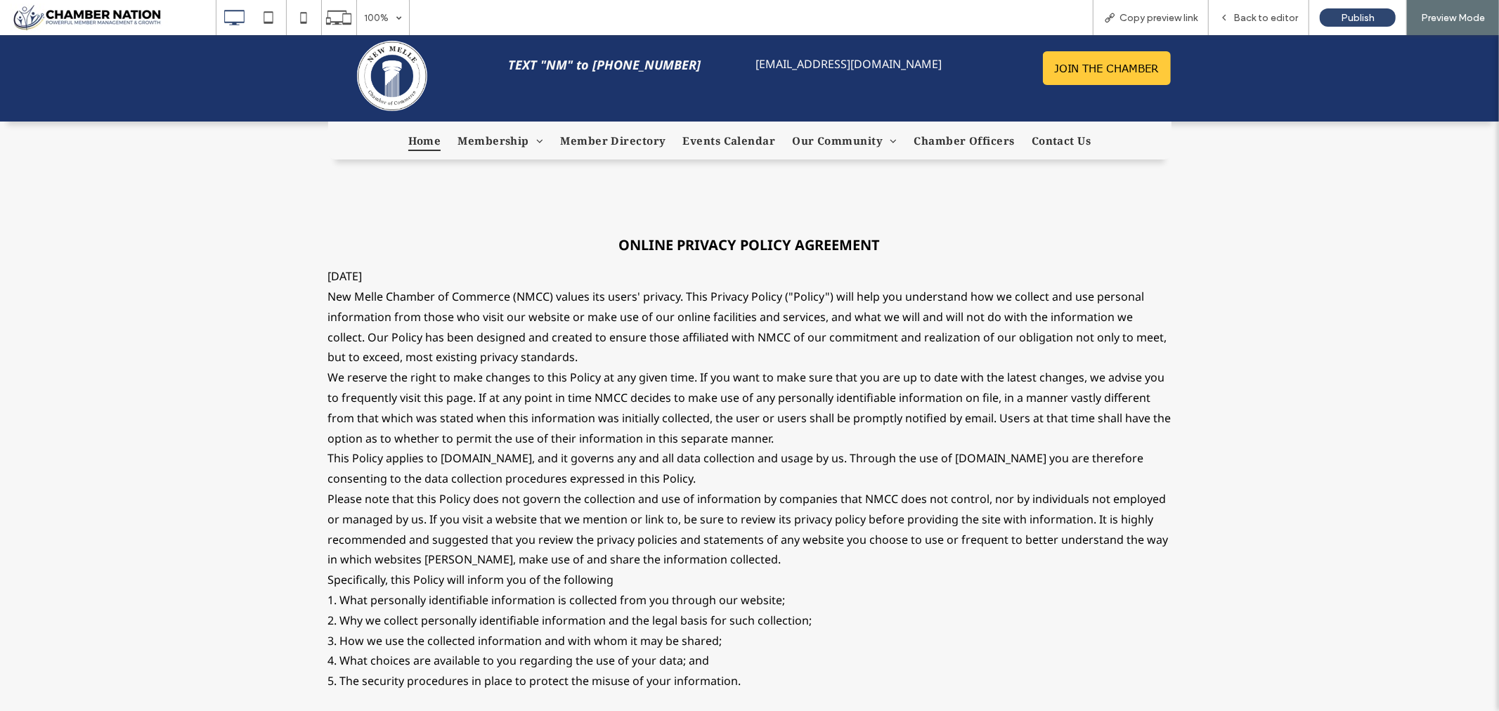
click at [430, 140] on span "Home" at bounding box center [424, 139] width 33 height 21
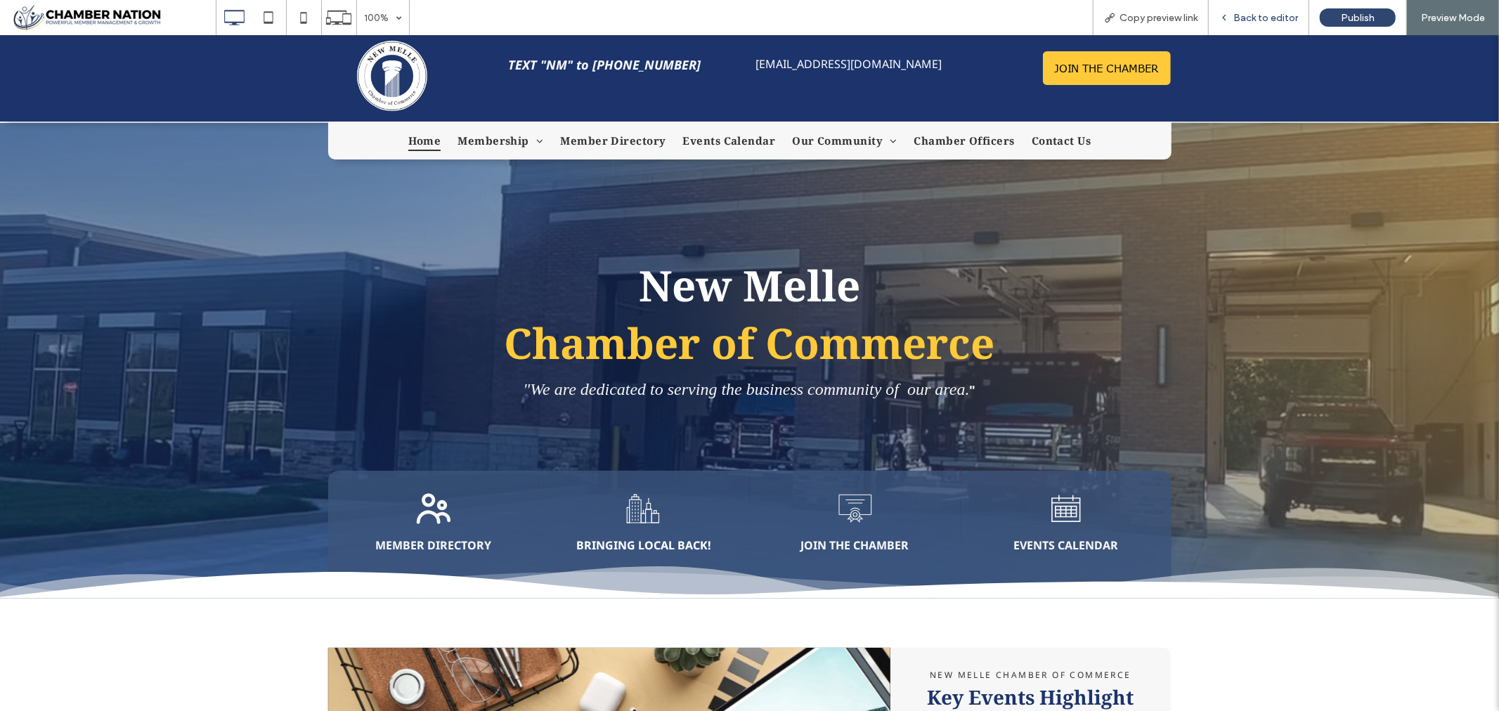
click at [1247, 14] on span "Back to editor" at bounding box center [1265, 18] width 65 height 12
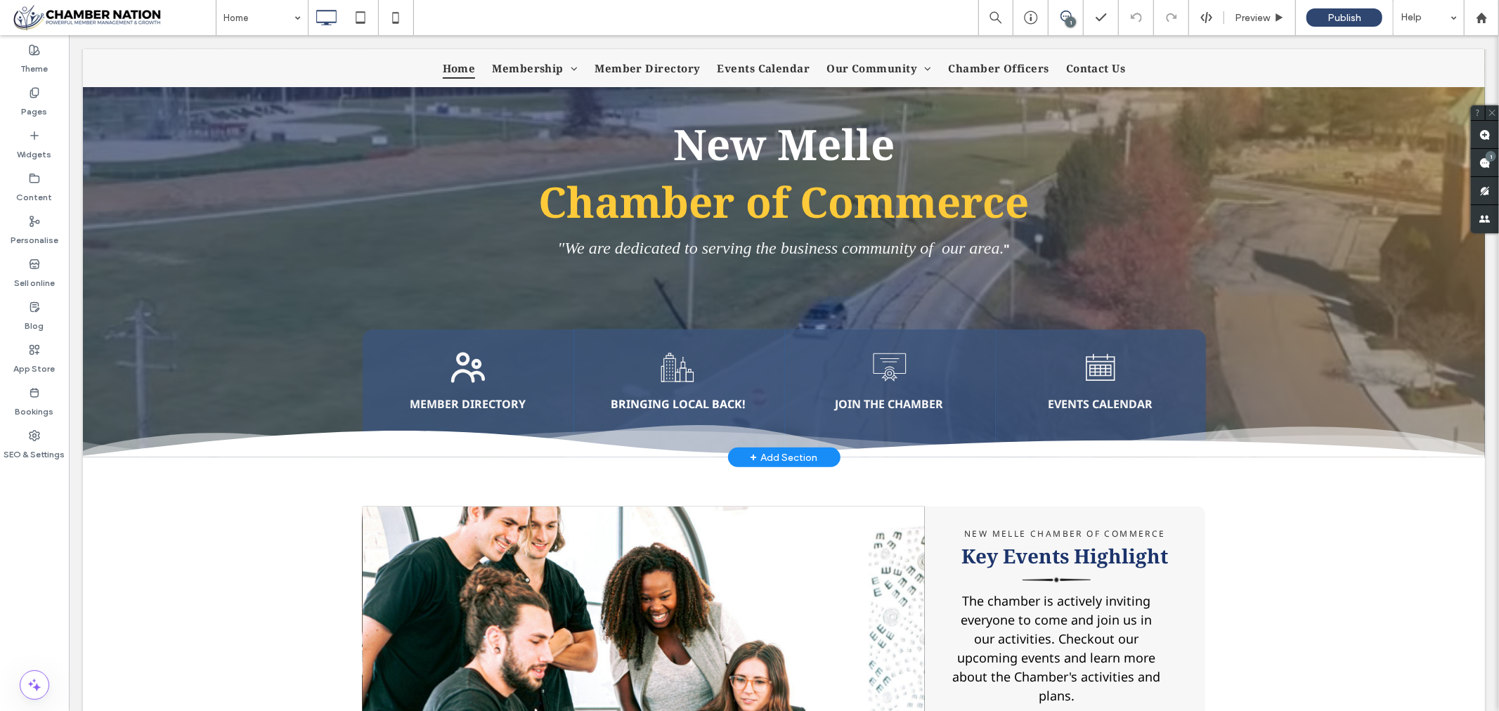
scroll to position [156, 0]
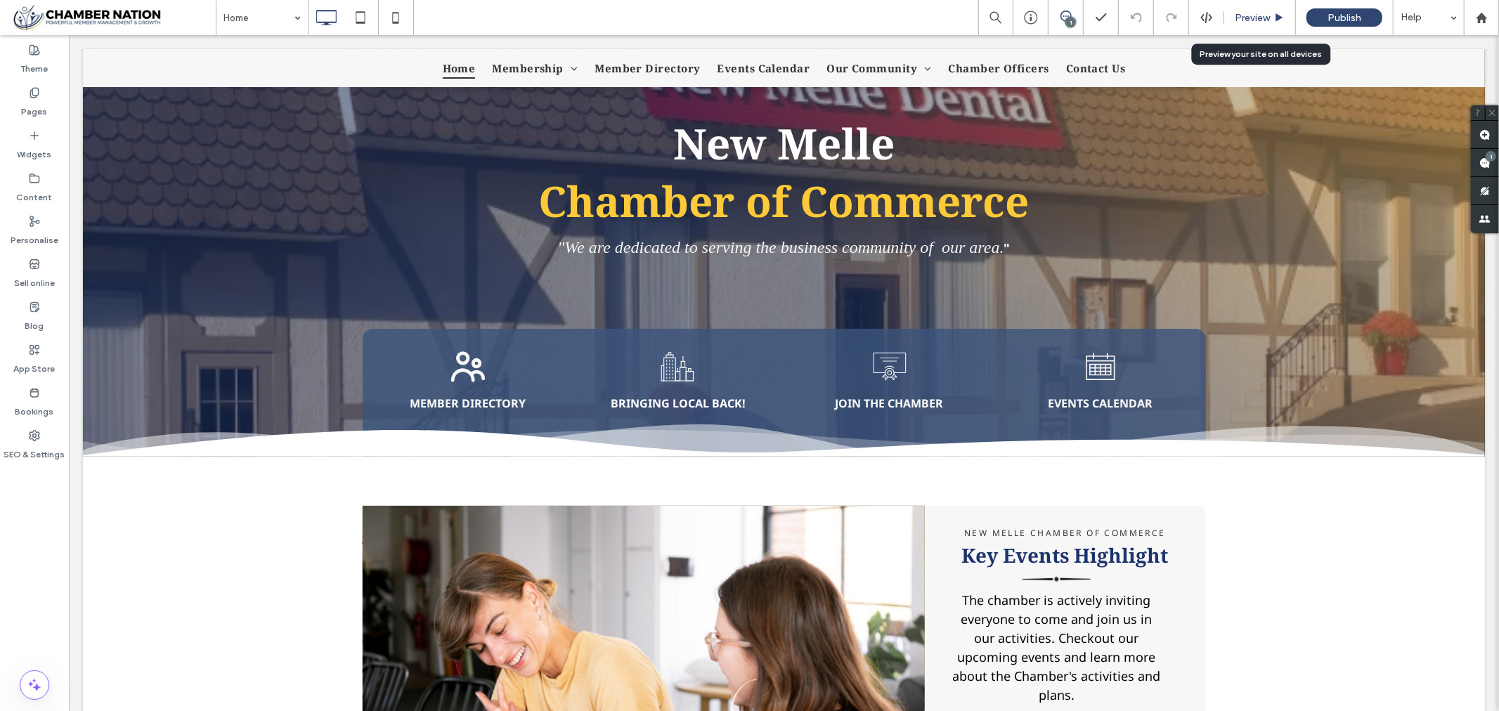
click at [1259, 18] on span "Preview" at bounding box center [1252, 18] width 35 height 12
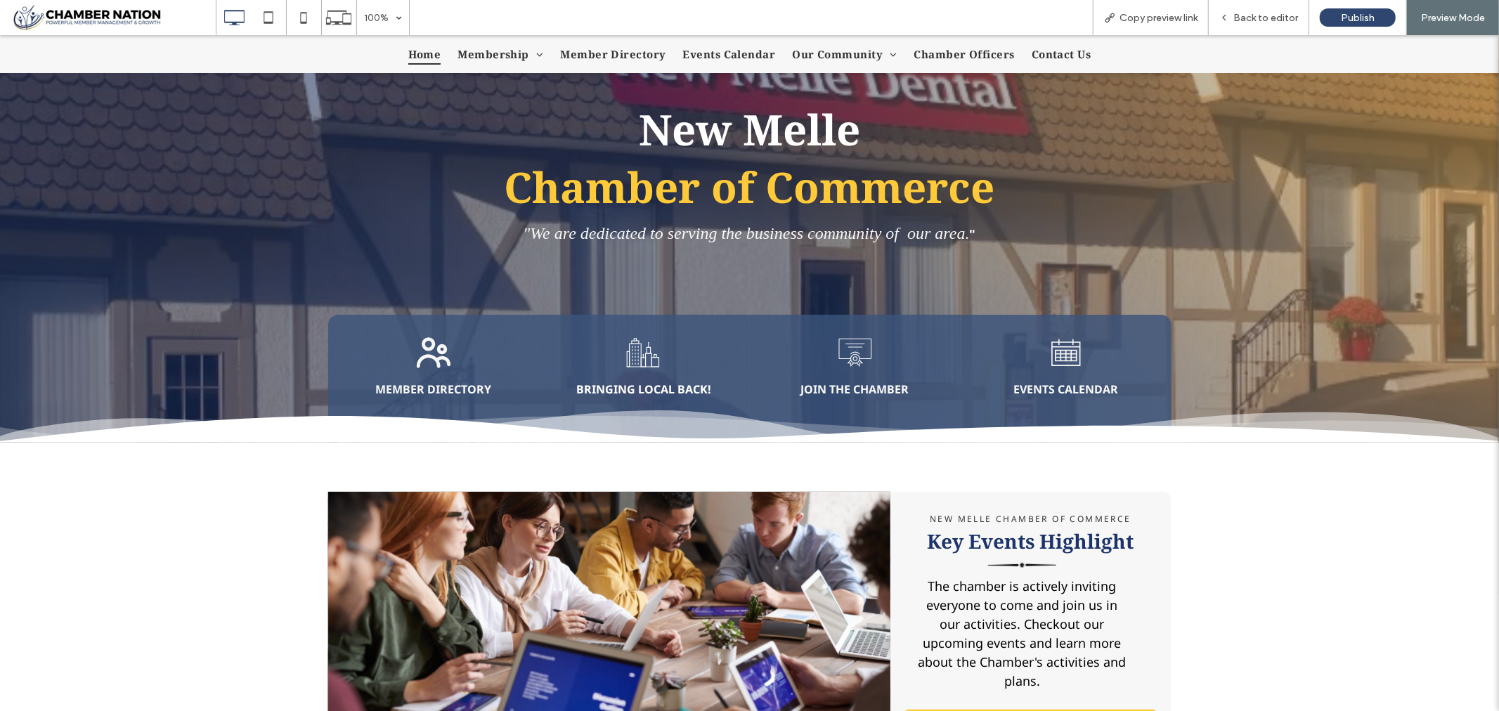
click at [624, 391] on strong "BRINGING LOCAL BACK!" at bounding box center [644, 388] width 135 height 15
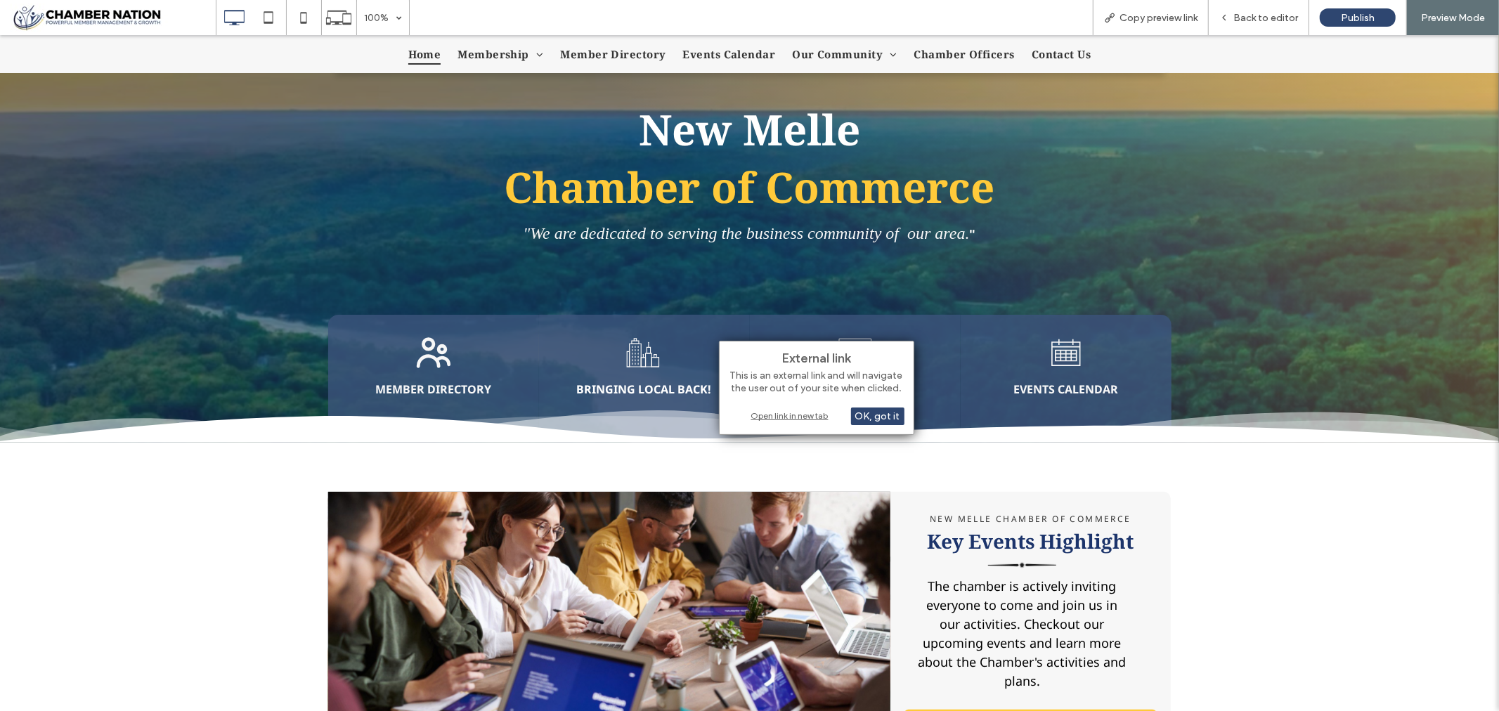
click at [768, 415] on div "Open link in new tab" at bounding box center [817, 415] width 176 height 15
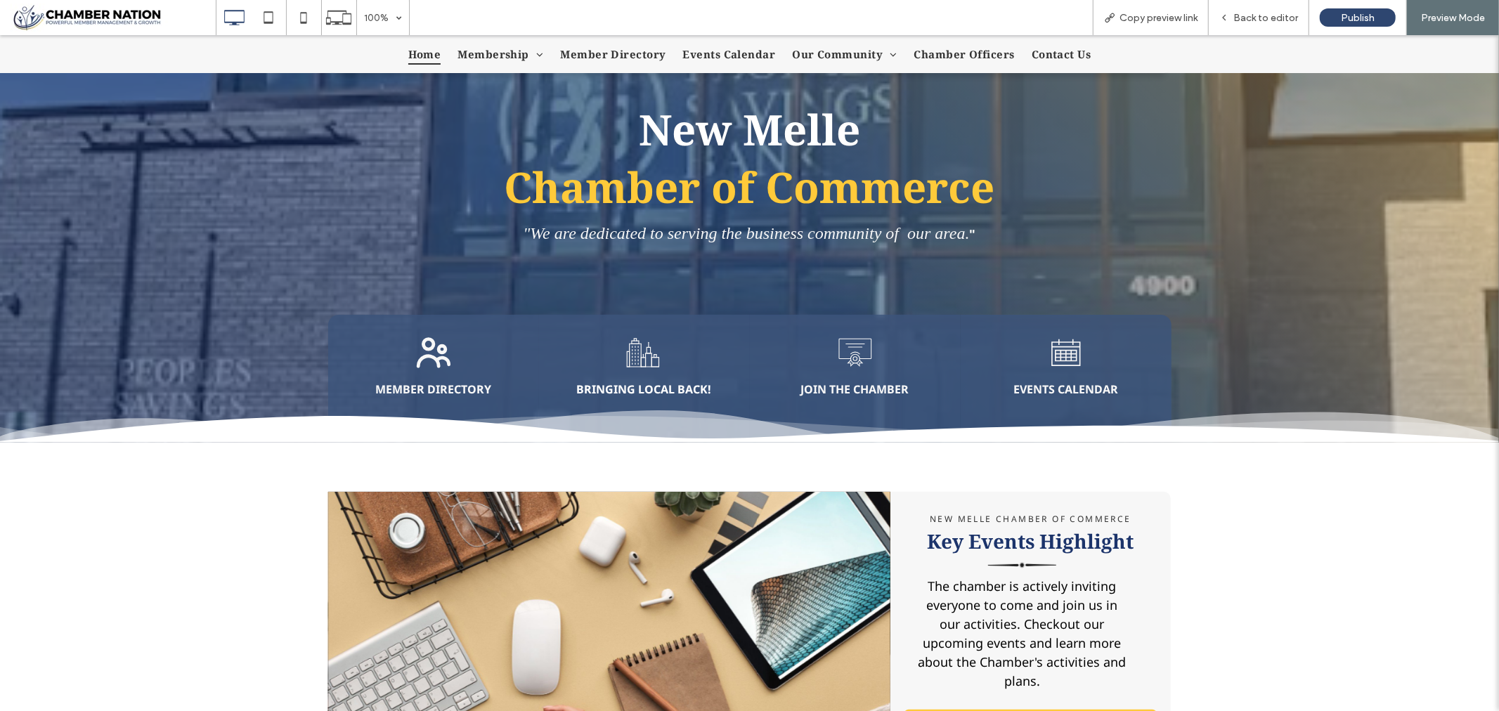
click at [851, 376] on div "JOIN THE CHAMBER Click To Paste" at bounding box center [855, 376] width 211 height 124
click at [853, 386] on strong "JOIN THE CHAMBER" at bounding box center [855, 388] width 108 height 15
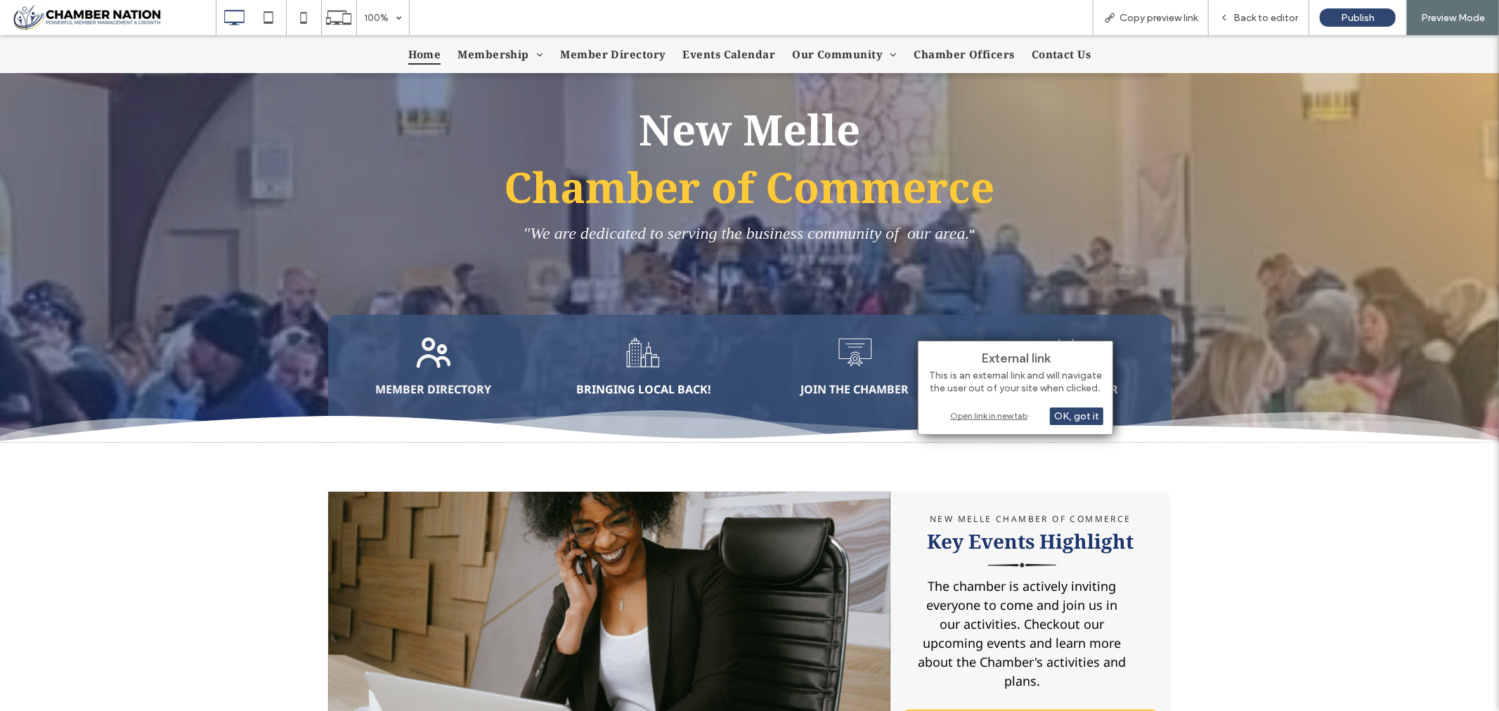
click at [978, 413] on div "Open link in new tab" at bounding box center [1016, 415] width 176 height 15
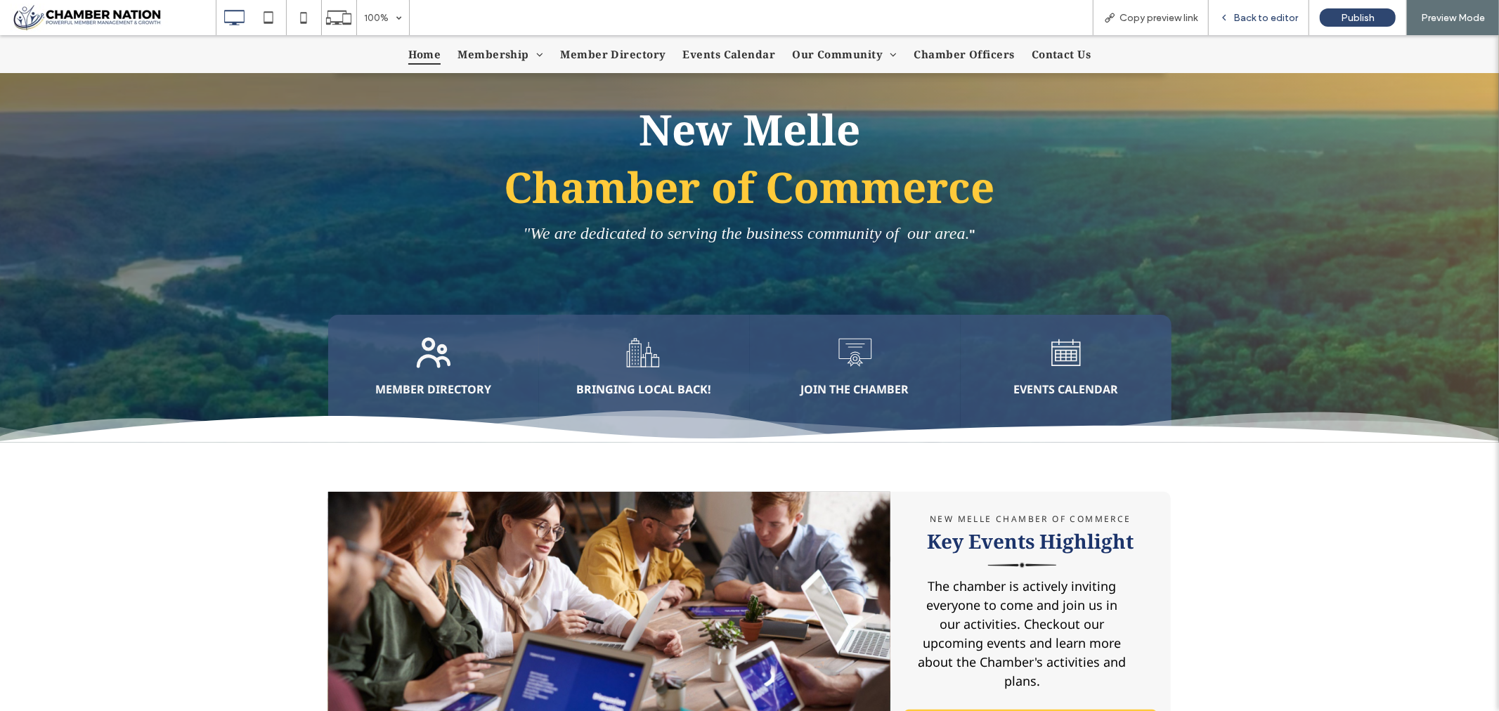
click at [1259, 18] on span "Back to editor" at bounding box center [1265, 18] width 65 height 12
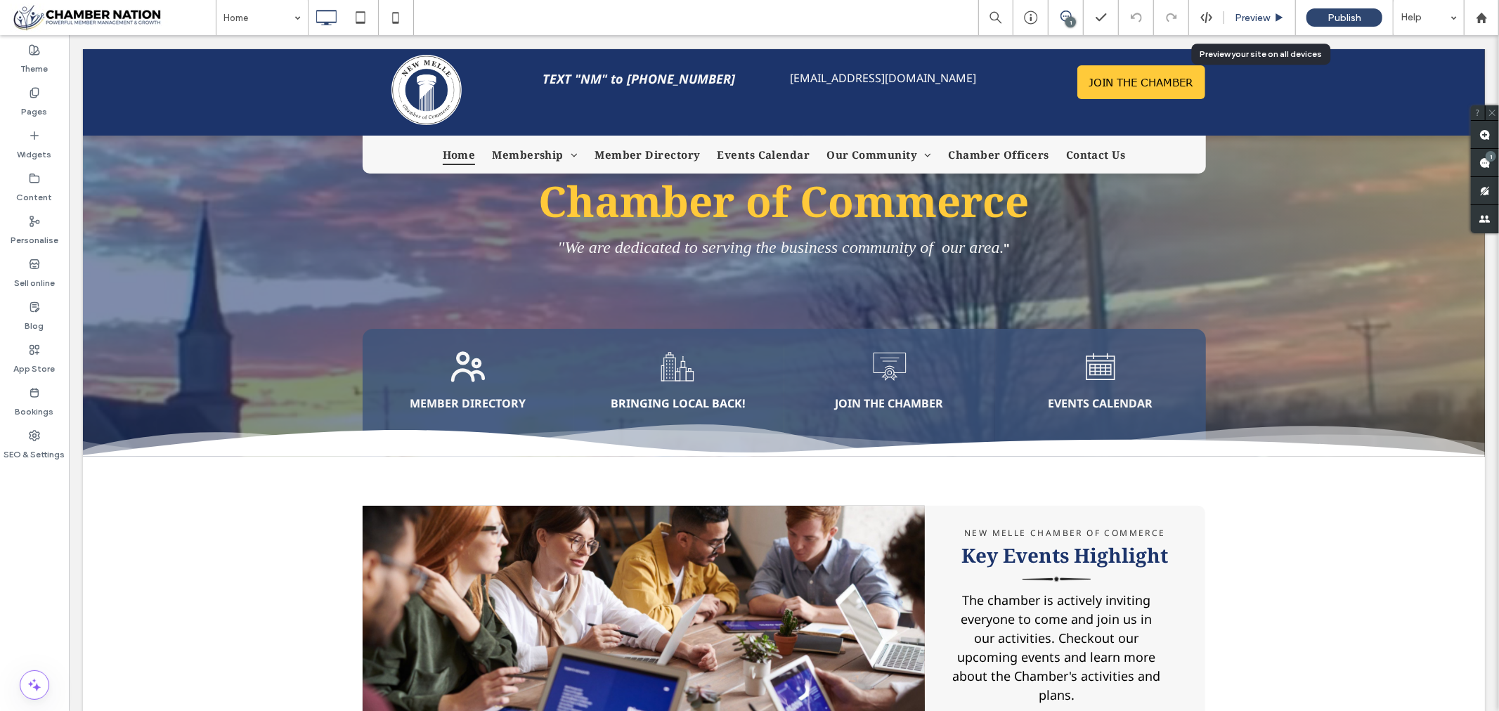
click at [1256, 18] on span "Preview" at bounding box center [1252, 18] width 35 height 12
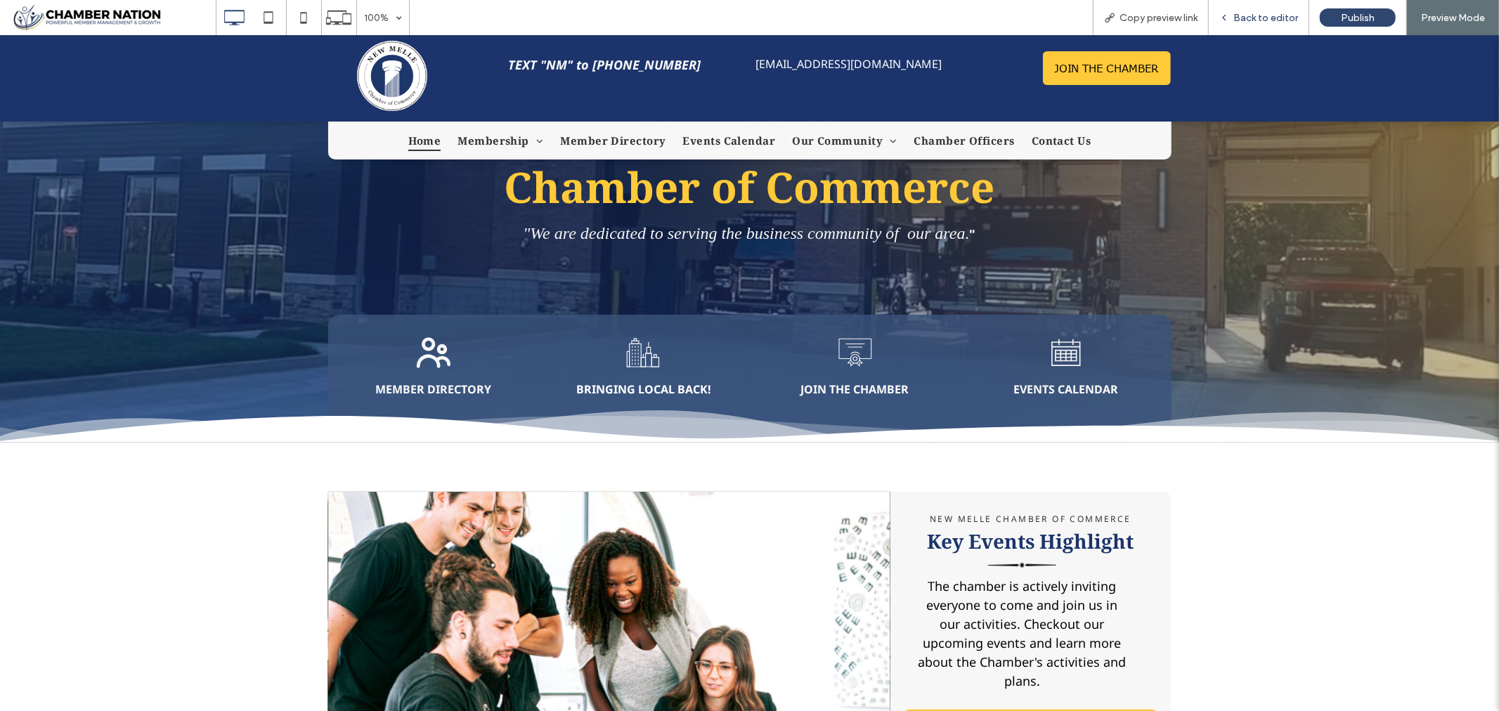
click at [1270, 16] on span "Back to editor" at bounding box center [1265, 18] width 65 height 12
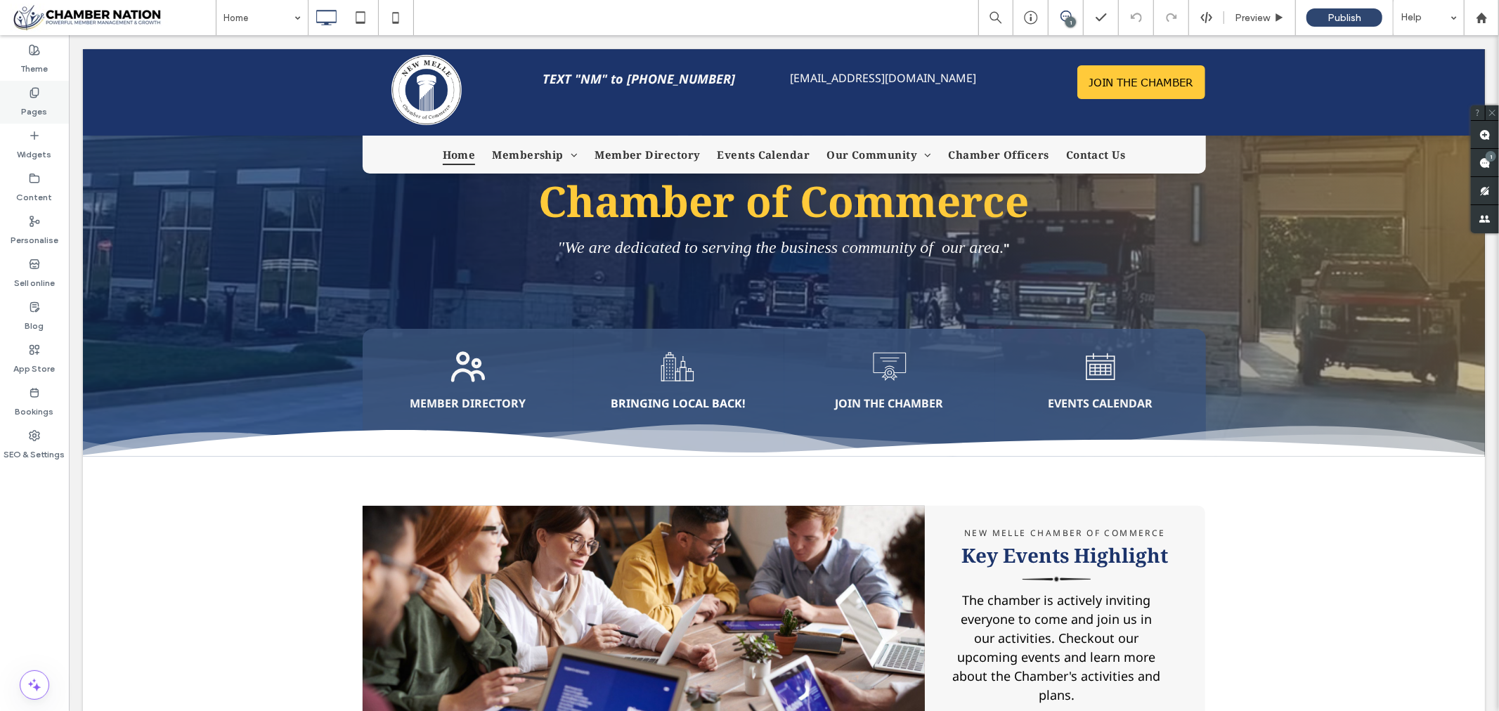
click at [35, 89] on icon at bounding box center [34, 92] width 11 height 11
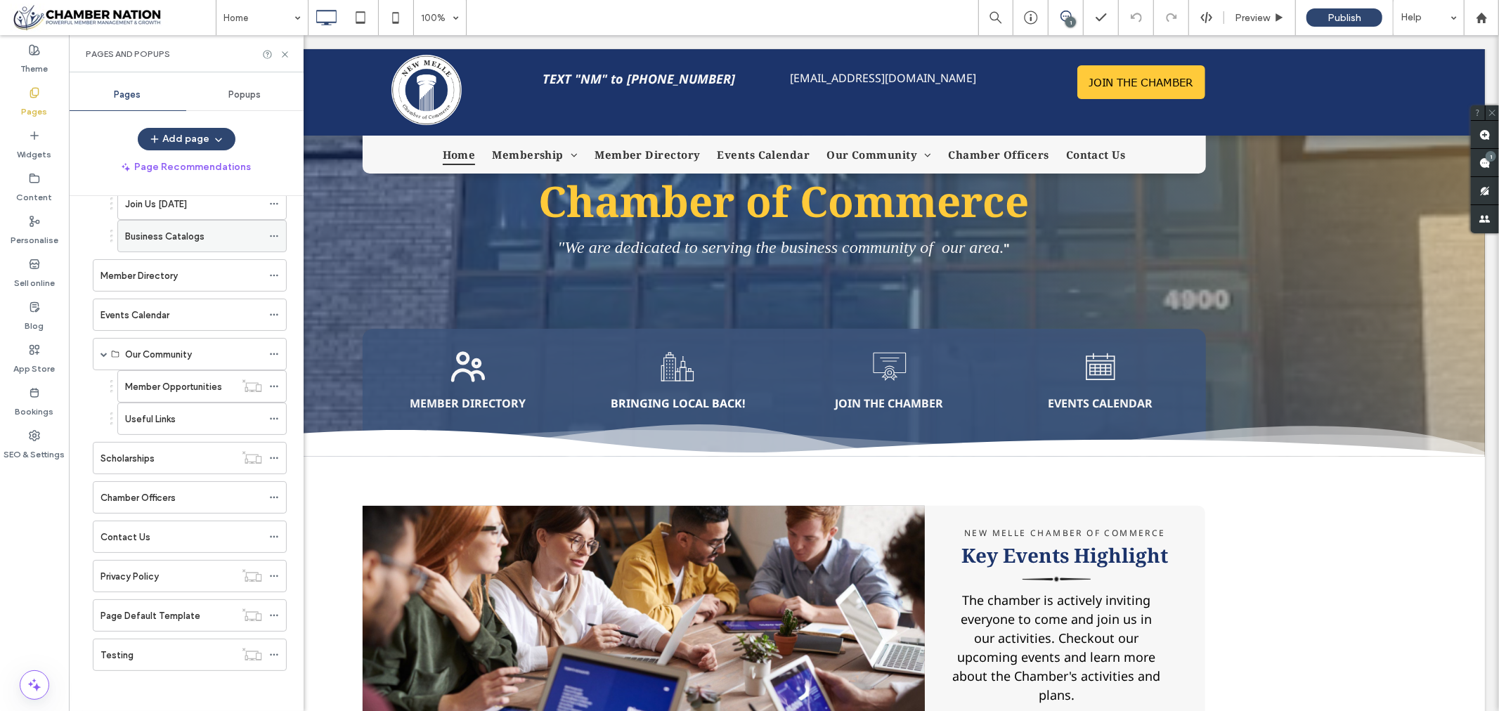
scroll to position [108, 0]
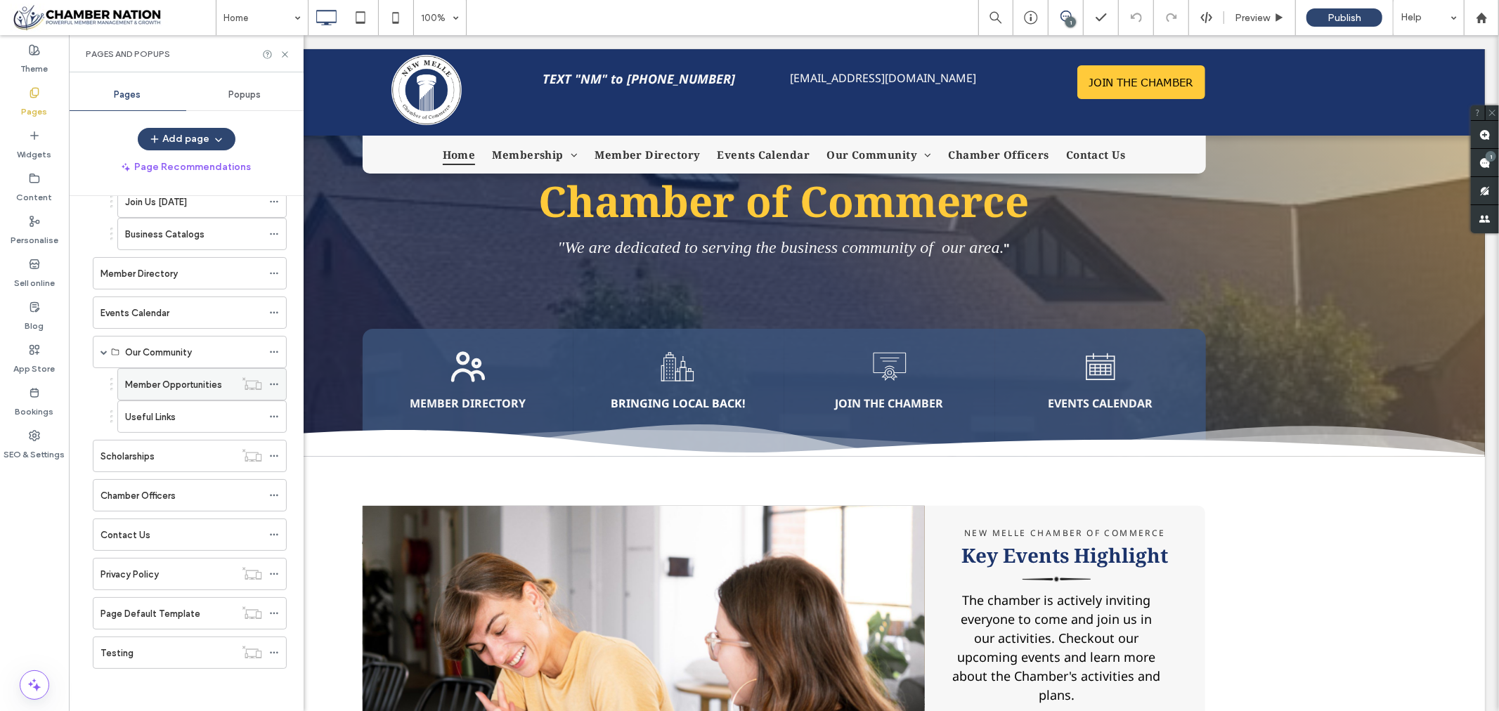
click at [275, 381] on icon at bounding box center [274, 385] width 10 height 10
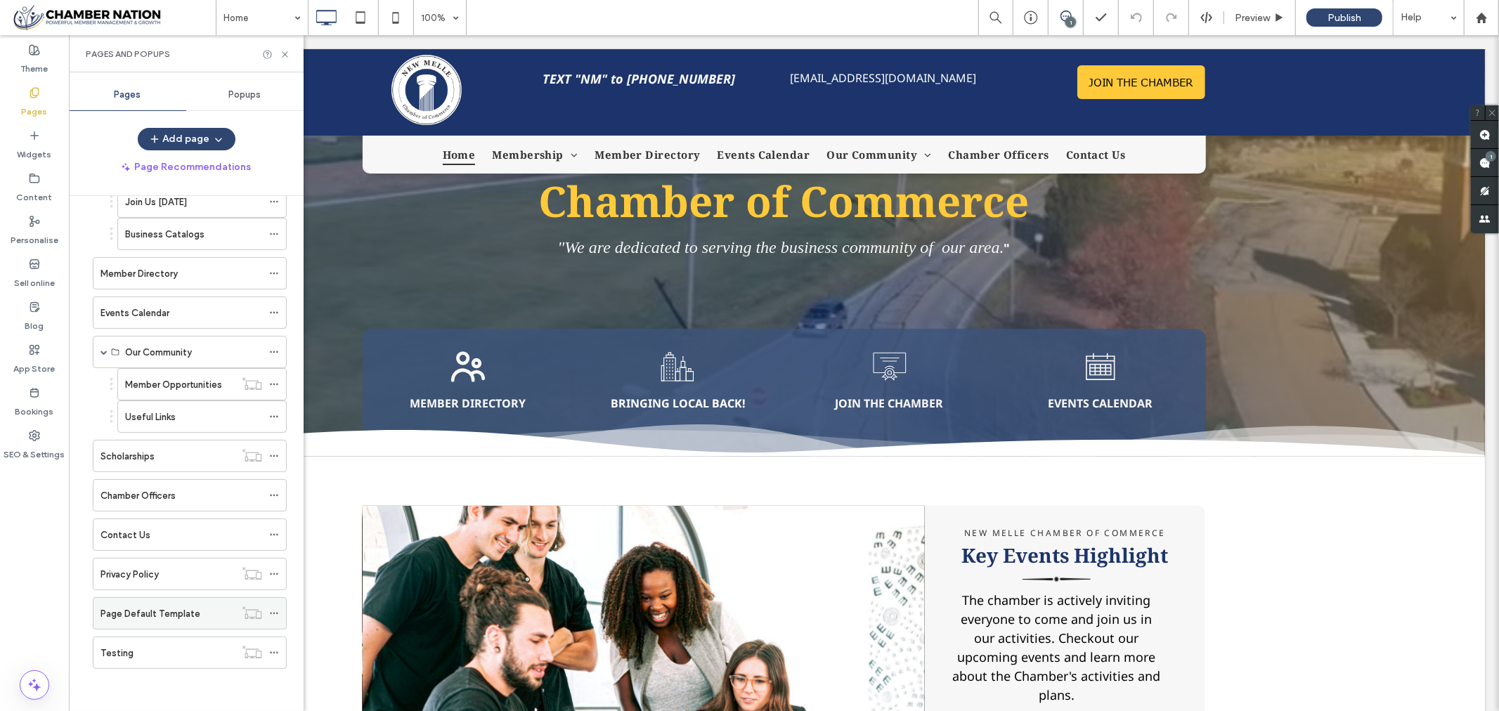
click at [141, 616] on label "Page Default Template" at bounding box center [151, 614] width 100 height 25
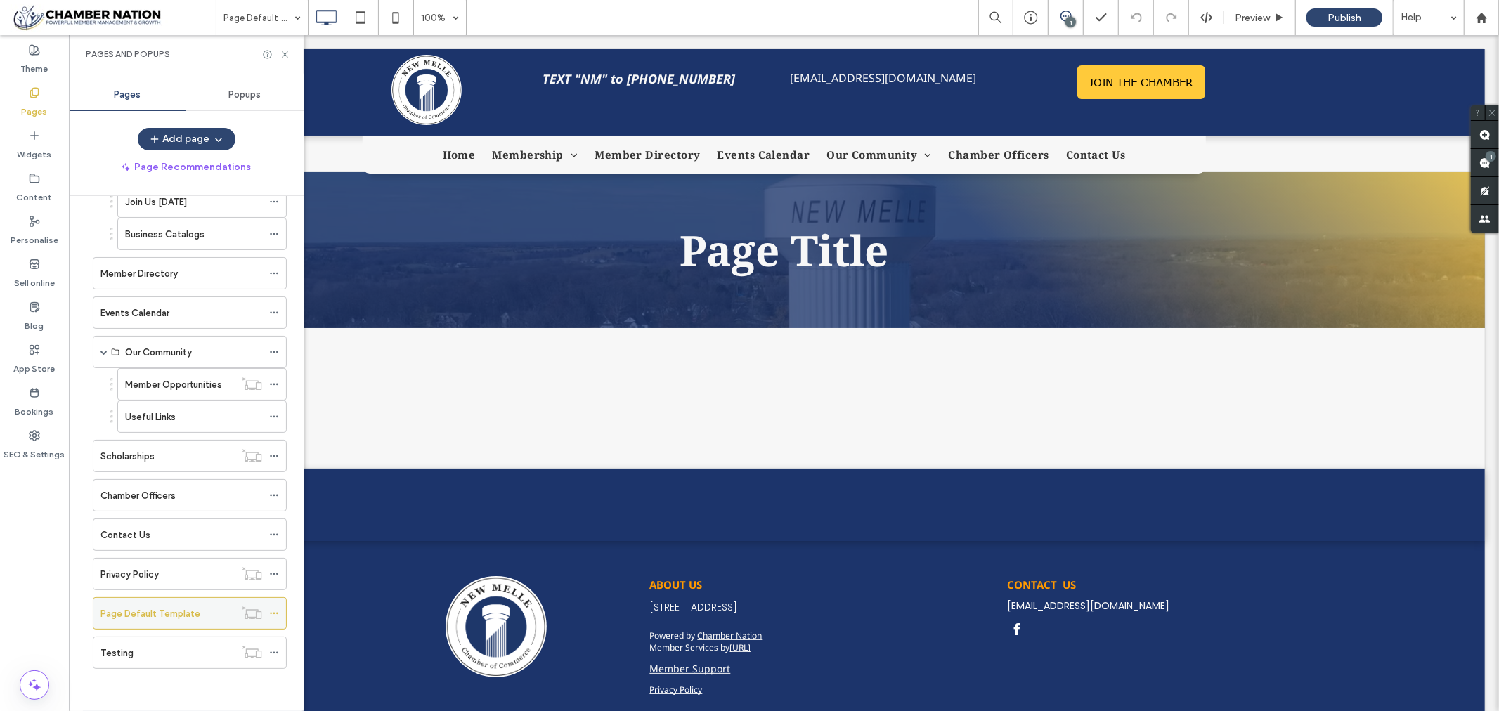
click at [276, 616] on icon at bounding box center [274, 614] width 10 height 10
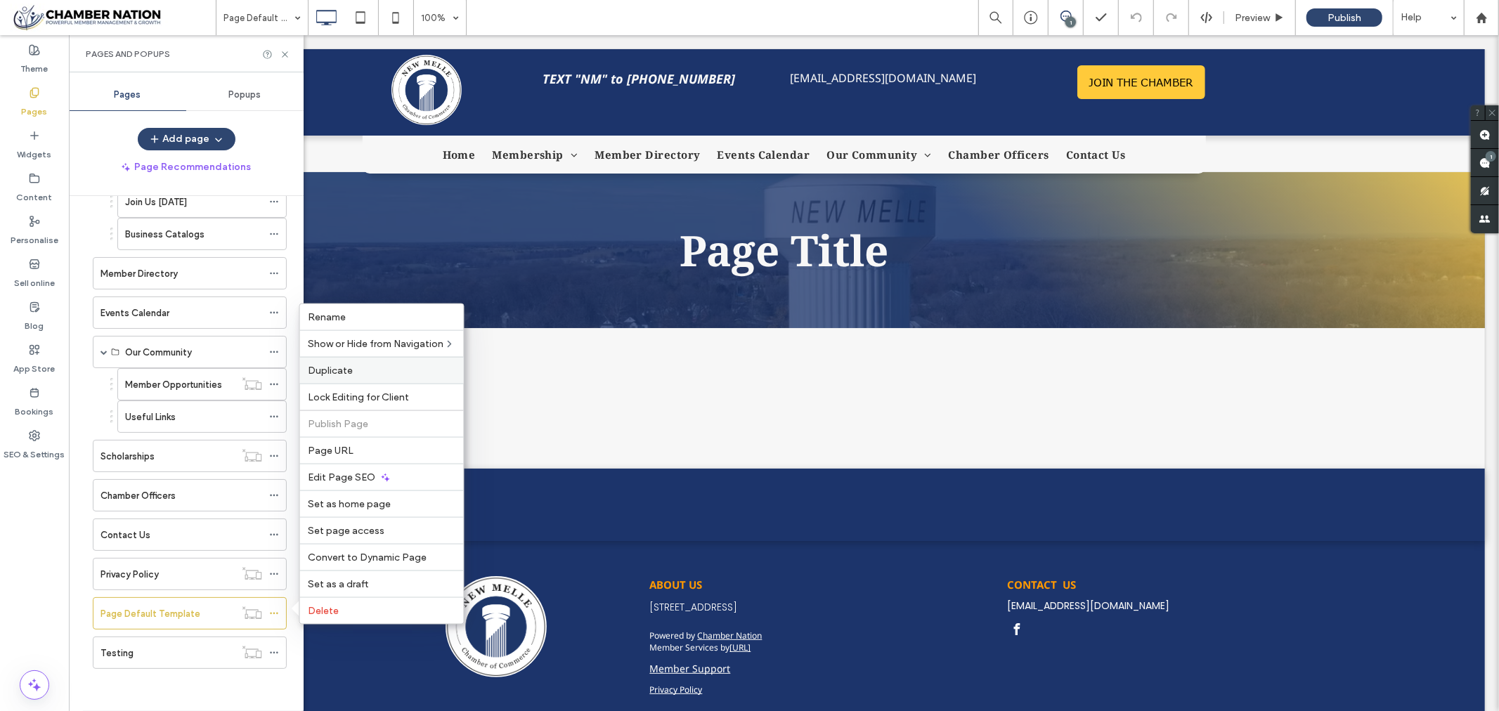
click at [348, 373] on span "Duplicate" at bounding box center [331, 371] width 45 height 12
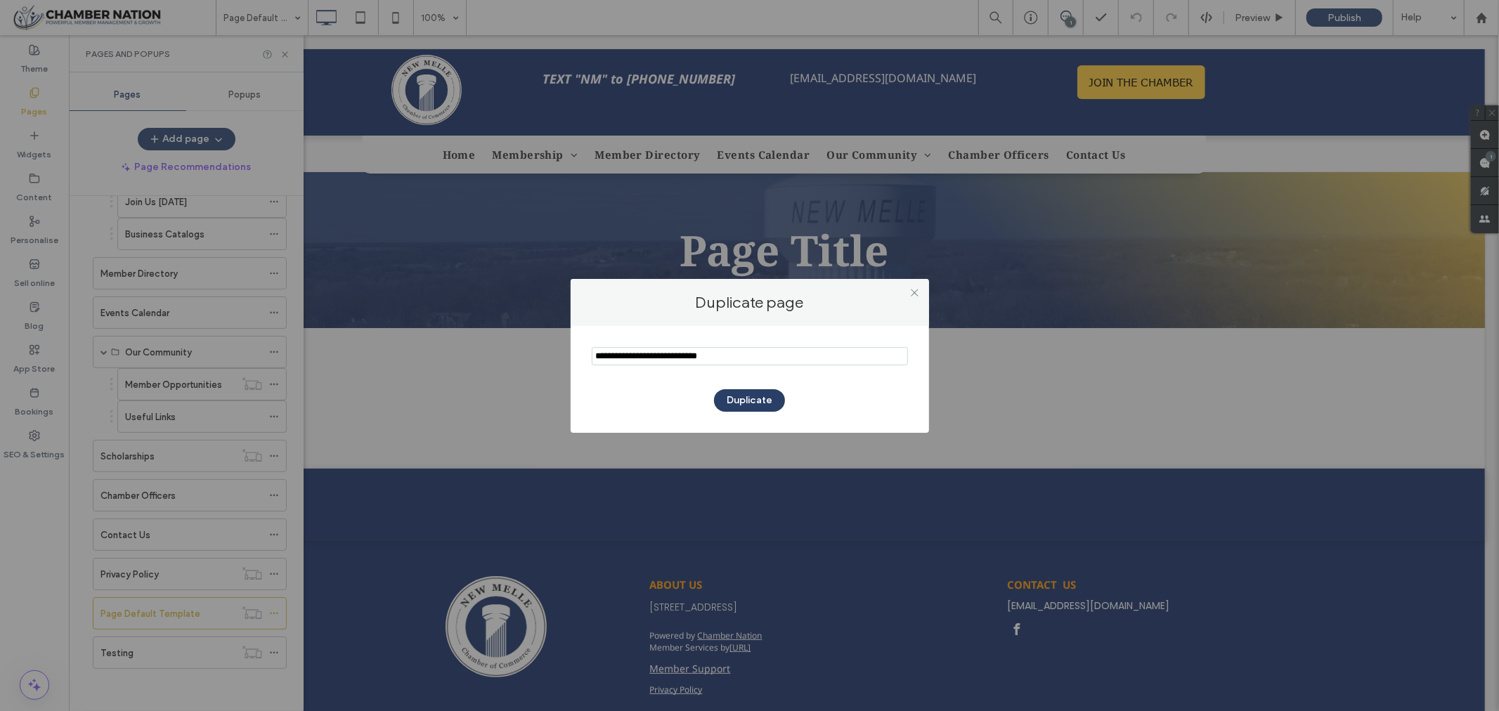
click at [756, 401] on button "Duplicate" at bounding box center [749, 400] width 71 height 22
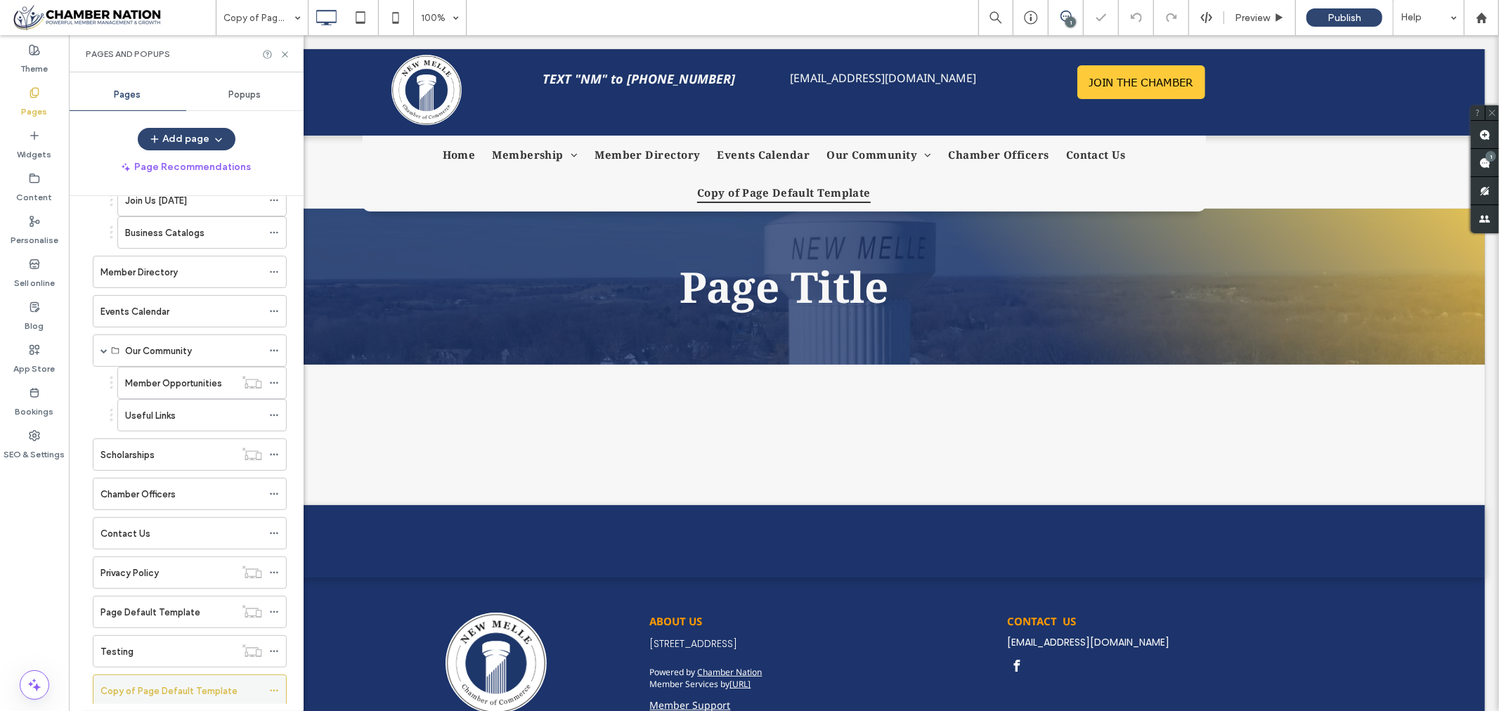
scroll to position [148, 0]
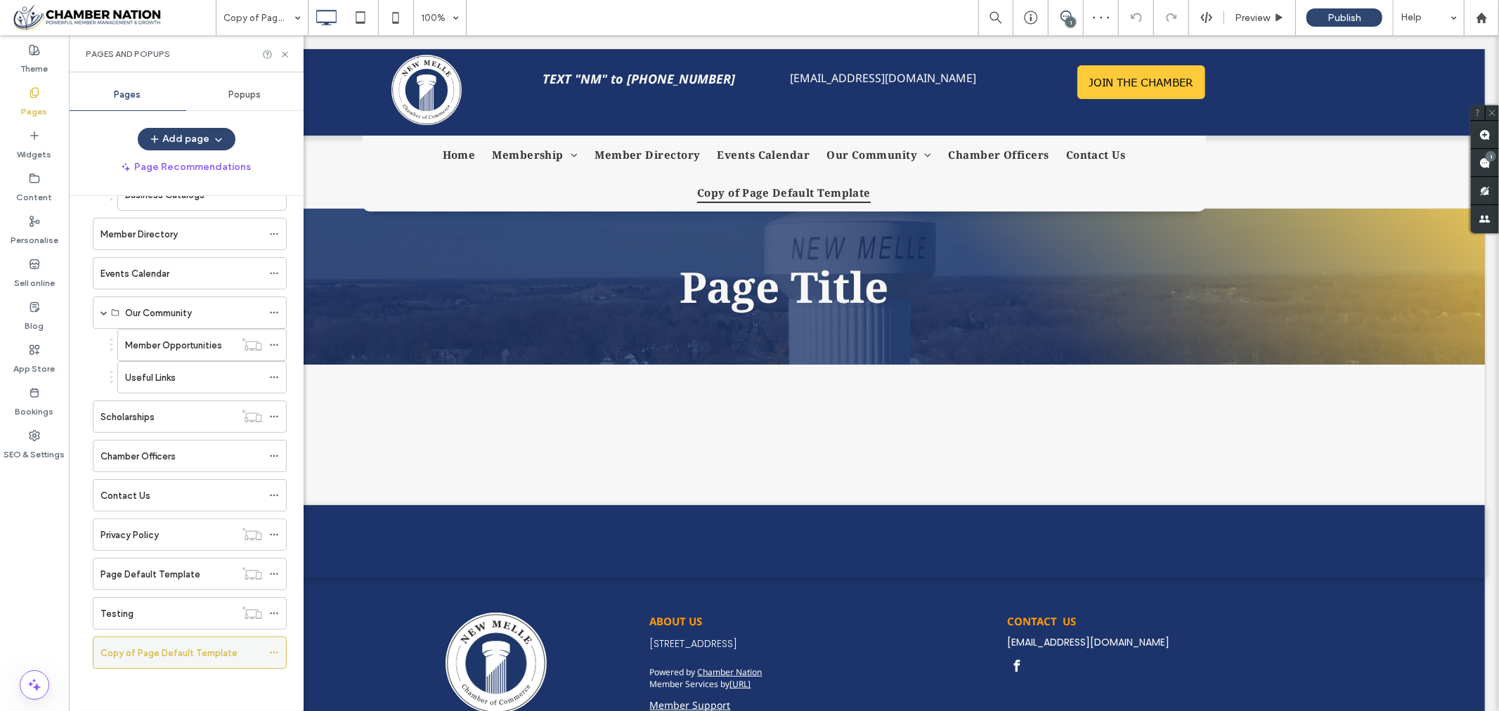
click at [276, 652] on icon at bounding box center [274, 653] width 10 height 10
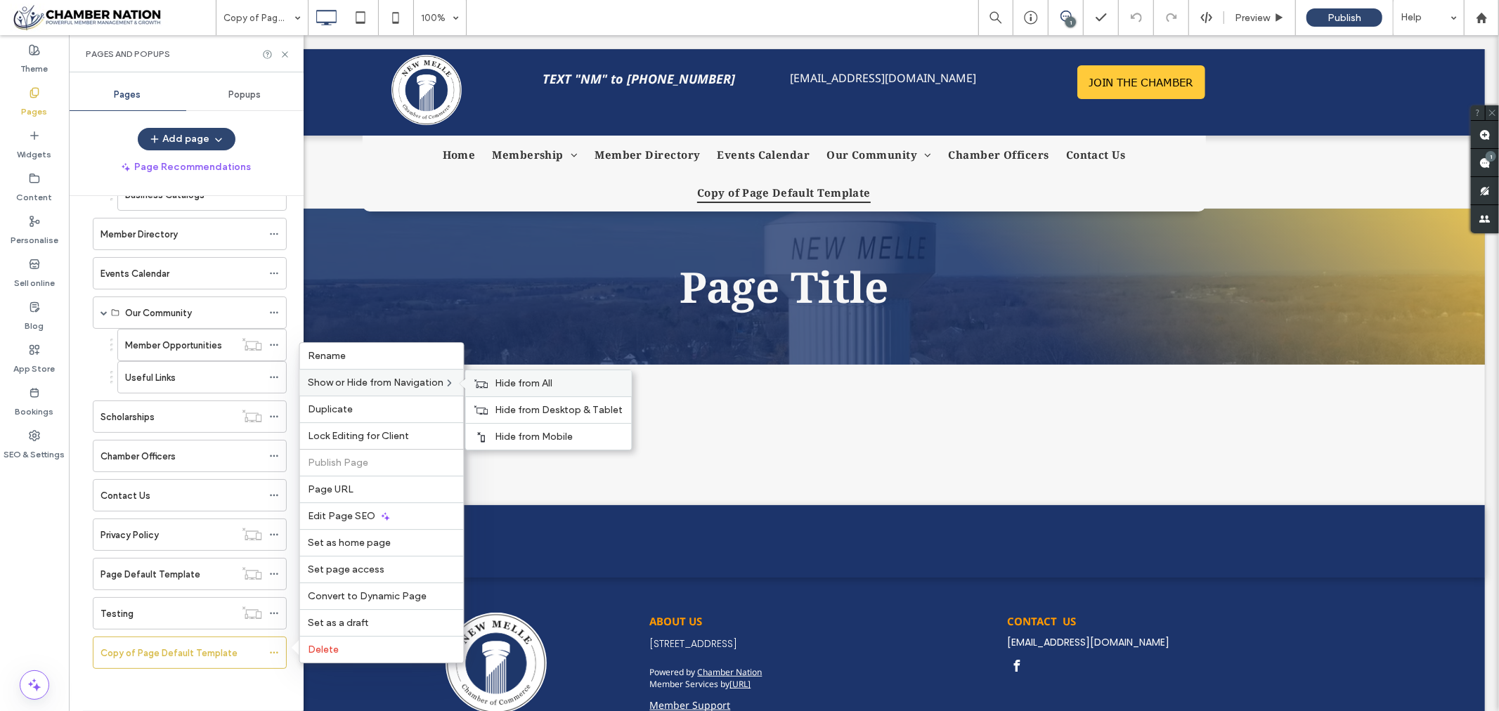
click at [514, 384] on span "Hide from All" at bounding box center [525, 383] width 58 height 12
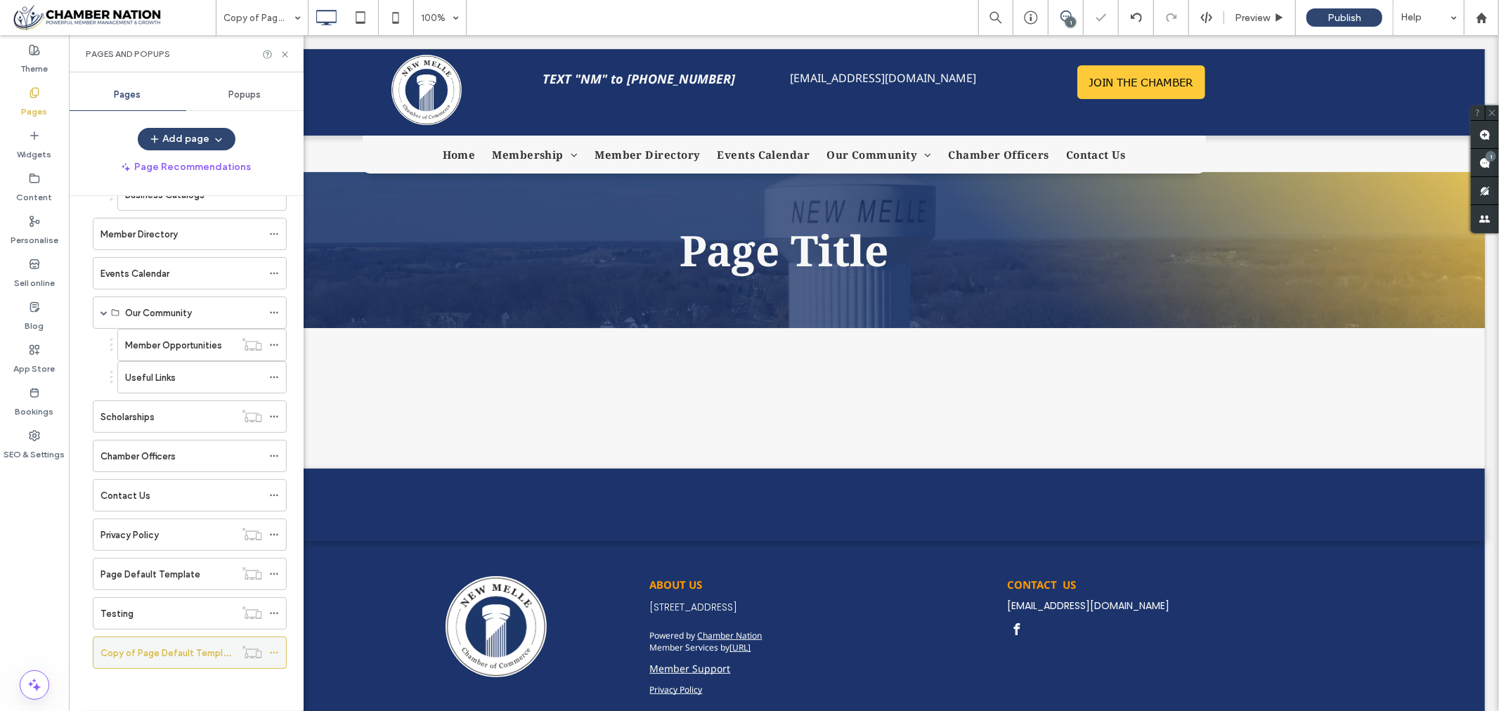
click at [143, 654] on label "Copy of Page Default Template" at bounding box center [169, 653] width 137 height 25
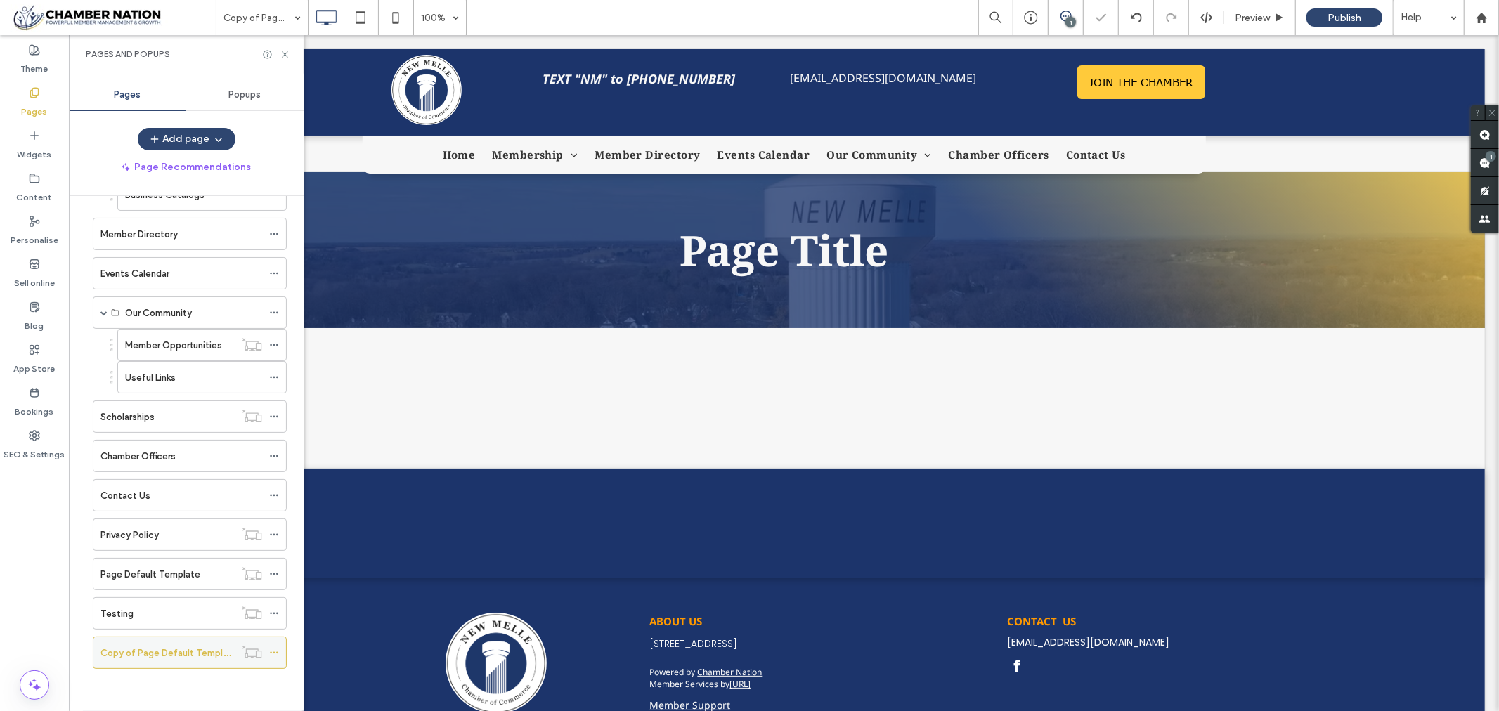
scroll to position [0, 0]
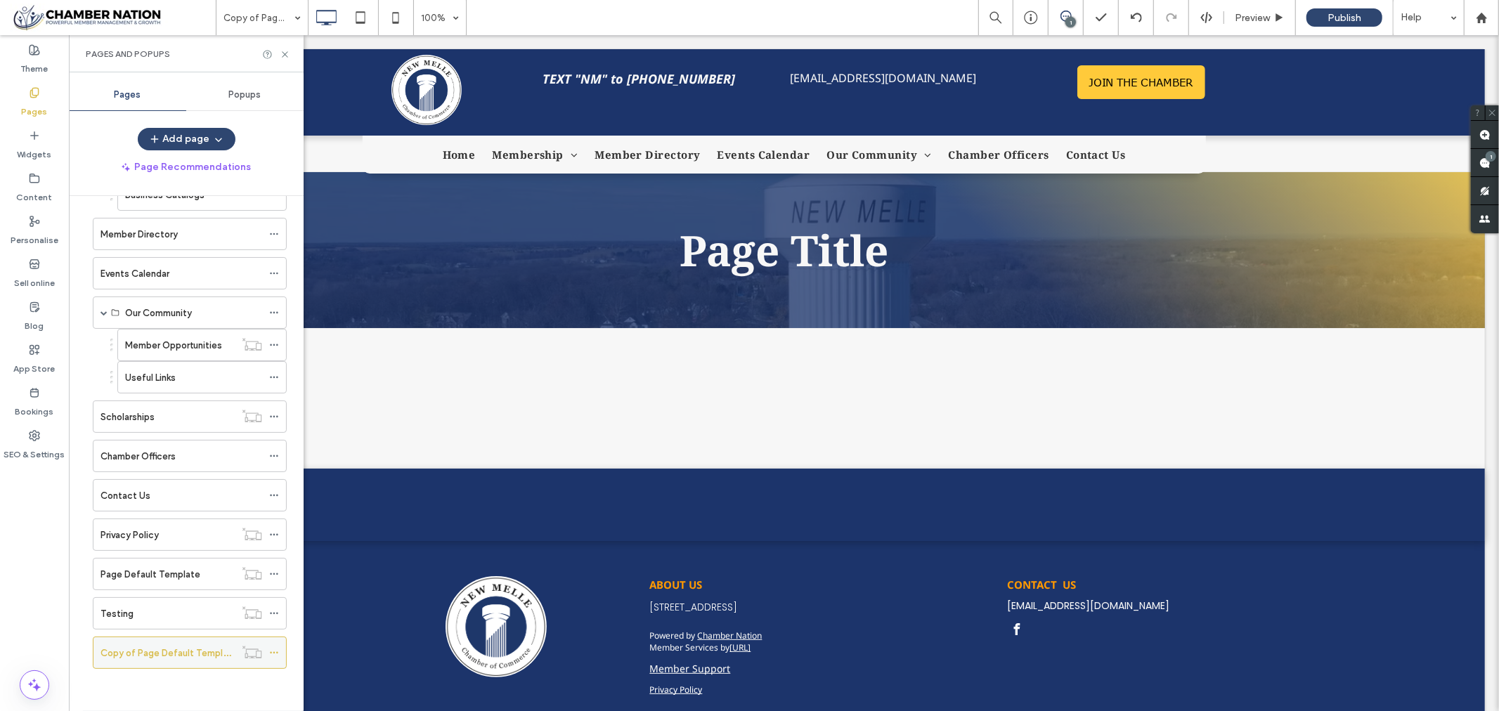
click at [278, 654] on use at bounding box center [274, 653] width 8 height 2
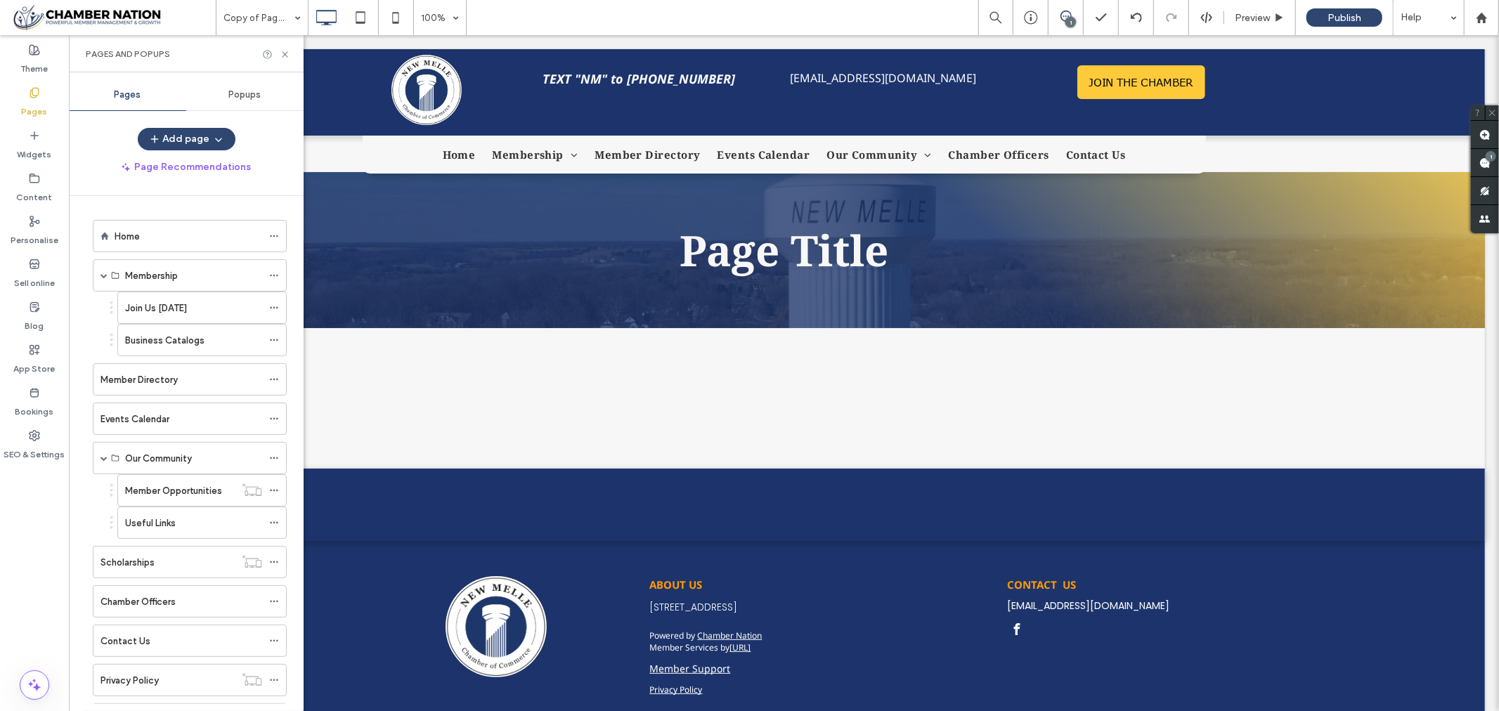
click at [23, 533] on div "Theme Pages Widgets Content Personalise Sell online Blog App Store Bookings SEO…" at bounding box center [34, 373] width 69 height 676
click at [32, 436] on use at bounding box center [35, 436] width 10 height 10
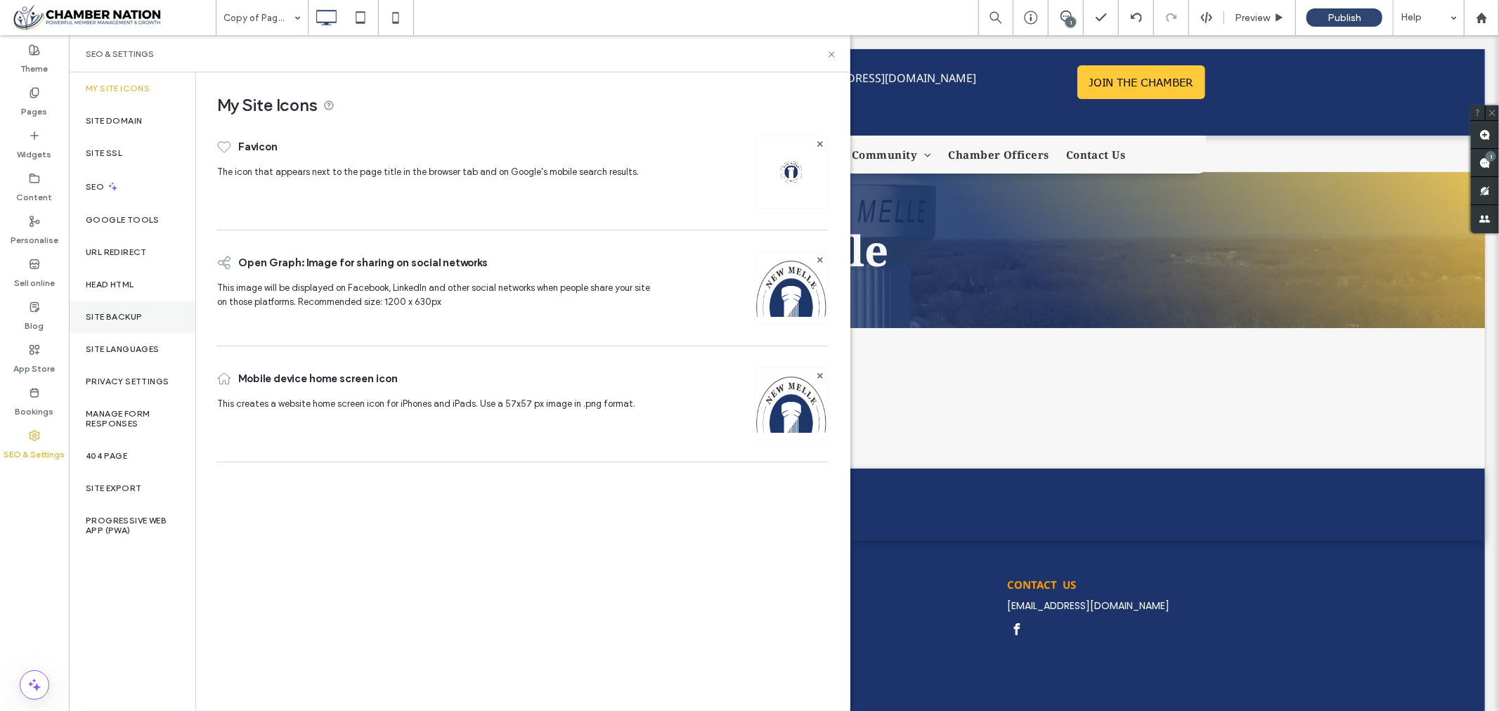
click at [124, 313] on label "Site backup" at bounding box center [114, 317] width 56 height 10
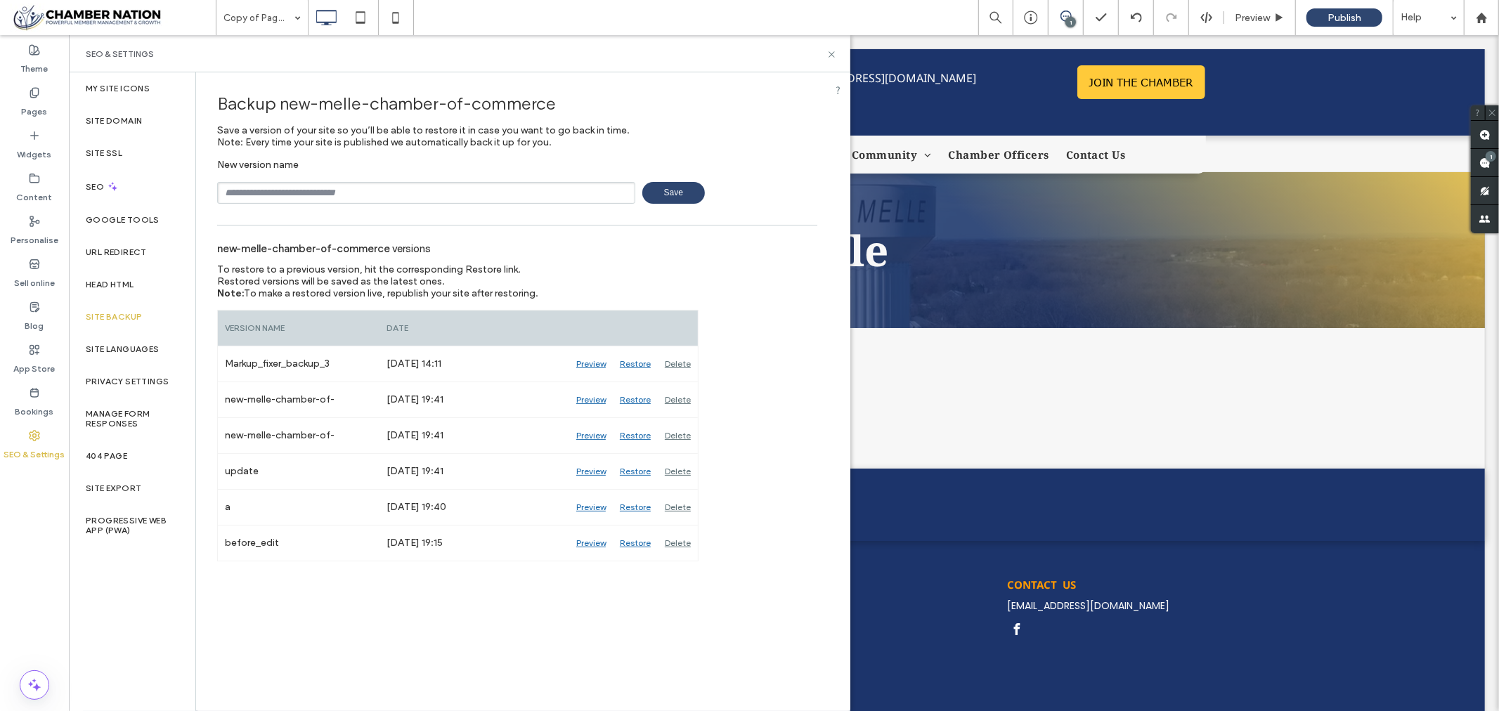
click at [274, 194] on input "text" at bounding box center [426, 193] width 418 height 22
click at [720, 262] on div "new-melle-chamber-of-commerce versions" at bounding box center [517, 248] width 600 height 31
click at [325, 188] on input "text" at bounding box center [426, 193] width 418 height 22
click at [766, 207] on div "Backup new-melle-chamber-of-commerce Save a version of your site so you’ll be a…" at bounding box center [517, 316] width 642 height 489
click at [29, 143] on label "Widgets" at bounding box center [35, 151] width 34 height 20
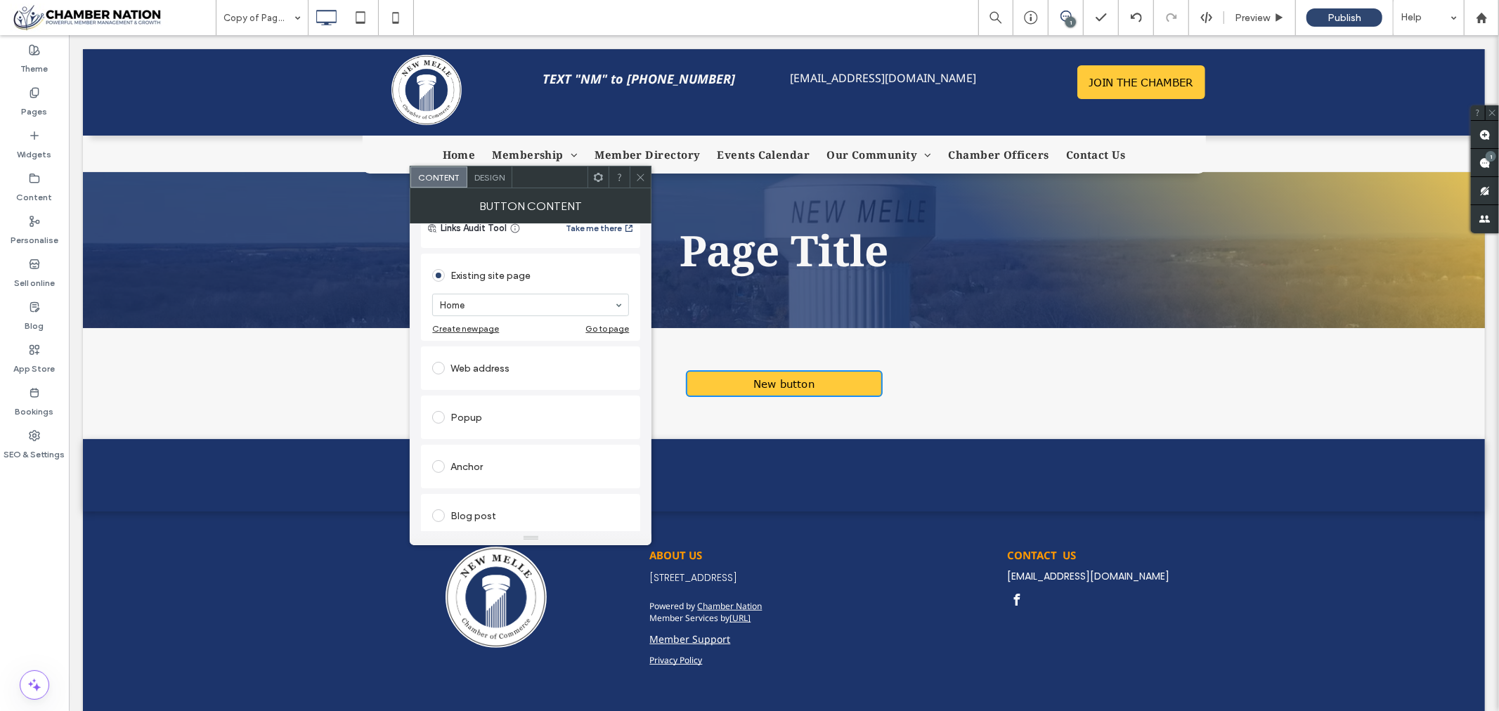
scroll to position [156, 0]
click at [438, 330] on span at bounding box center [438, 330] width 13 height 13
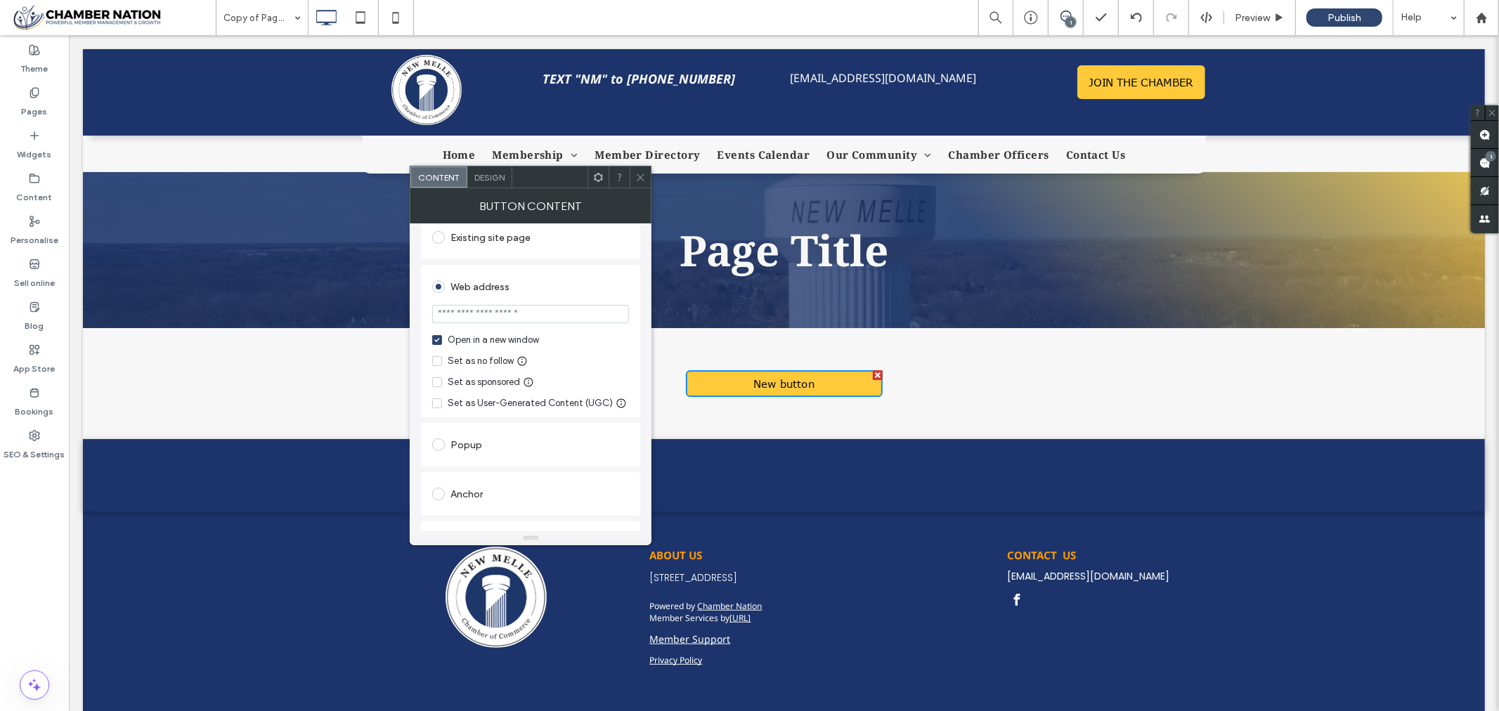
click at [640, 172] on icon at bounding box center [640, 177] width 11 height 11
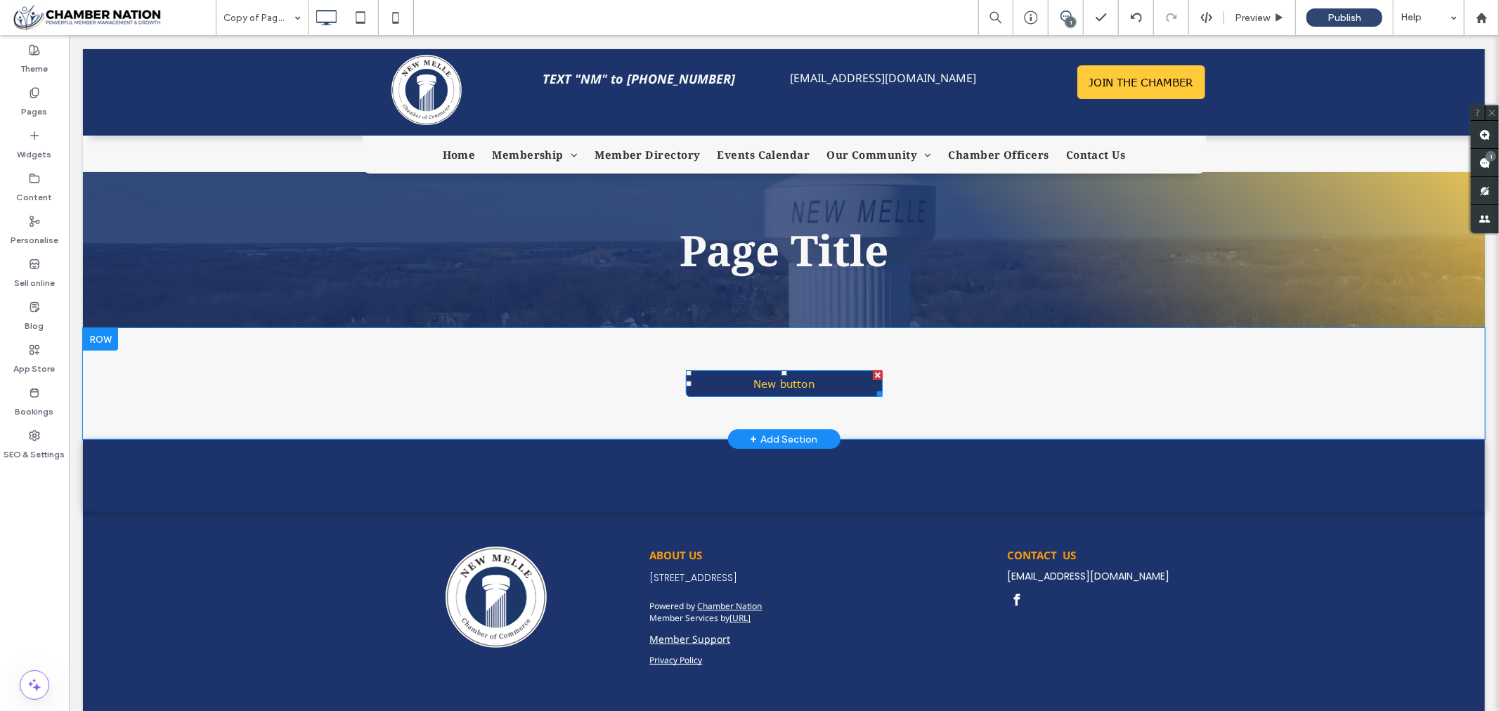
click at [873, 374] on div at bounding box center [877, 375] width 10 height 10
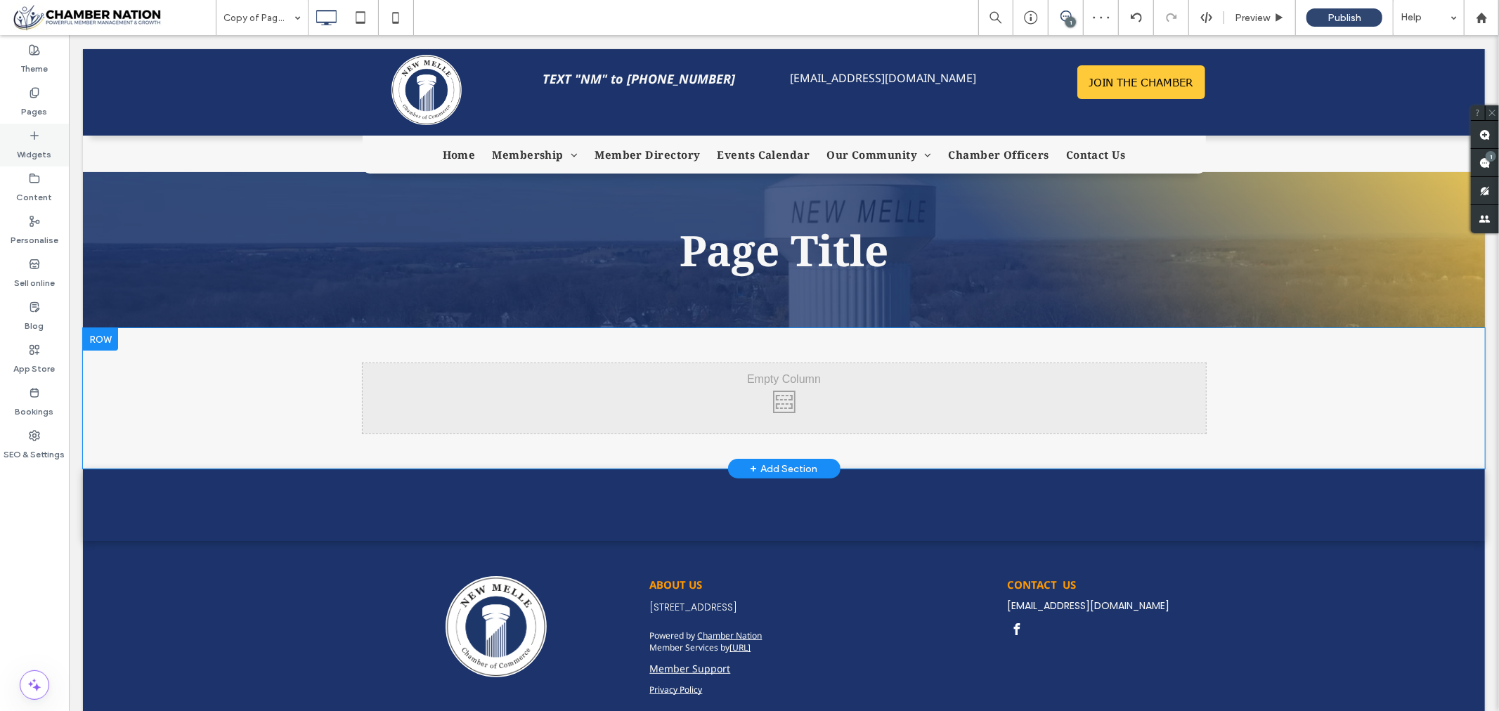
click at [31, 148] on label "Widgets" at bounding box center [35, 151] width 34 height 20
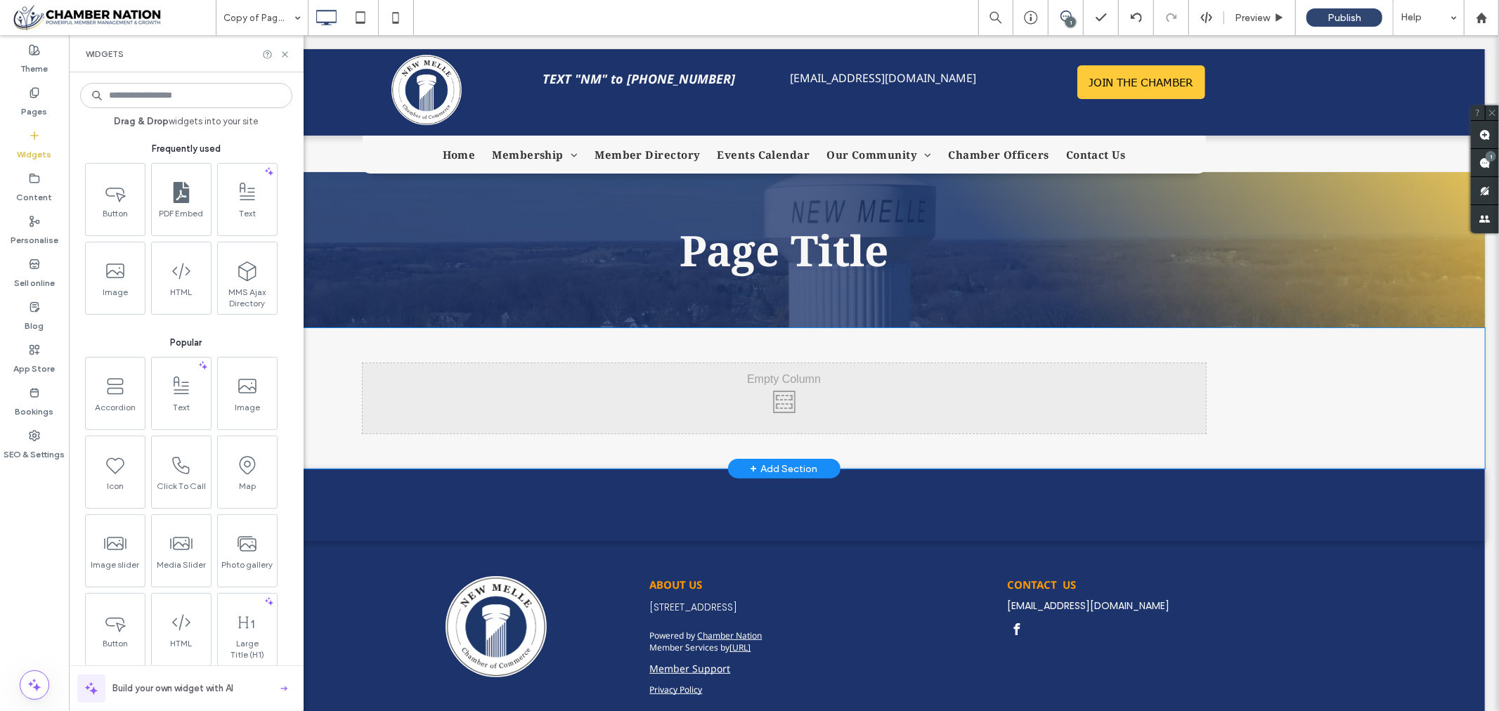
click at [193, 95] on input at bounding box center [186, 95] width 212 height 25
click at [178, 98] on input at bounding box center [186, 95] width 212 height 25
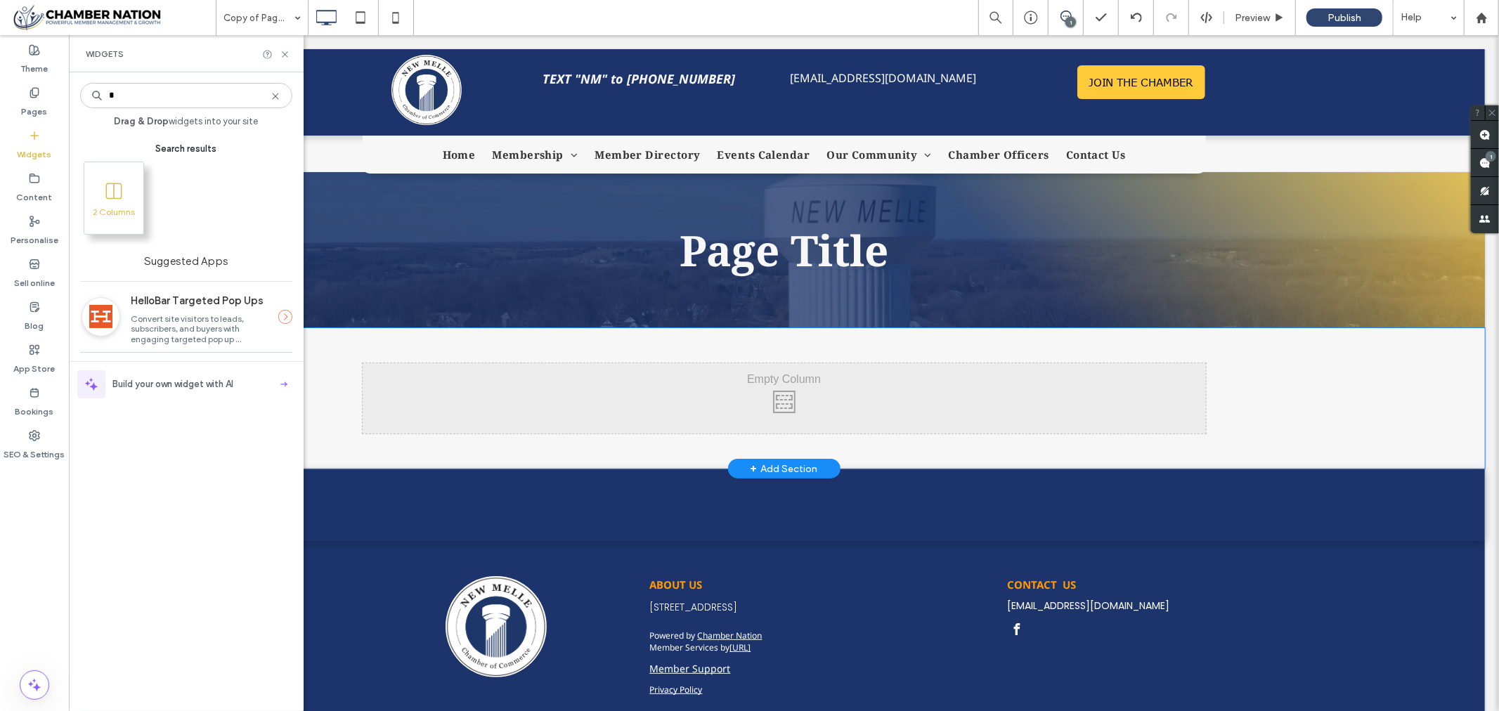
type input "*"
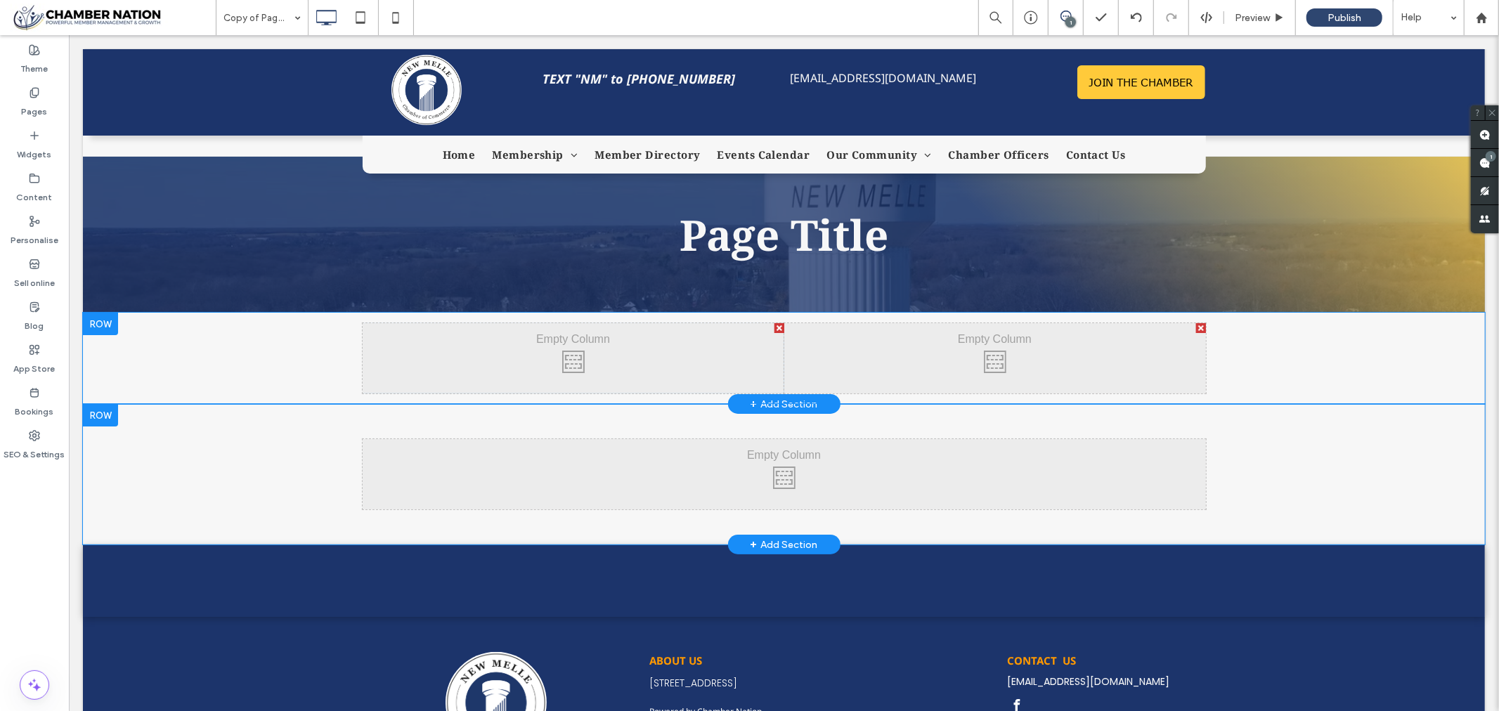
scroll to position [0, 0]
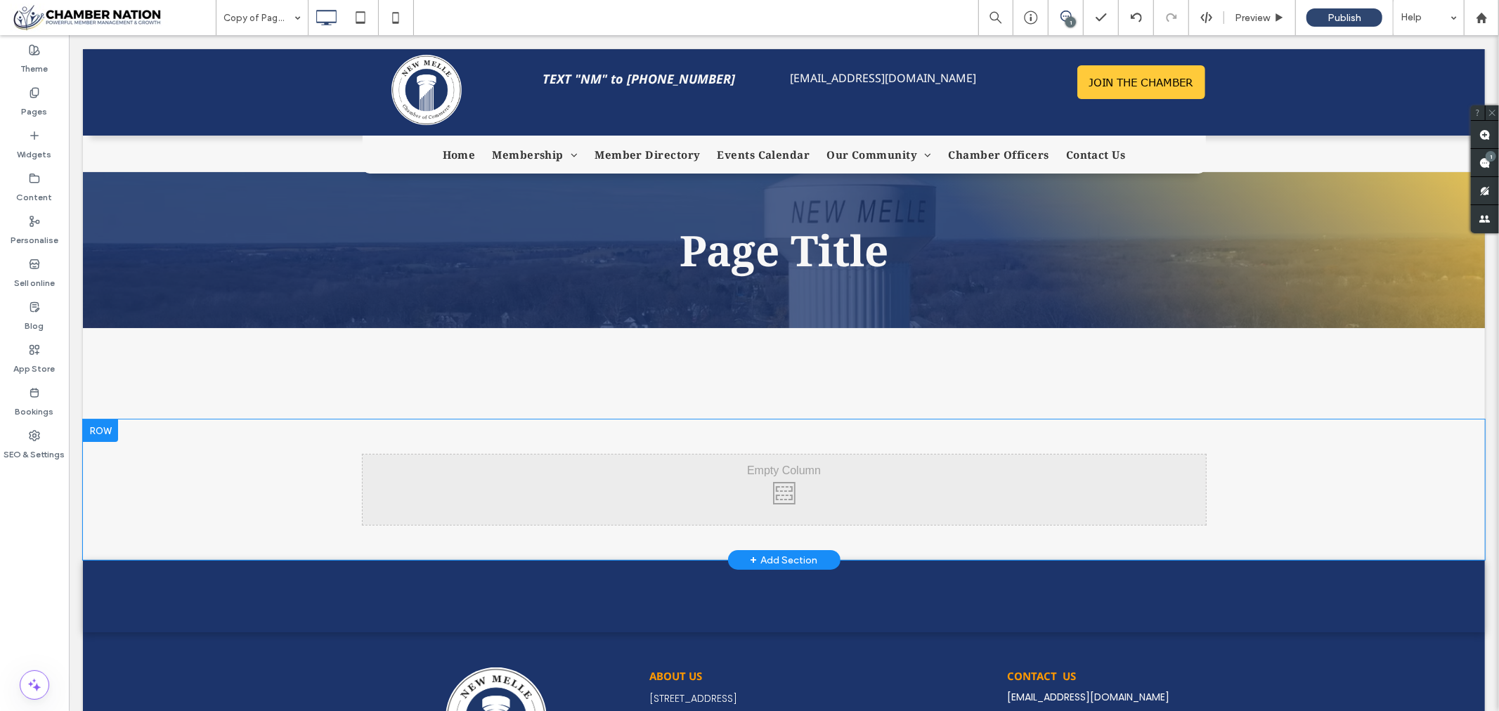
click at [110, 429] on div at bounding box center [99, 430] width 35 height 22
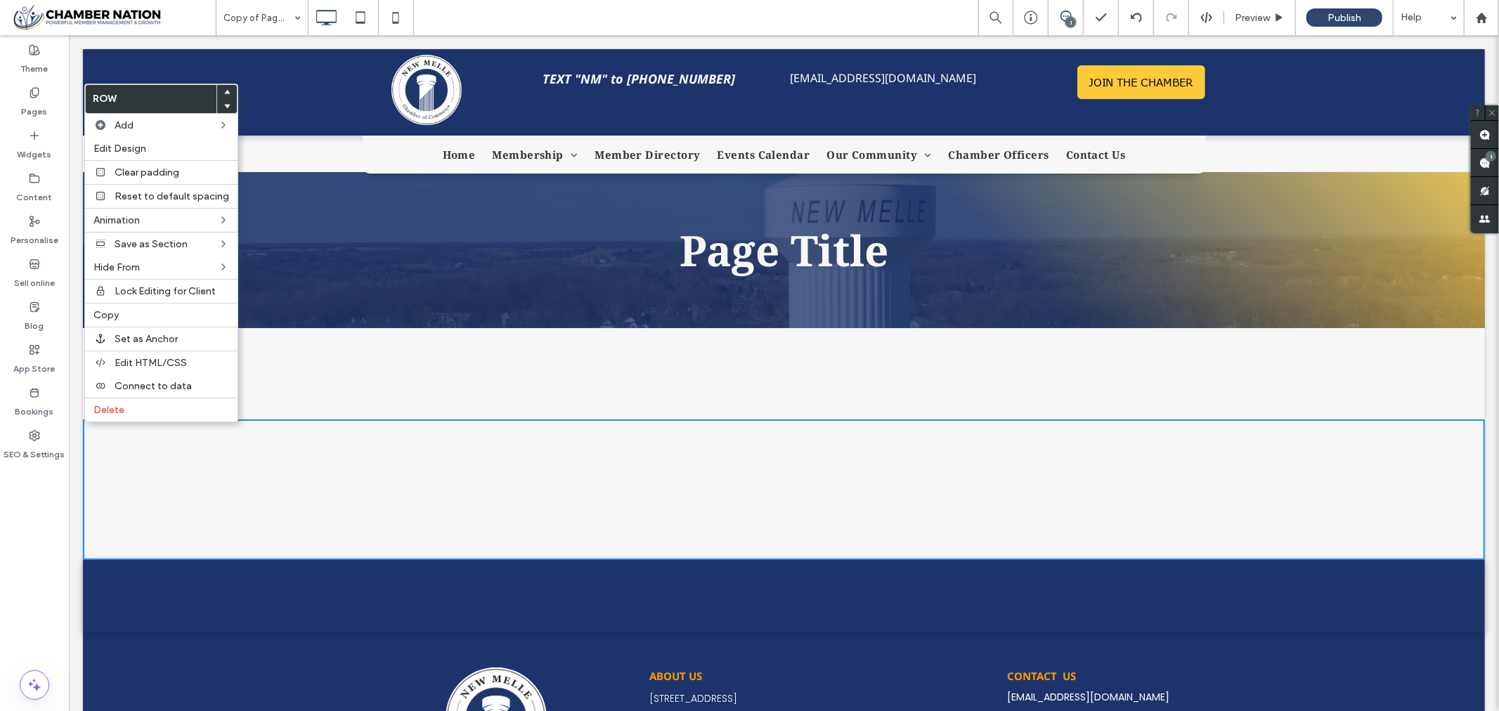
click at [326, 401] on div "Click To Paste Click To Paste Click To Paste Click To Paste Row + Add Section" at bounding box center [783, 373] width 1402 height 91
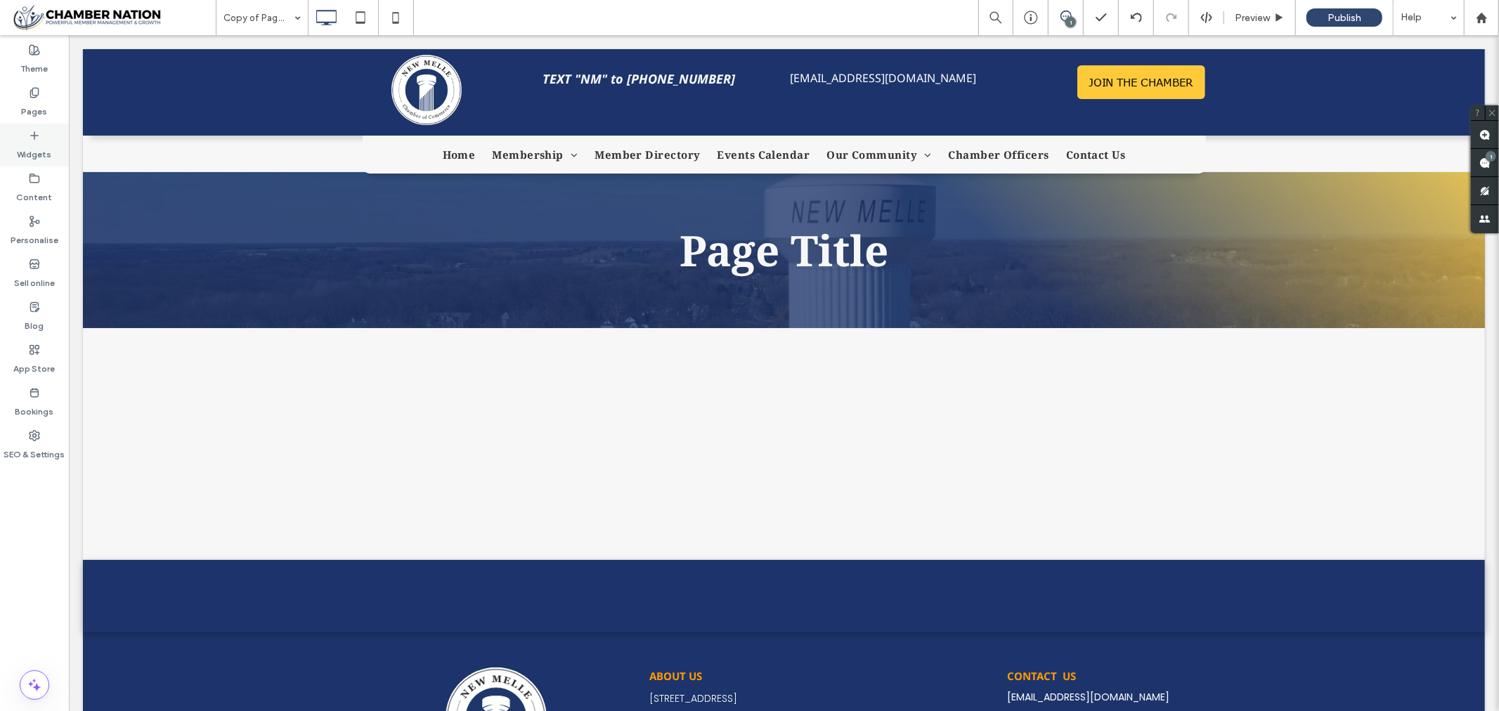
click at [39, 134] on icon at bounding box center [34, 135] width 11 height 11
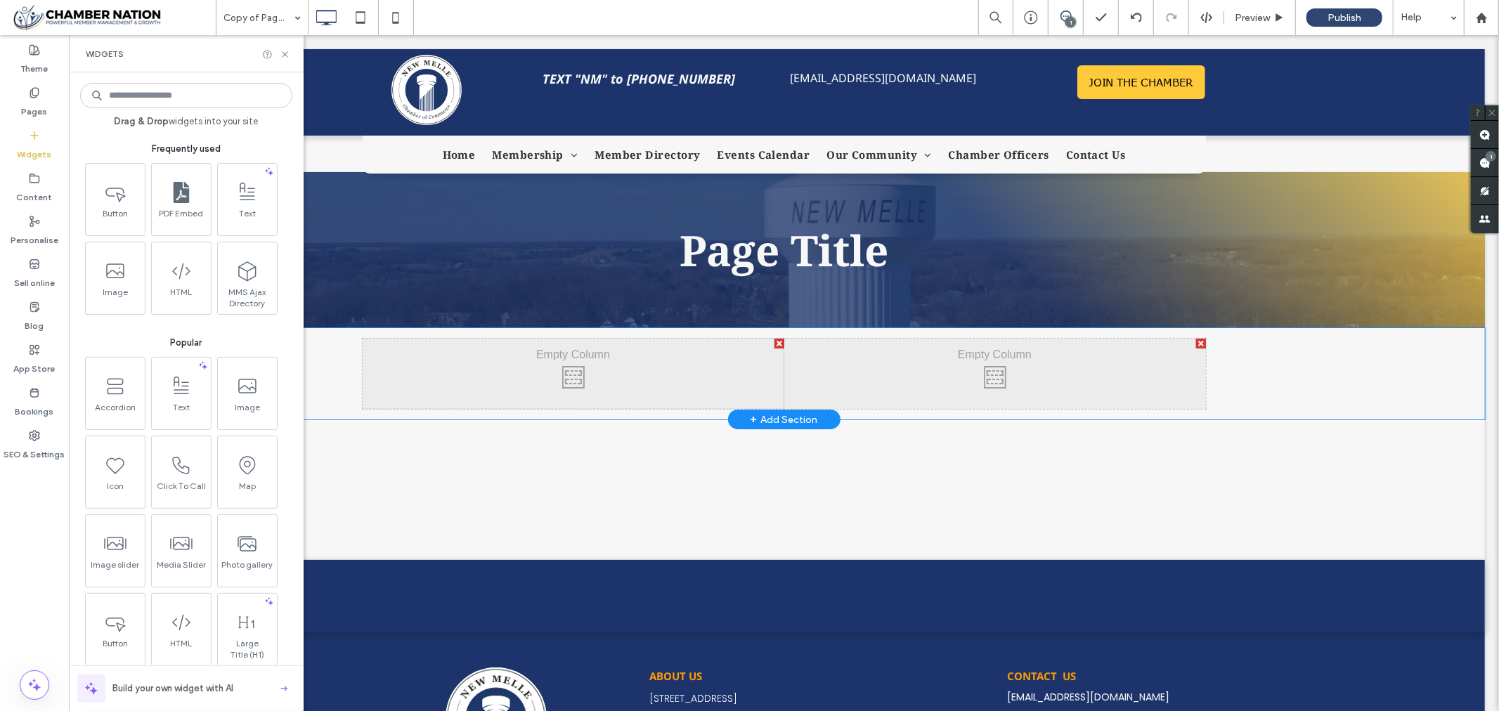
click at [439, 349] on div "Click To Paste Click To Paste" at bounding box center [573, 373] width 422 height 70
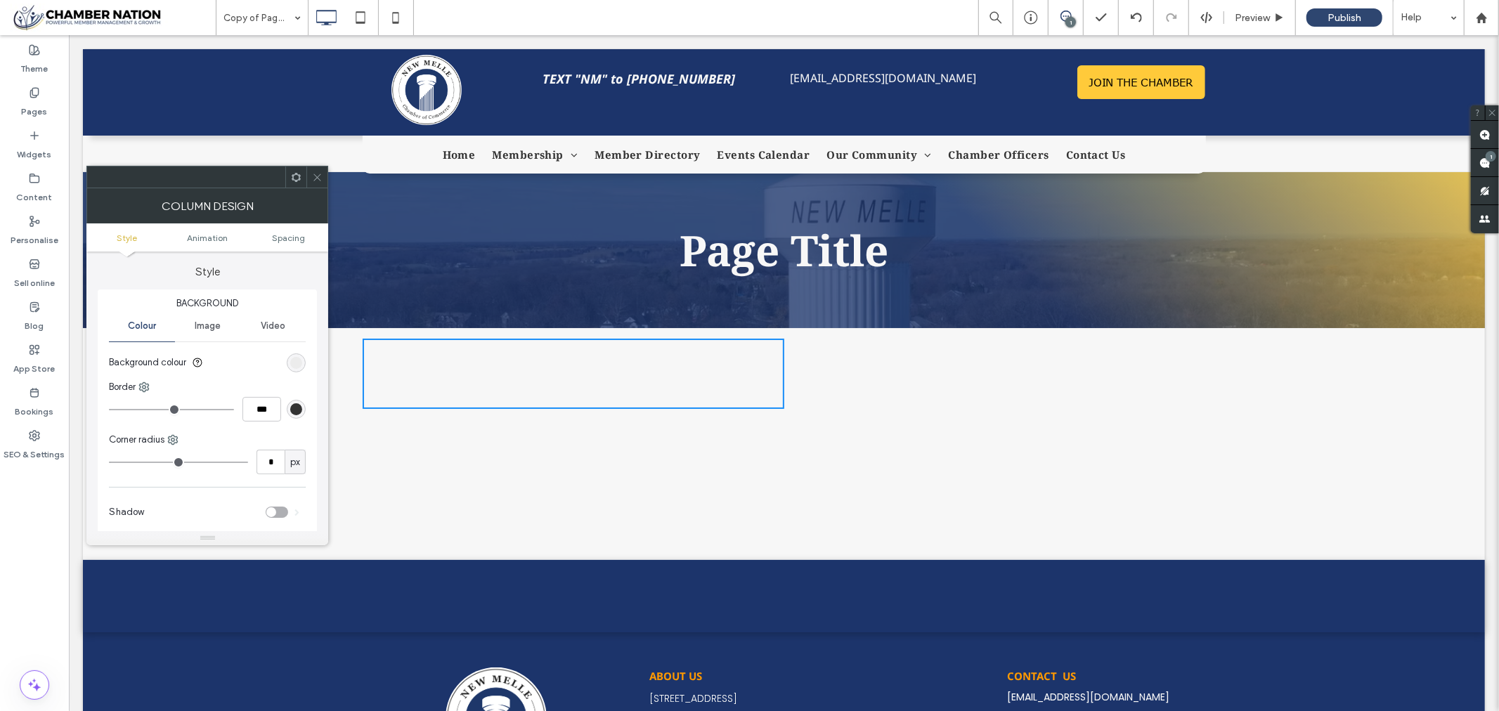
click at [320, 183] on span at bounding box center [317, 177] width 11 height 21
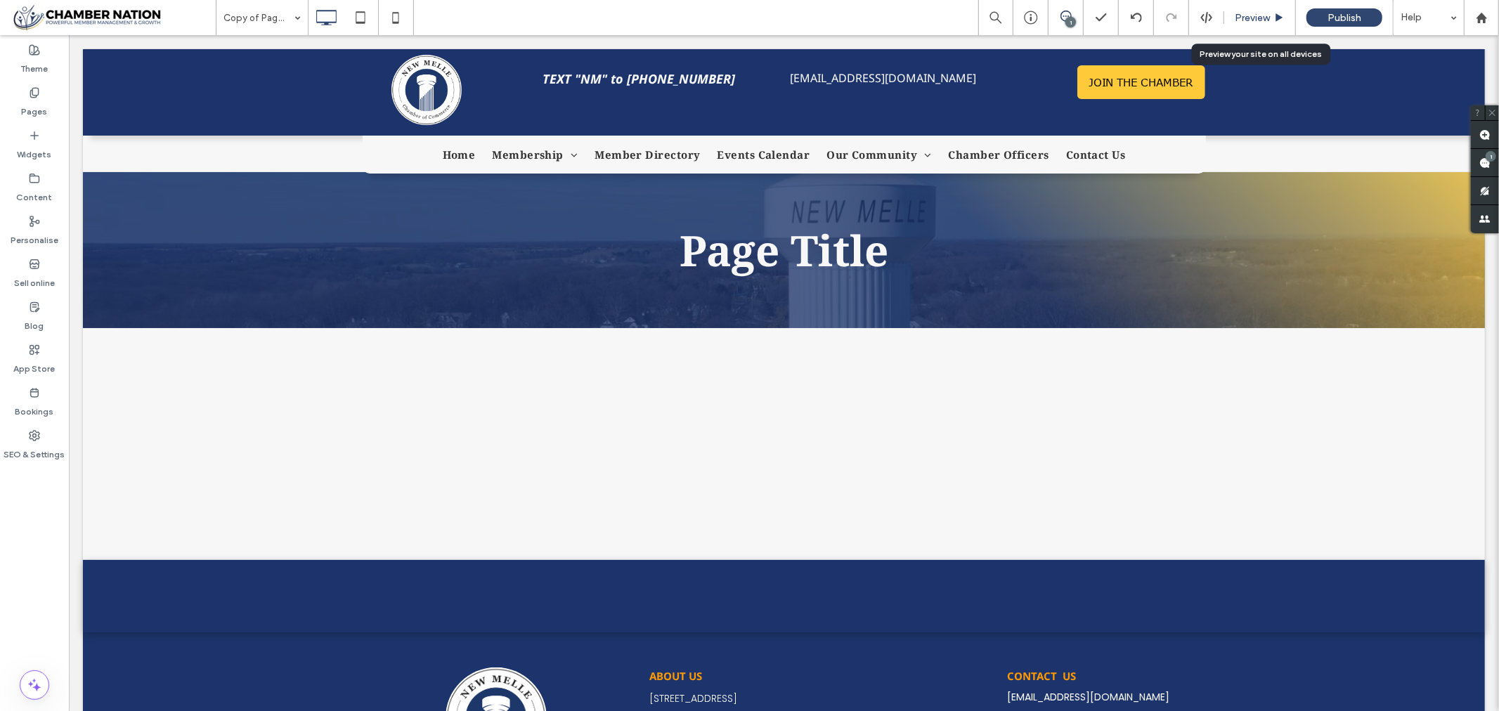
click at [1254, 15] on span "Preview" at bounding box center [1252, 18] width 35 height 12
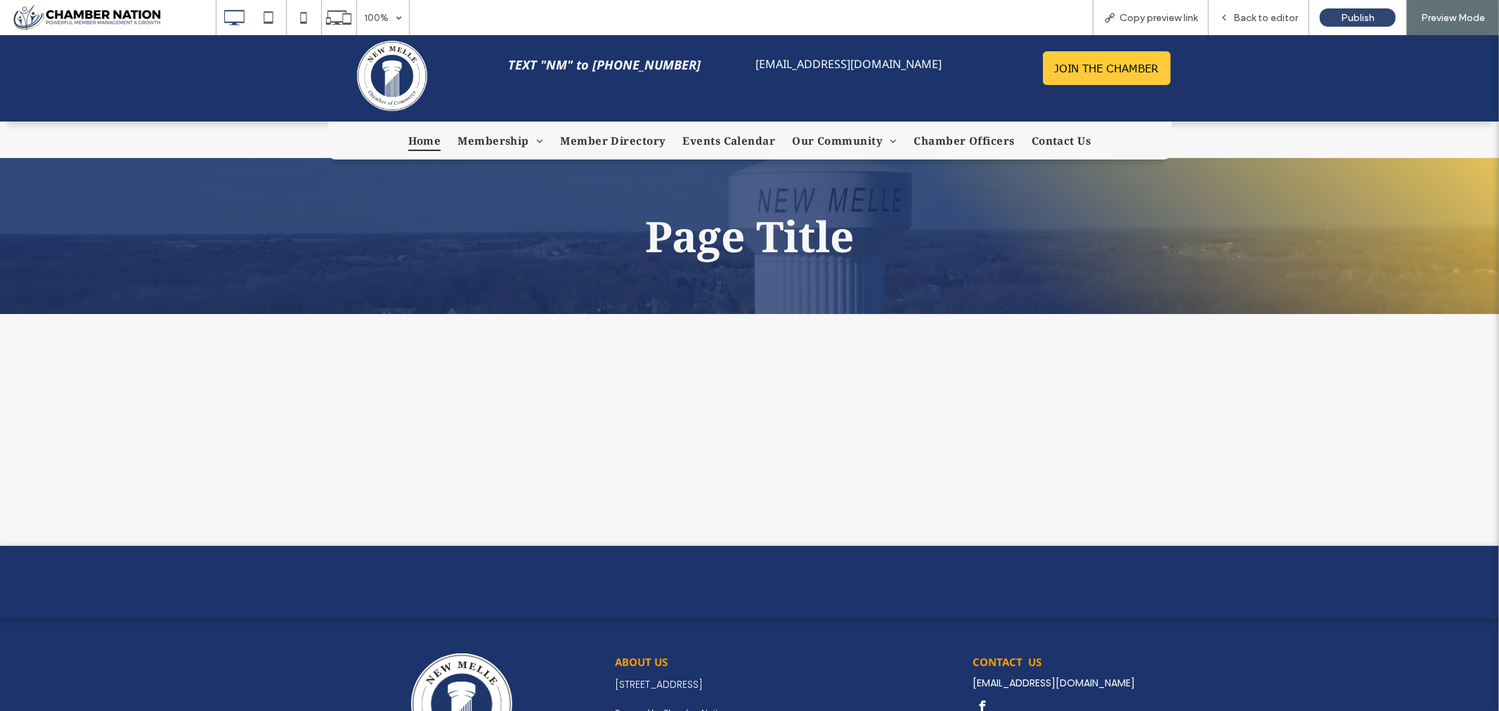
click at [429, 136] on span "Home" at bounding box center [424, 139] width 33 height 21
click at [1259, 17] on span "Back to editor" at bounding box center [1265, 18] width 65 height 12
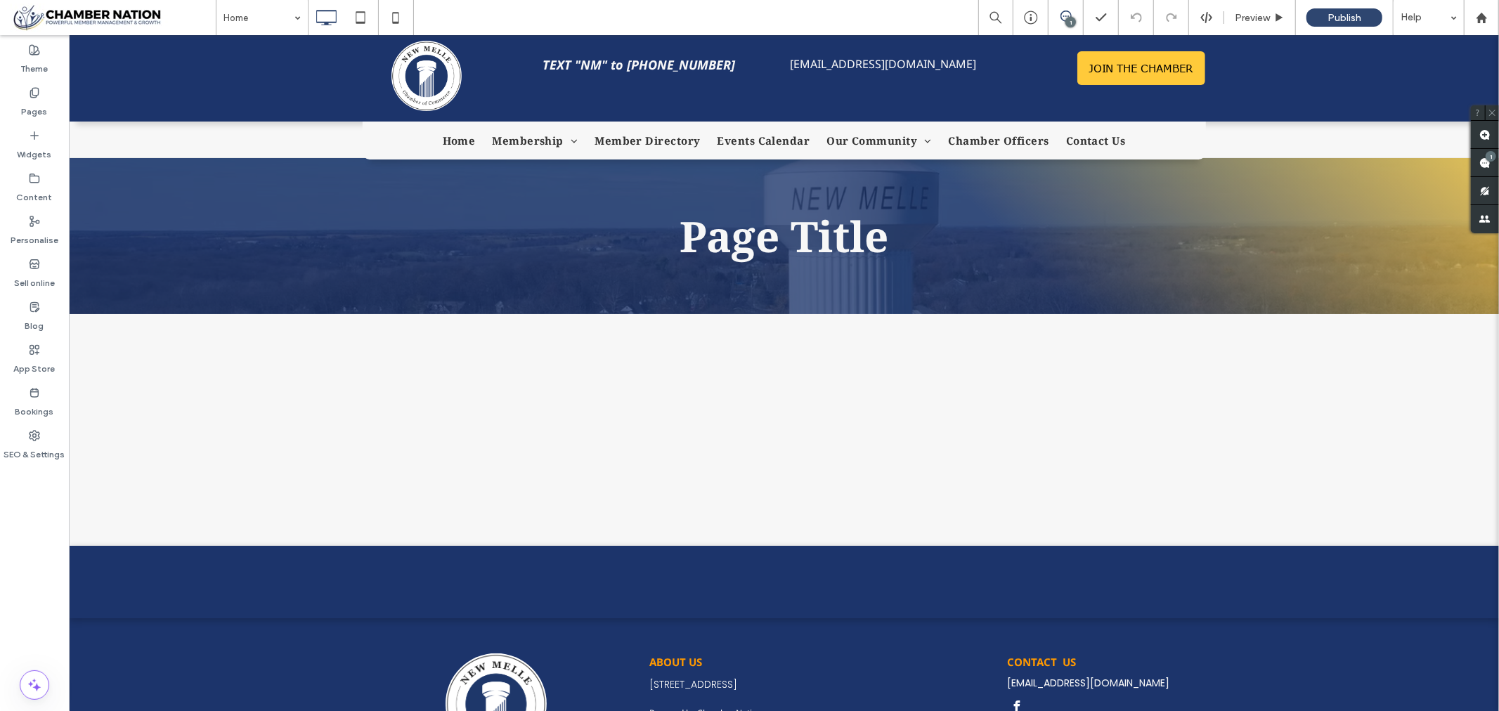
click at [1065, 17] on icon at bounding box center [1066, 16] width 11 height 11
click at [1070, 11] on icon at bounding box center [1066, 16] width 11 height 11
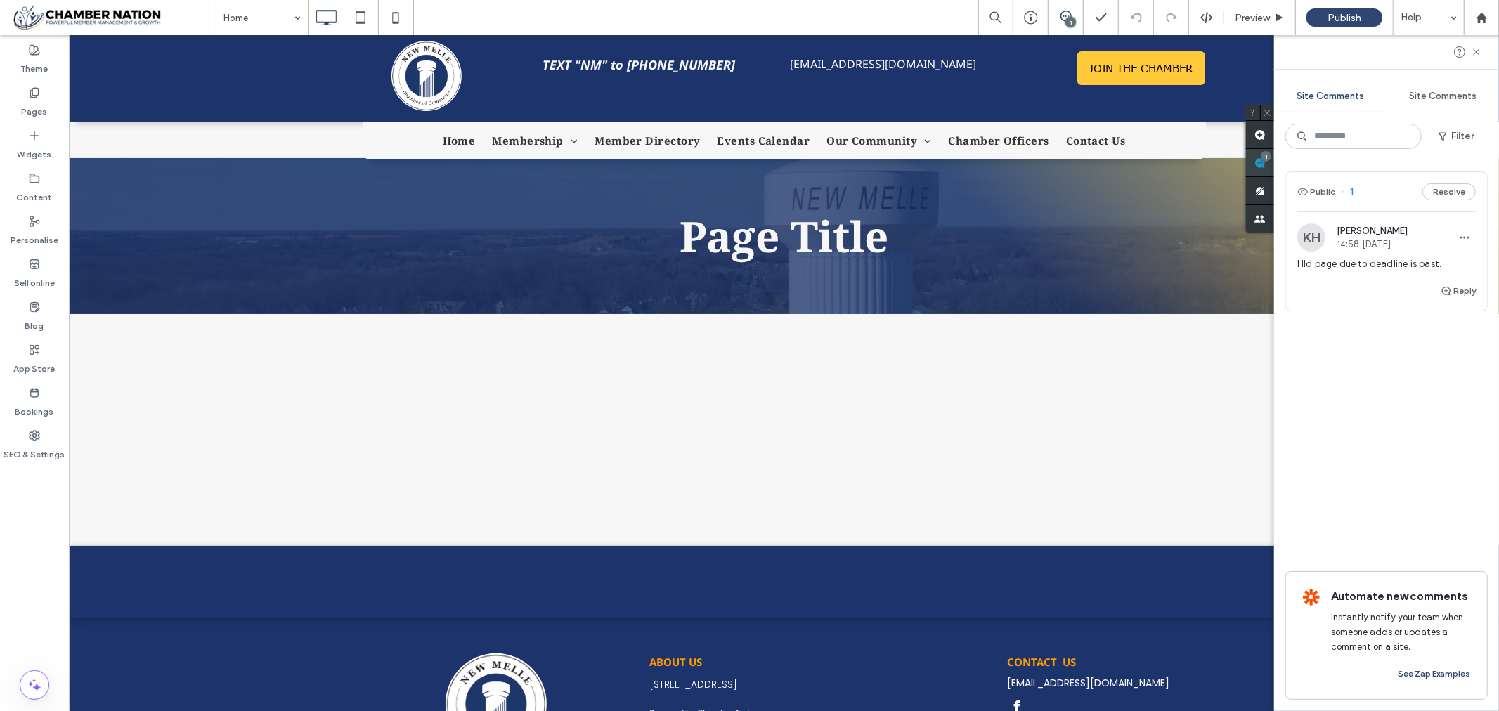
click at [1484, 157] on div "Site Comments Site Comments Filter Public 1 Resolve KH Kathleen Holton 14:58 Se…" at bounding box center [1386, 373] width 225 height 676
click at [1373, 262] on span "HId page due to deadline is past." at bounding box center [1386, 264] width 179 height 14
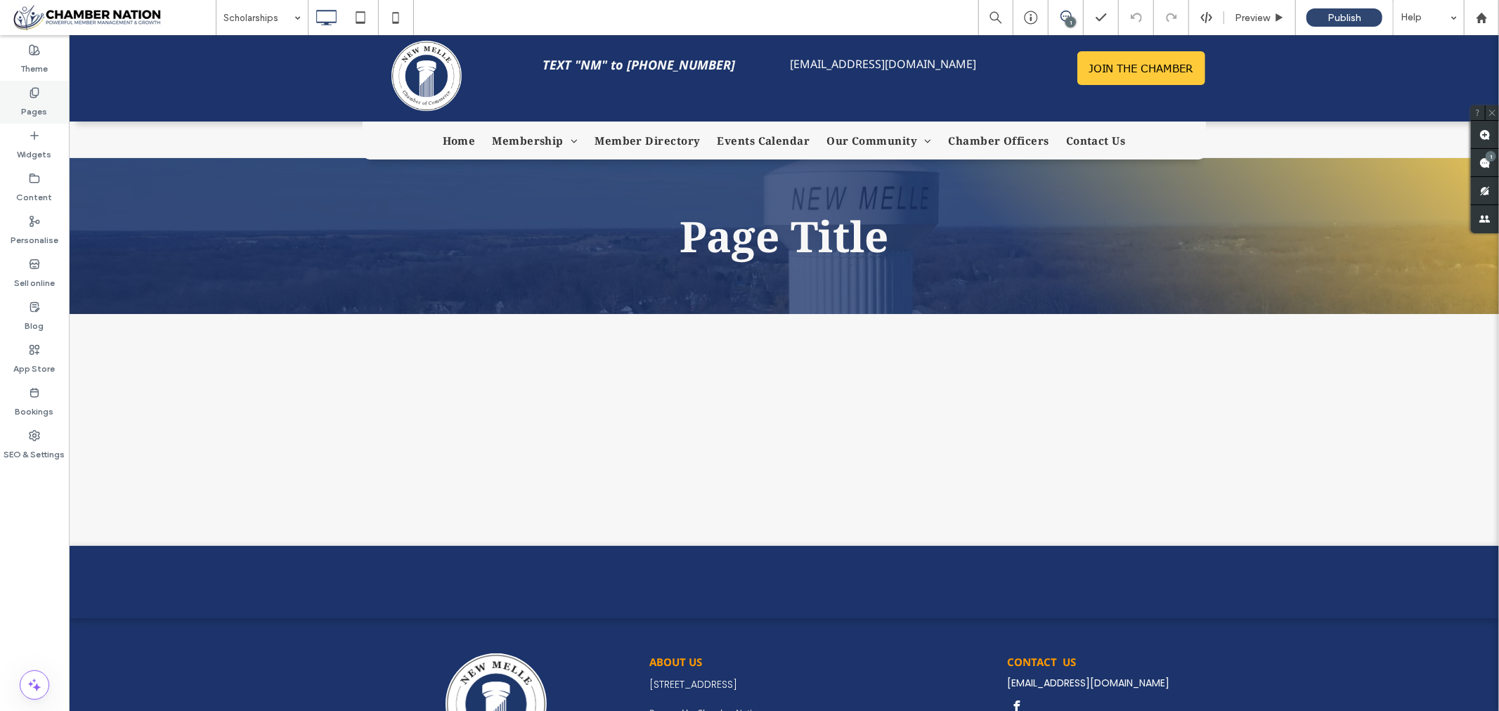
click at [30, 95] on icon at bounding box center [34, 92] width 11 height 11
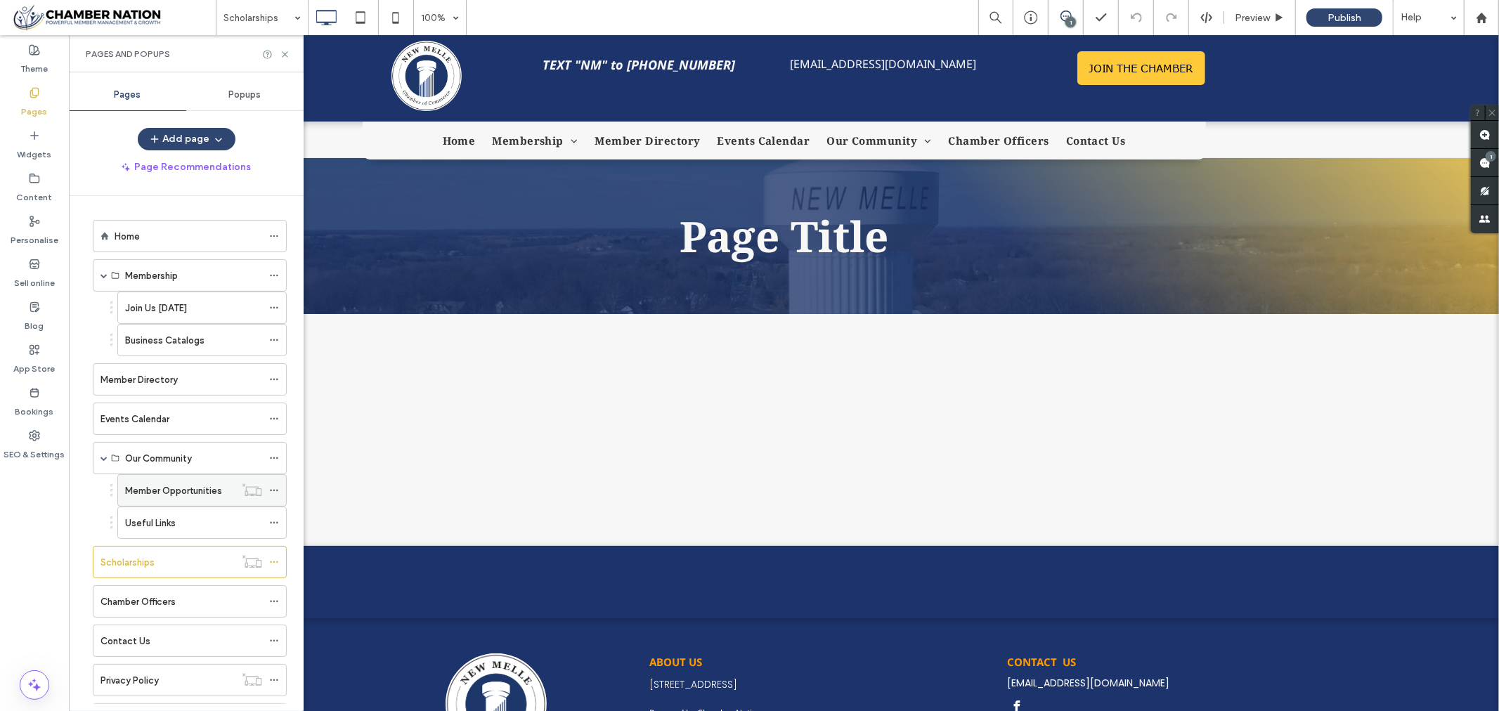
click at [174, 488] on label "Member Opportunities" at bounding box center [173, 491] width 97 height 25
click at [282, 51] on icon at bounding box center [285, 54] width 11 height 11
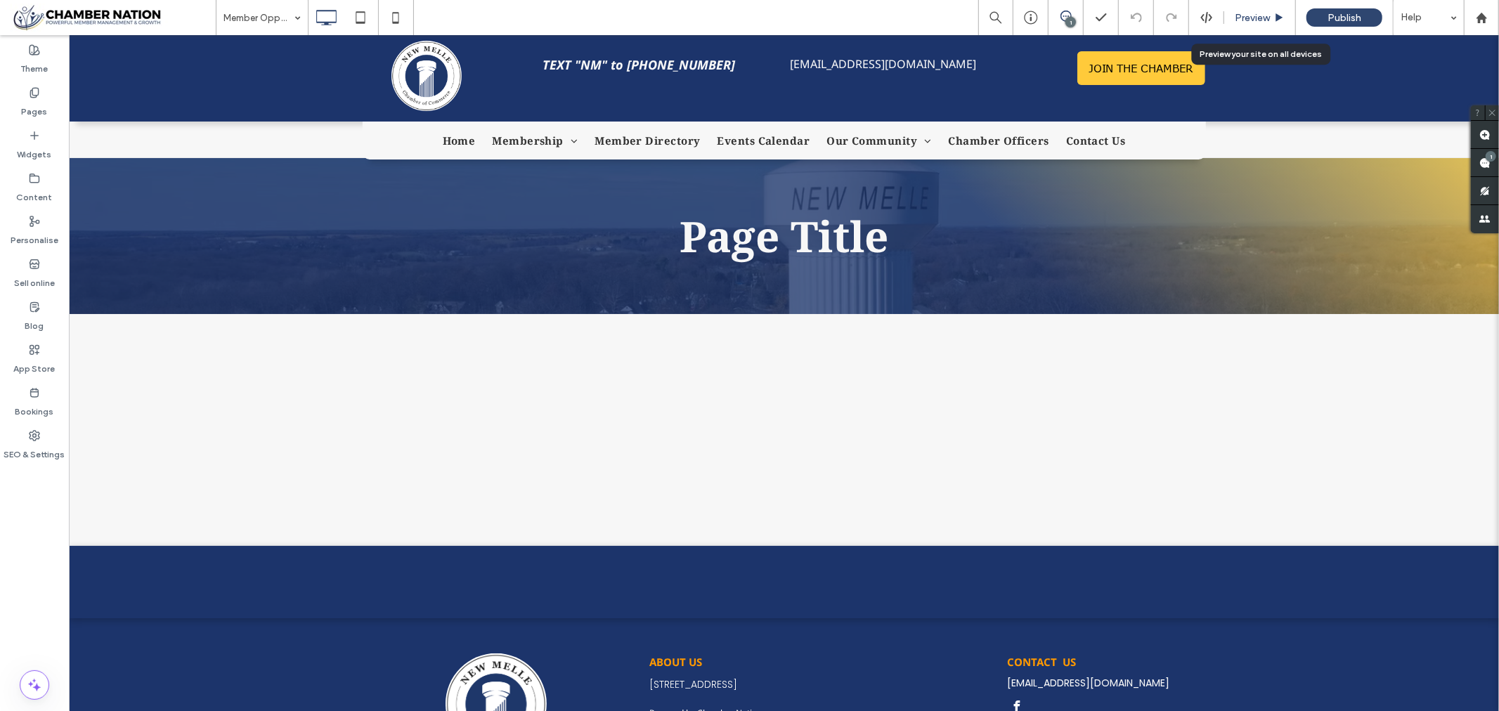
click at [1251, 15] on span "Preview" at bounding box center [1252, 18] width 35 height 12
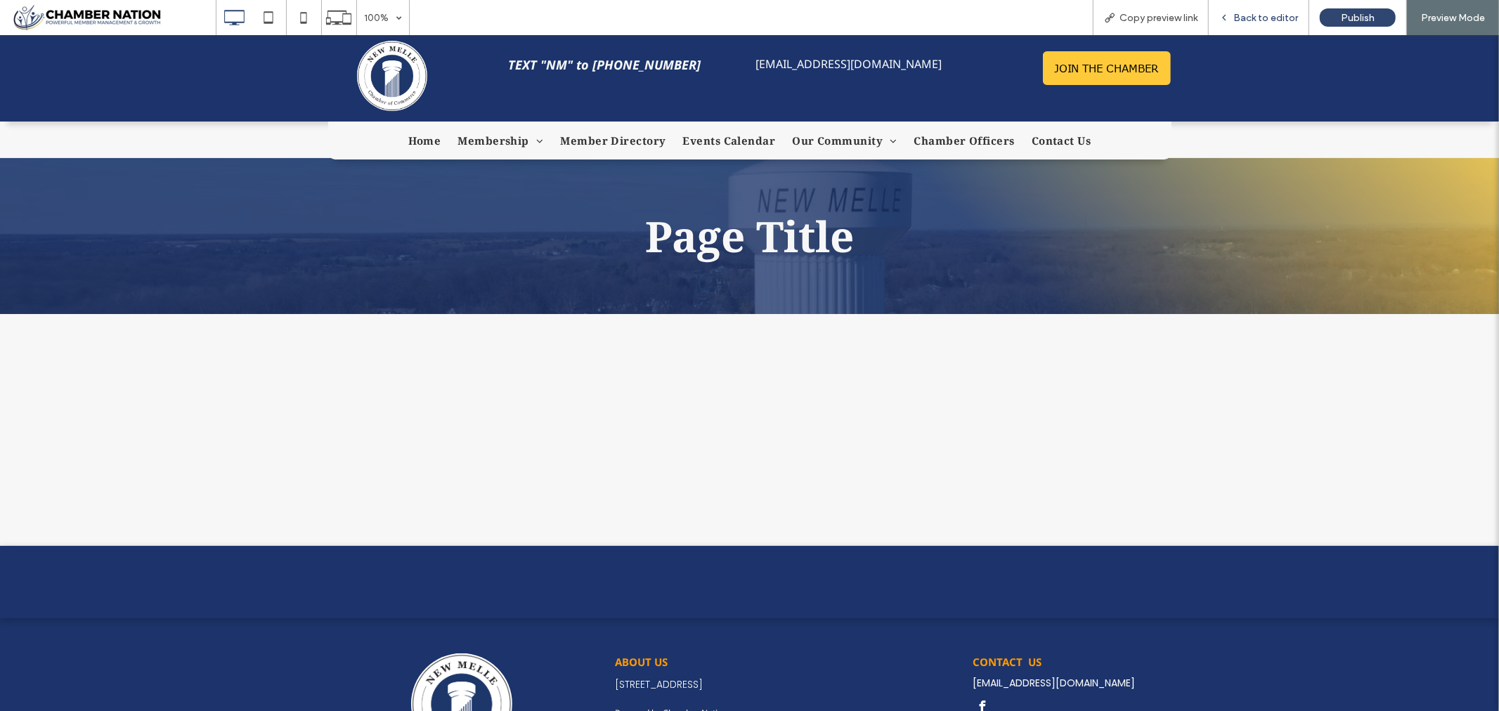
click at [1277, 19] on span "Back to editor" at bounding box center [1265, 18] width 65 height 12
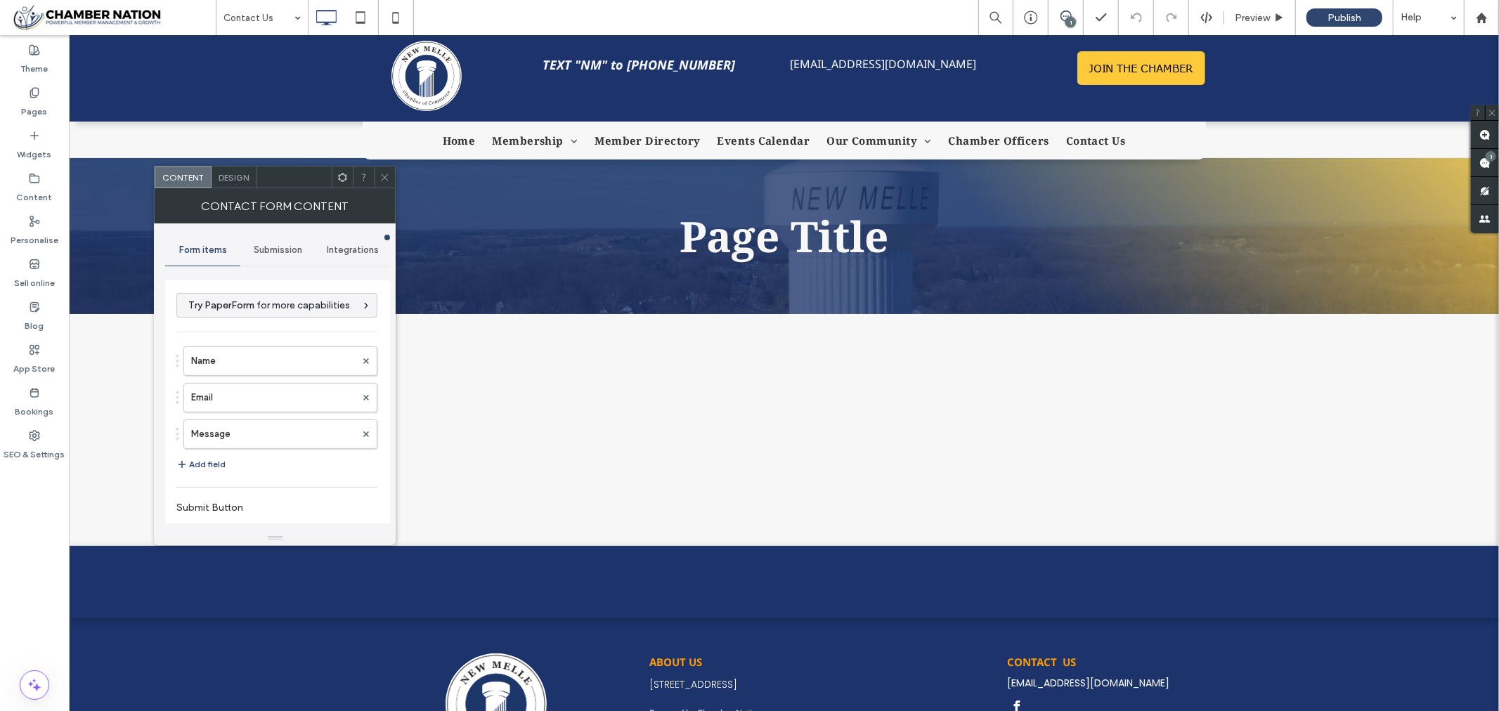
click at [281, 243] on div "Submission" at bounding box center [277, 250] width 75 height 31
click at [271, 250] on span "Submission" at bounding box center [278, 250] width 48 height 11
click at [232, 318] on label "New submission notification" at bounding box center [278, 316] width 188 height 28
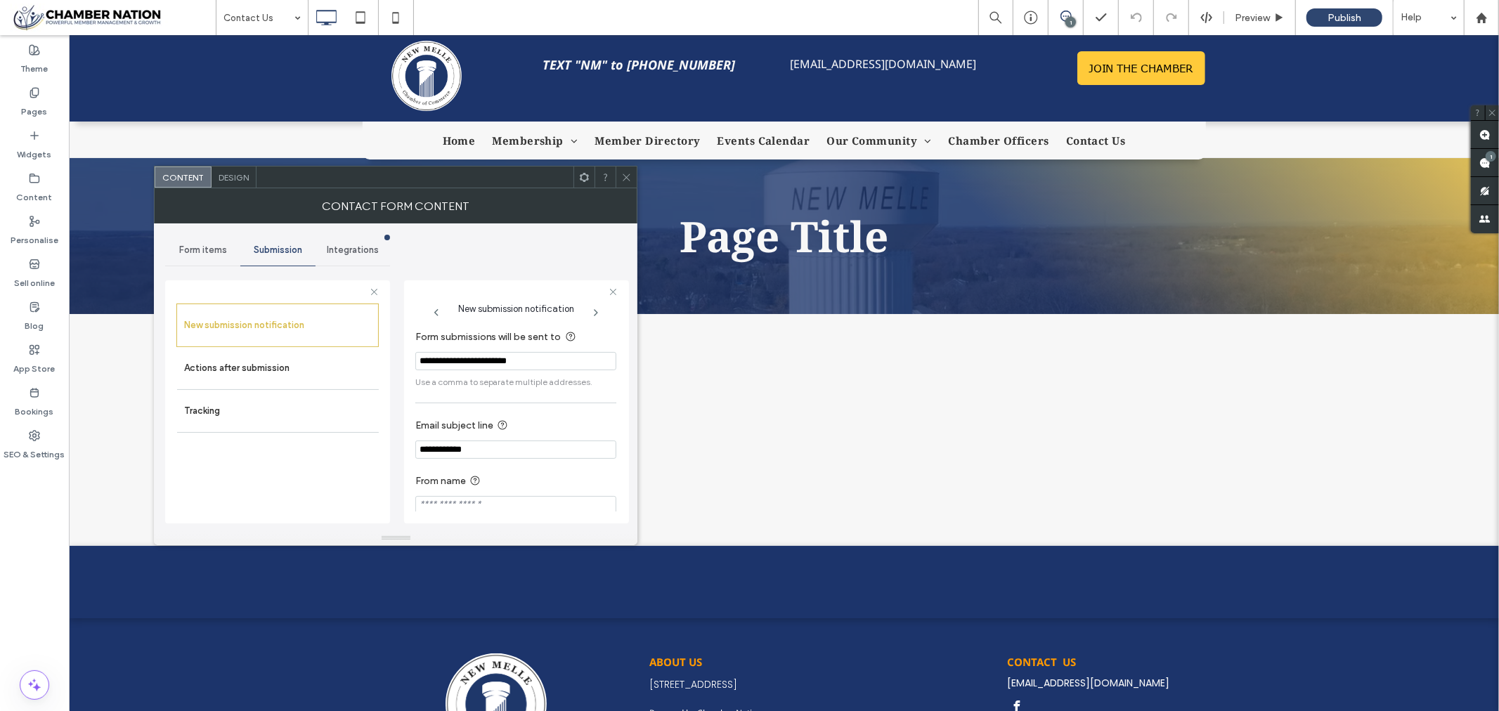
click at [629, 177] on icon at bounding box center [626, 177] width 11 height 11
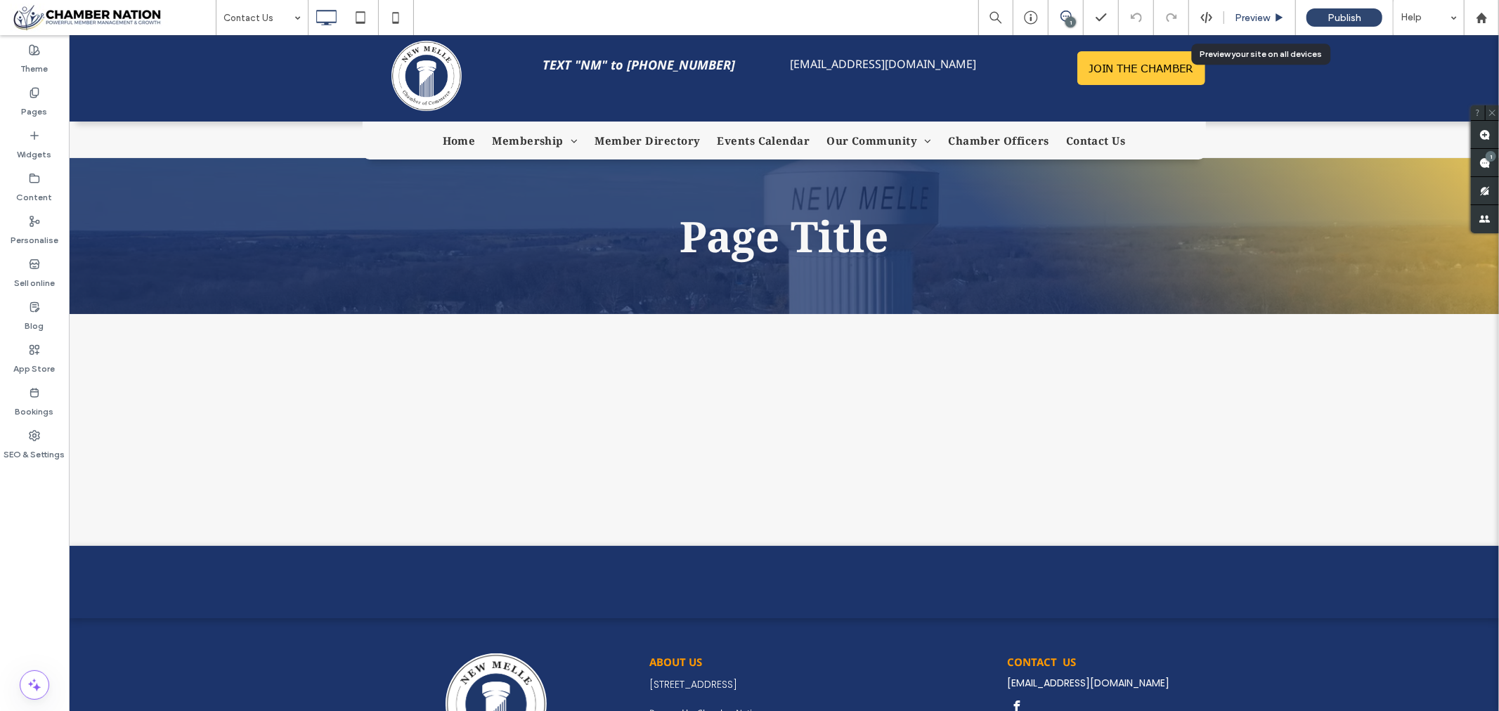
click at [1252, 20] on span "Preview" at bounding box center [1252, 18] width 35 height 12
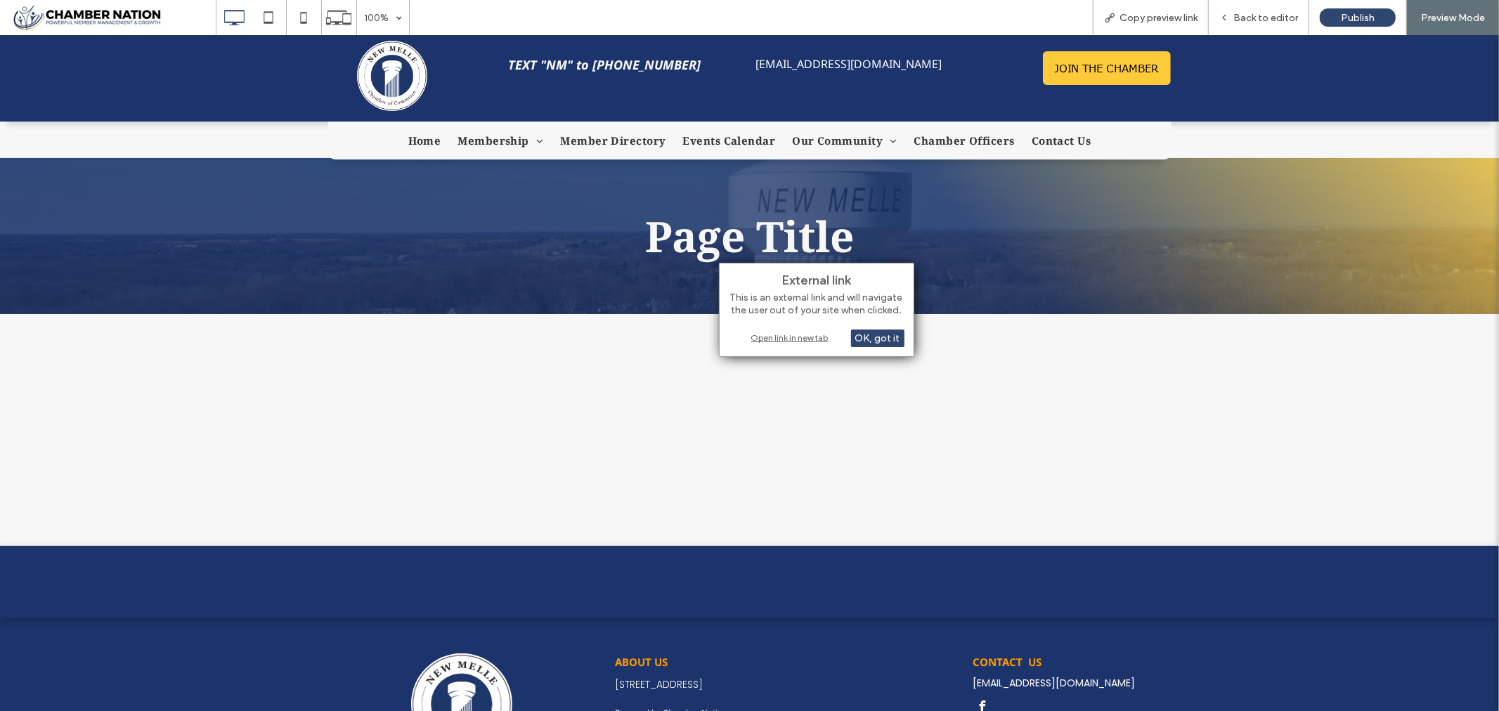
click at [776, 338] on div "Open link in new tab" at bounding box center [817, 337] width 176 height 15
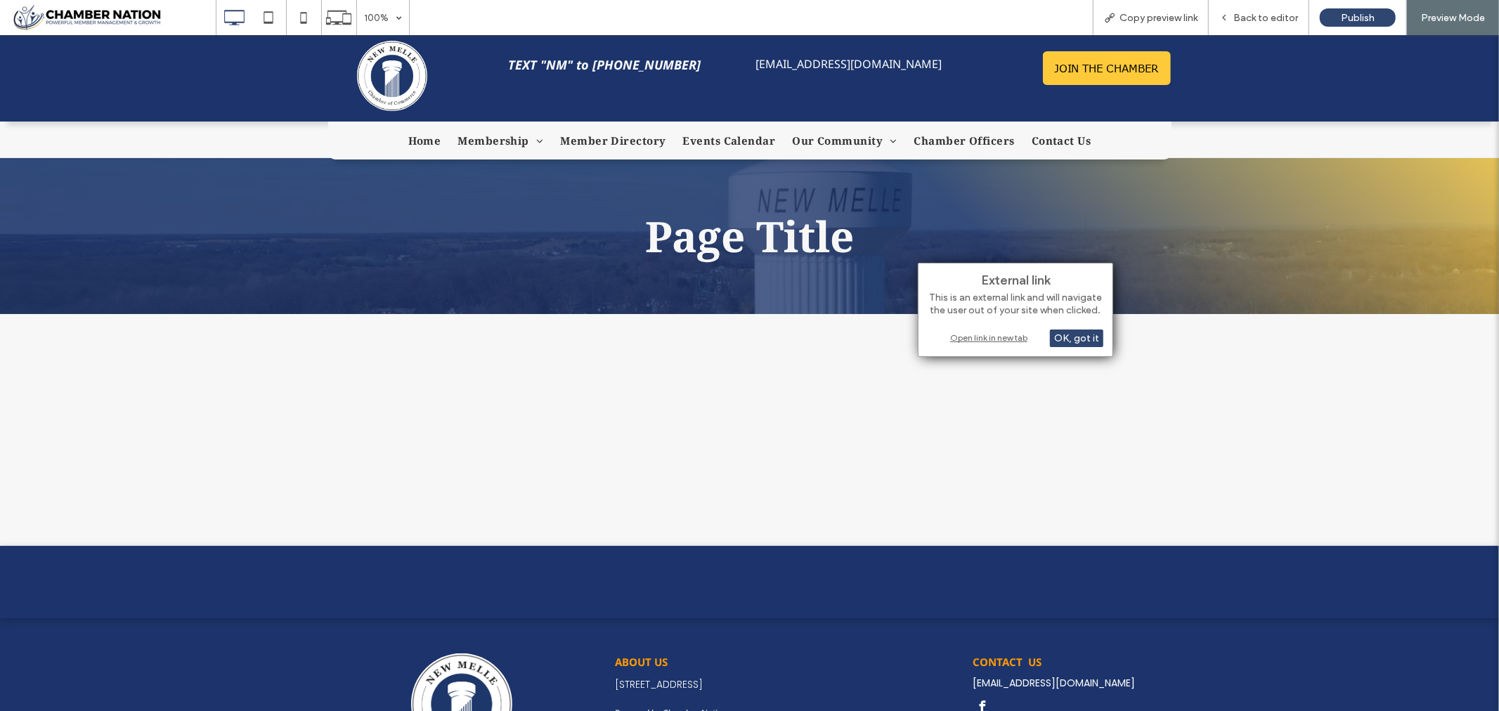
click at [991, 332] on div "Open link in new tab" at bounding box center [1016, 337] width 176 height 15
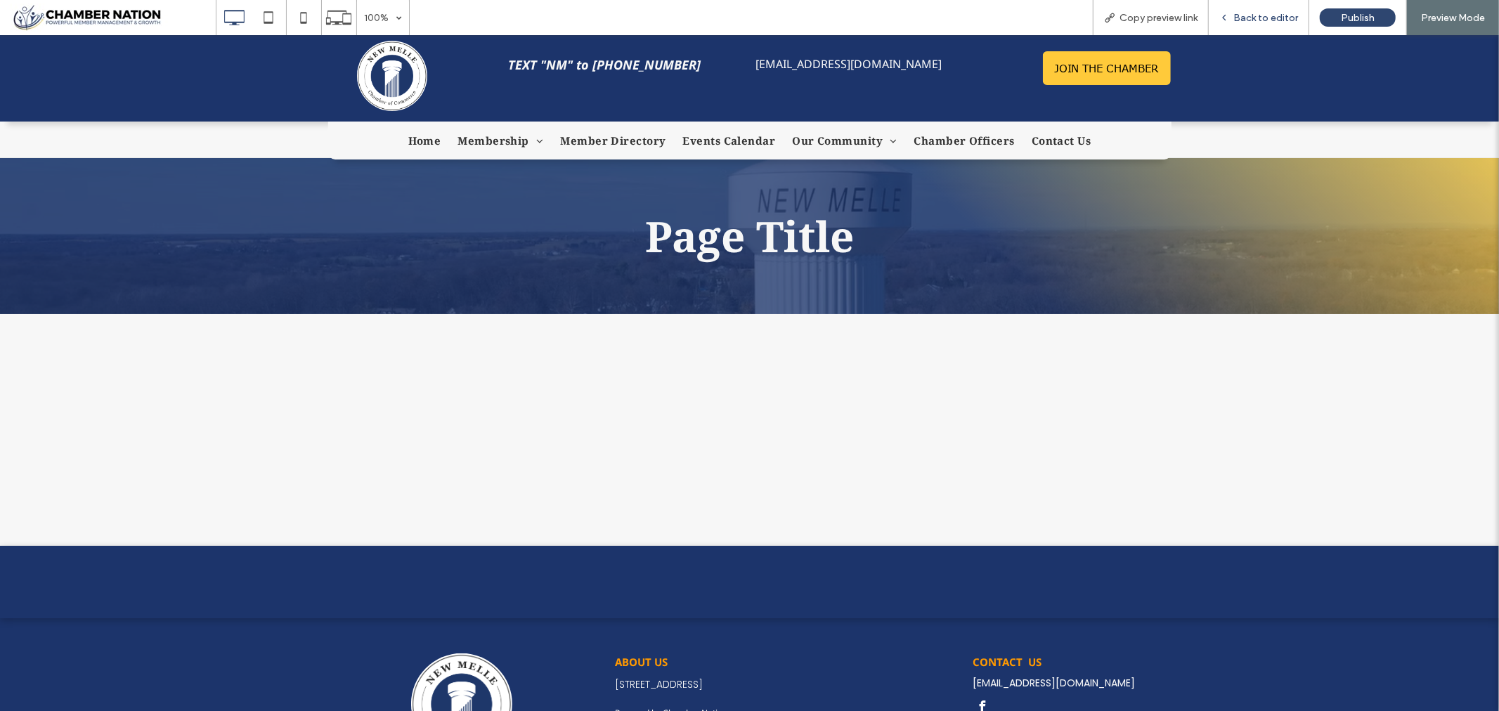
click at [1274, 18] on span "Back to editor" at bounding box center [1265, 18] width 65 height 12
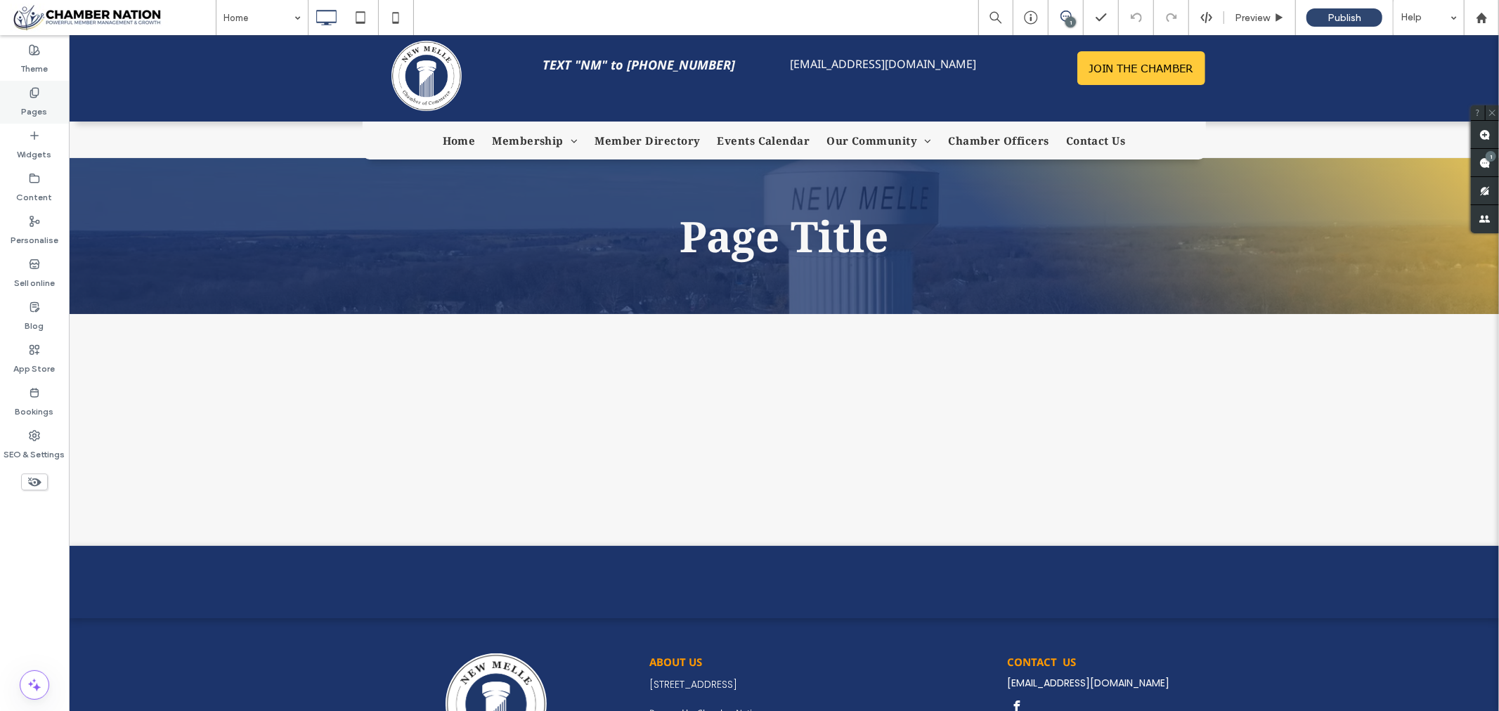
click at [33, 92] on icon at bounding box center [34, 92] width 11 height 11
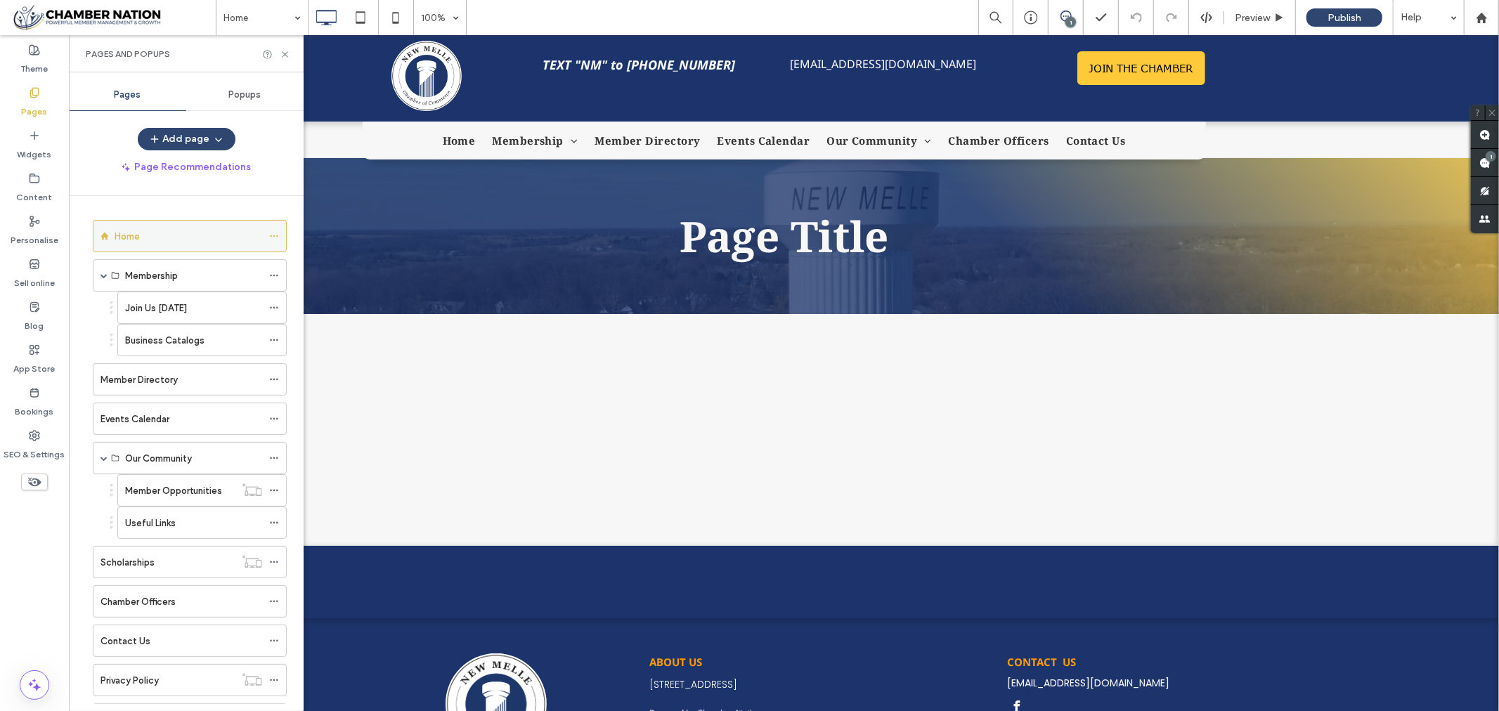
click at [134, 240] on label "Home" at bounding box center [127, 236] width 25 height 25
click at [1248, 15] on span "Preview" at bounding box center [1252, 18] width 35 height 12
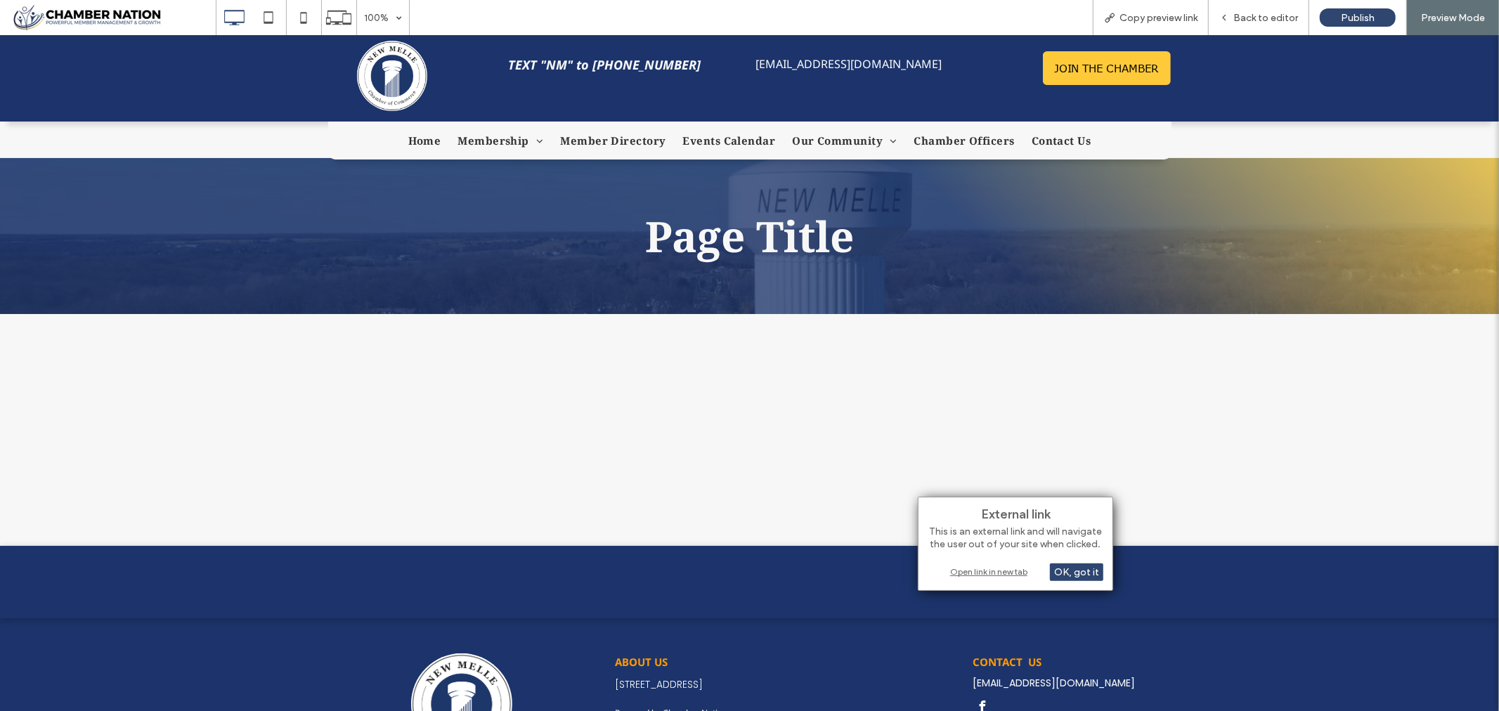
click at [984, 568] on div "Open link in new tab" at bounding box center [1016, 571] width 176 height 15
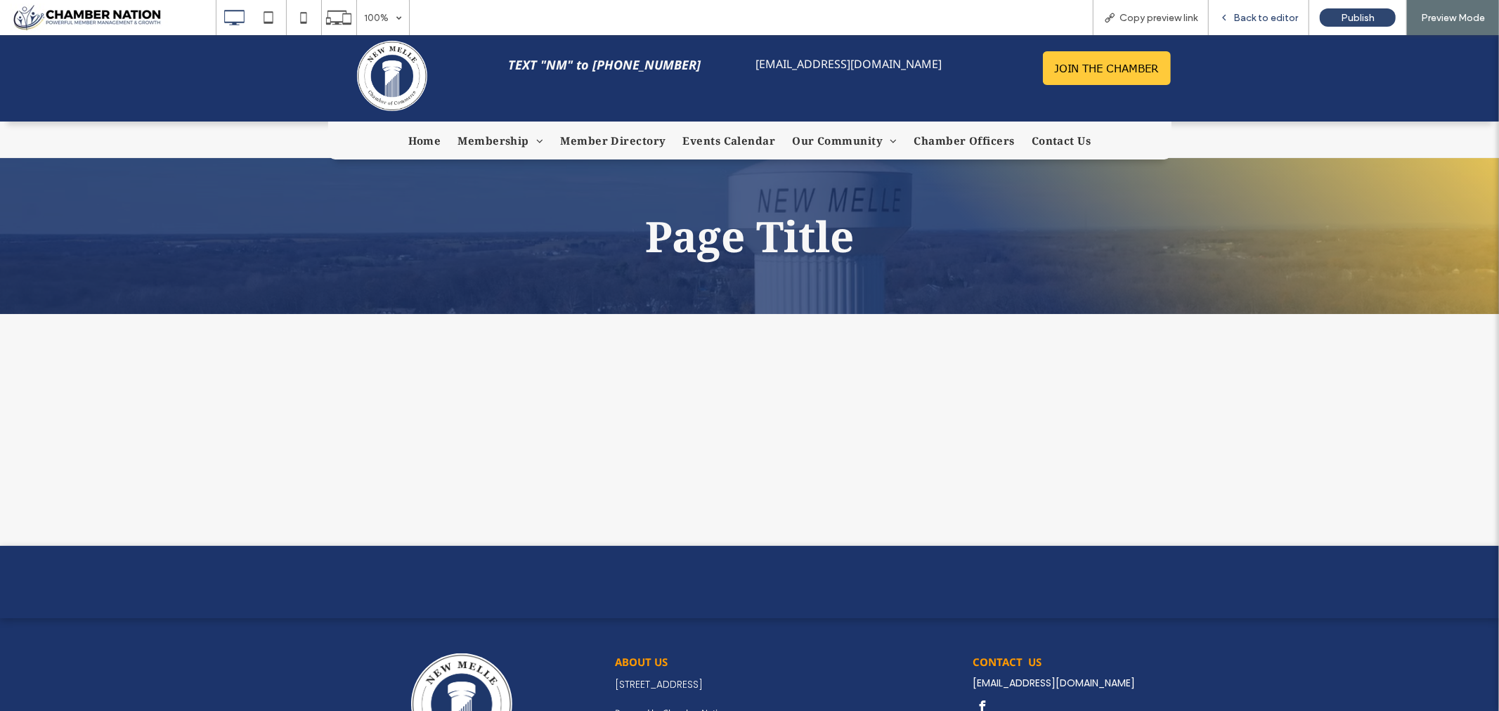
click at [1267, 18] on span "Back to editor" at bounding box center [1265, 18] width 65 height 12
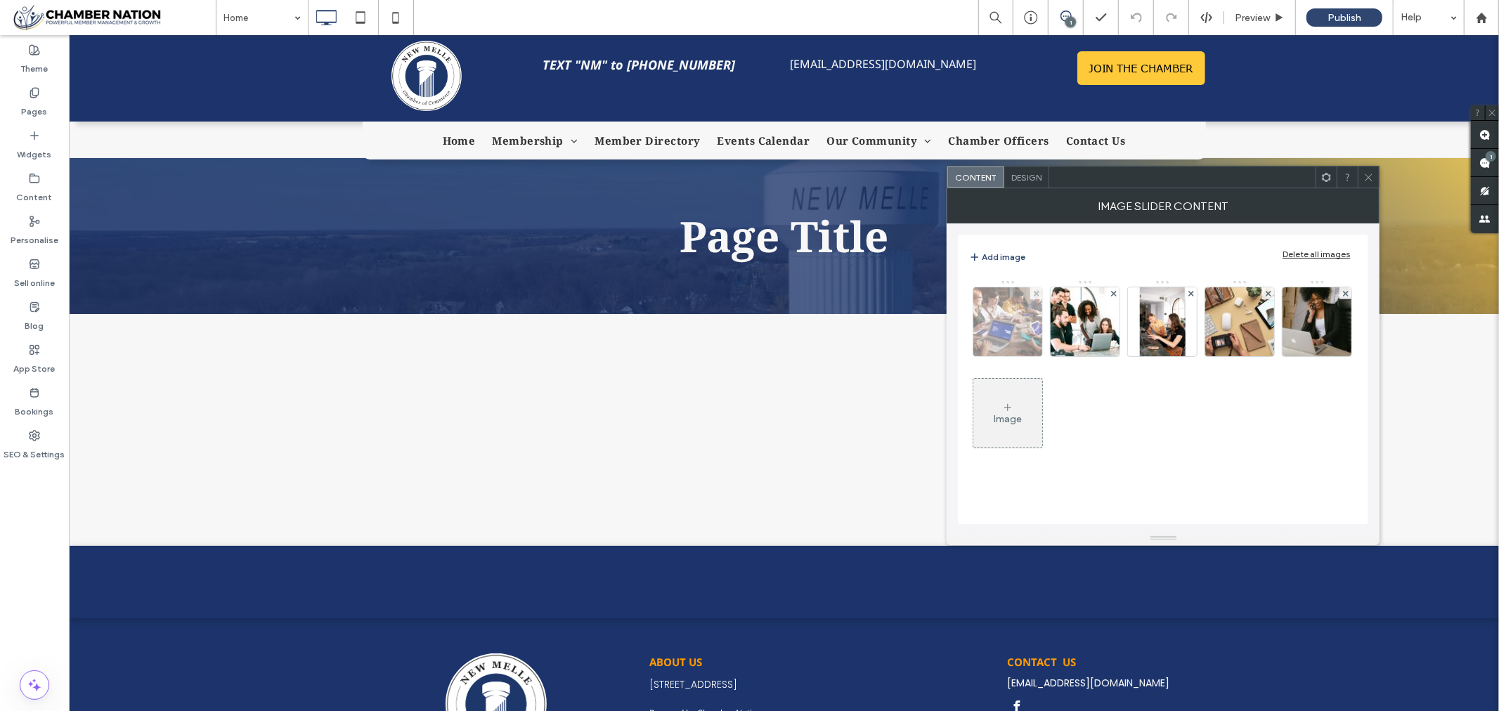
click at [1017, 320] on img at bounding box center [1008, 321] width 103 height 69
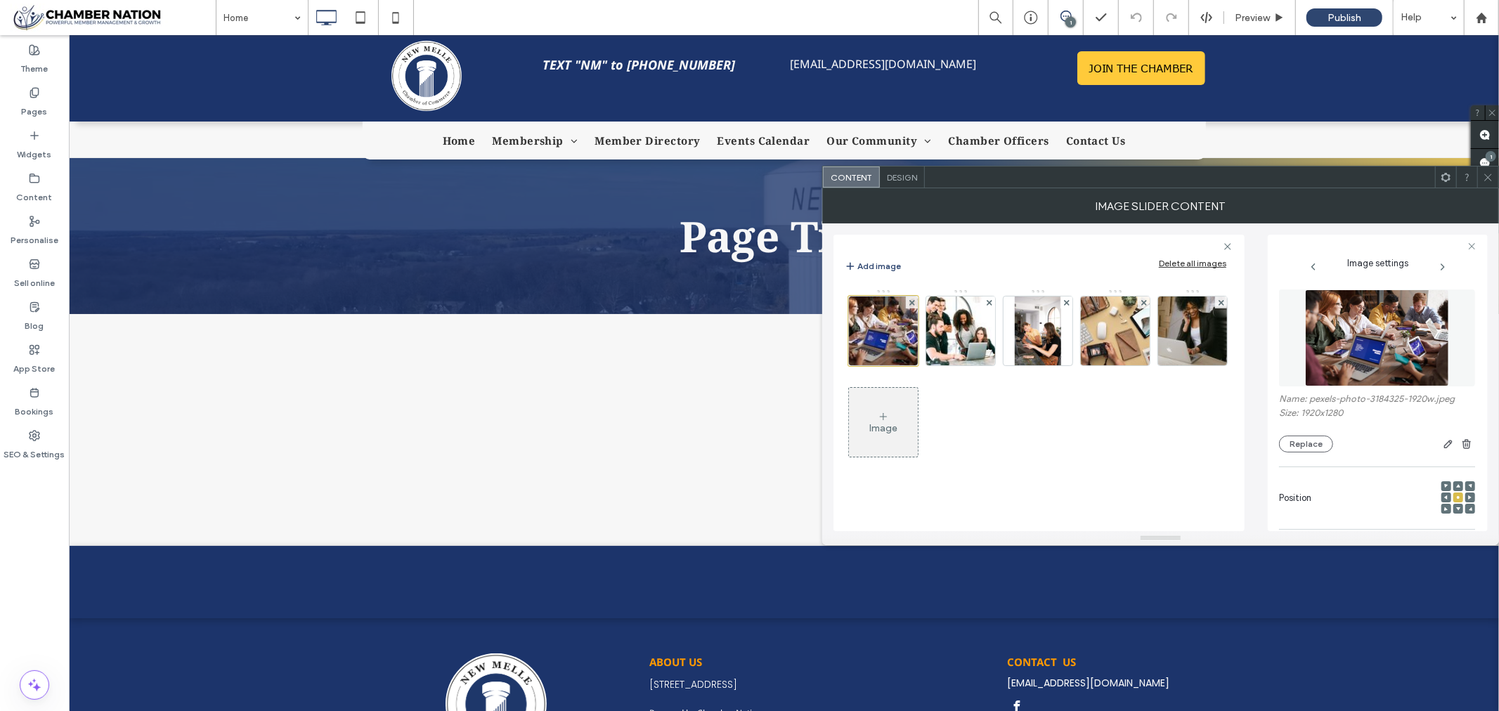
click at [903, 176] on span "Design" at bounding box center [902, 177] width 30 height 11
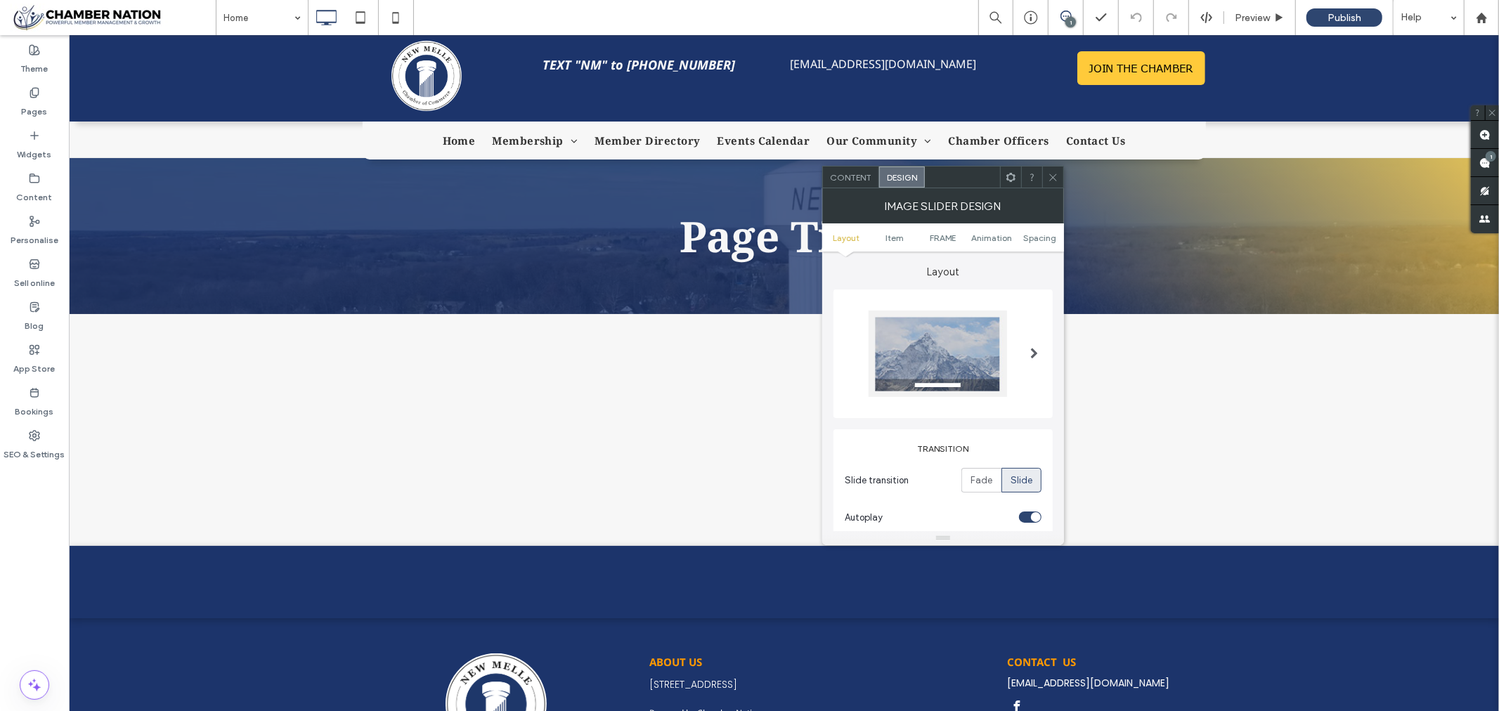
click at [1031, 349] on span at bounding box center [1034, 354] width 8 height 11
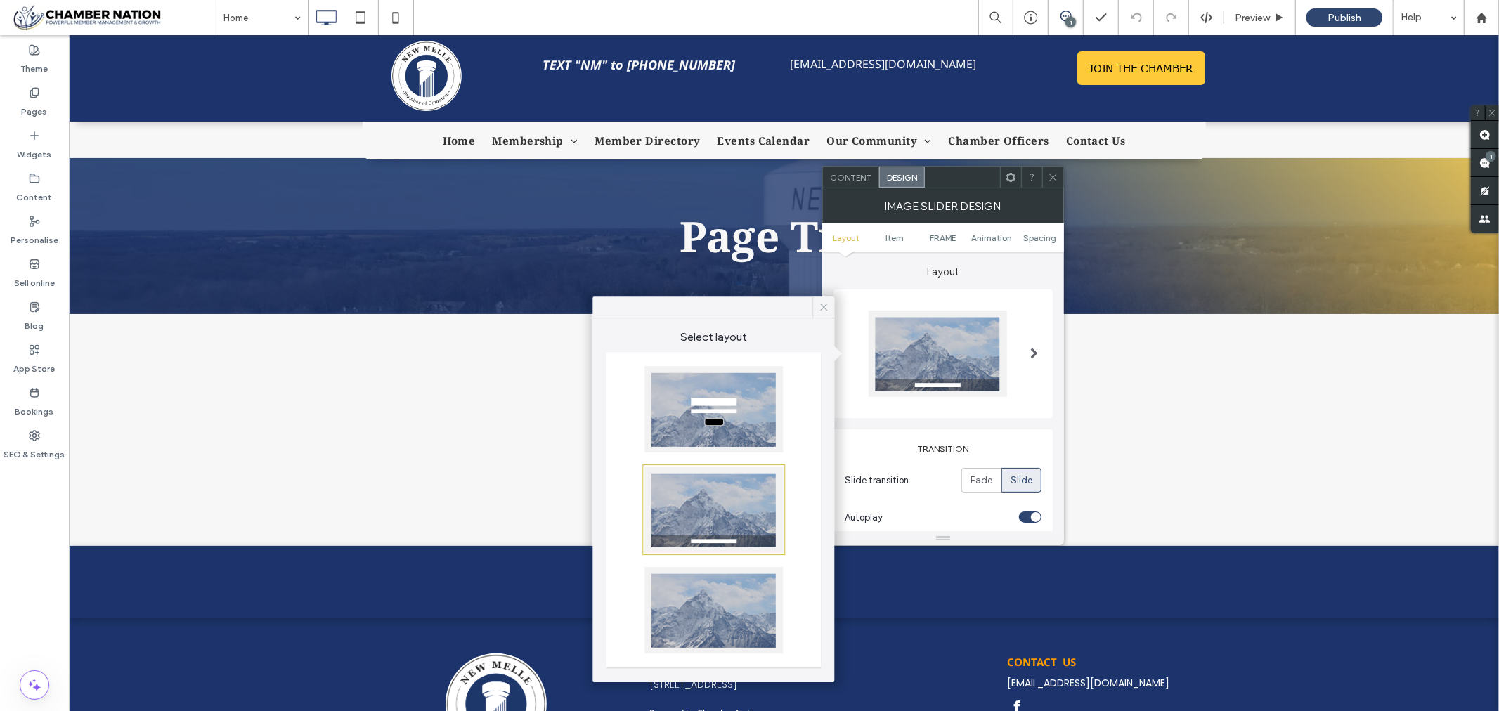
click at [821, 303] on icon at bounding box center [823, 307] width 13 height 13
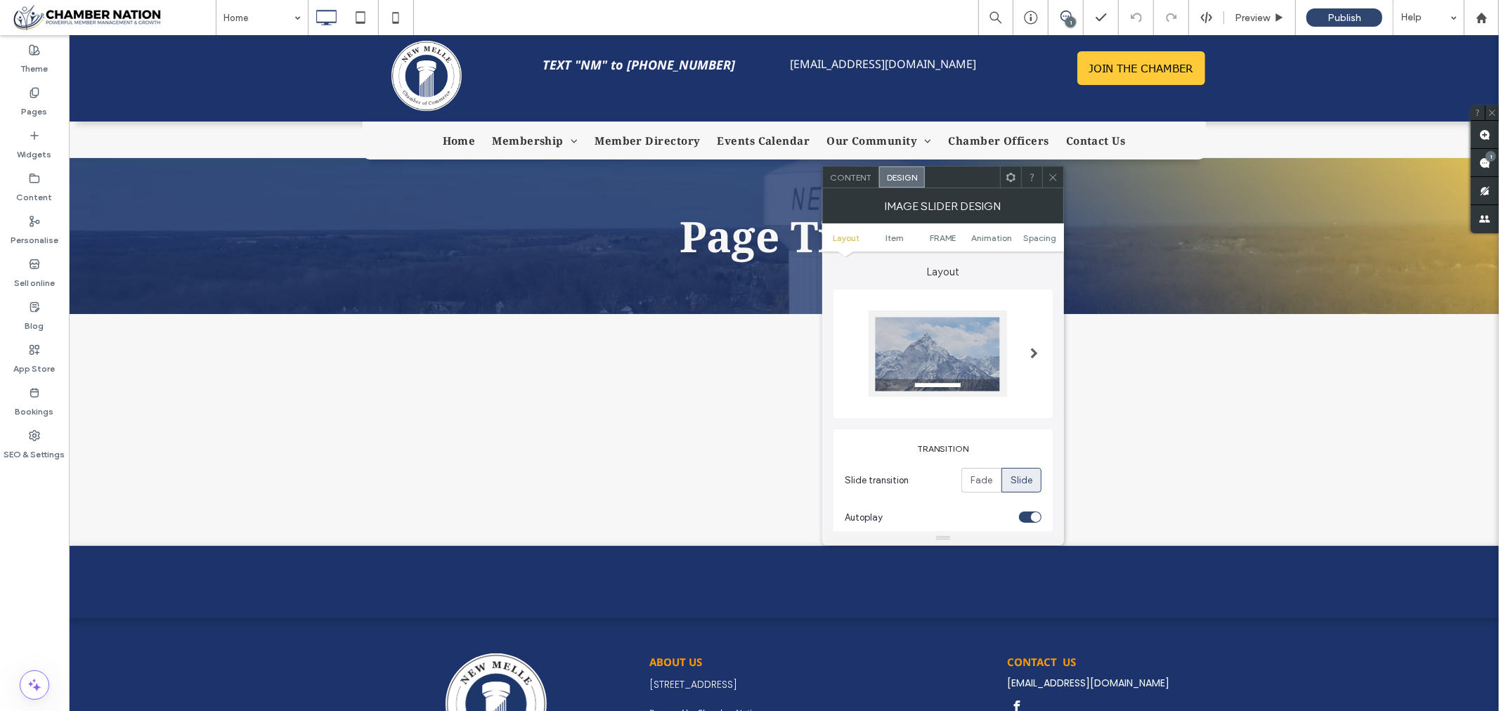
click at [853, 174] on span "Content" at bounding box center [850, 177] width 41 height 11
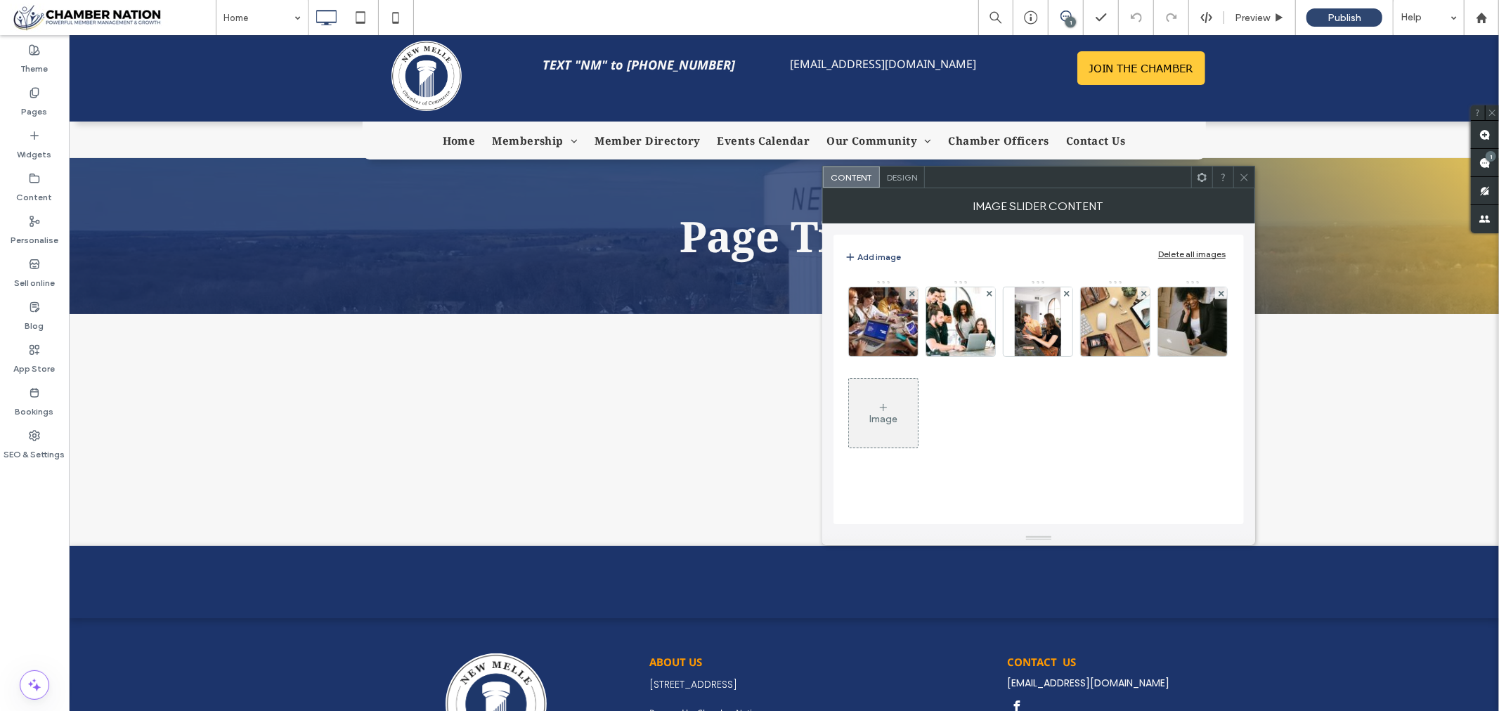
click at [1243, 173] on icon at bounding box center [1244, 177] width 11 height 11
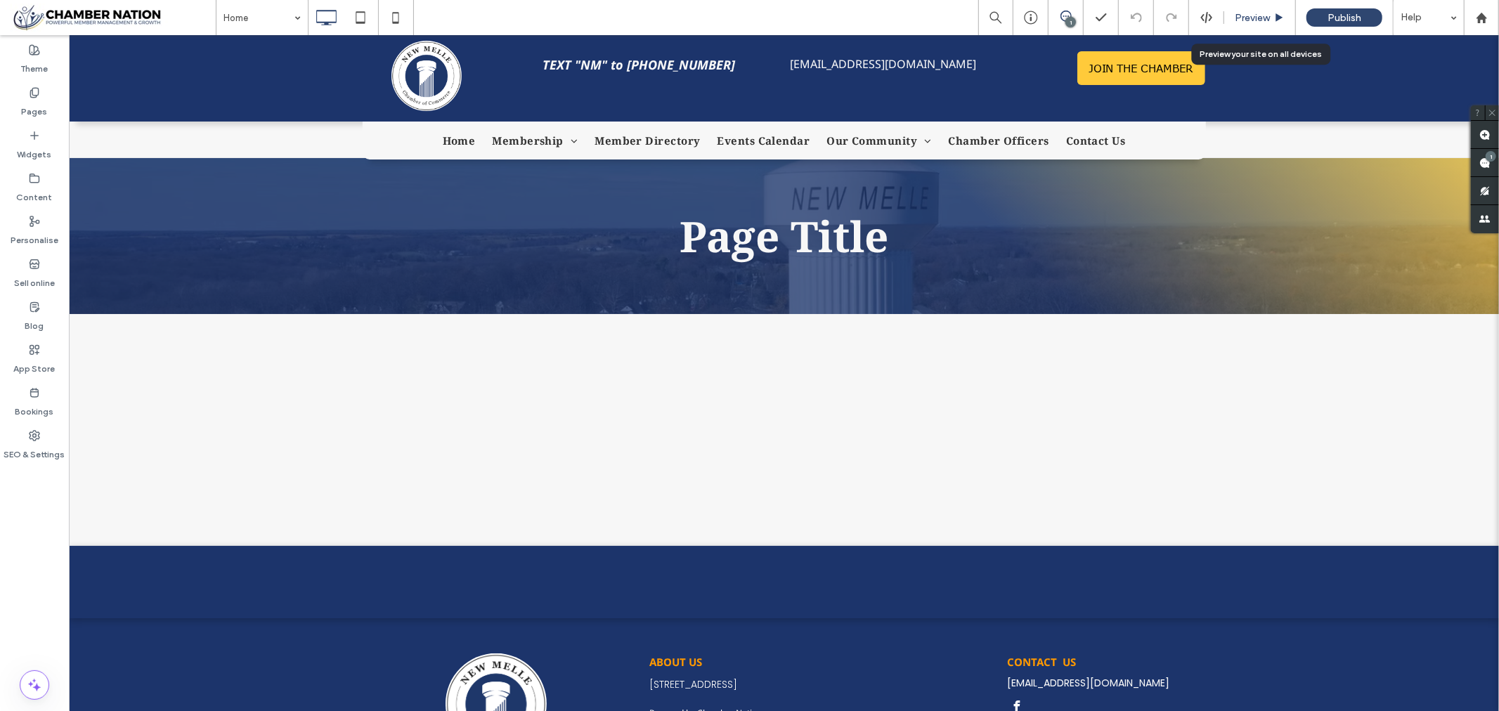
click at [1241, 15] on span "Preview" at bounding box center [1252, 18] width 35 height 12
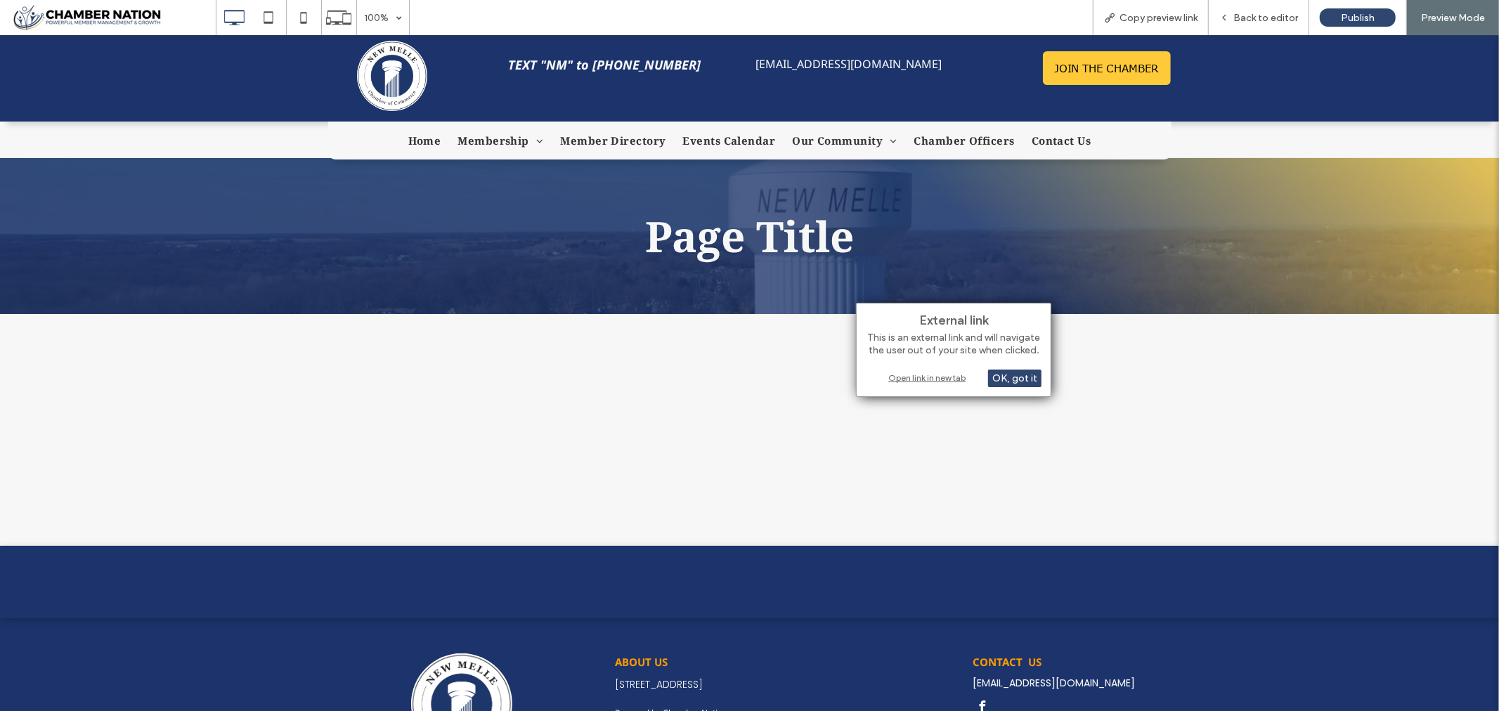
click at [931, 374] on div "Open link in new tab" at bounding box center [954, 377] width 176 height 15
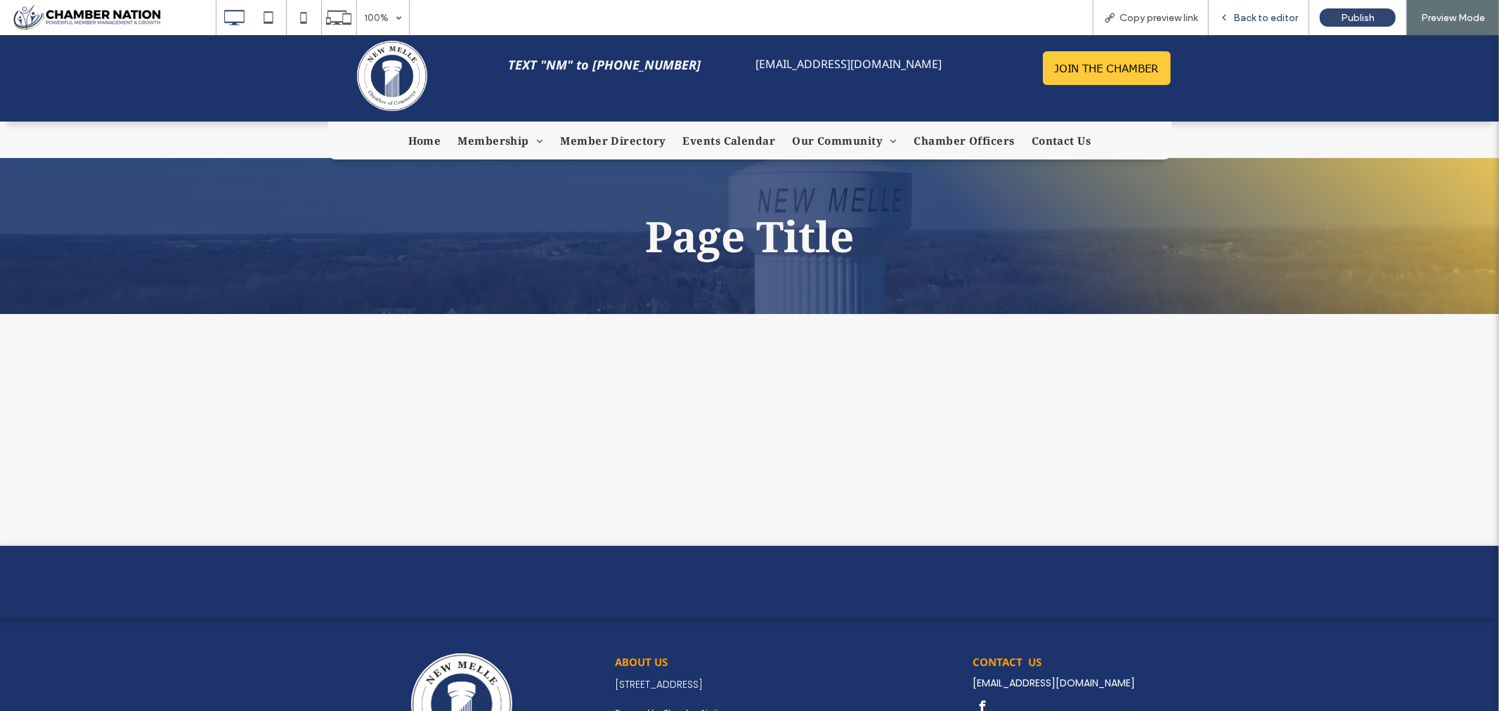
click at [1267, 16] on span "Back to editor" at bounding box center [1265, 18] width 65 height 12
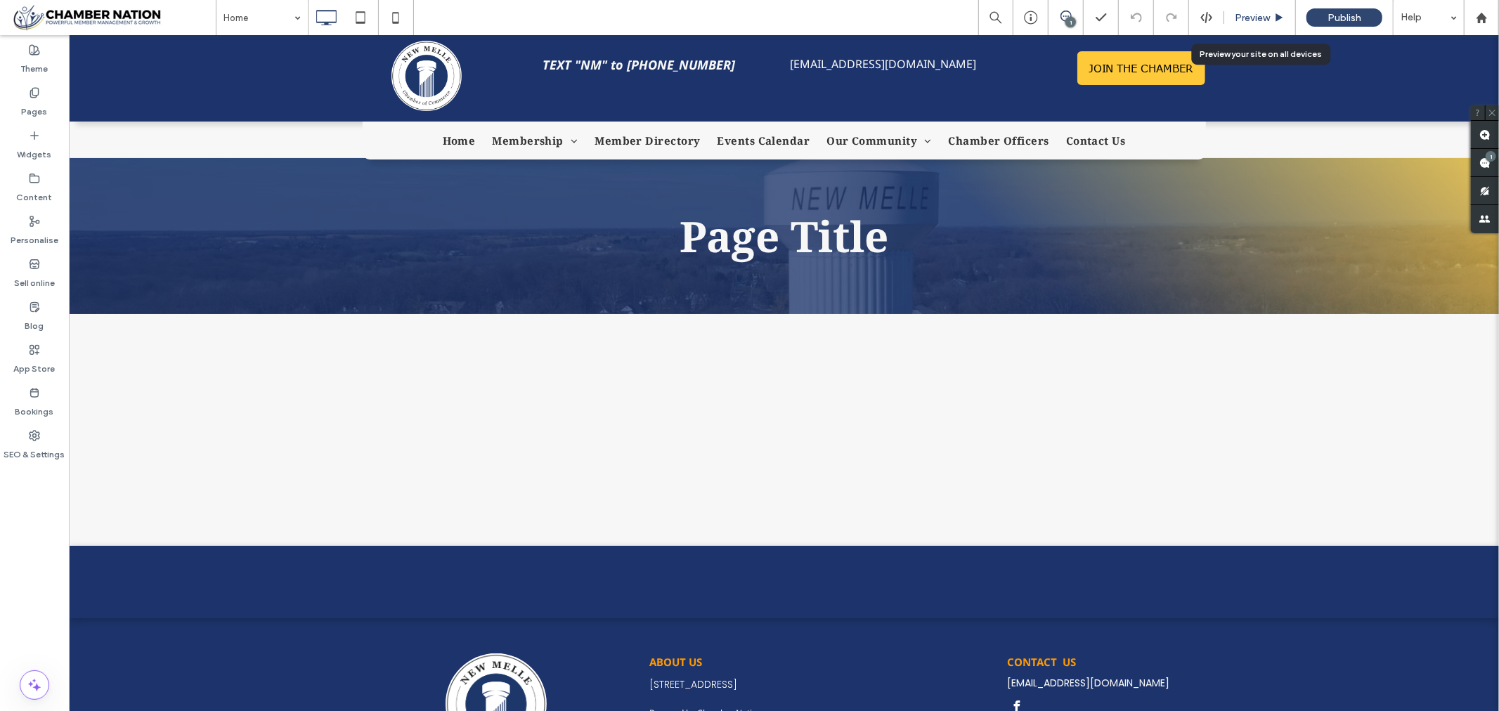
click at [1253, 19] on span "Preview" at bounding box center [1252, 18] width 35 height 12
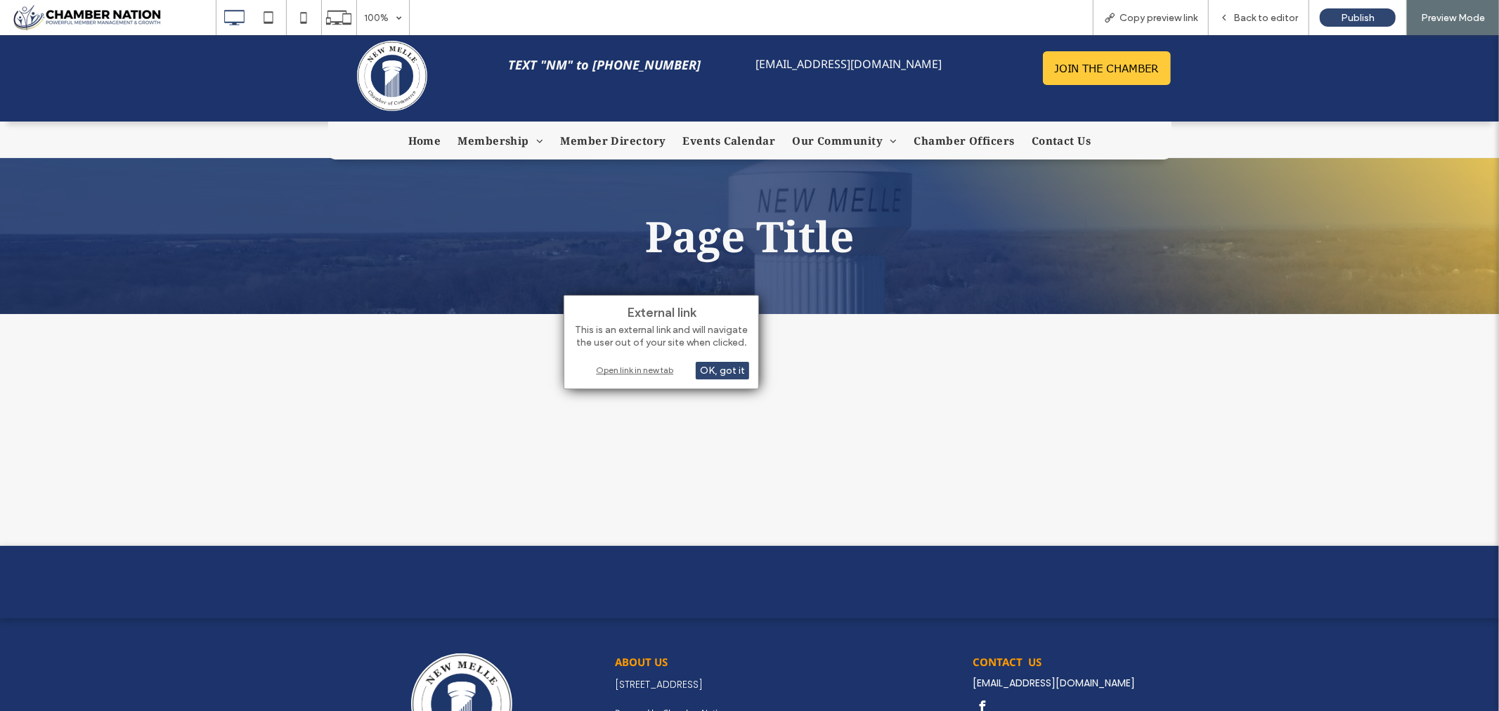
click at [637, 371] on div "Open link in new tab" at bounding box center [662, 370] width 176 height 15
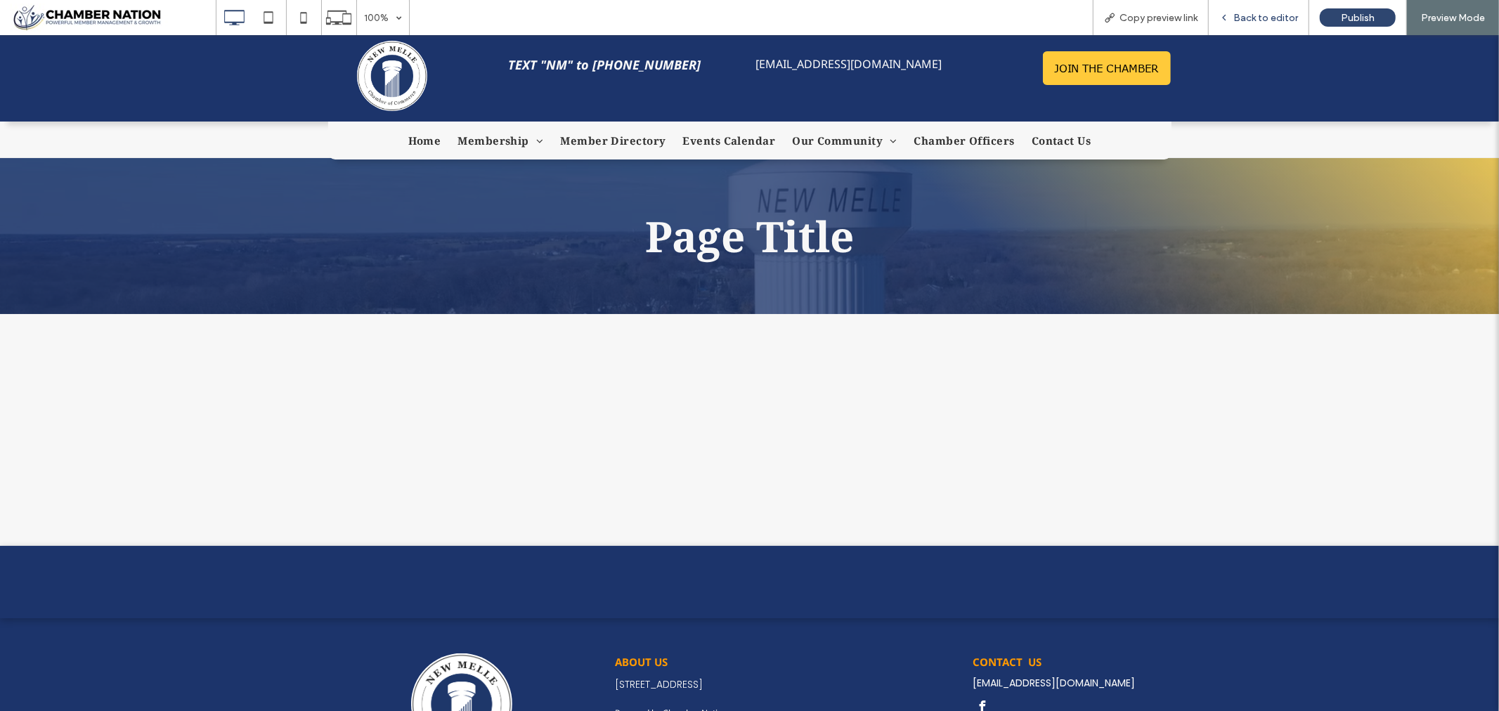
click at [1270, 19] on span "Back to editor" at bounding box center [1265, 18] width 65 height 12
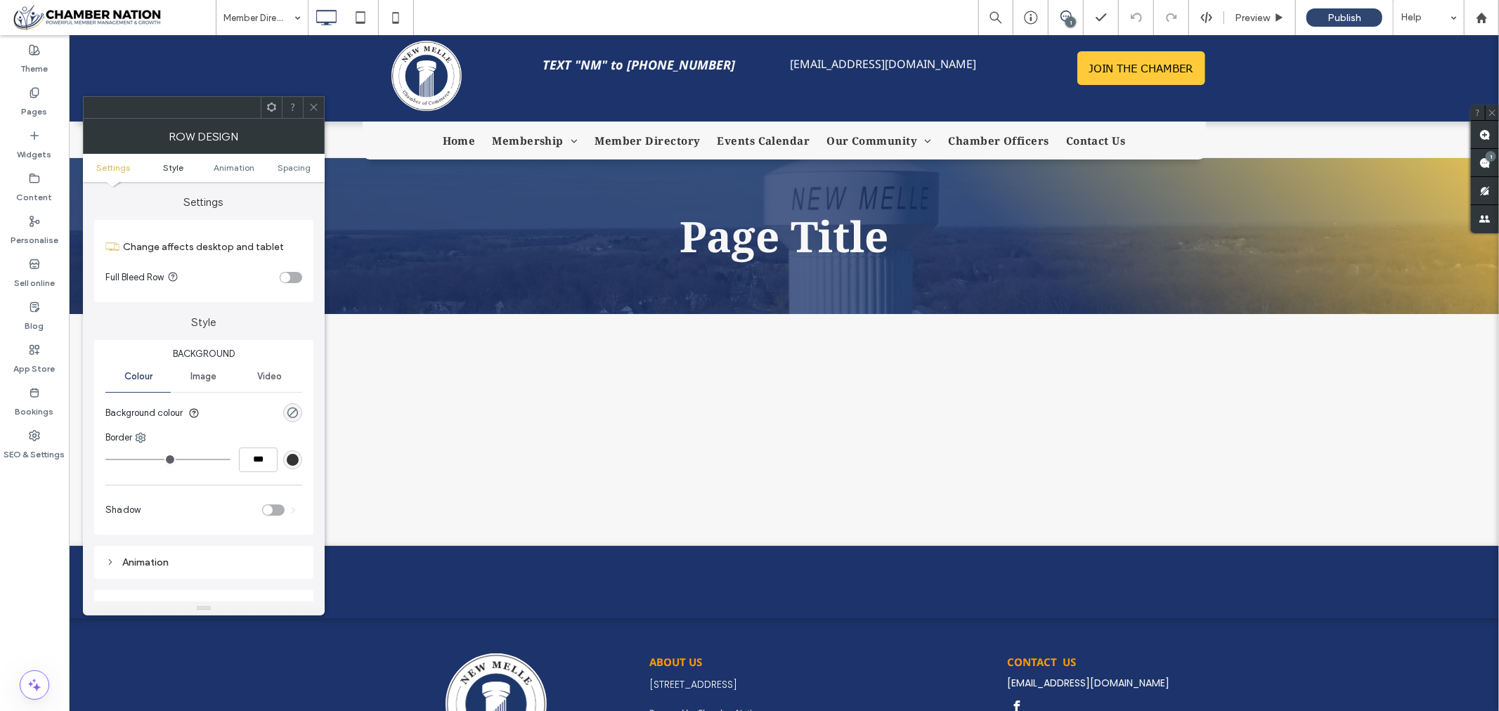
click at [174, 169] on span "Style" at bounding box center [173, 167] width 20 height 11
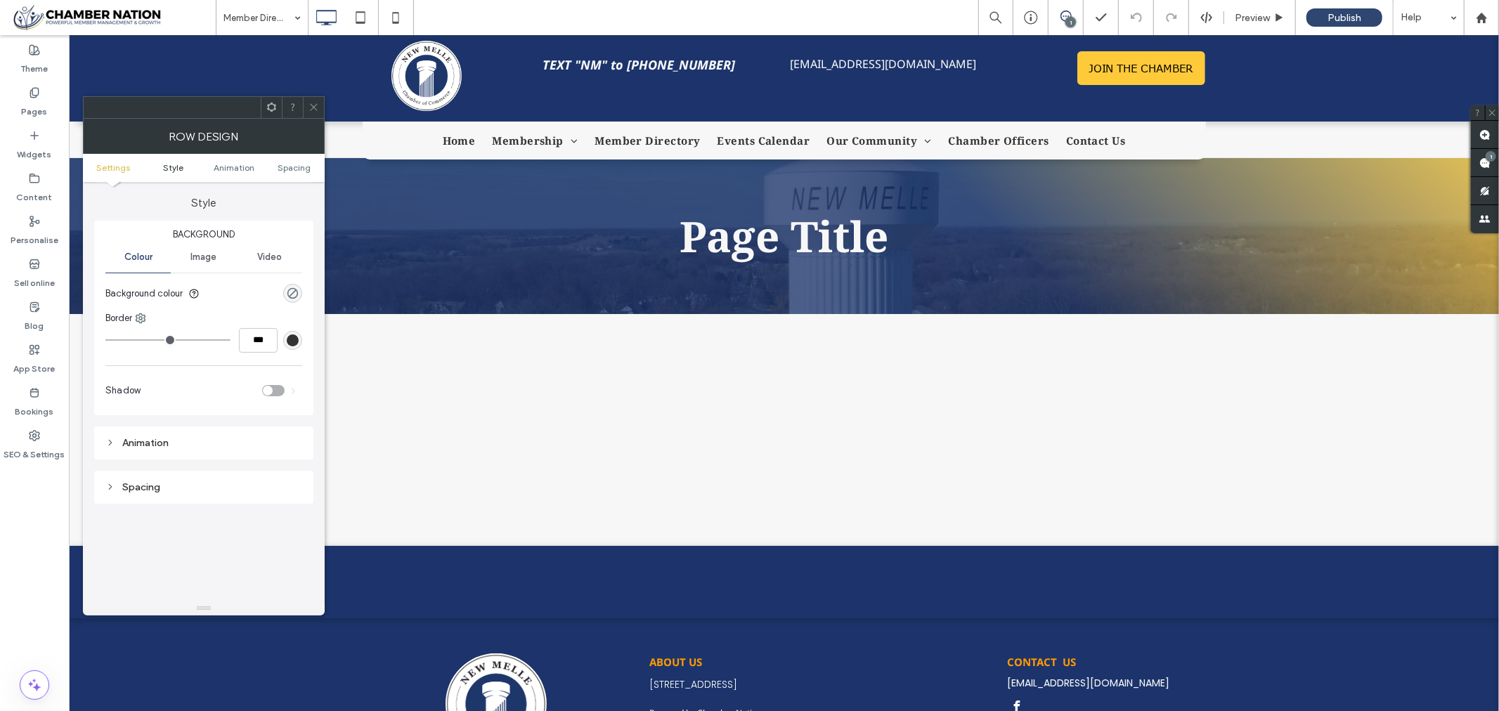
scroll to position [119, 0]
click at [238, 167] on span "Animation" at bounding box center [234, 167] width 41 height 11
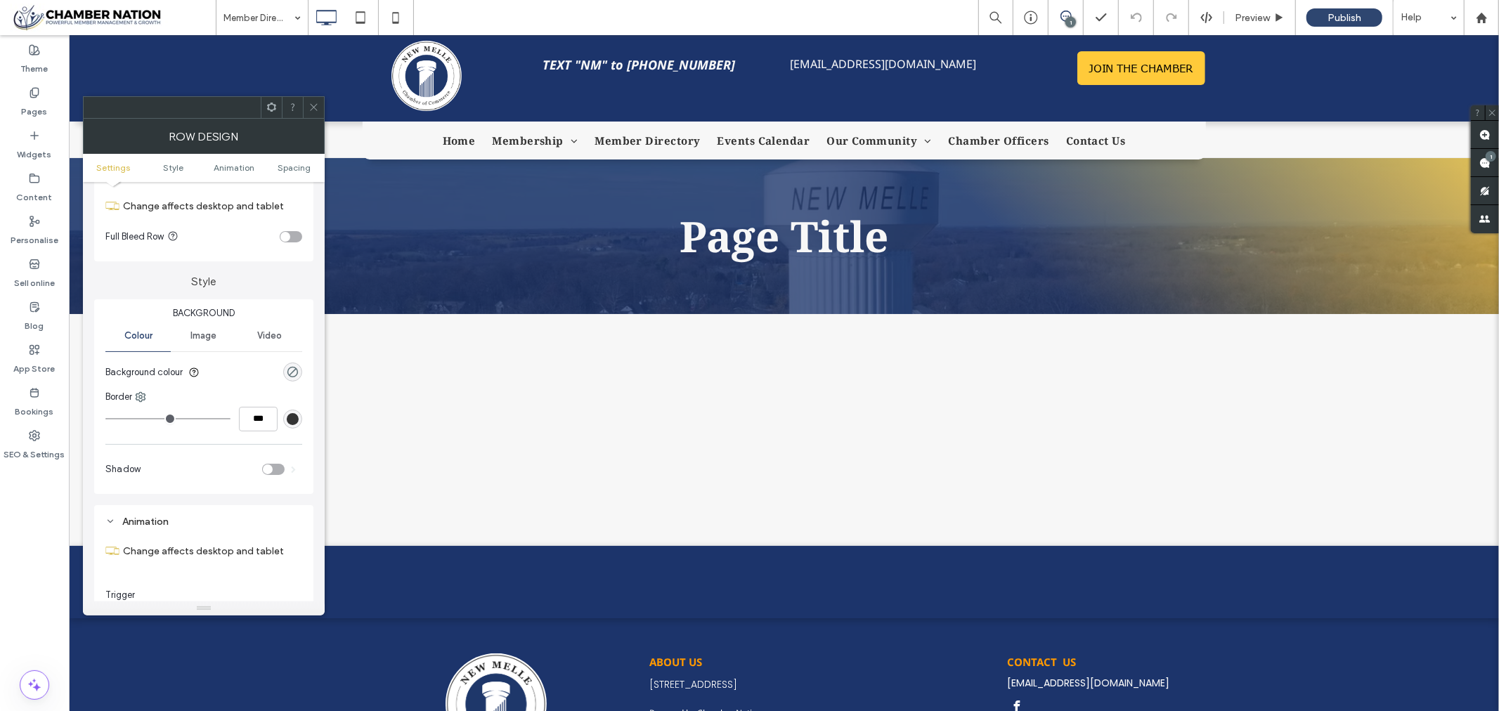
scroll to position [0, 0]
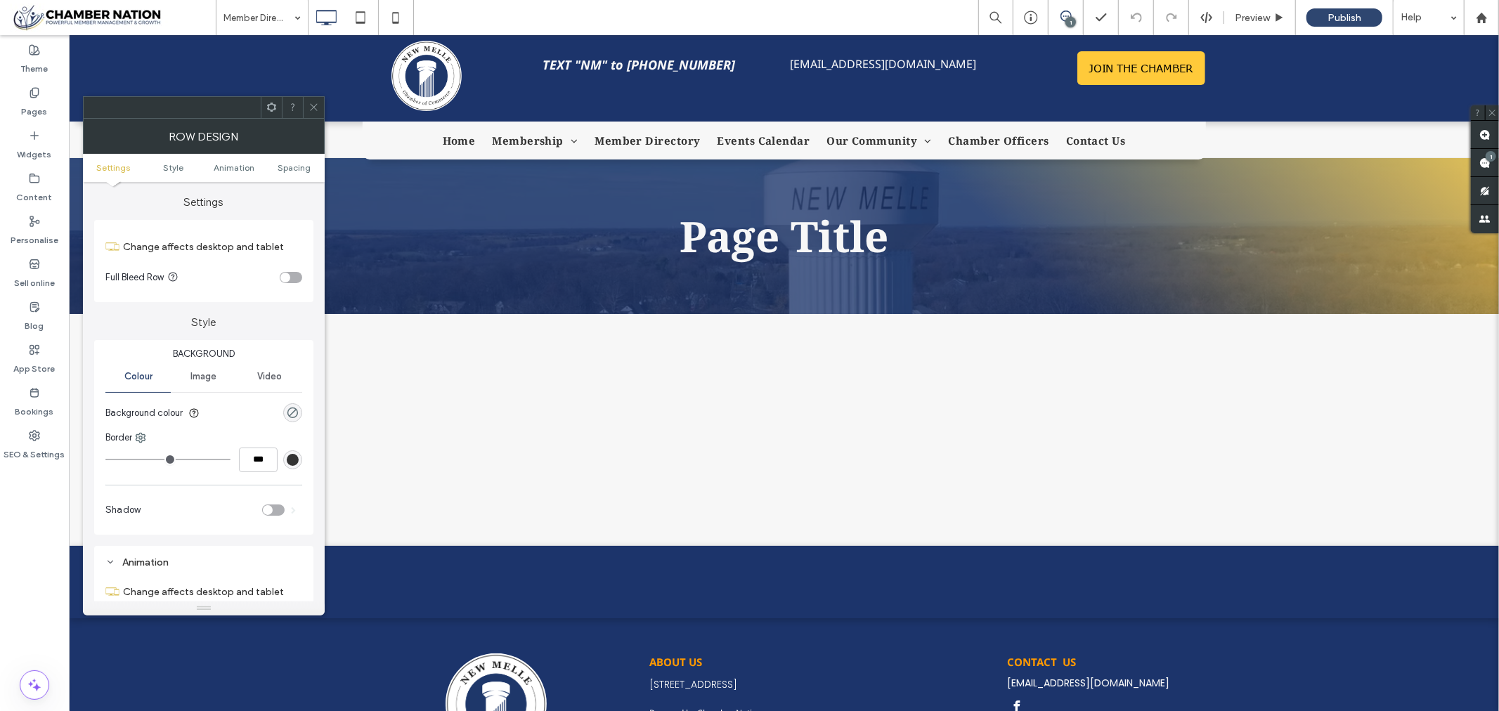
click at [202, 374] on span "Image" at bounding box center [203, 376] width 26 height 11
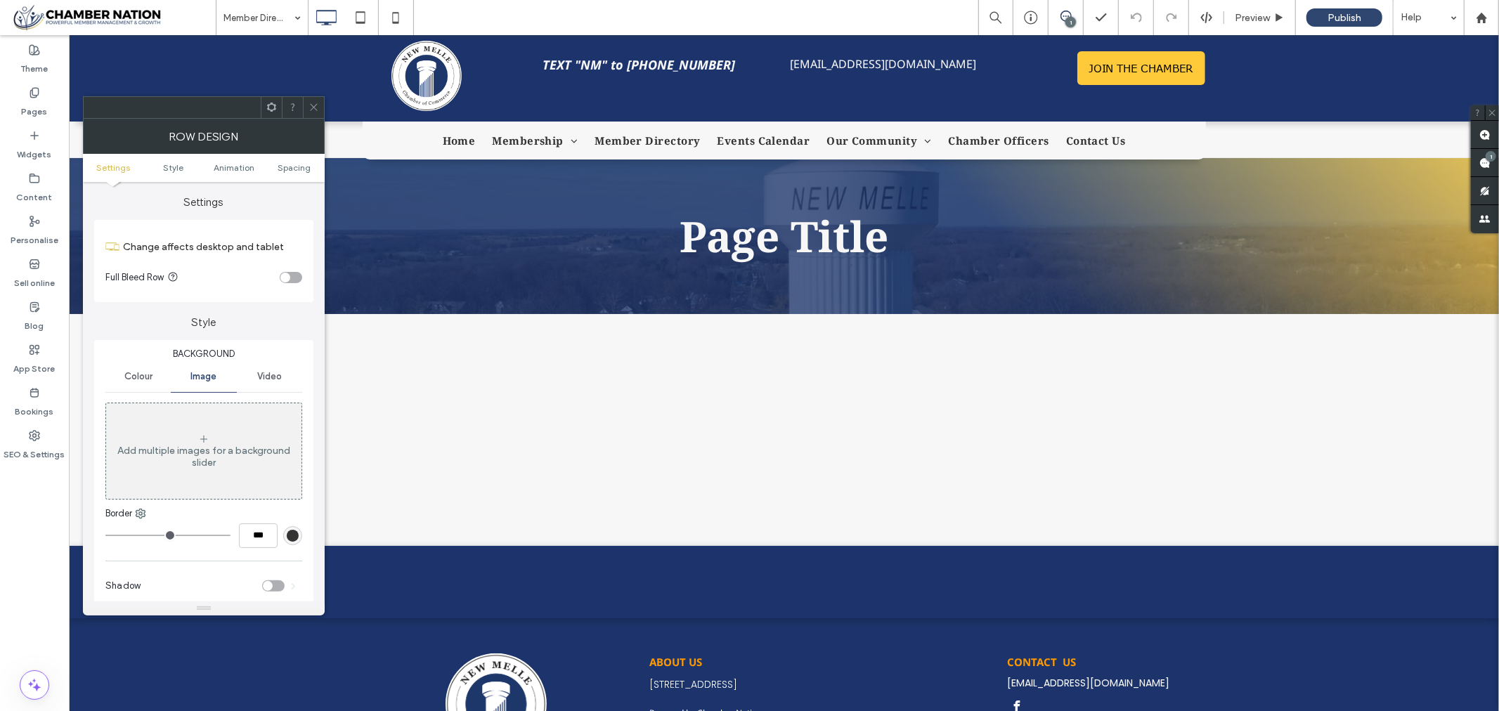
click at [115, 167] on span "Settings" at bounding box center [113, 167] width 34 height 11
click at [311, 109] on use at bounding box center [313, 107] width 7 height 7
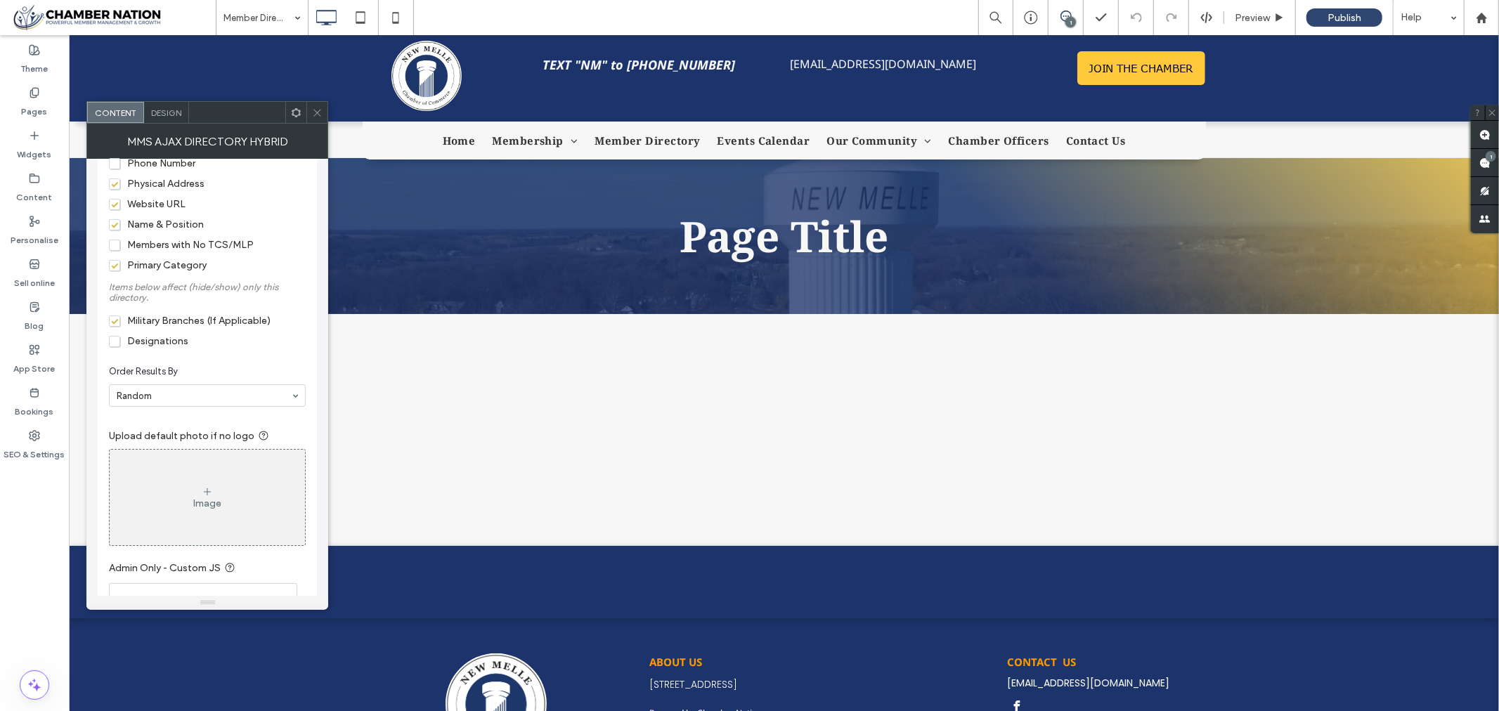
scroll to position [546, 0]
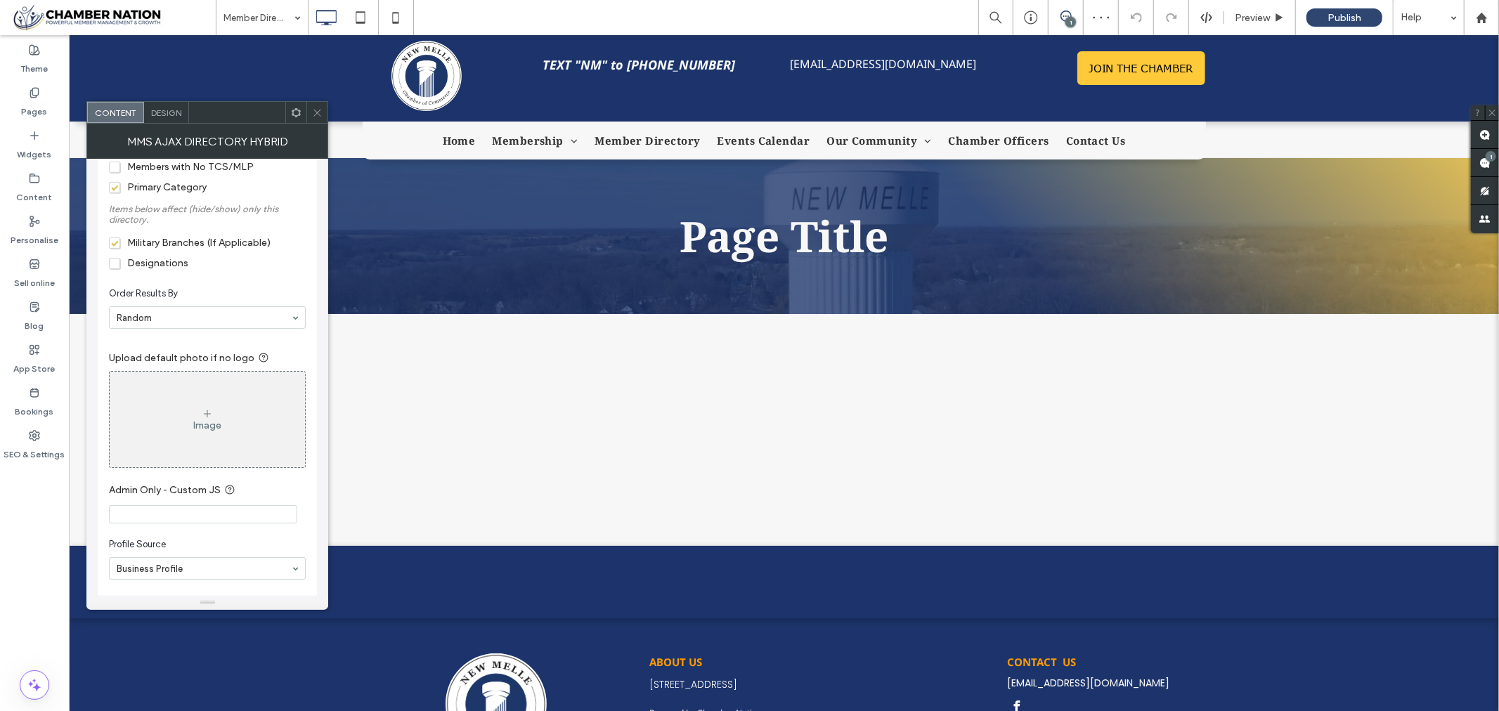
click at [320, 109] on icon at bounding box center [317, 113] width 11 height 11
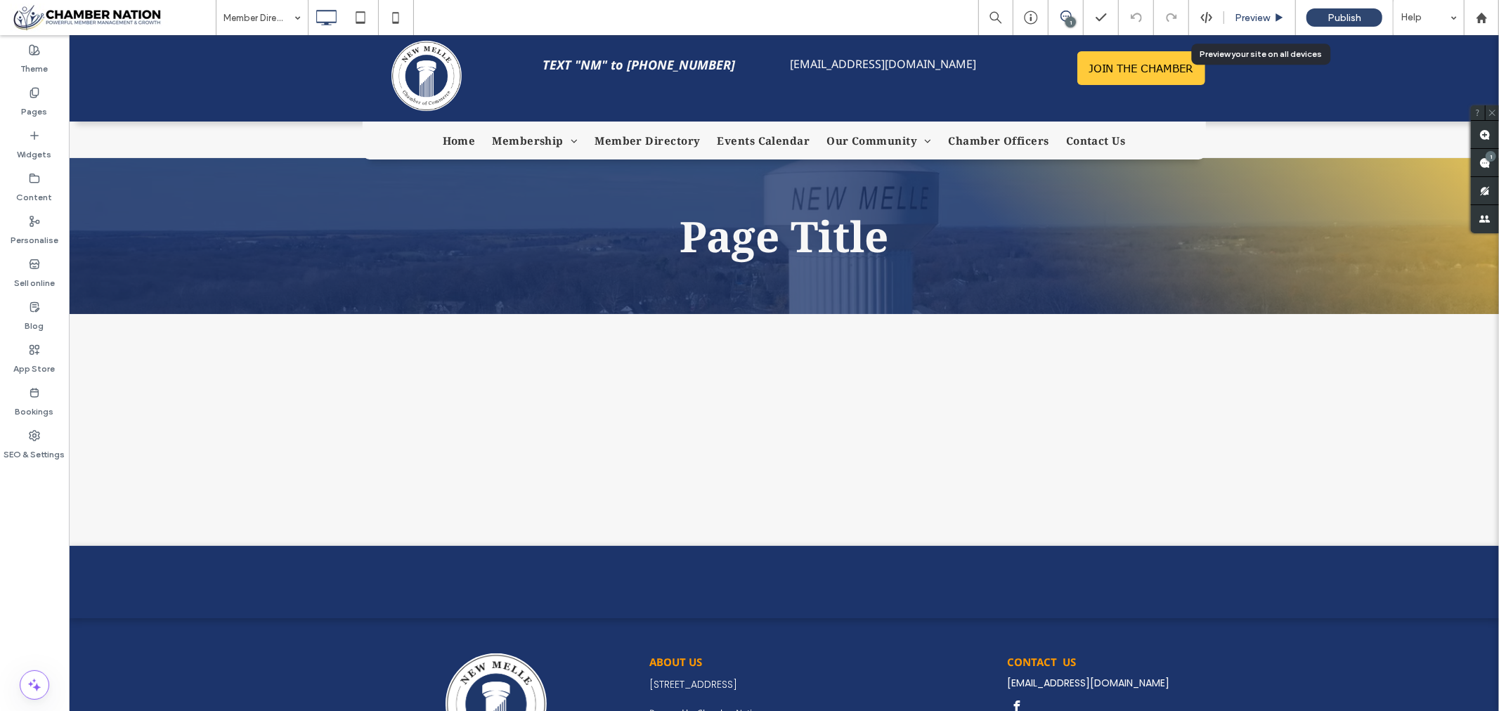
click at [1262, 18] on span "Preview" at bounding box center [1252, 18] width 35 height 12
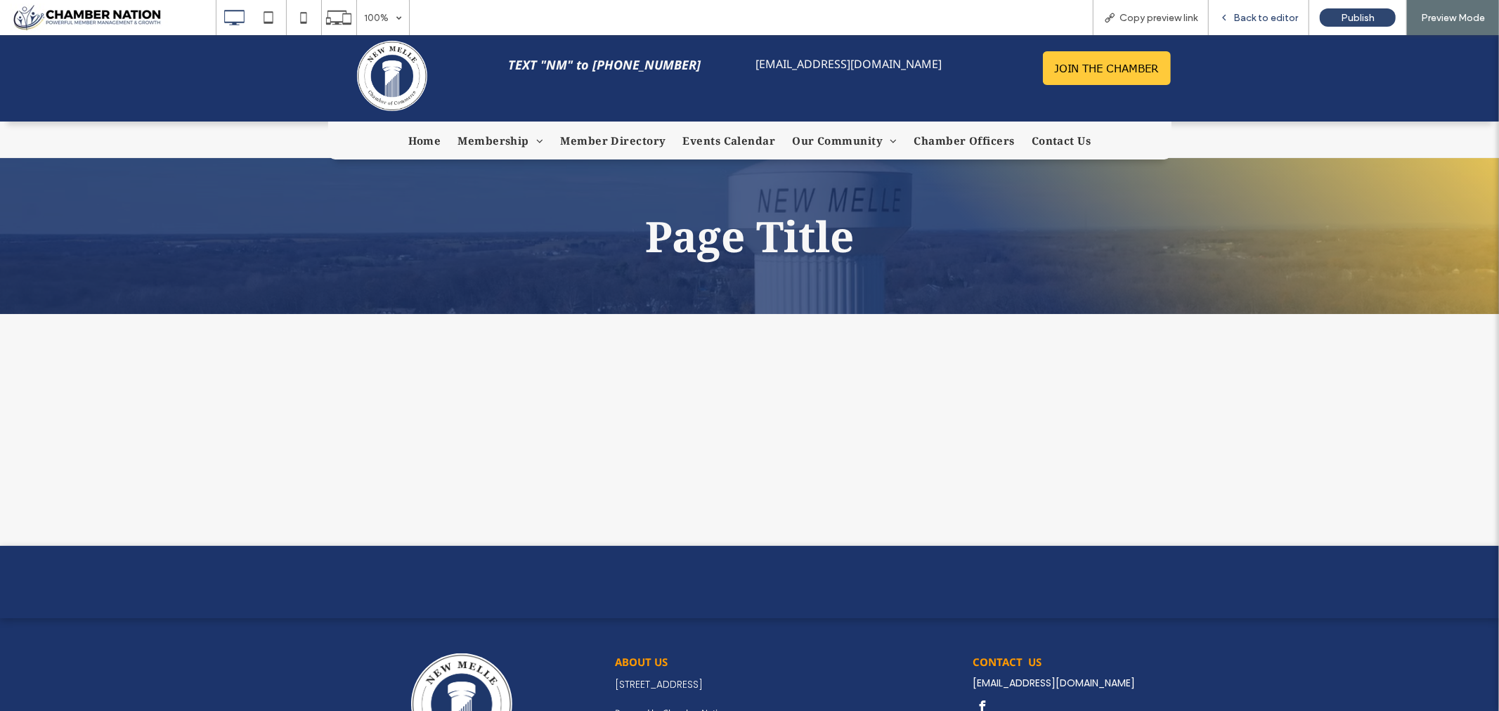
click at [1264, 15] on span "Back to editor" at bounding box center [1265, 18] width 65 height 12
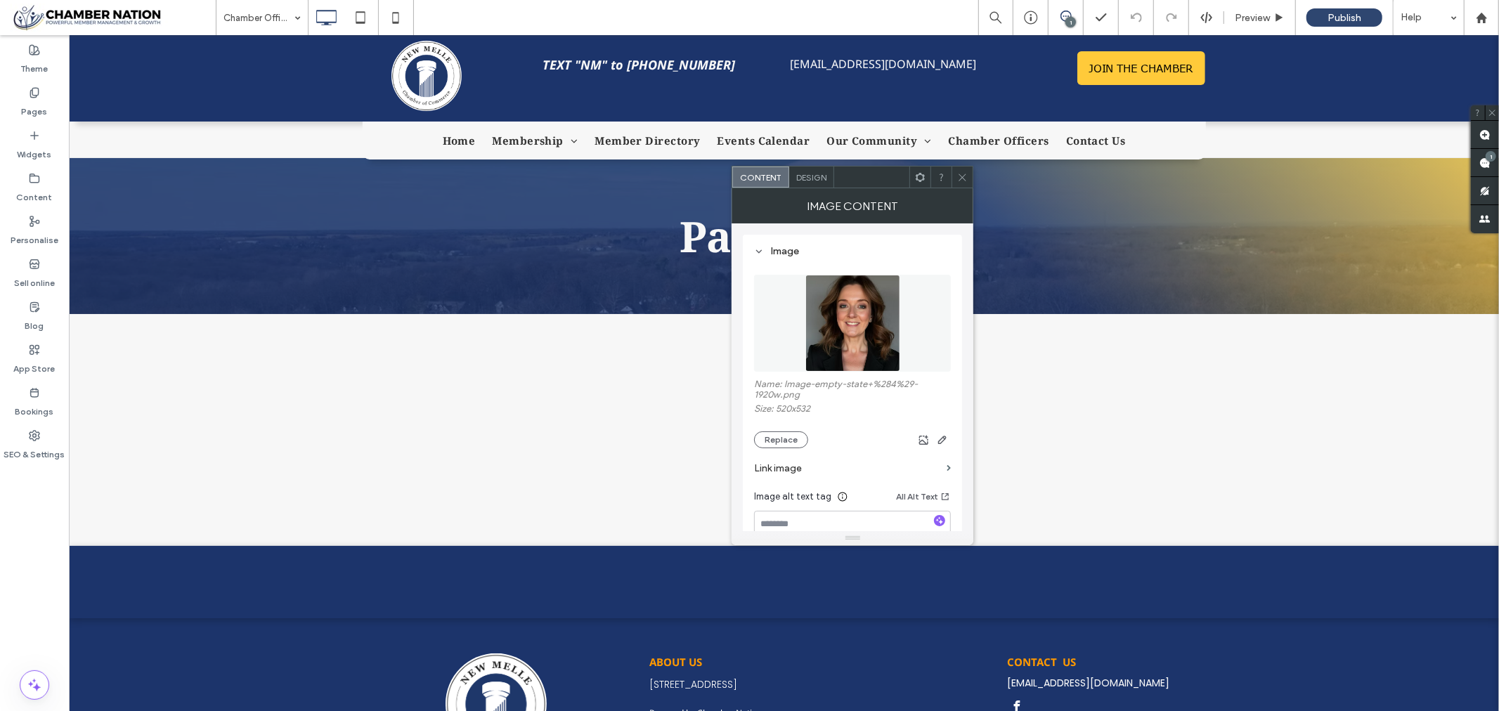
click at [960, 173] on icon at bounding box center [962, 177] width 11 height 11
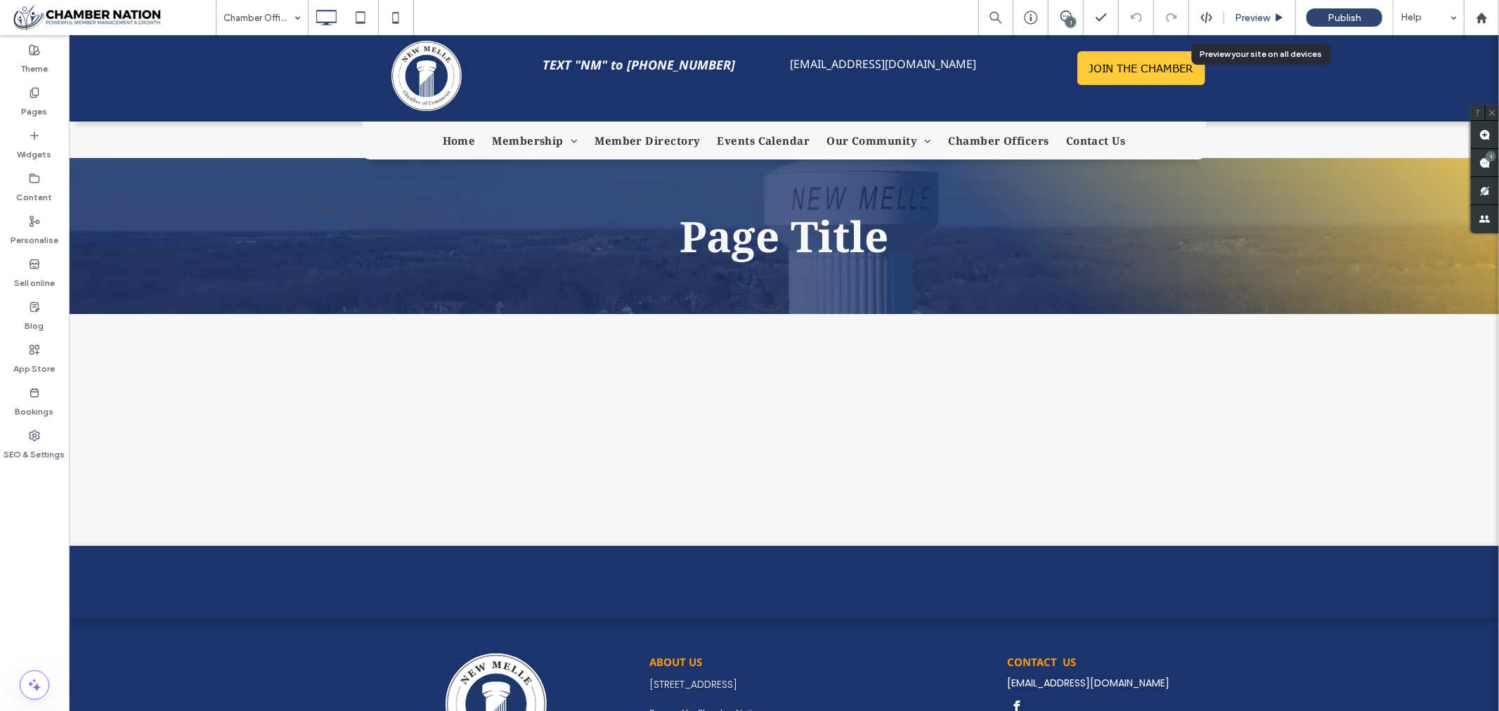
click at [1249, 16] on span "Preview" at bounding box center [1252, 18] width 35 height 12
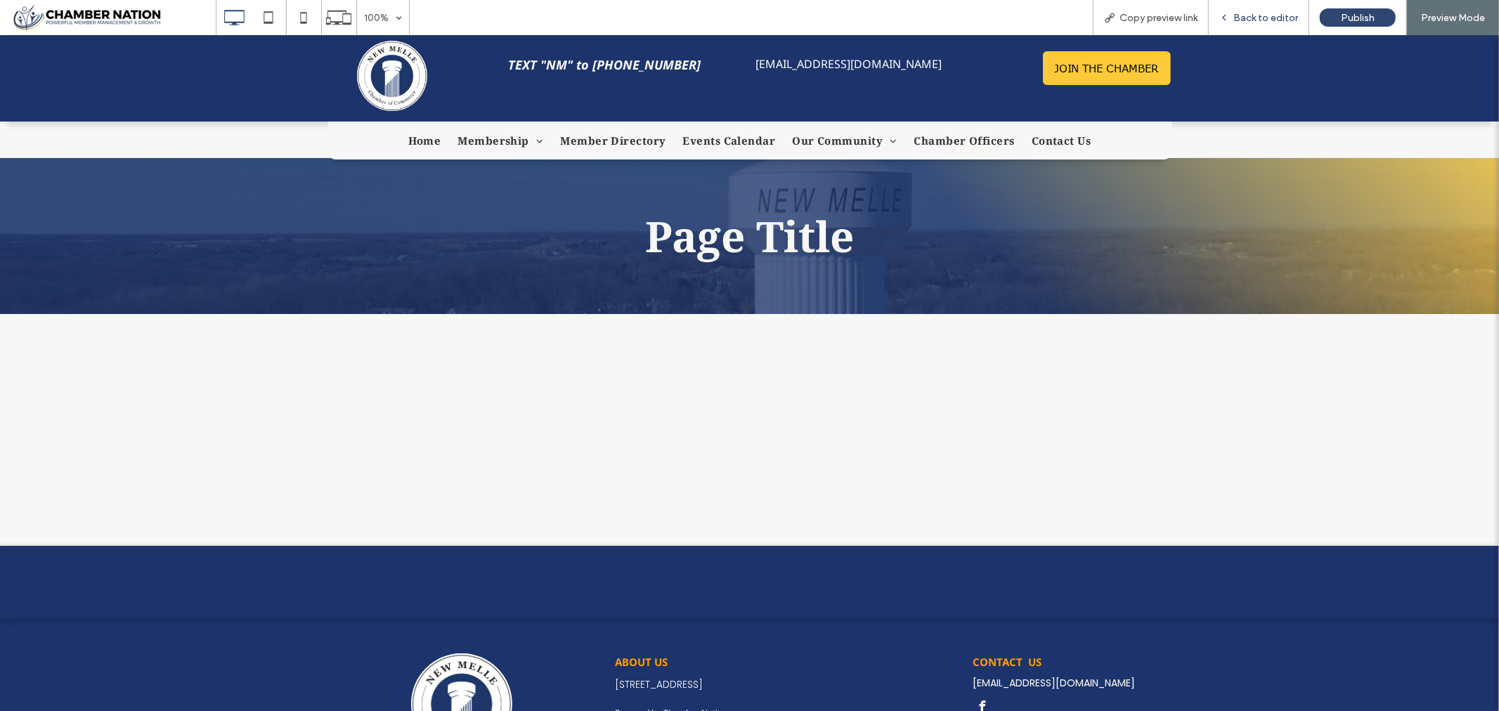
click at [1262, 14] on span "Back to editor" at bounding box center [1265, 18] width 65 height 12
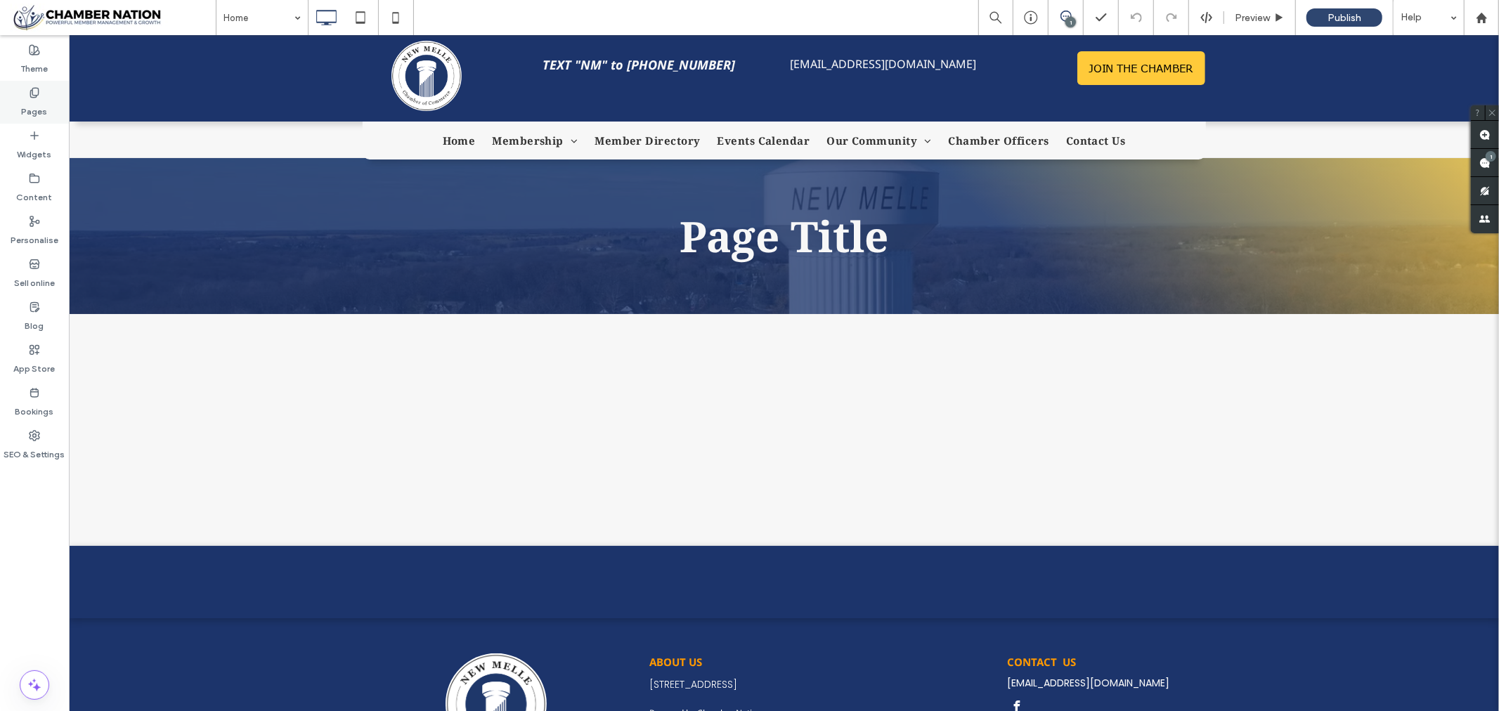
click at [29, 96] on icon at bounding box center [34, 92] width 11 height 11
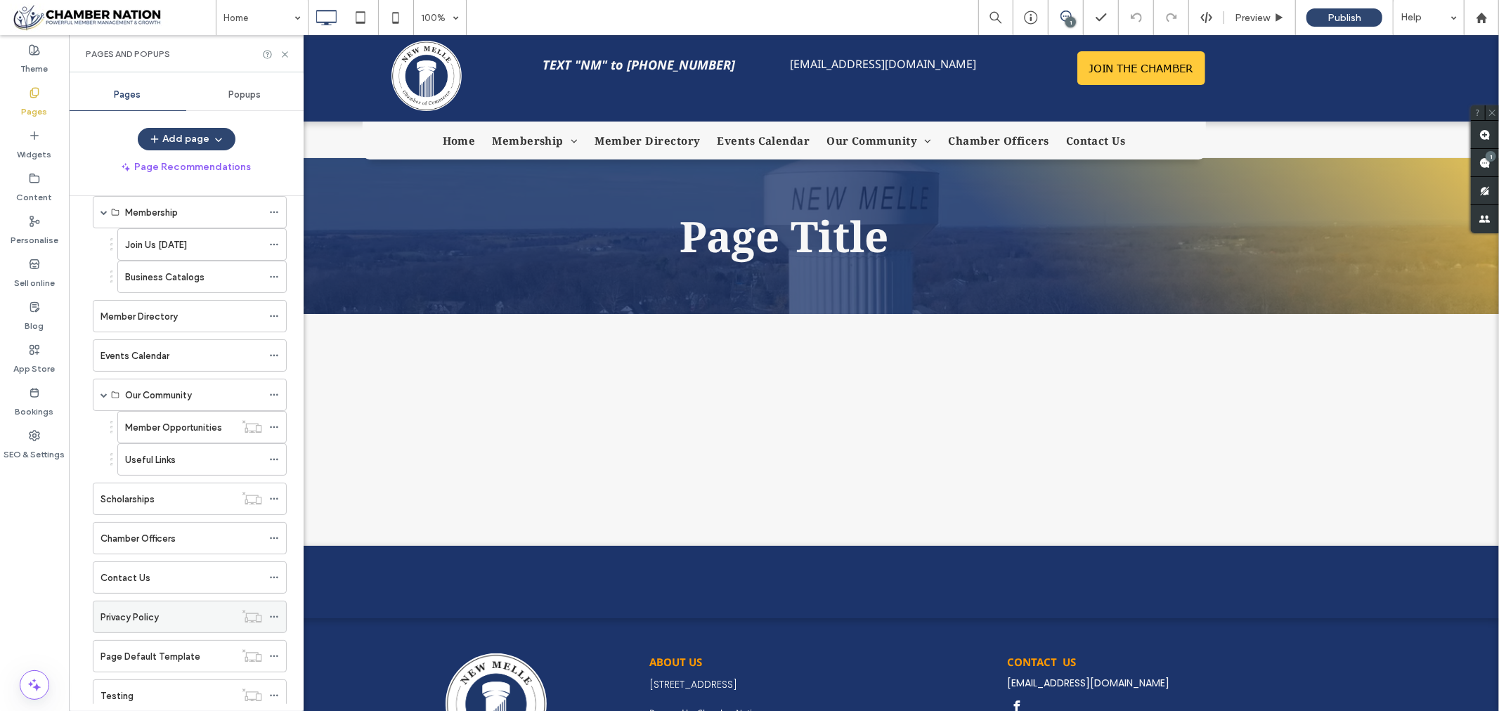
scroll to position [148, 0]
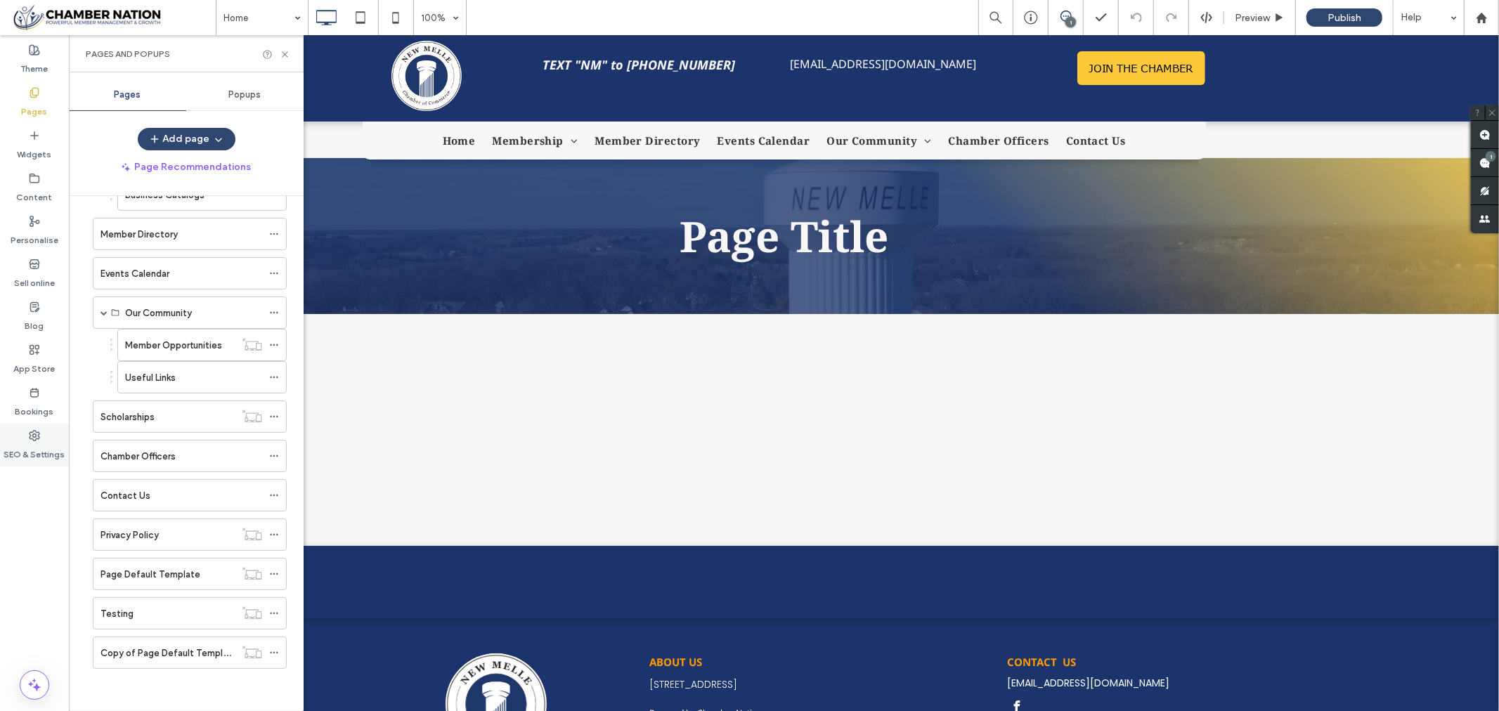
click at [32, 436] on use at bounding box center [35, 436] width 10 height 10
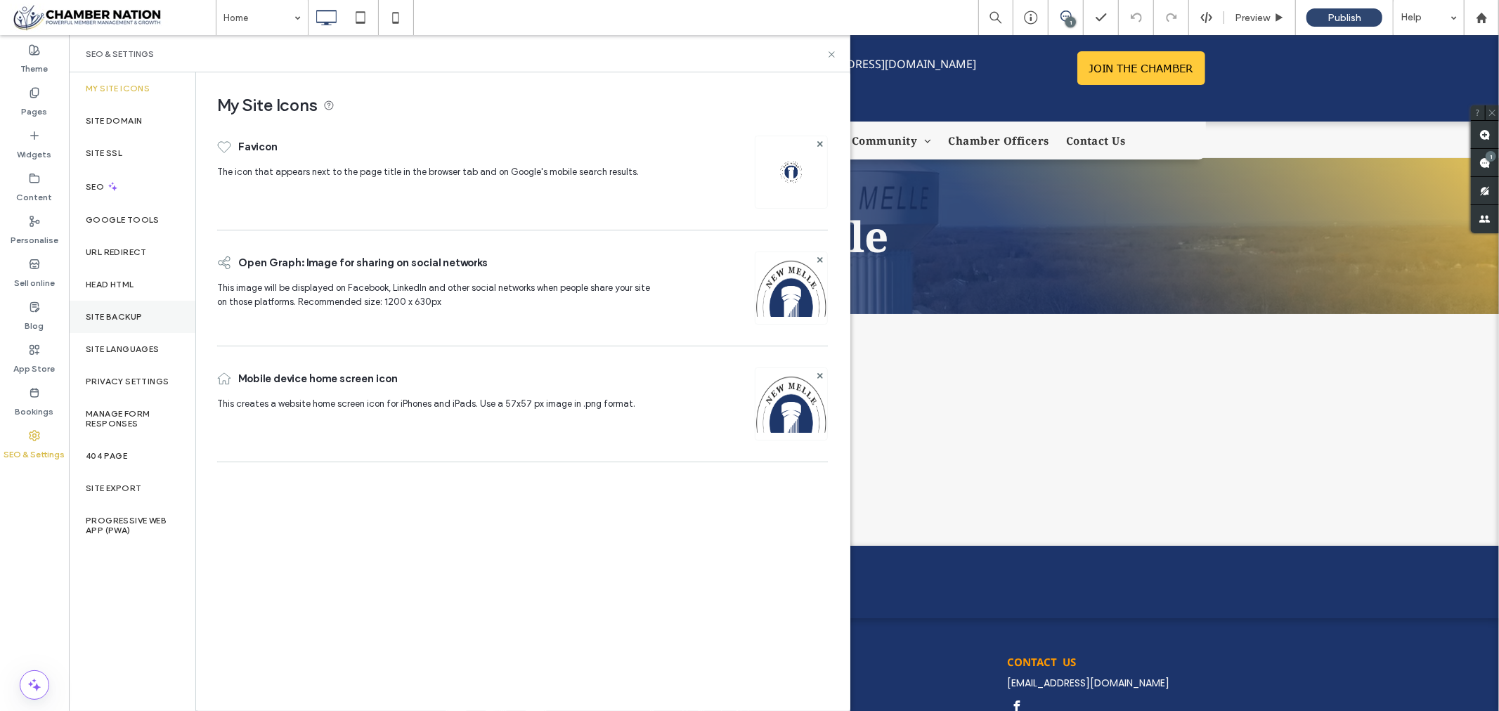
click at [109, 313] on label "Site backup" at bounding box center [114, 317] width 56 height 10
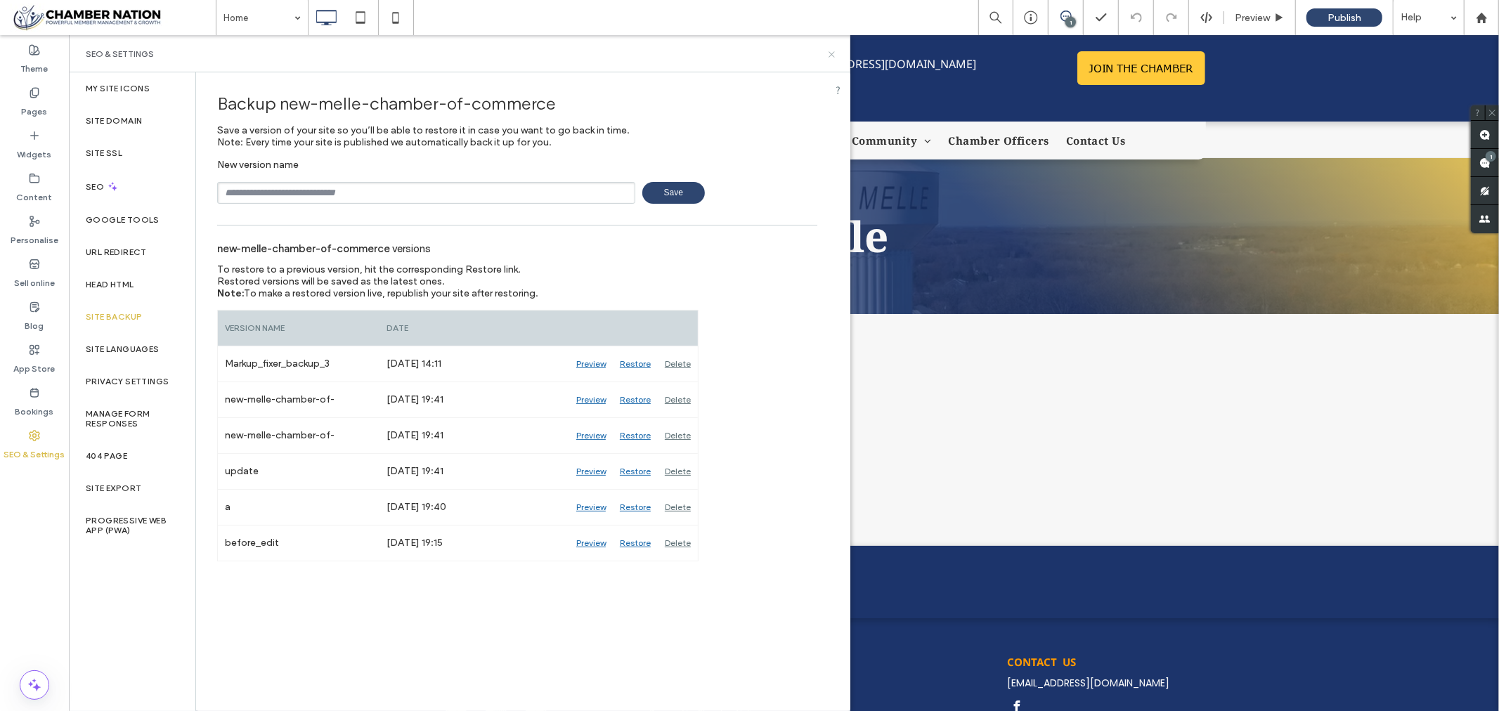
click at [830, 51] on icon at bounding box center [832, 54] width 11 height 11
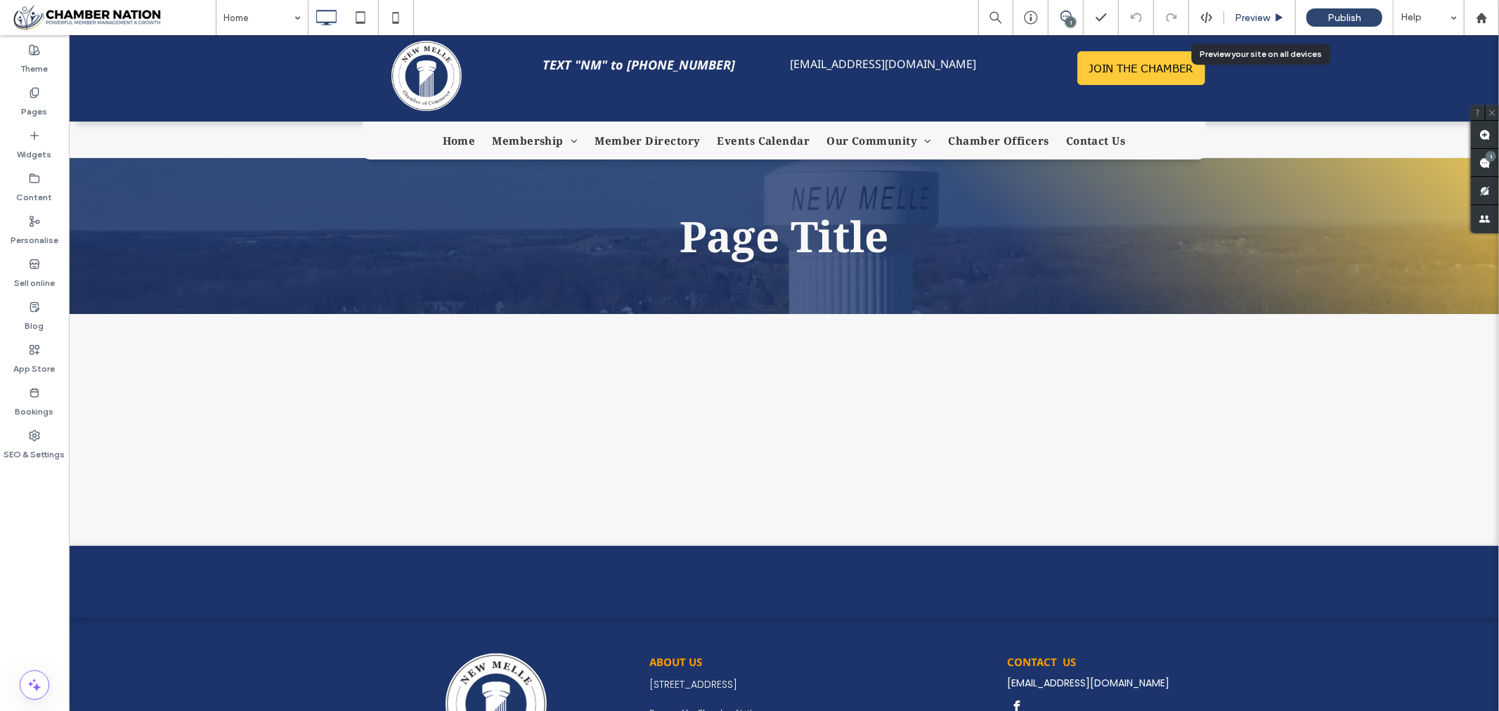
click at [1251, 21] on span "Preview" at bounding box center [1252, 18] width 35 height 12
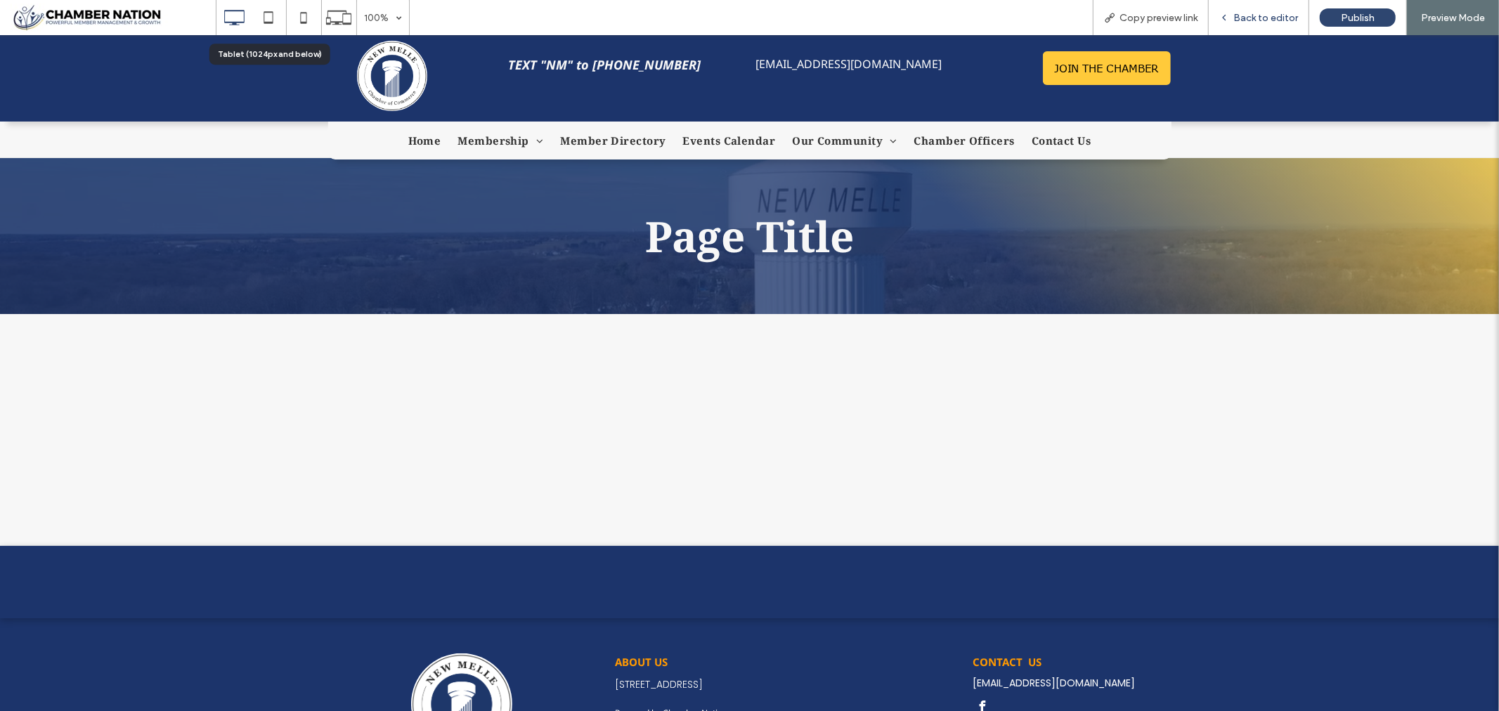
click at [1259, 19] on span "Back to editor" at bounding box center [1265, 18] width 65 height 12
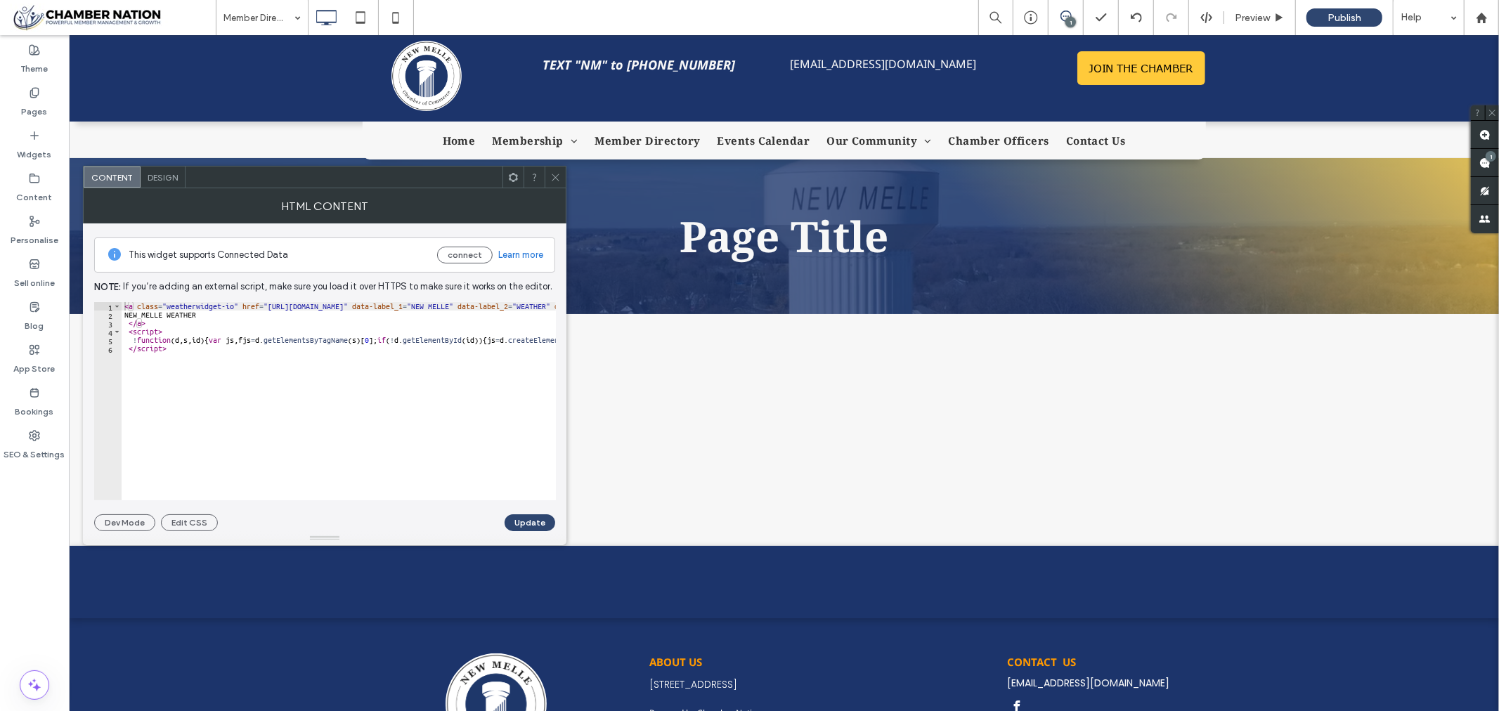
click at [555, 176] on icon at bounding box center [555, 177] width 11 height 11
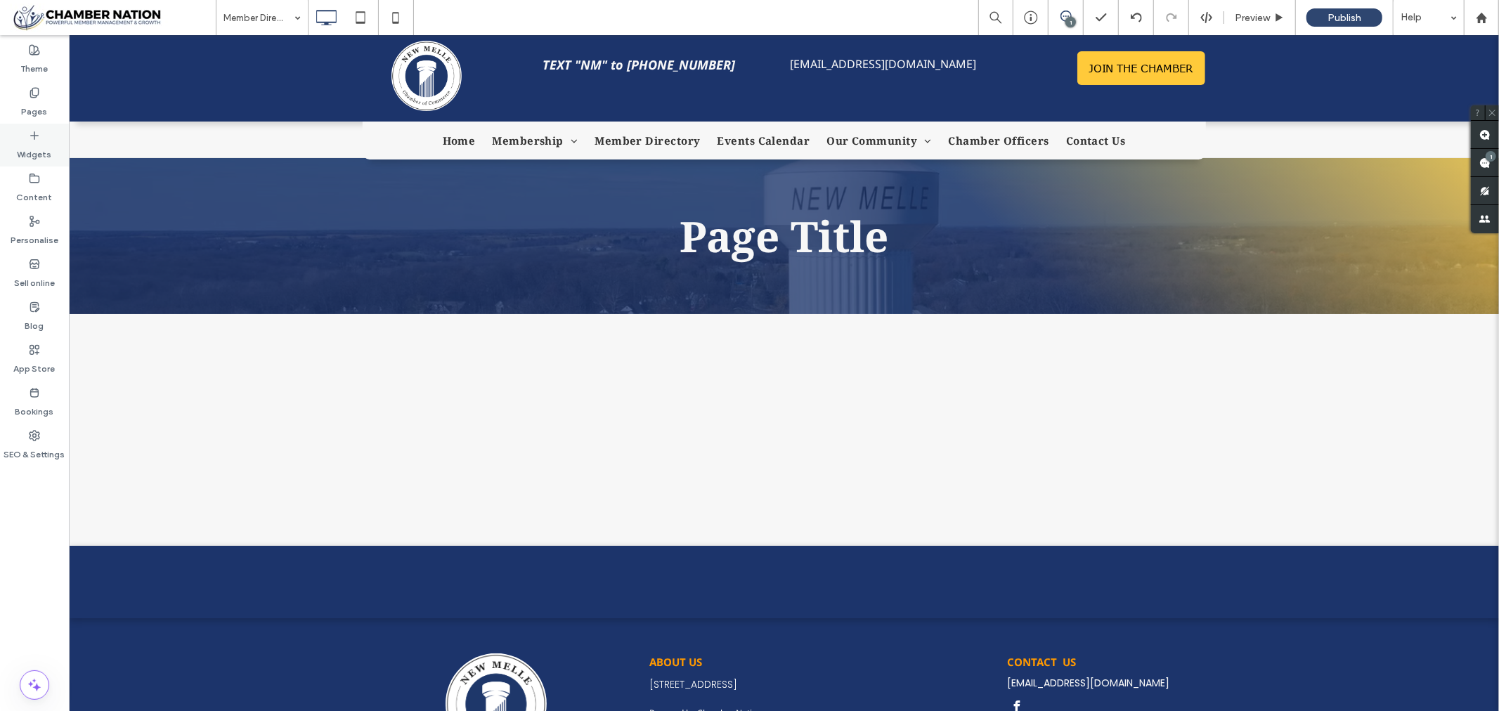
click at [31, 138] on icon at bounding box center [34, 135] width 11 height 11
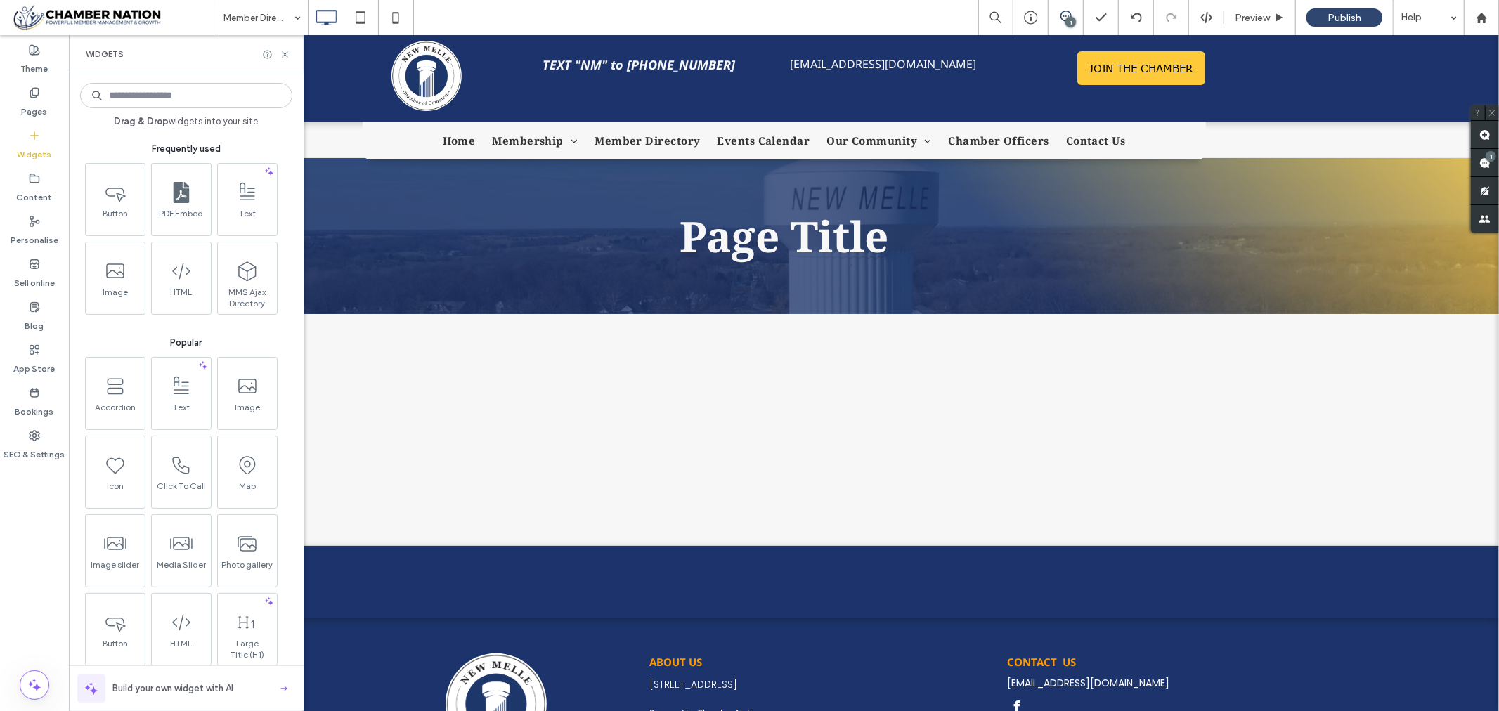
click at [156, 90] on input at bounding box center [186, 95] width 212 height 25
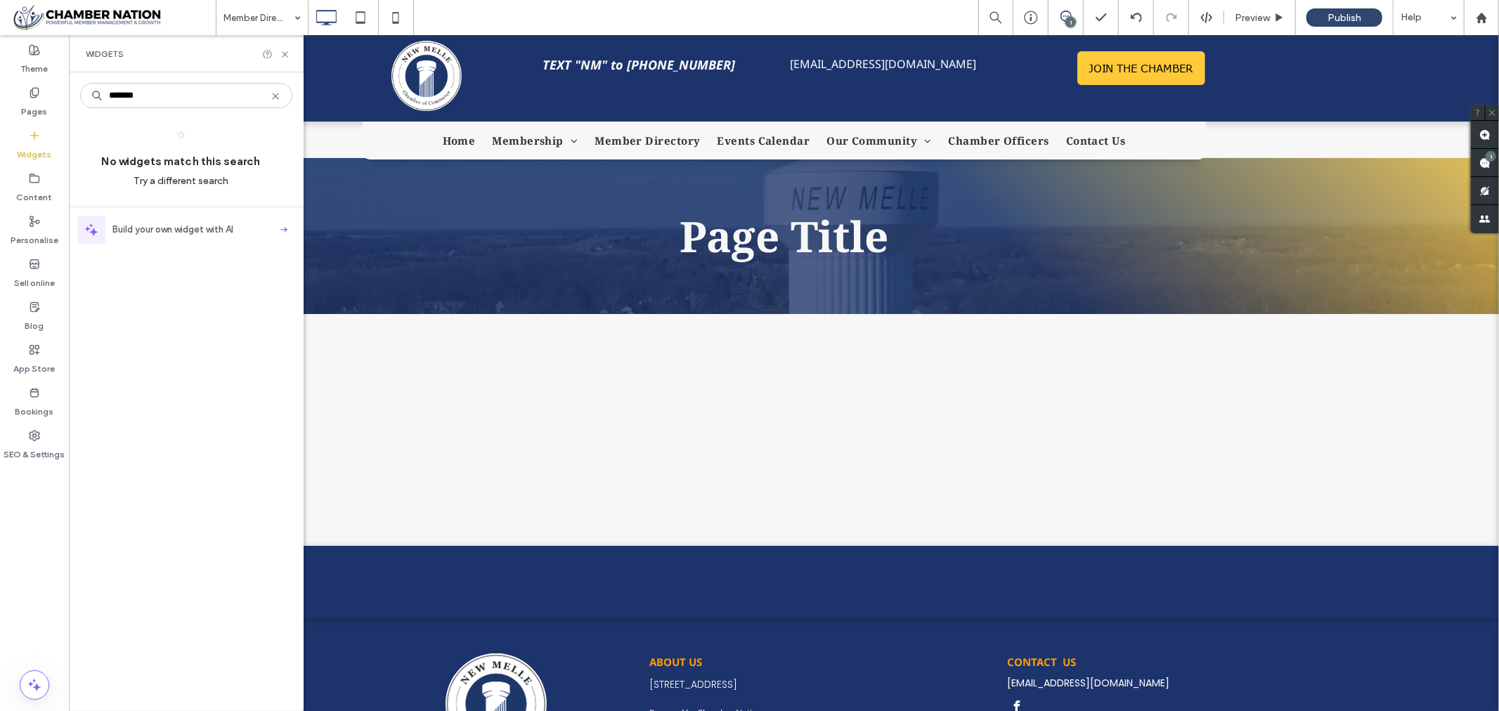
type input "*******"
click at [278, 93] on use at bounding box center [275, 96] width 6 height 6
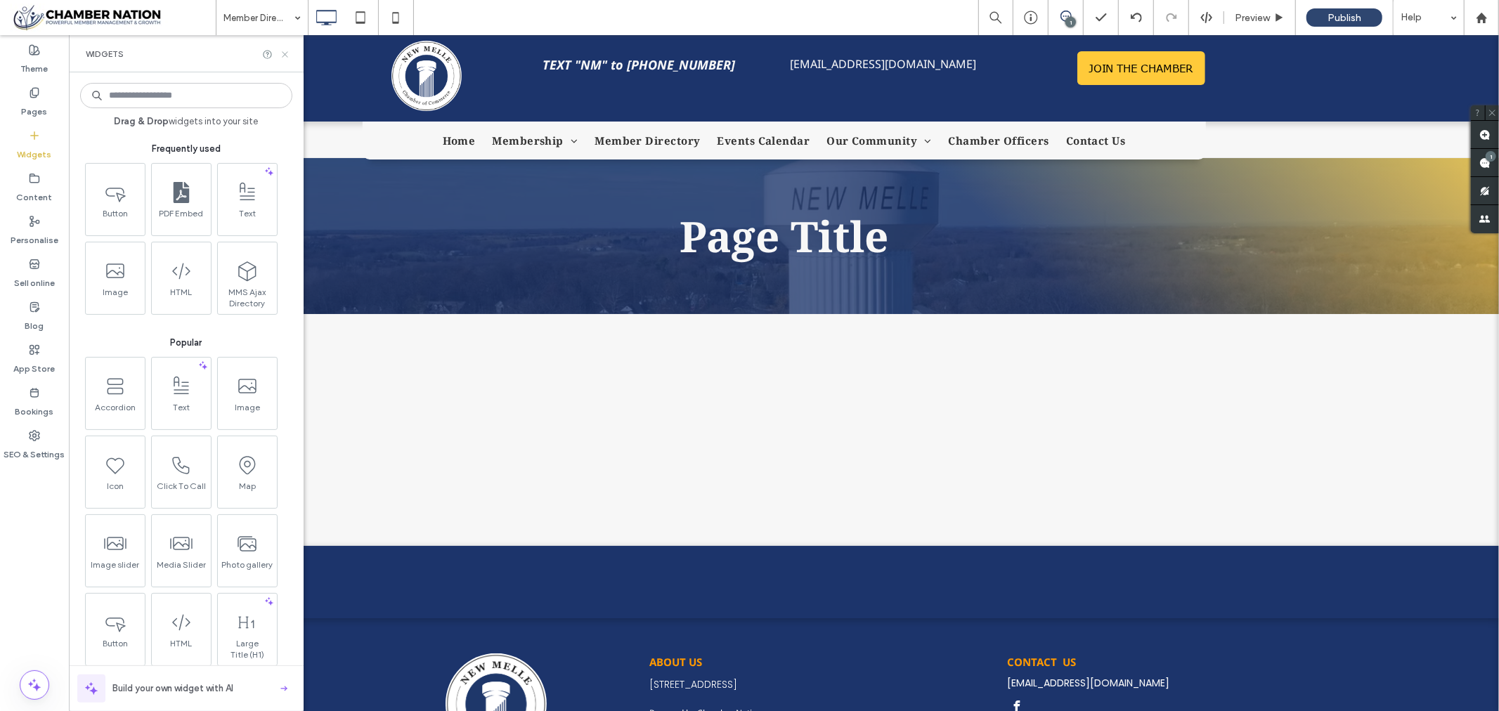
click at [283, 51] on icon at bounding box center [285, 54] width 11 height 11
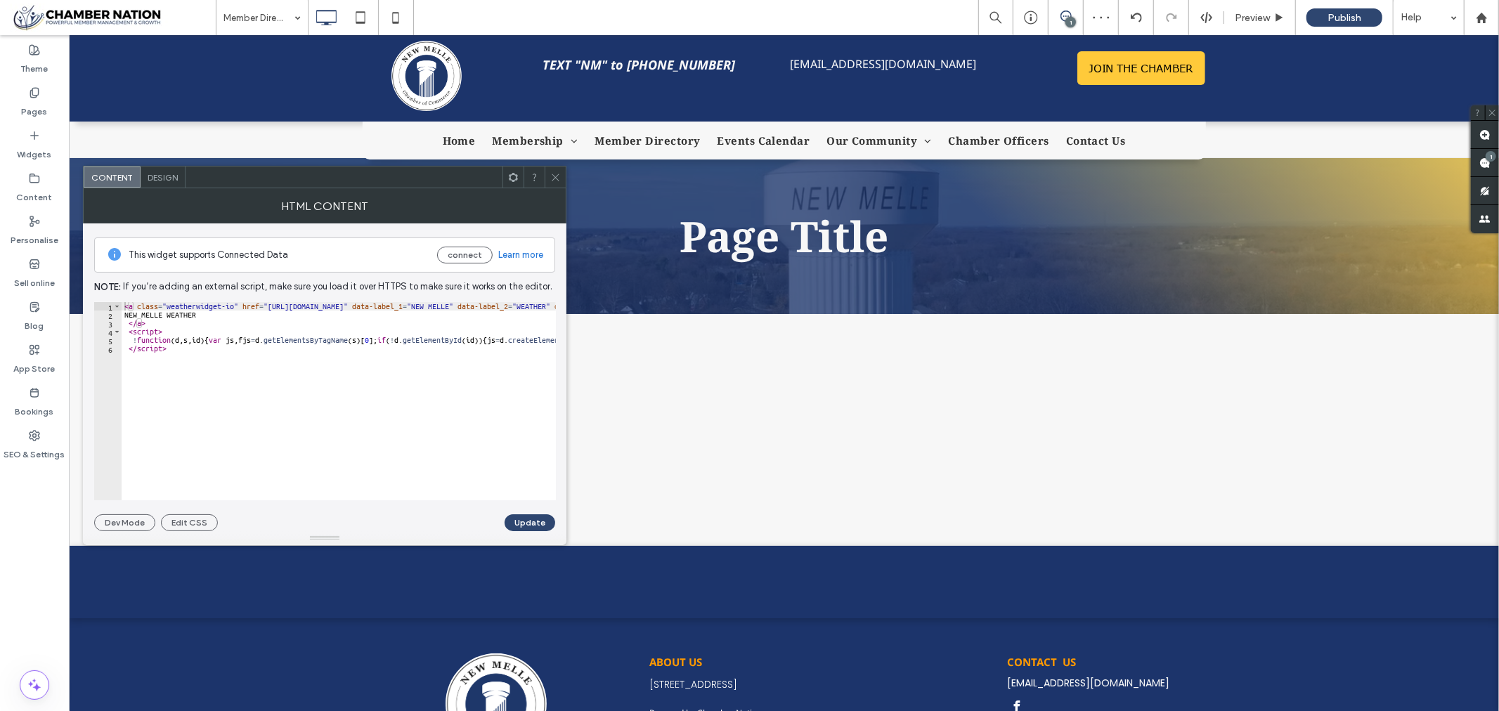
type textarea "*********"
click at [368, 370] on div "< a class = "weatherwidget-io" href = "https://forecast7.com/en/38d71n90d88/new…" at bounding box center [647, 408] width 1051 height 213
click at [552, 172] on icon at bounding box center [555, 177] width 11 height 11
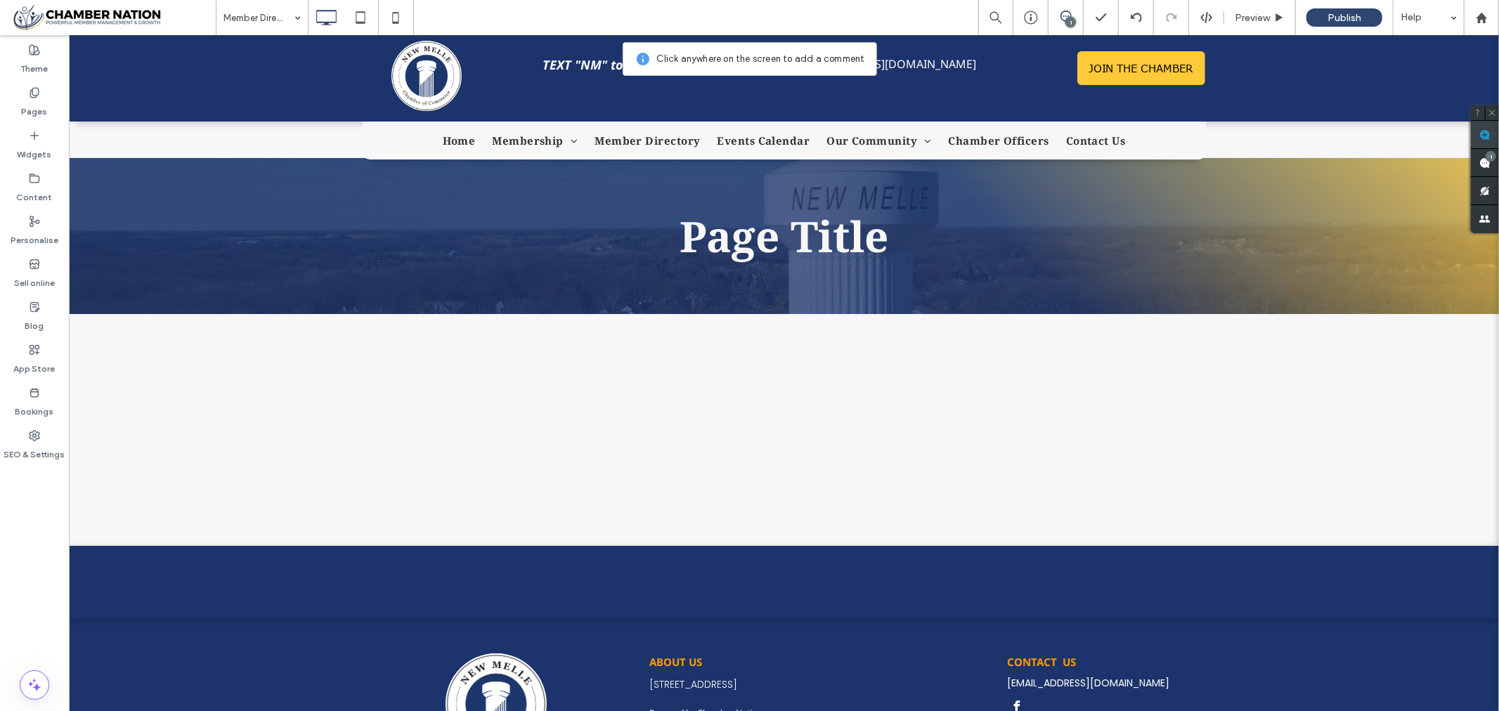
click at [1487, 128] on span at bounding box center [1485, 134] width 28 height 27
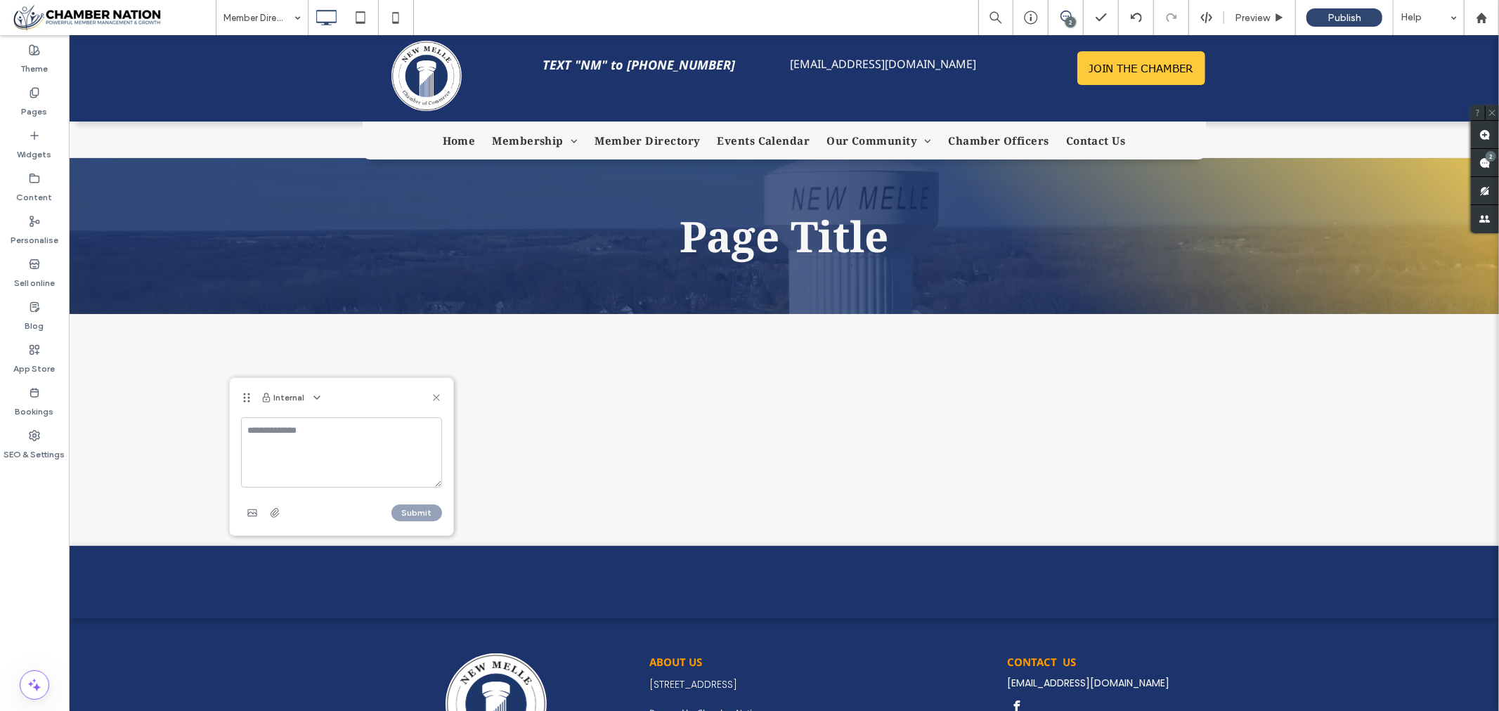
click at [276, 425] on textarea at bounding box center [341, 452] width 201 height 70
click at [276, 425] on textarea "**********" at bounding box center [341, 452] width 201 height 70
type textarea "**********"
click at [415, 514] on button "Submit" at bounding box center [416, 513] width 51 height 17
click at [437, 396] on icon at bounding box center [436, 397] width 11 height 11
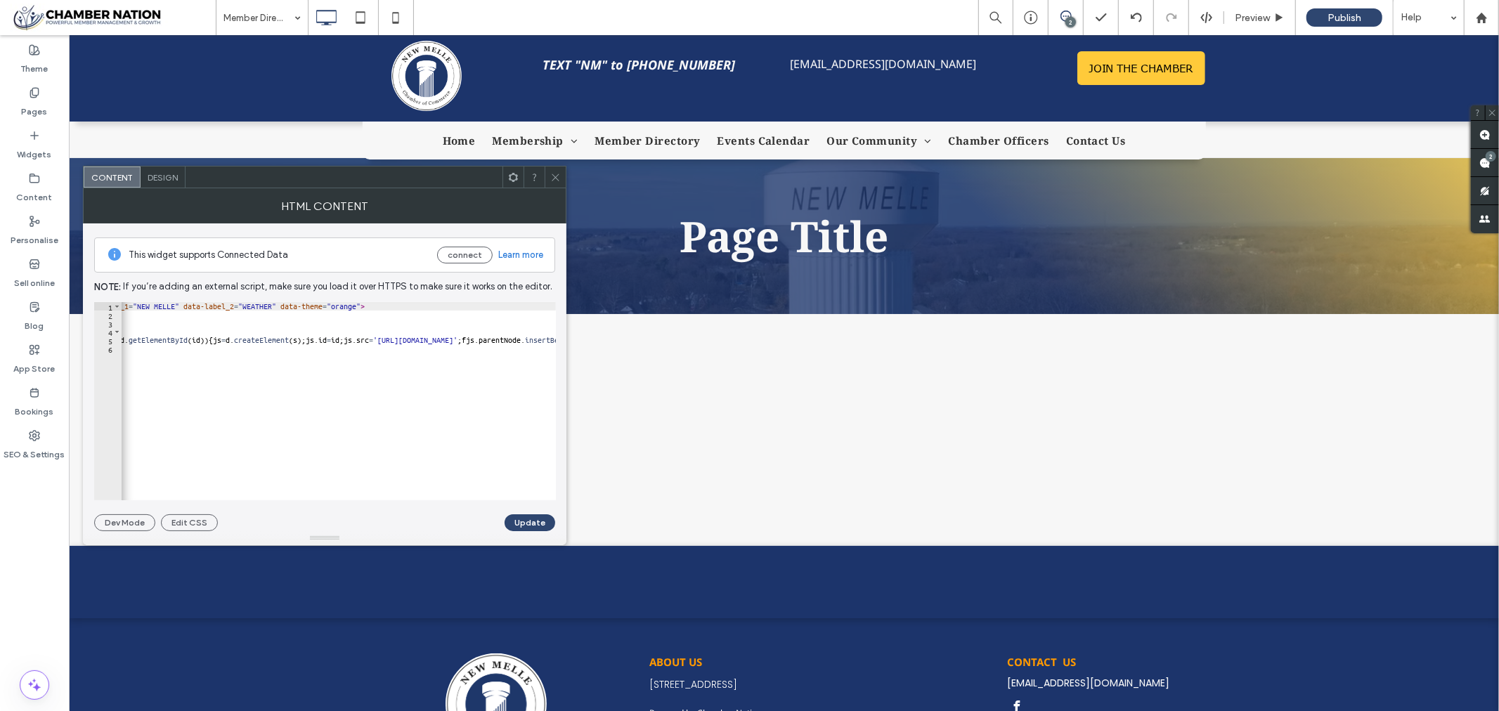
scroll to position [0, 281]
click at [550, 173] on icon at bounding box center [555, 177] width 11 height 11
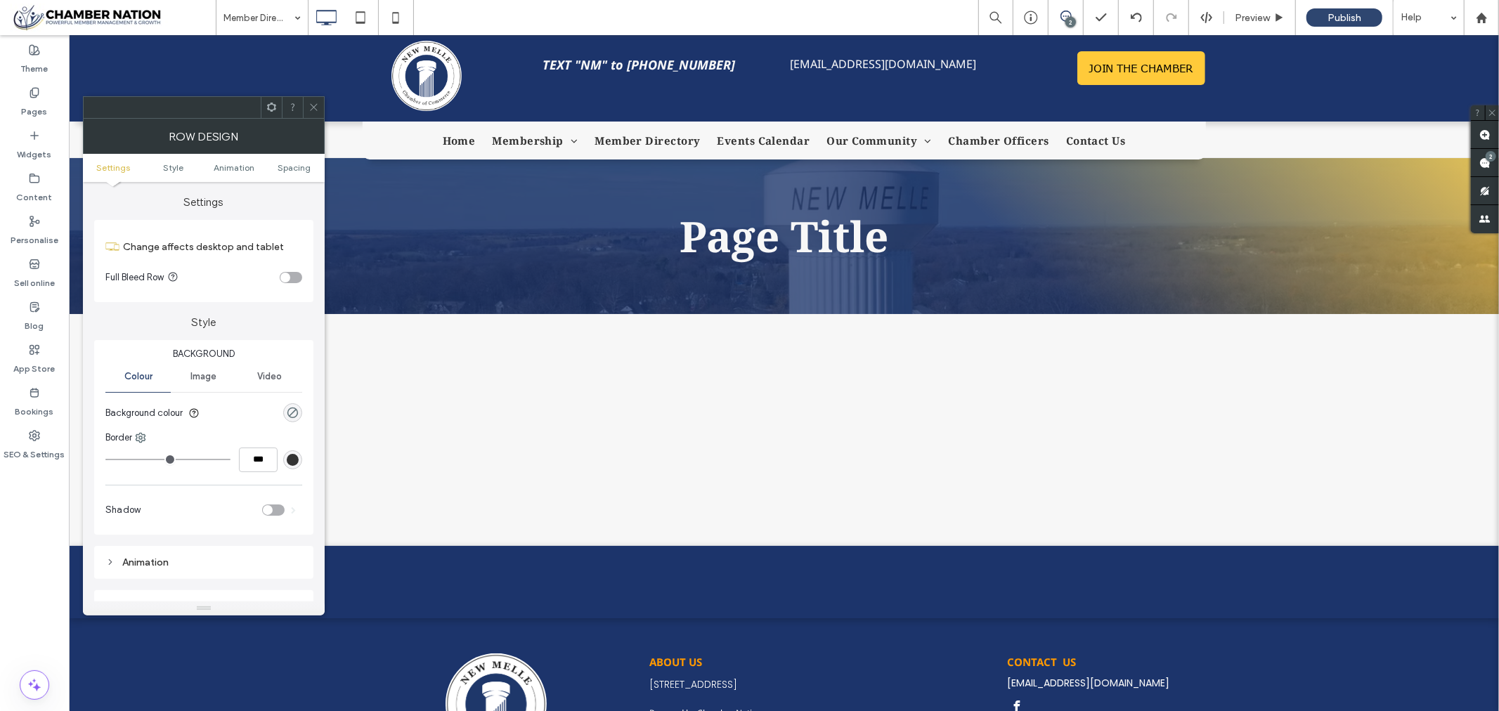
click at [310, 102] on icon at bounding box center [314, 107] width 11 height 11
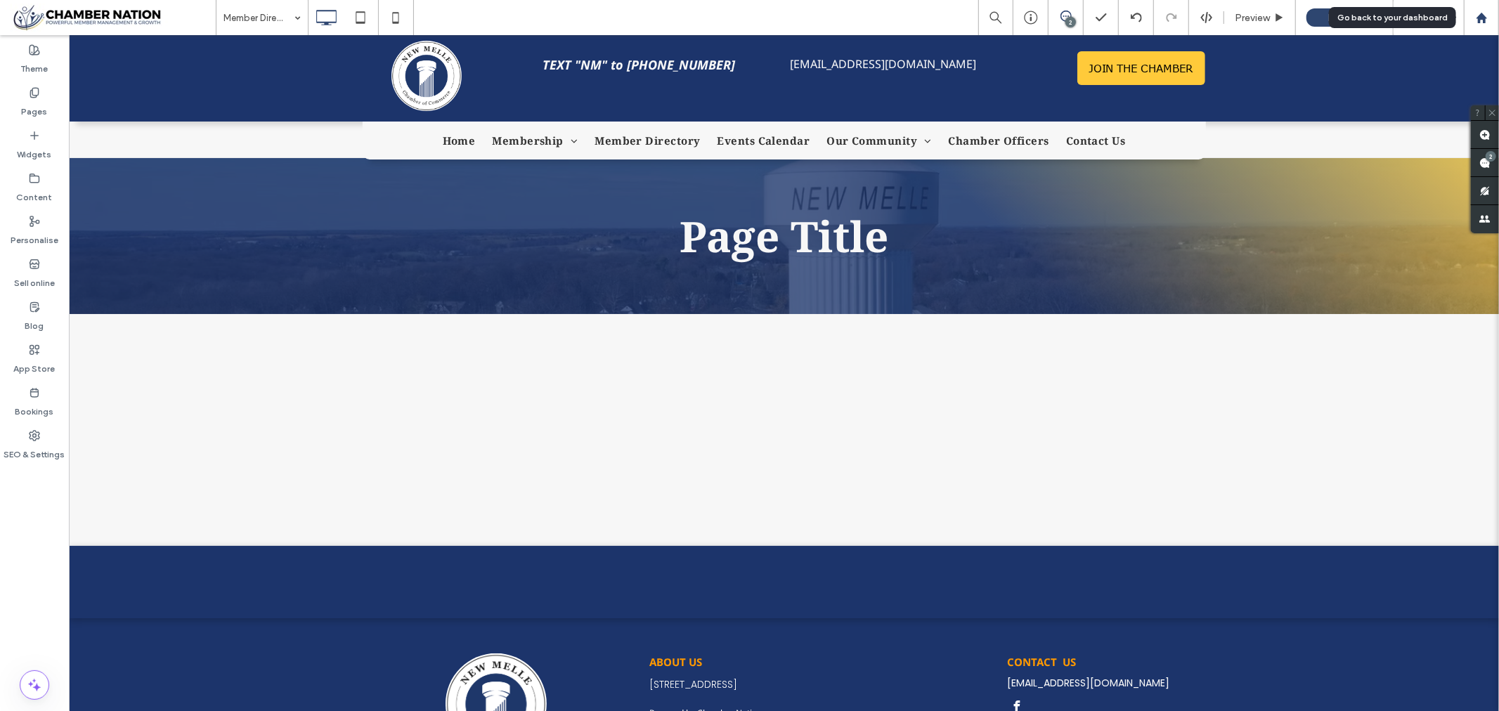
click at [1479, 12] on icon at bounding box center [1482, 18] width 12 height 12
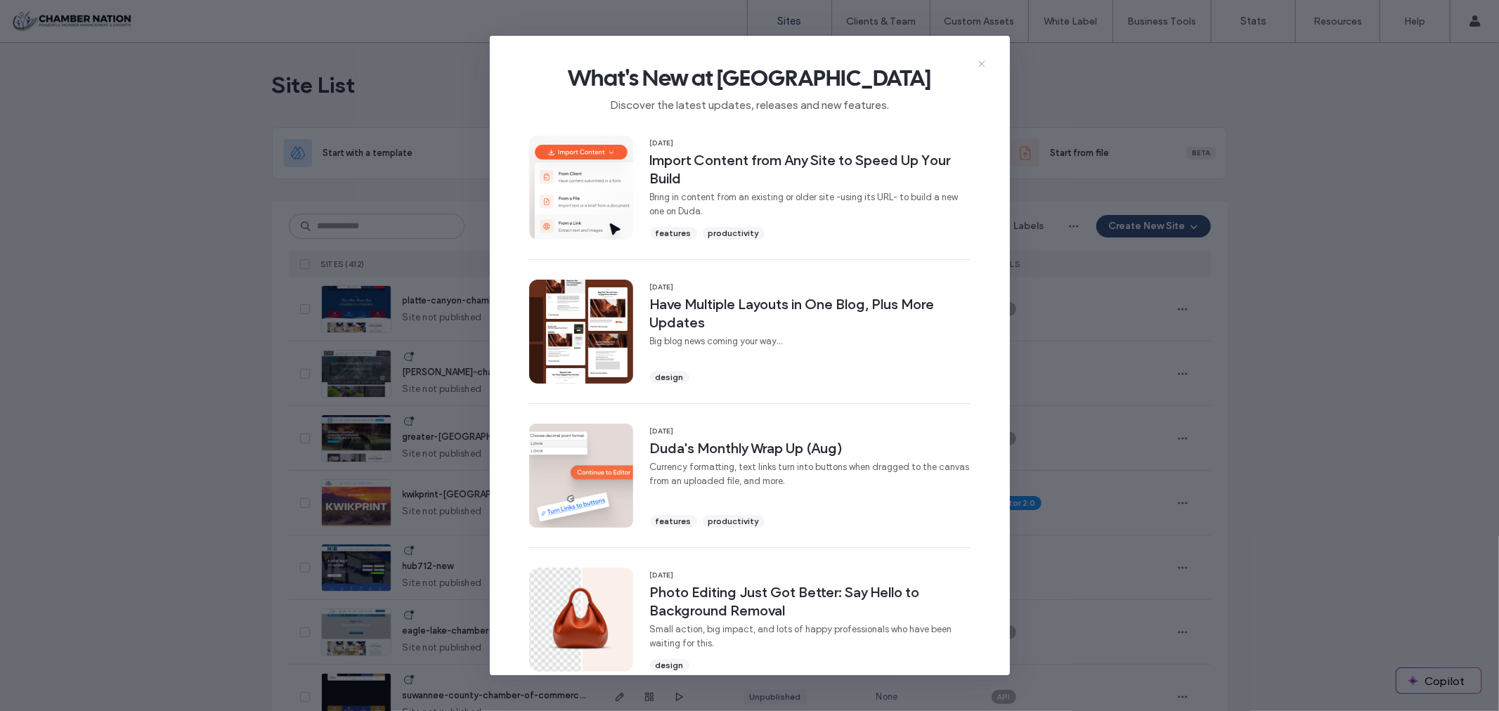
drag, startPoint x: 979, startPoint y: 62, endPoint x: 923, endPoint y: 36, distance: 61.9
click at [979, 60] on icon at bounding box center [981, 63] width 11 height 11
